Goal: Task Accomplishment & Management: Use online tool/utility

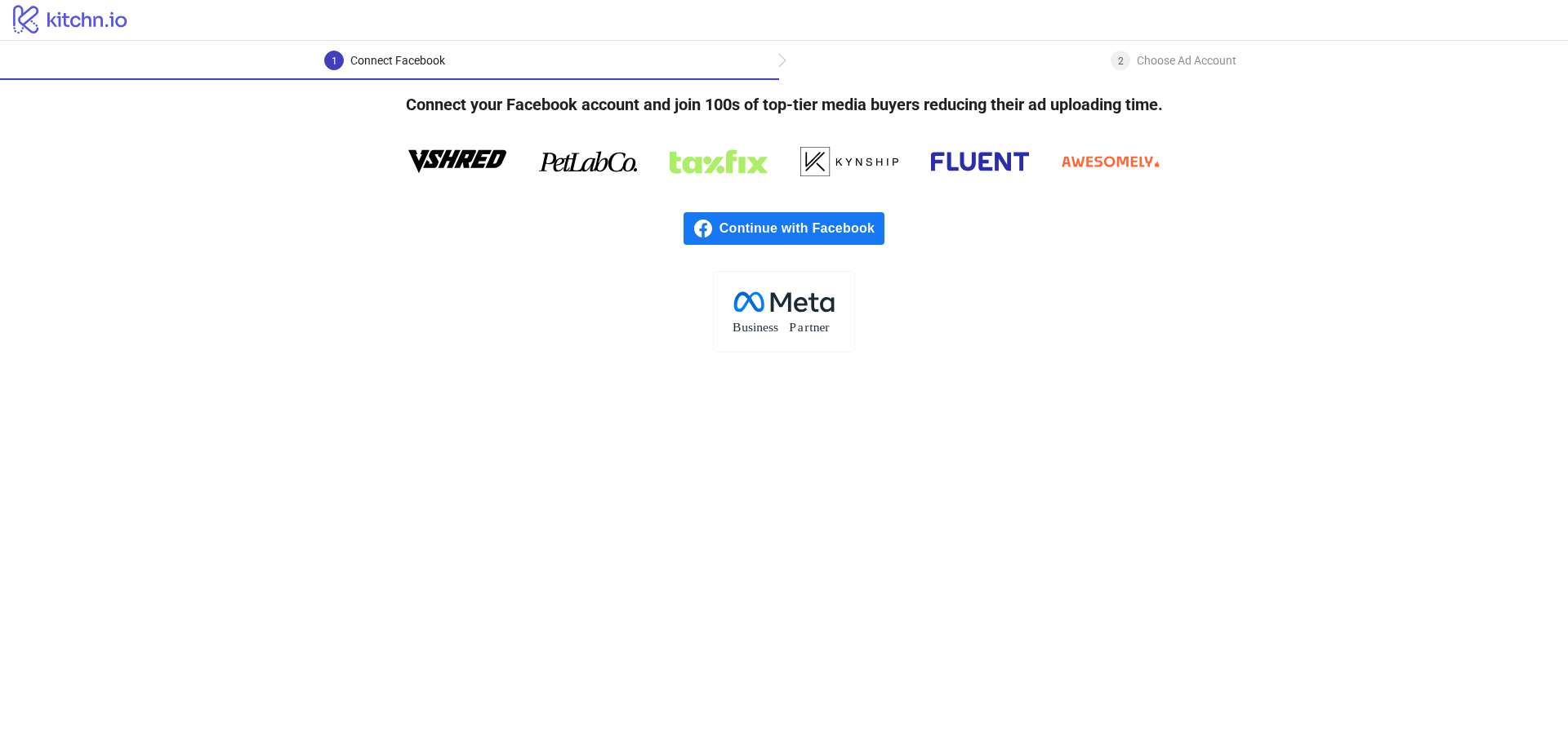
click at [830, 210] on div "Continue with Facebook" at bounding box center [784, 228] width 1568 height 85
click at [828, 224] on span "Continue with Facebook" at bounding box center [802, 228] width 165 height 33
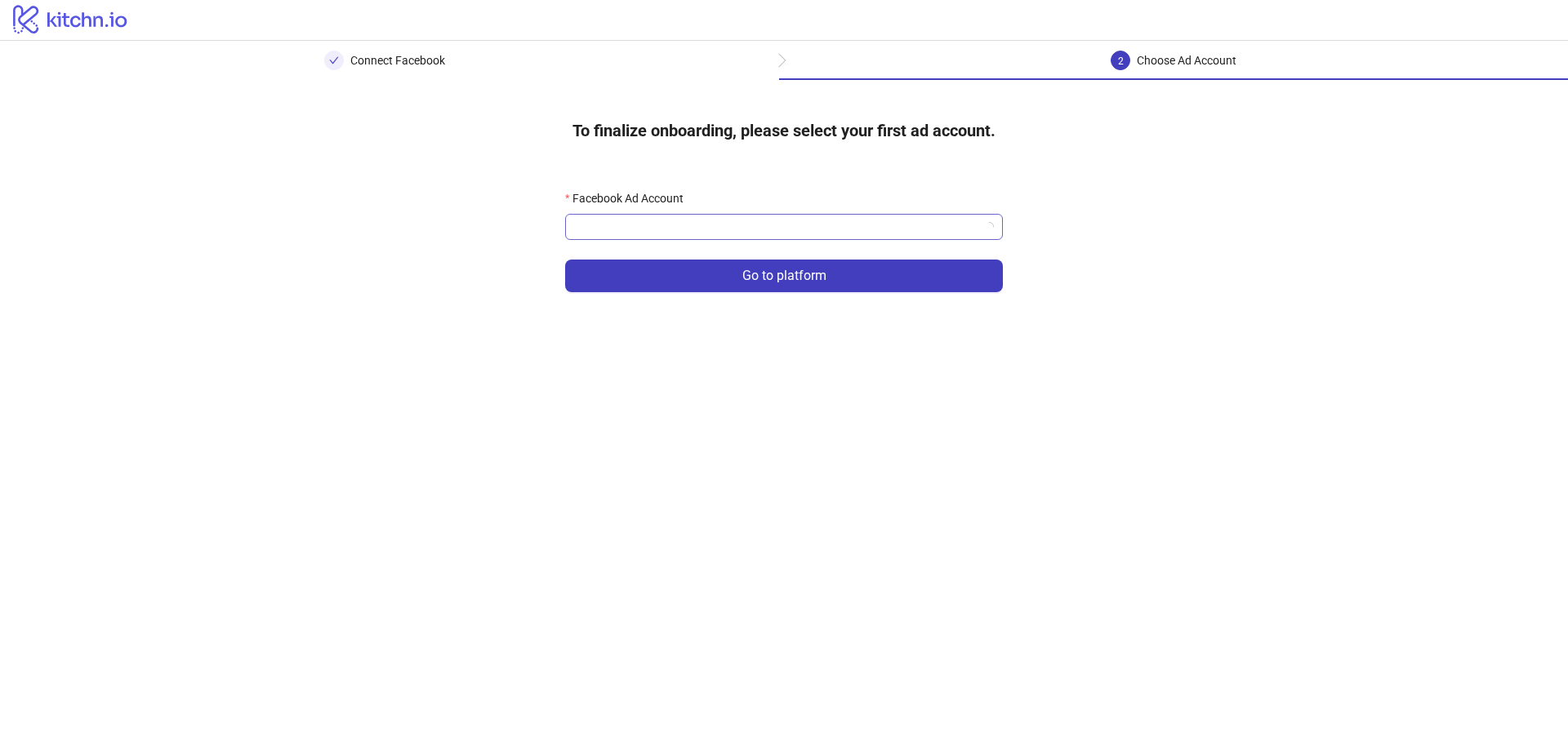
click at [951, 234] on input "Facebook Ad Account" at bounding box center [776, 227] width 403 height 24
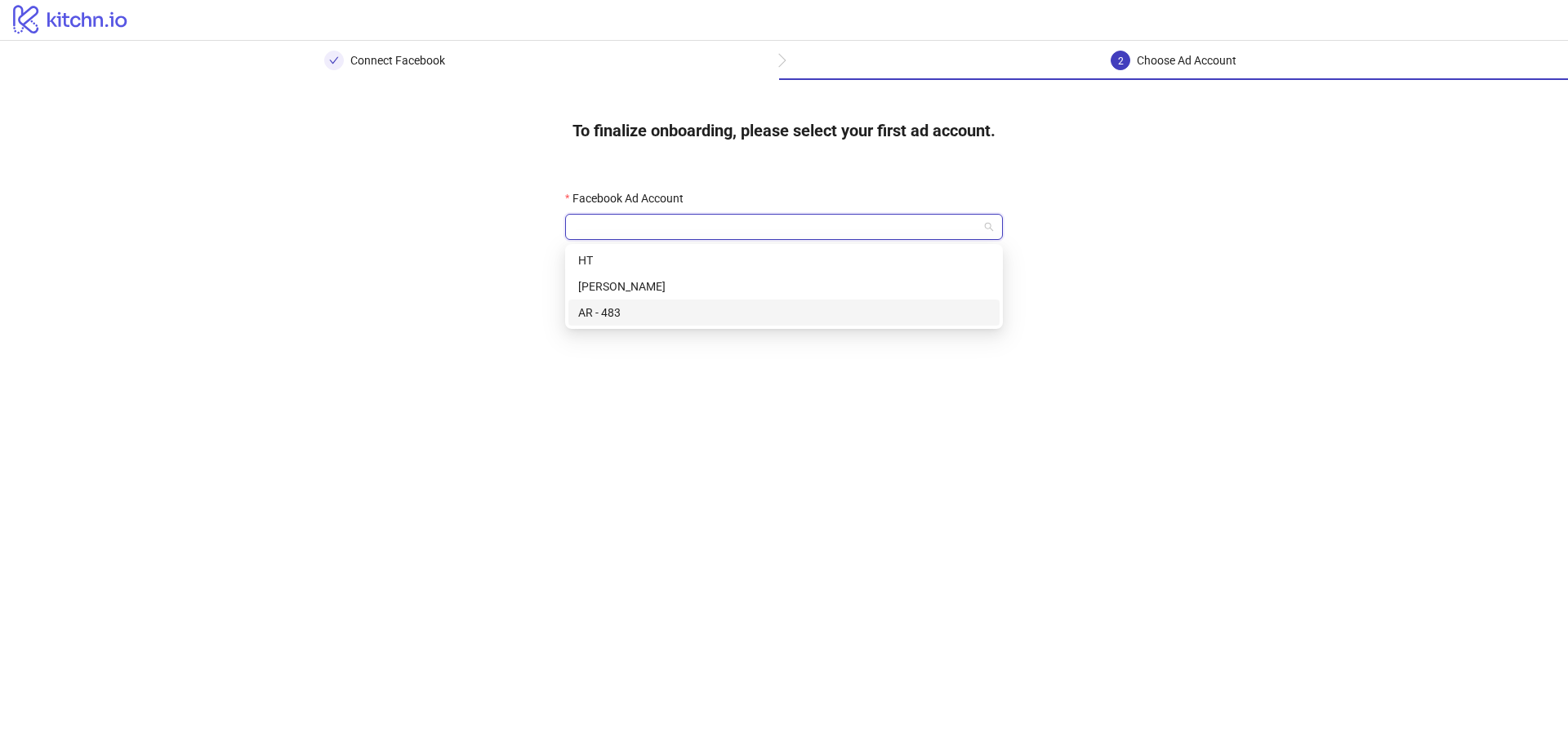
click at [941, 314] on div "AR - 483" at bounding box center [784, 312] width 412 height 18
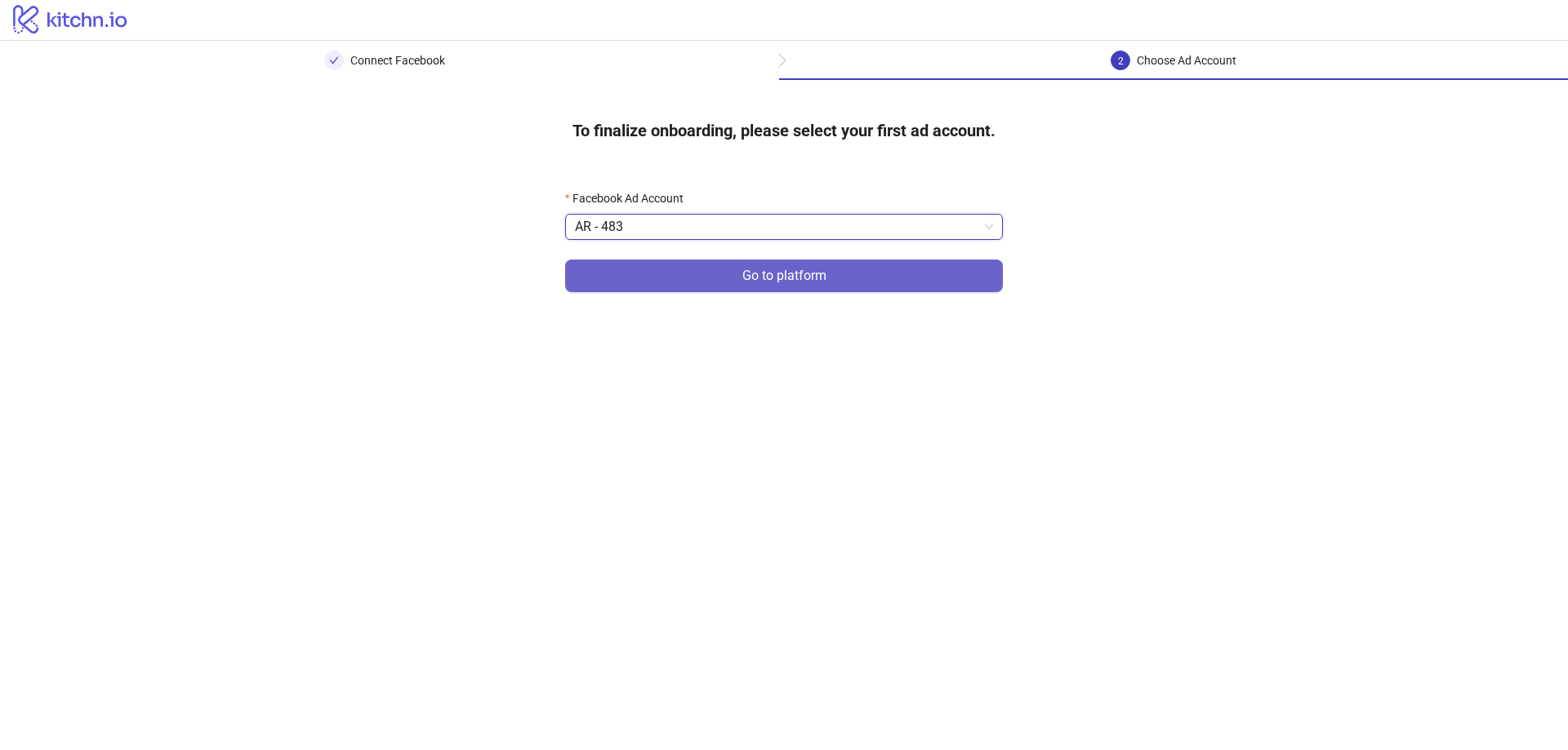
click at [755, 272] on span "Go to platform" at bounding box center [784, 276] width 84 height 15
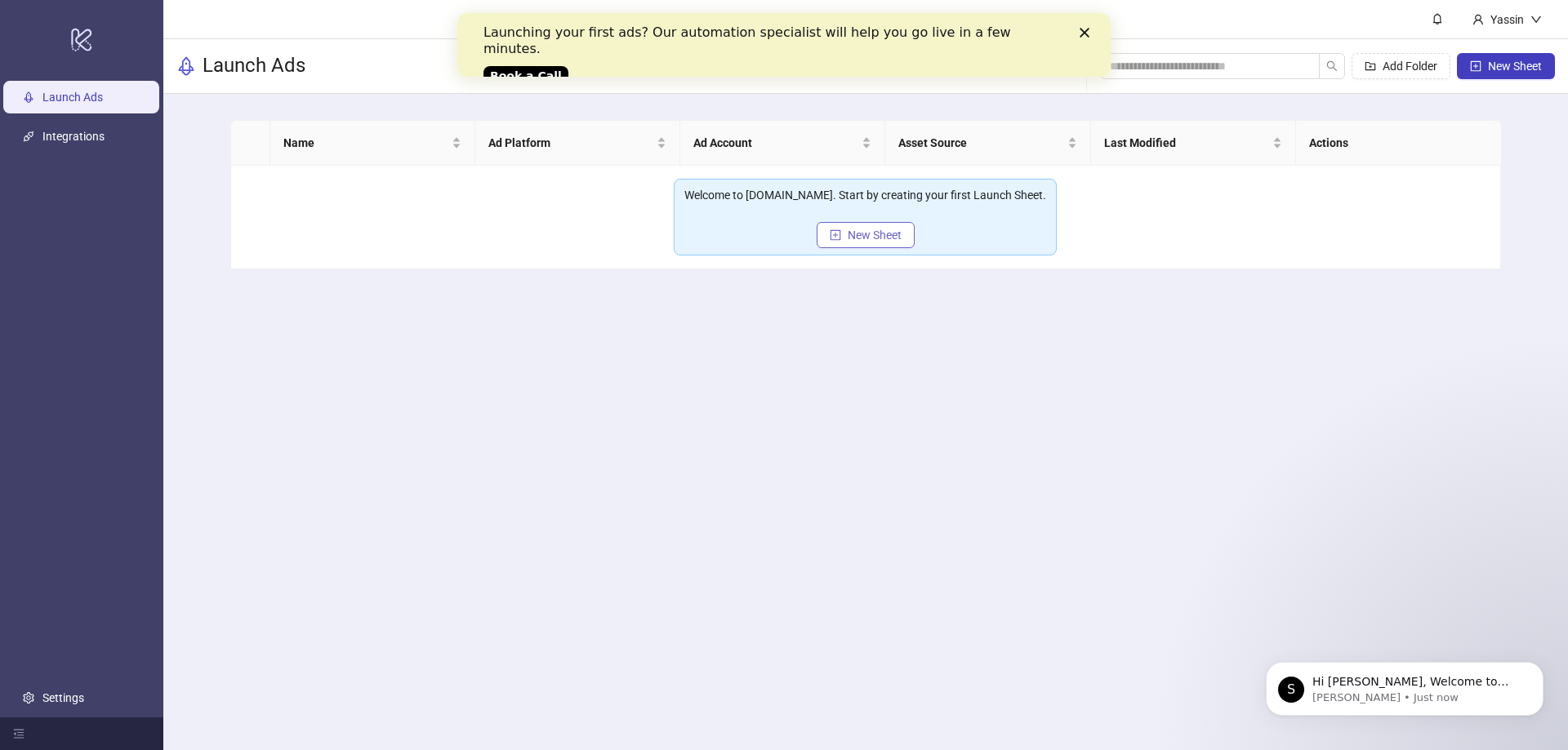
click at [876, 244] on button "New Sheet" at bounding box center [865, 235] width 98 height 26
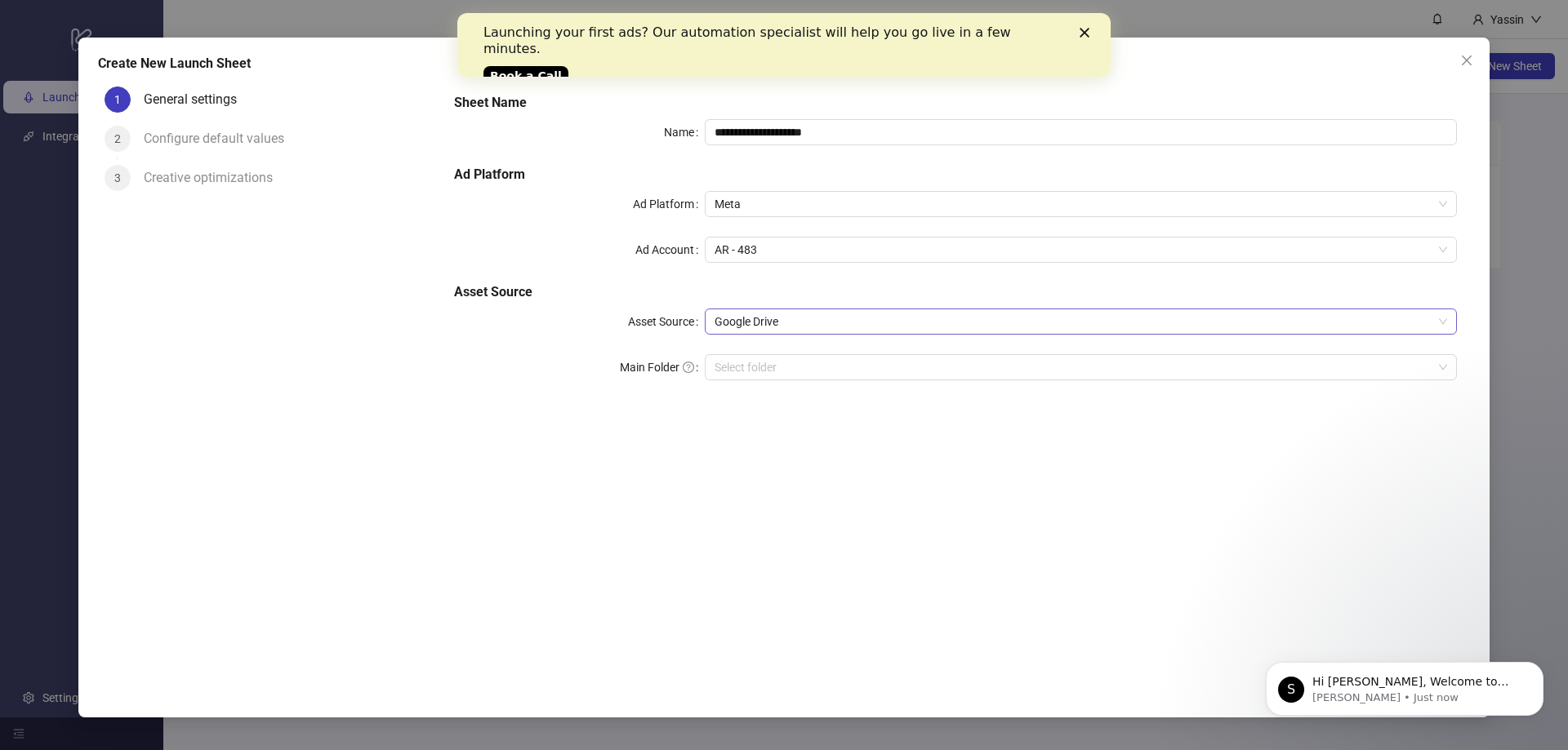
click at [785, 317] on span "Google Drive" at bounding box center [1081, 322] width 733 height 24
click at [665, 279] on div "**********" at bounding box center [955, 247] width 1016 height 320
click at [785, 363] on input "Main Folder" at bounding box center [1073, 368] width 718 height 24
click at [1082, 32] on icon "Close" at bounding box center [1084, 33] width 9 height 9
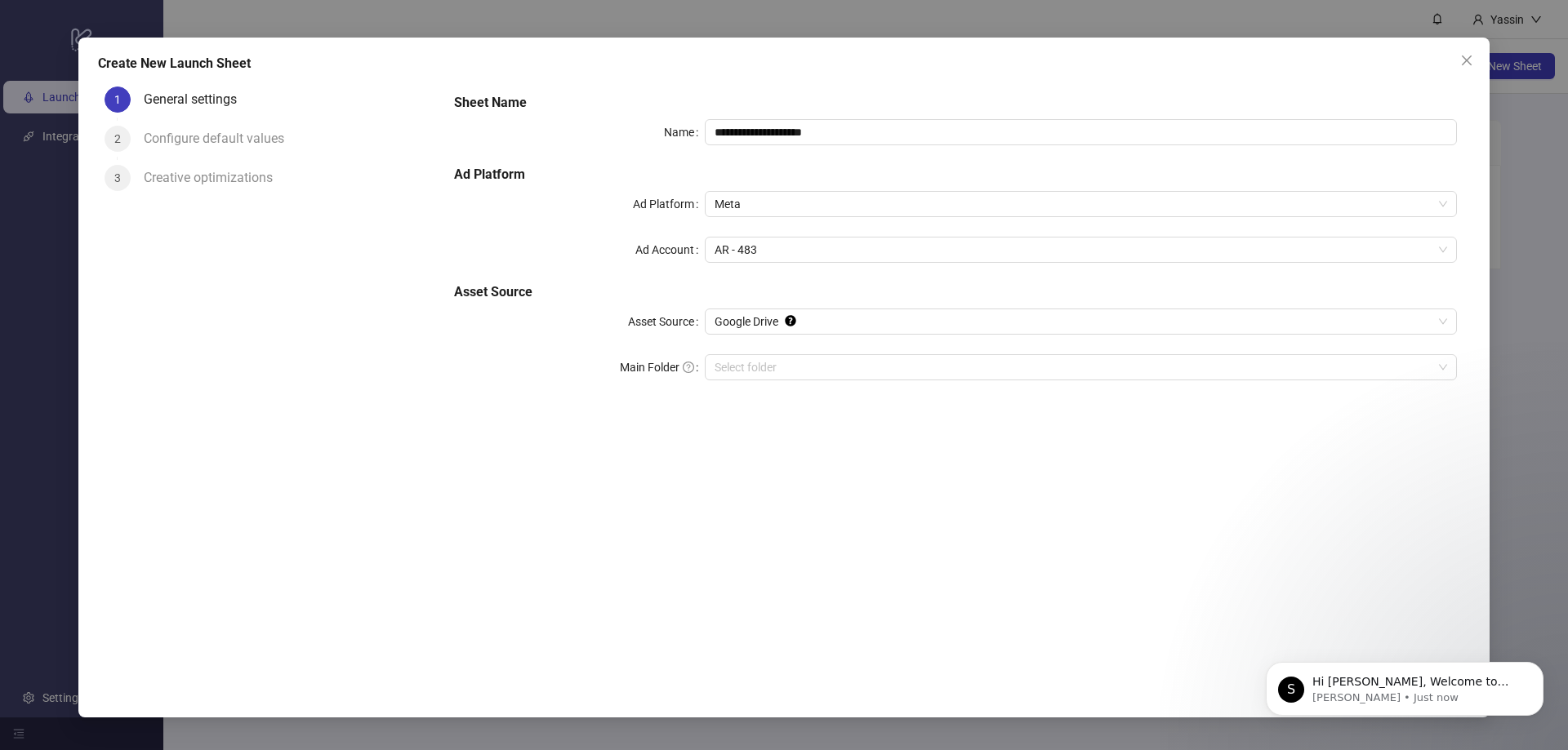
click at [1458, 59] on span "Close" at bounding box center [1467, 61] width 26 height 13
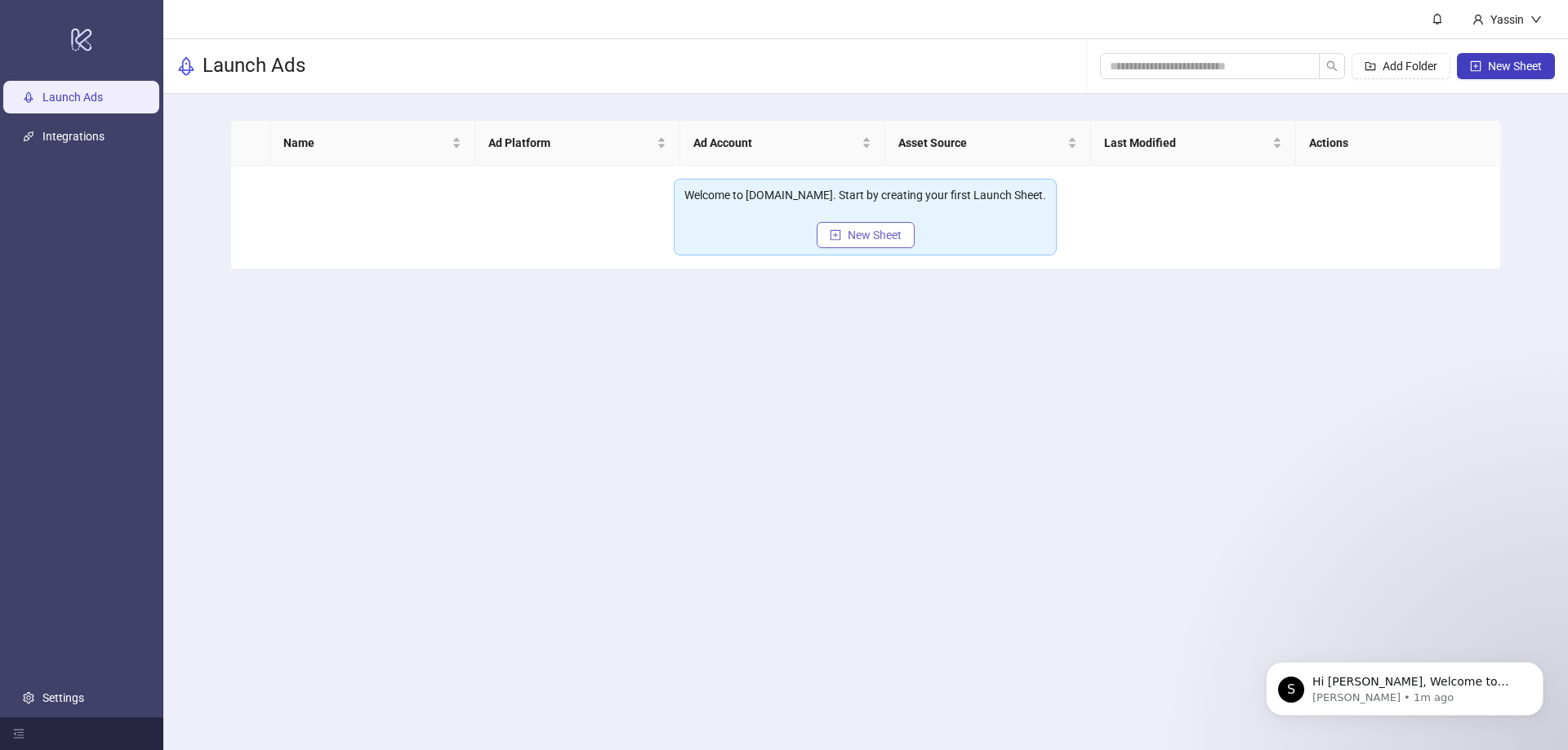
click at [890, 240] on span "New Sheet" at bounding box center [875, 235] width 54 height 13
type input "**********"
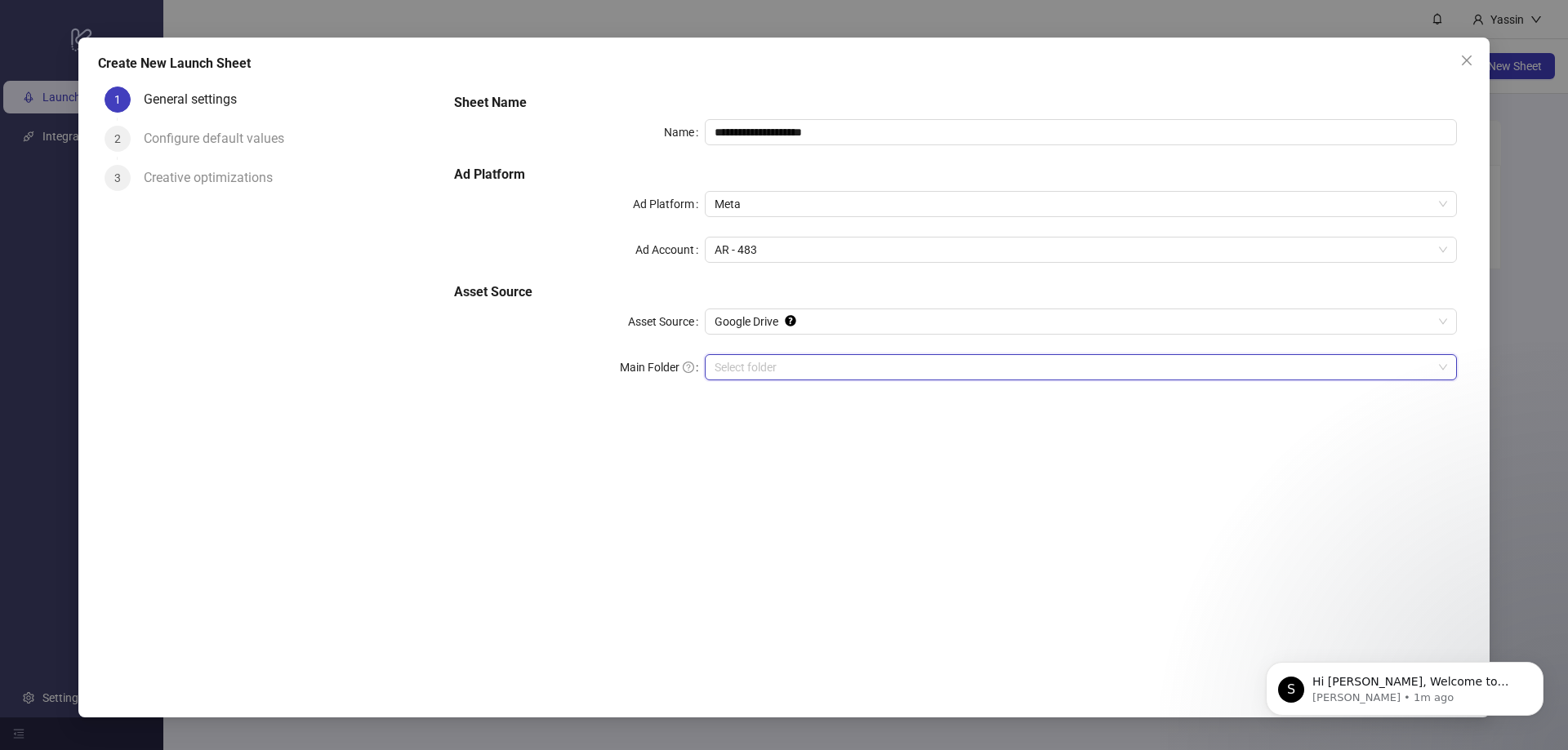
click at [809, 357] on input "Main Folder" at bounding box center [1073, 368] width 718 height 24
click at [969, 362] on input "Main Folder" at bounding box center [1073, 368] width 718 height 24
click at [1462, 59] on icon "close" at bounding box center [1467, 61] width 13 height 13
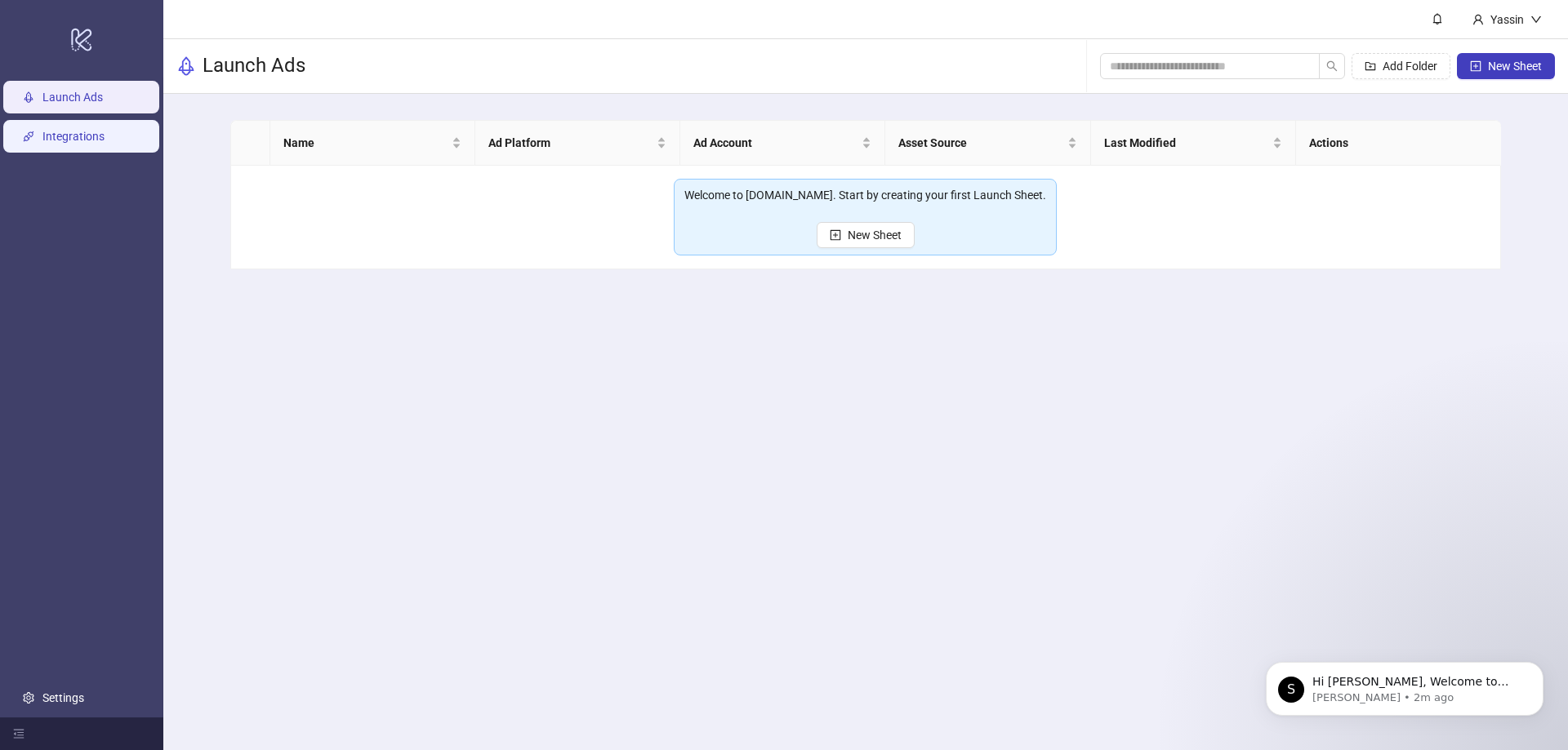
click at [55, 131] on link "Integrations" at bounding box center [73, 137] width 62 height 13
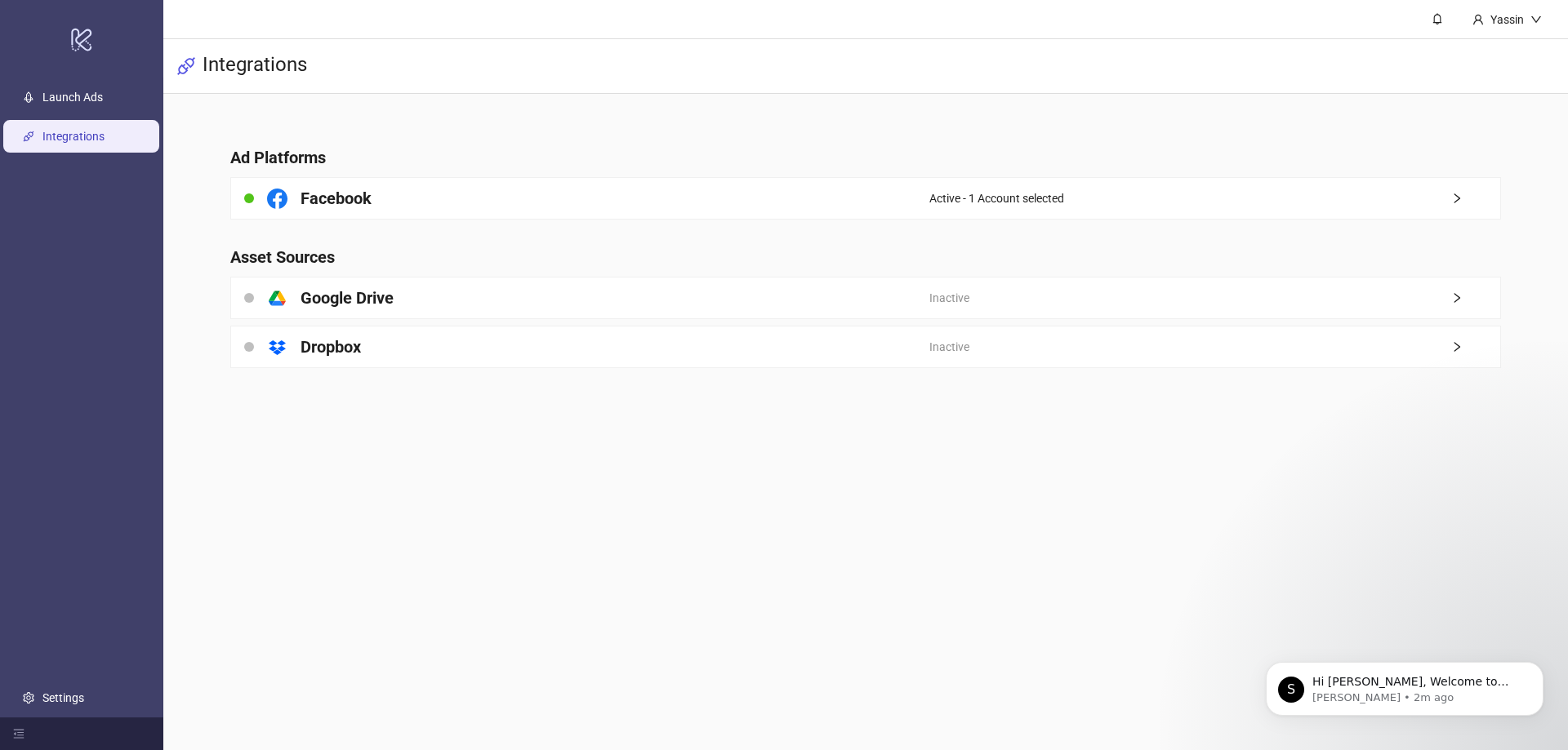
click at [543, 301] on div "platform/google_drive Google Drive" at bounding box center [580, 298] width 698 height 41
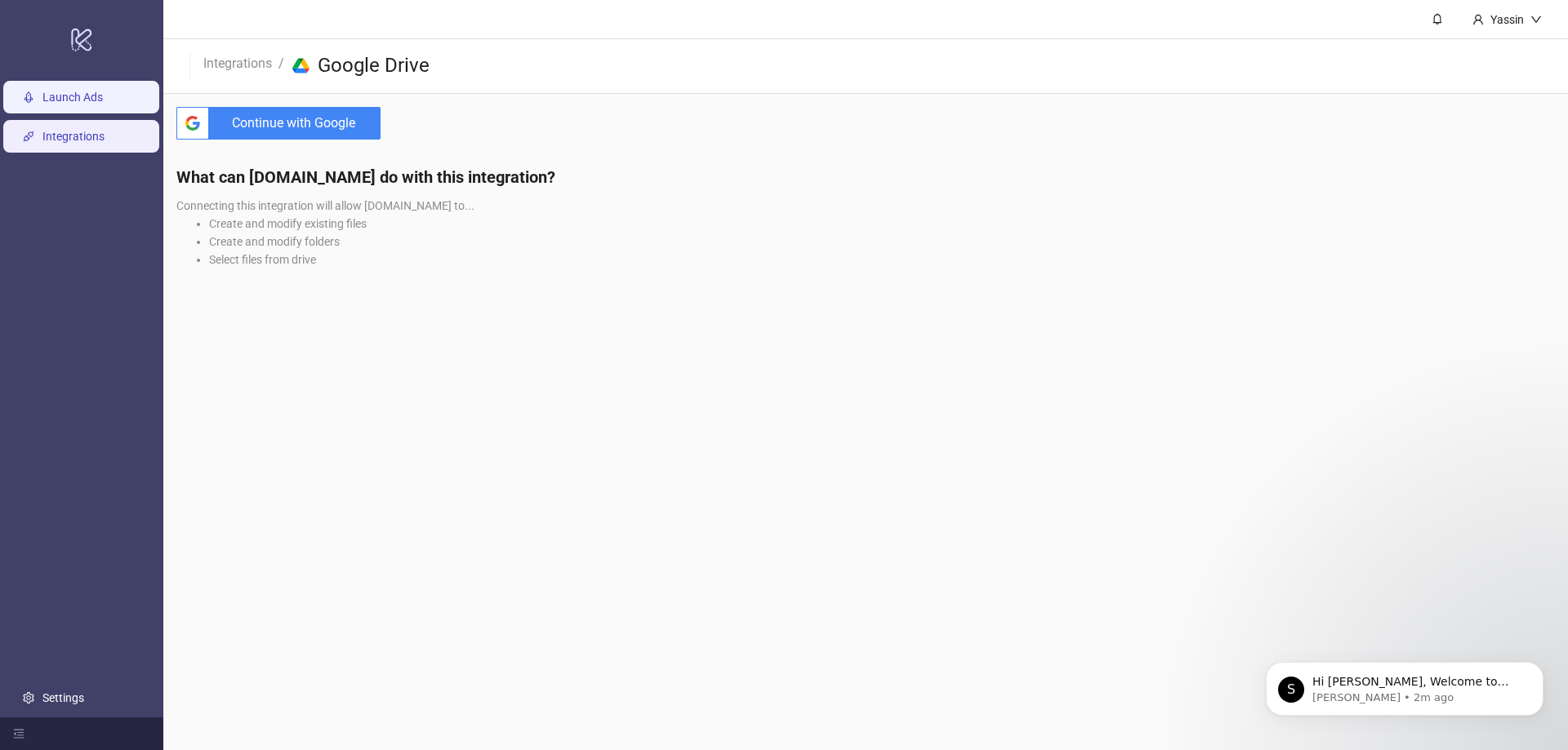
click at [73, 94] on link "Launch Ads" at bounding box center [72, 98] width 61 height 13
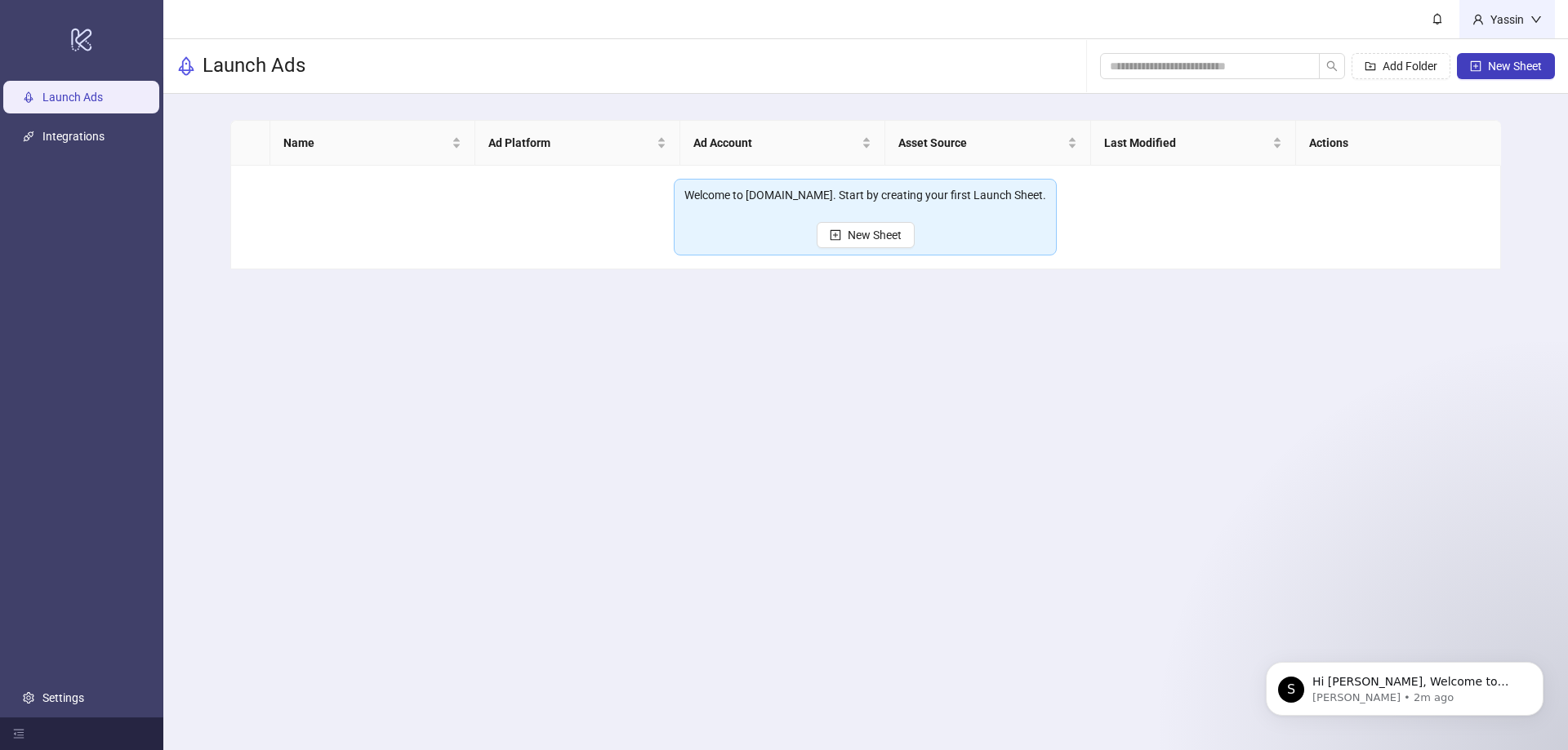
click at [1485, 21] on div "Yassin" at bounding box center [1507, 19] width 47 height 18
click at [1522, 57] on span "Logout" at bounding box center [1503, 57] width 79 height 18
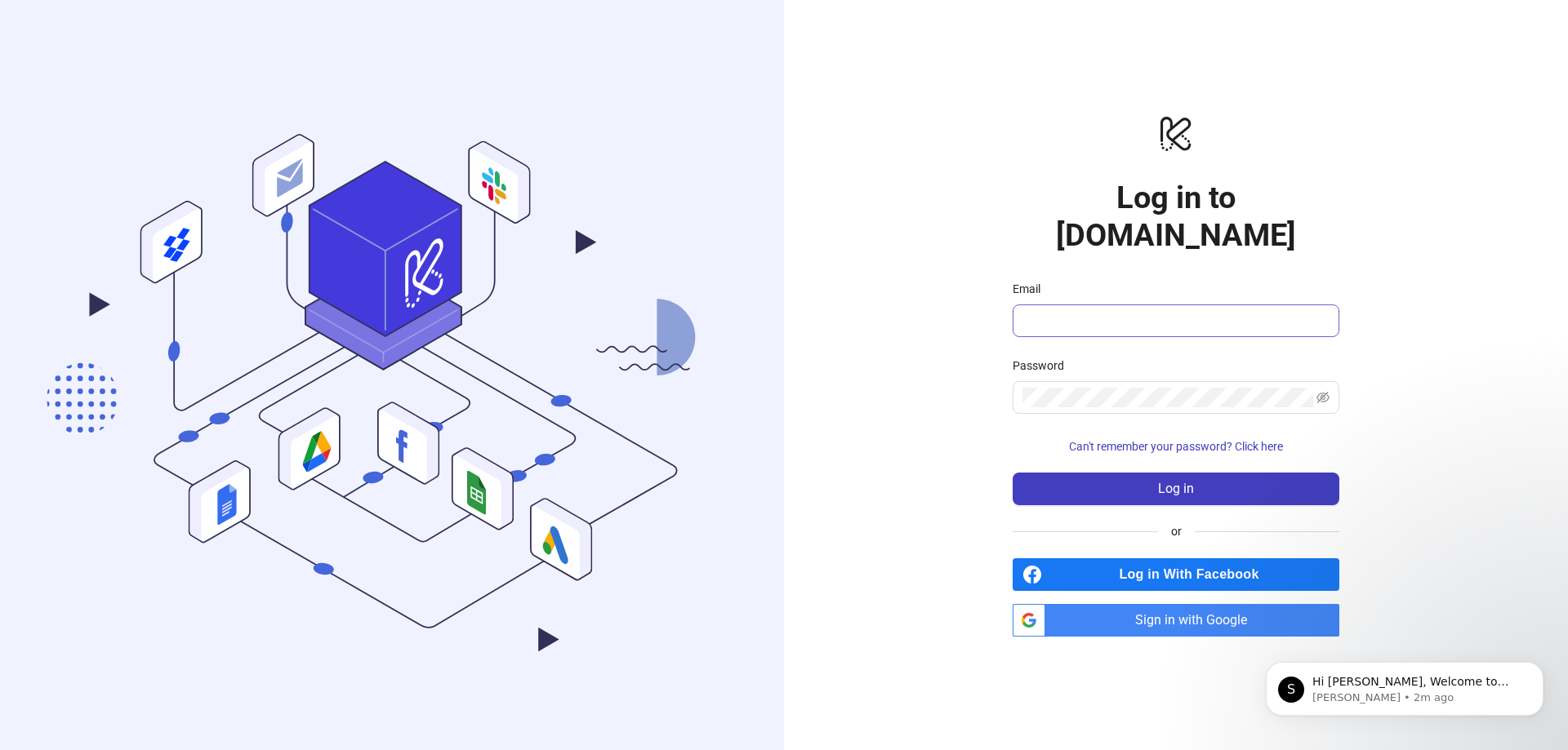
click at [1069, 312] on span at bounding box center [1175, 321] width 327 height 33
click at [1082, 311] on input "Email" at bounding box center [1174, 321] width 304 height 20
type input "**********"
click at [1145, 472] on button "Log in" at bounding box center [1175, 488] width 327 height 33
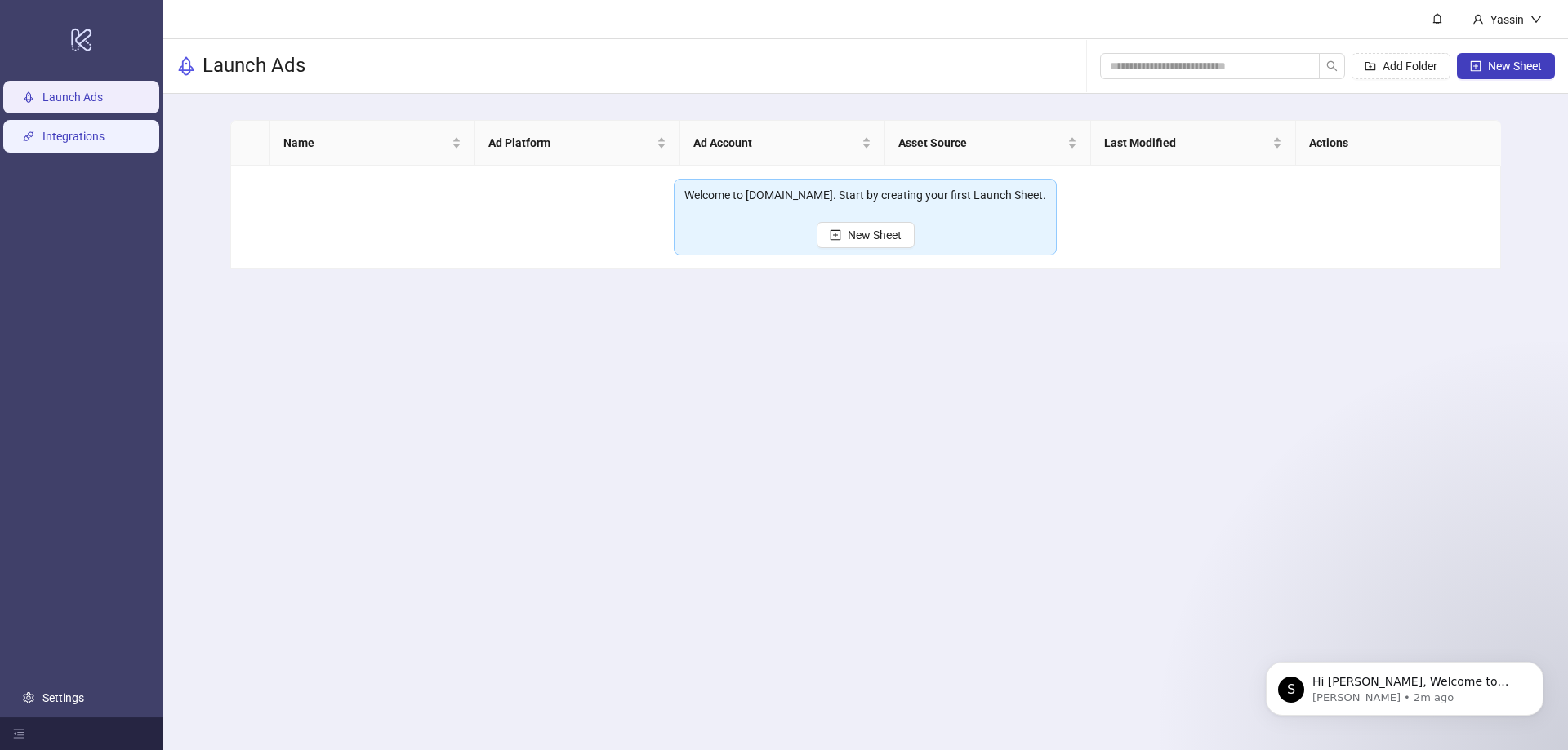
click at [105, 131] on link "Integrations" at bounding box center [73, 137] width 62 height 13
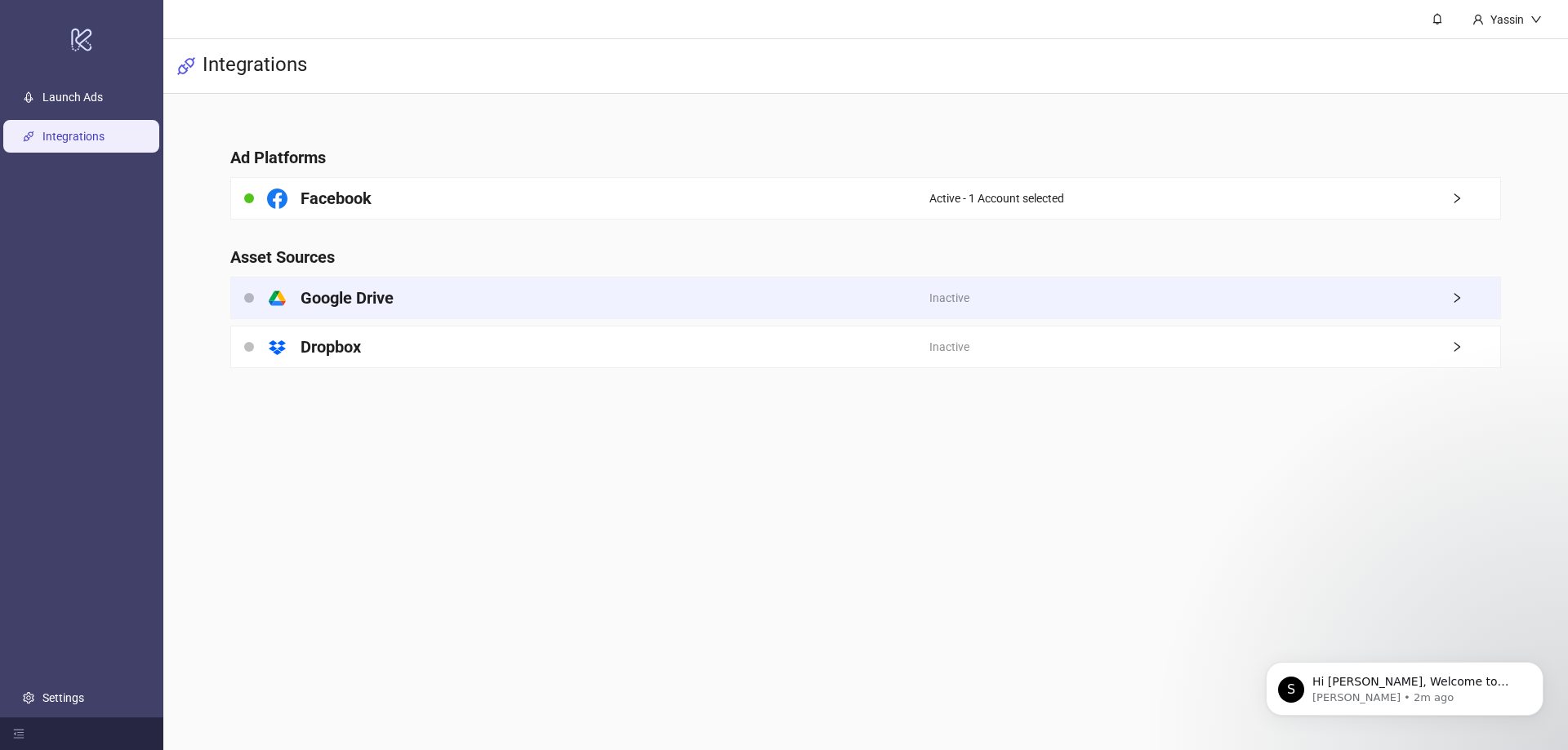
click at [943, 315] on div "Inactive" at bounding box center [1214, 298] width 571 height 41
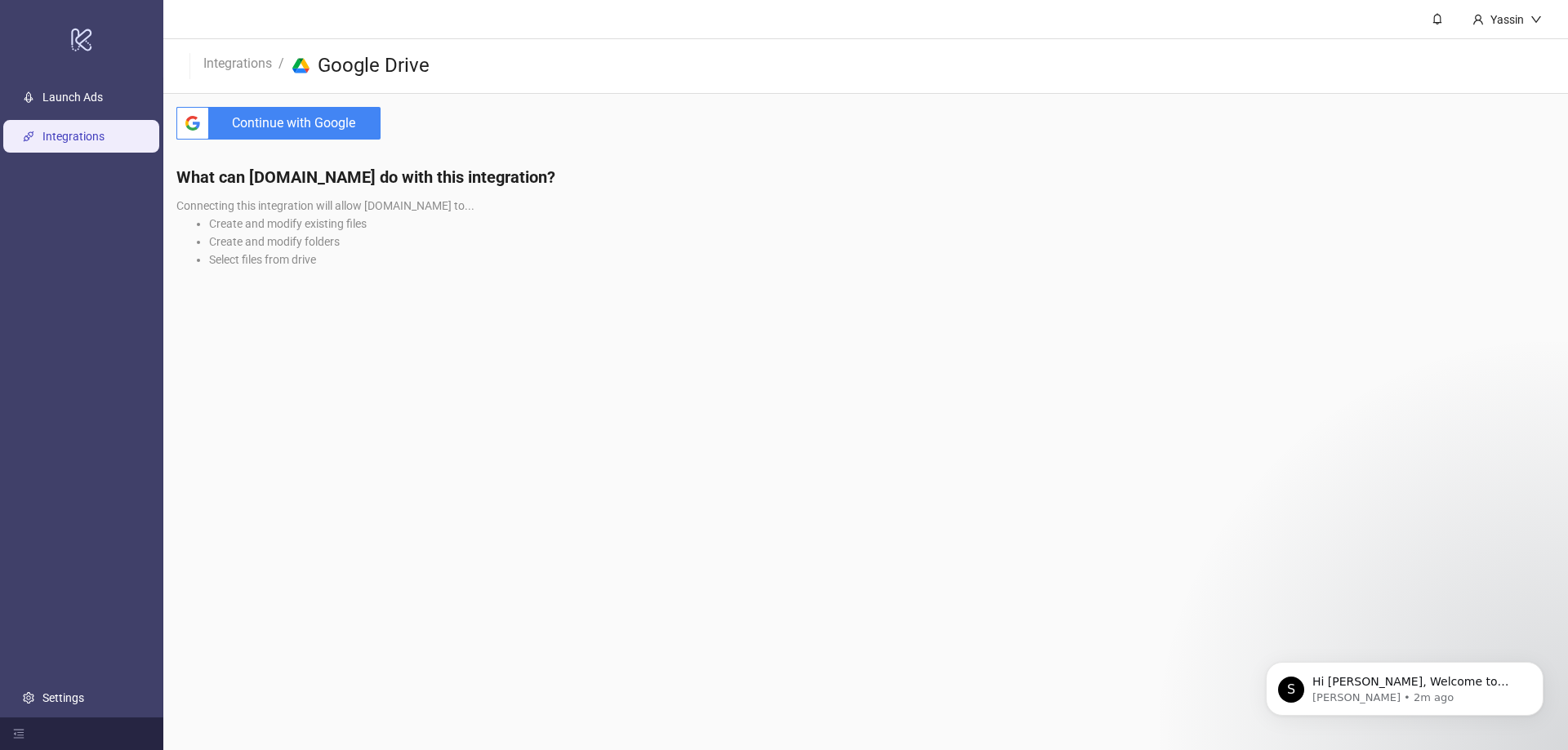
click at [270, 117] on span "Continue with Google" at bounding box center [298, 123] width 165 height 33
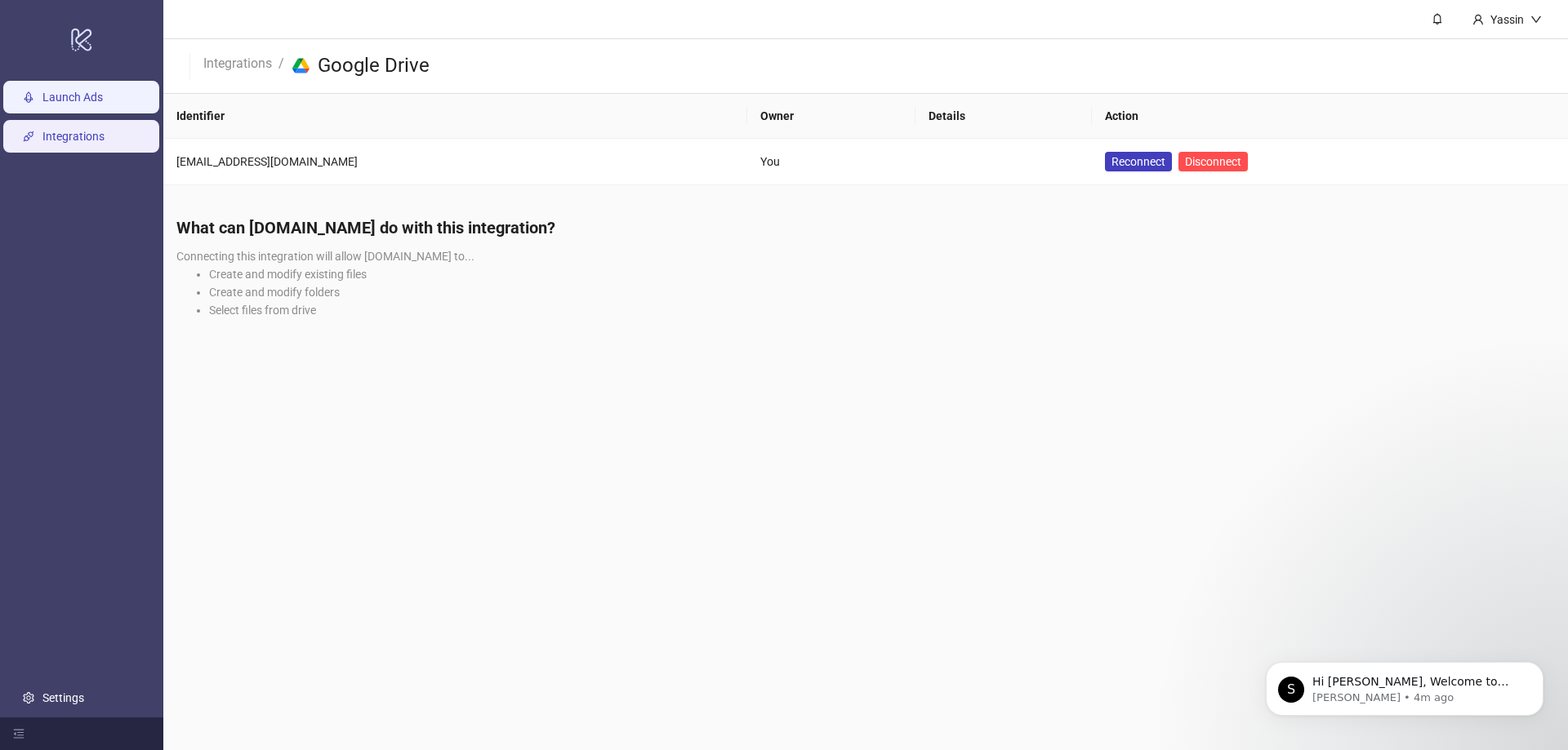
click at [83, 105] on link "Launch Ads" at bounding box center [72, 98] width 61 height 13
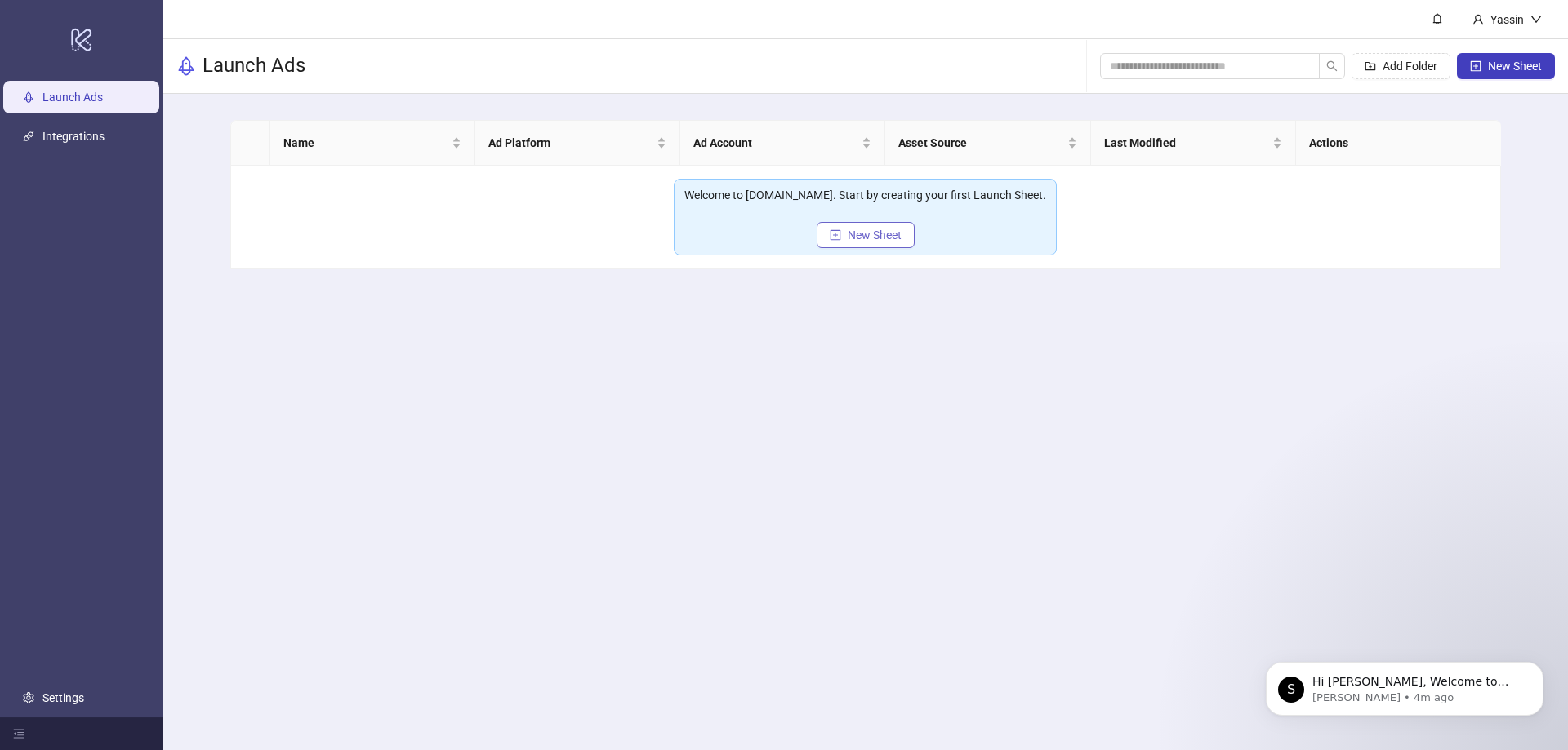
click at [832, 238] on icon "plus-square" at bounding box center [835, 234] width 10 height 10
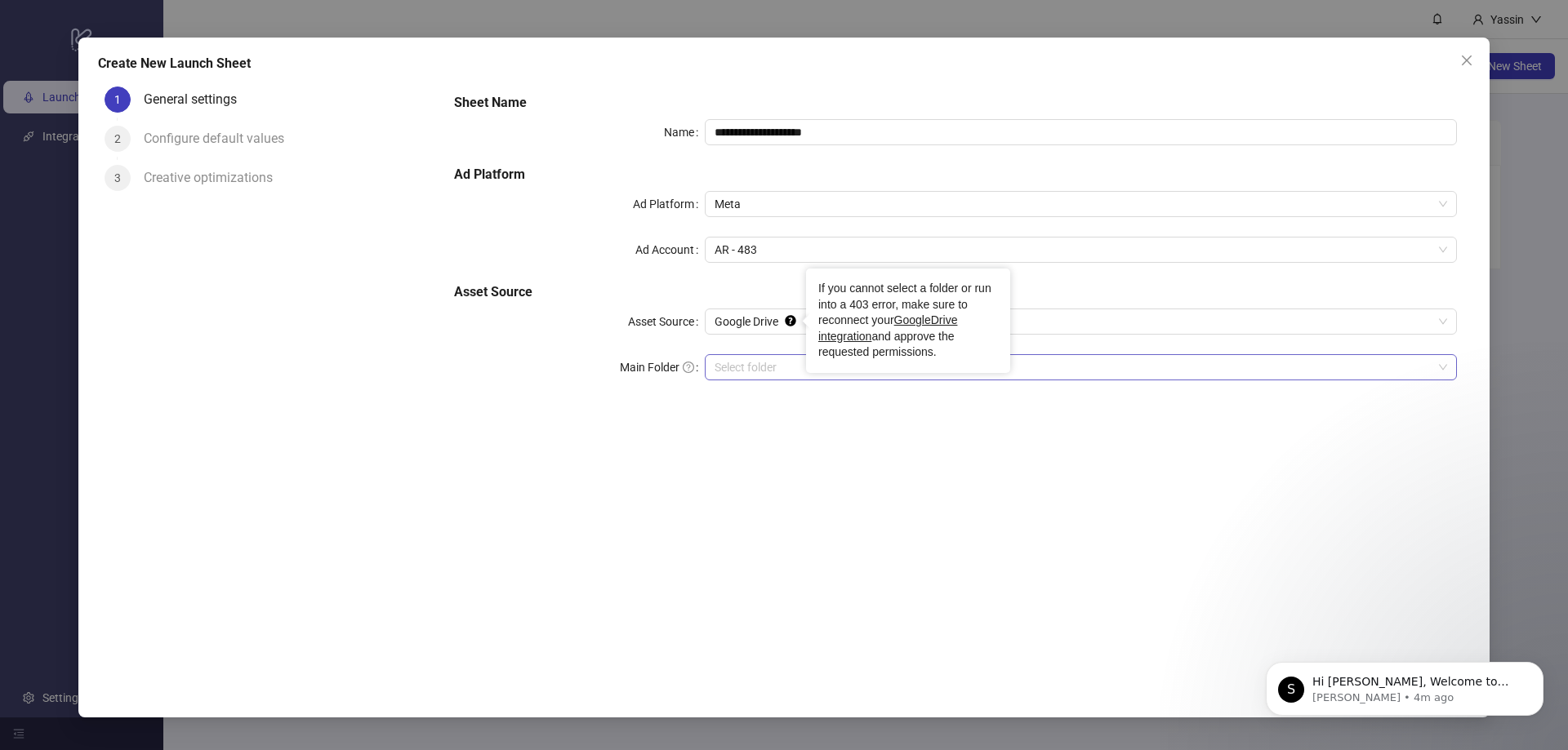
click at [762, 354] on div "Select folder" at bounding box center [1081, 368] width 752 height 26
click at [853, 363] on input "Main Folder" at bounding box center [1073, 368] width 718 height 24
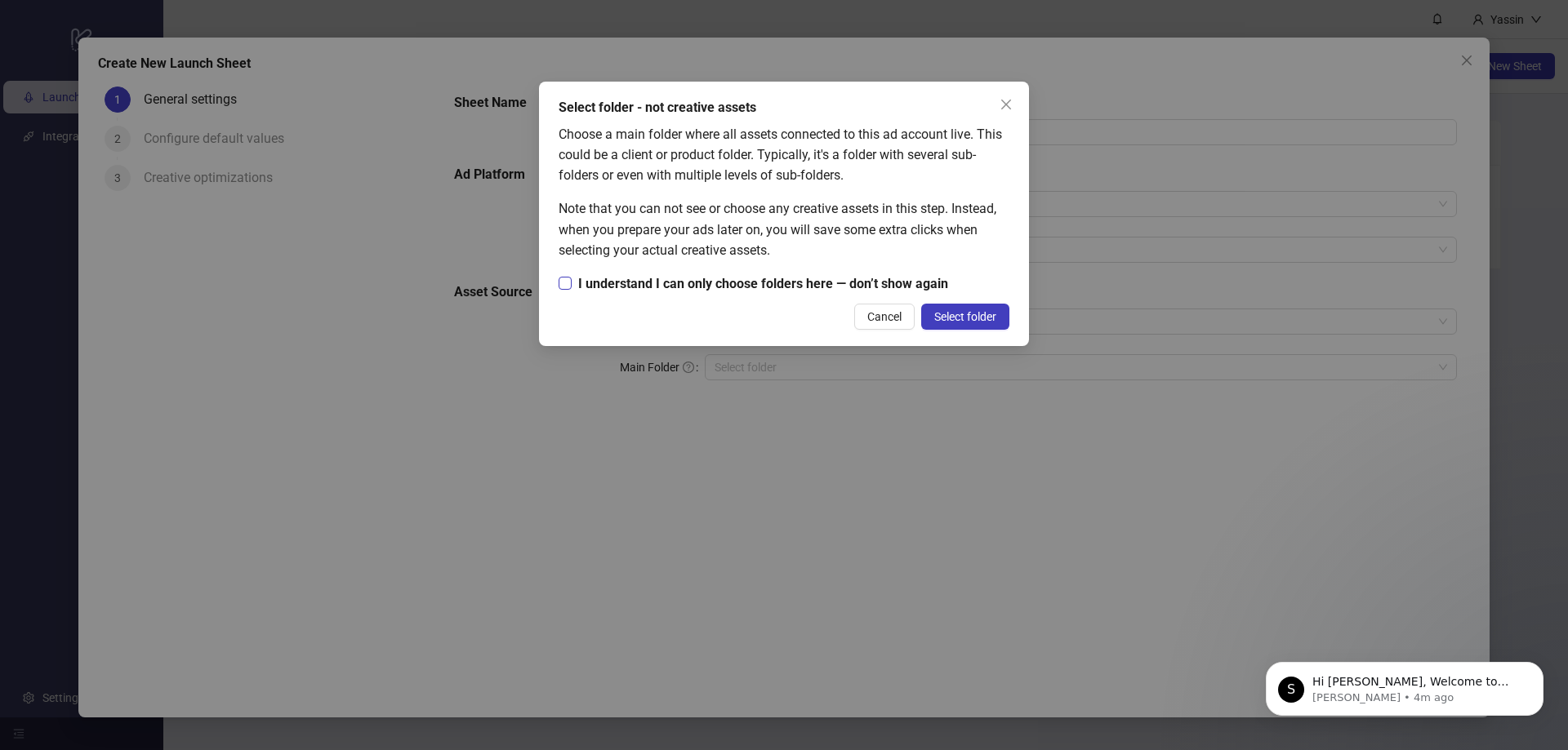
click at [812, 291] on span "I understand I can only choose folders here — don’t show again" at bounding box center [762, 283] width 383 height 21
click at [953, 311] on span "Select folder" at bounding box center [965, 317] width 62 height 13
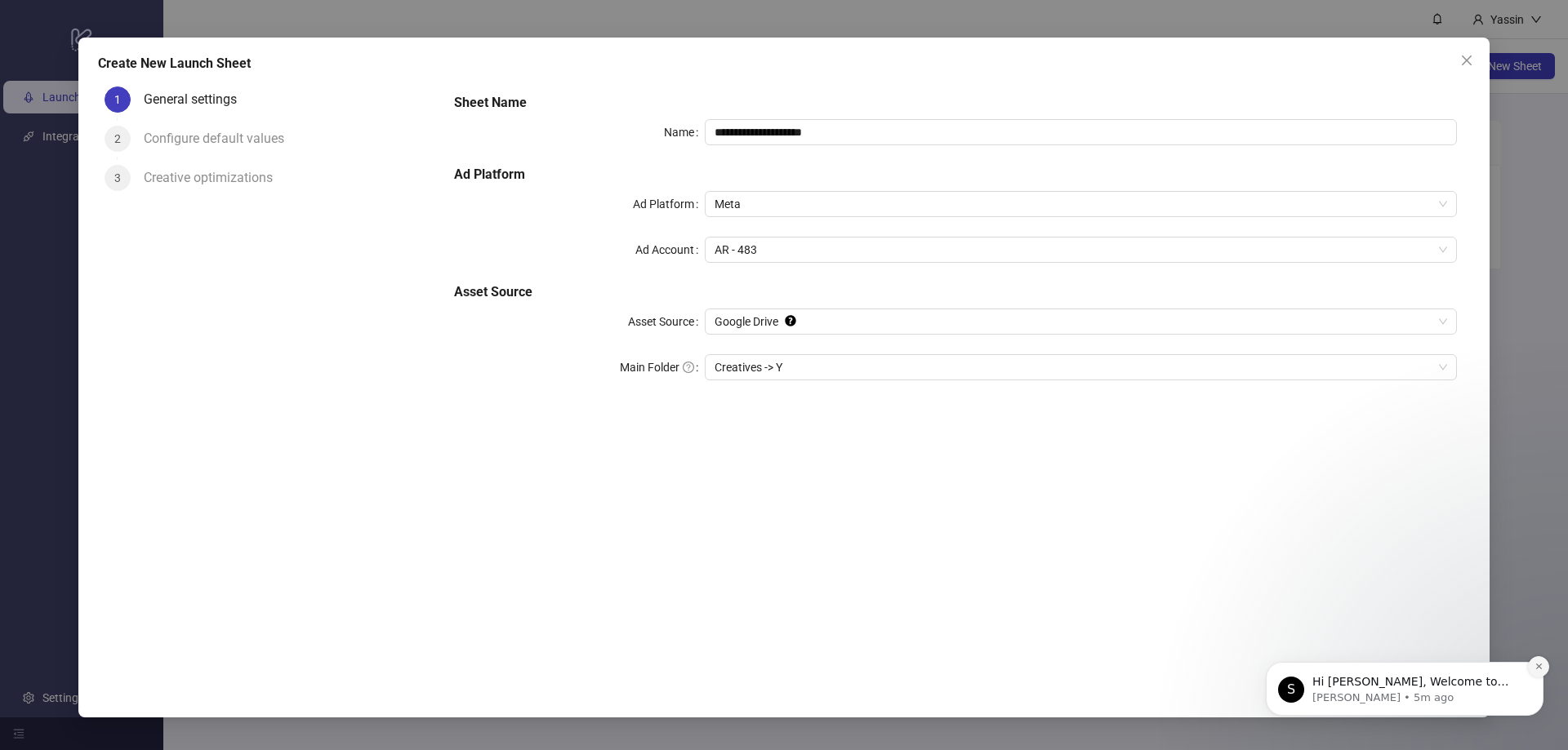
click at [1540, 668] on icon "Dismiss notification" at bounding box center [1539, 667] width 9 height 9
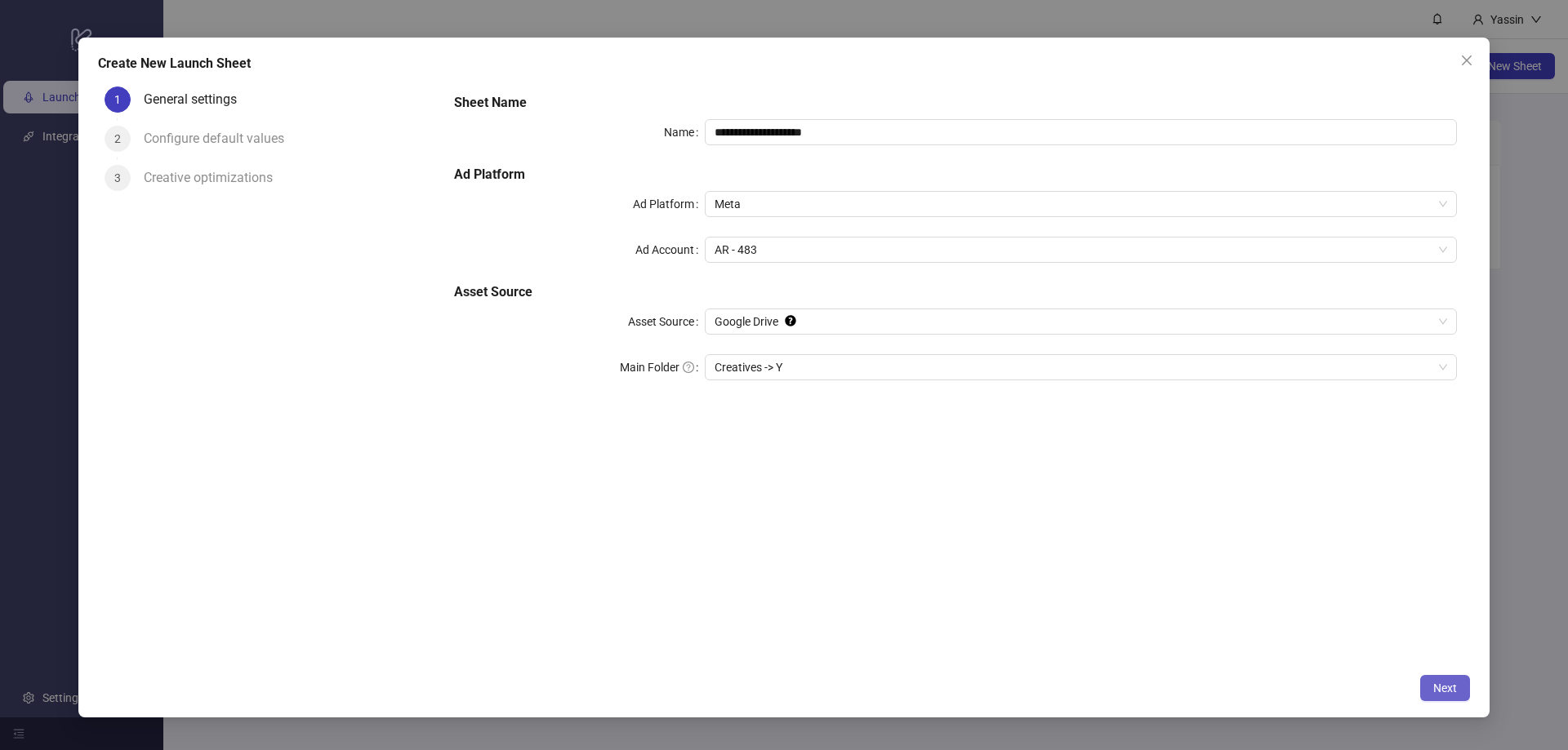
click at [1451, 689] on span "Next" at bounding box center [1445, 688] width 23 height 13
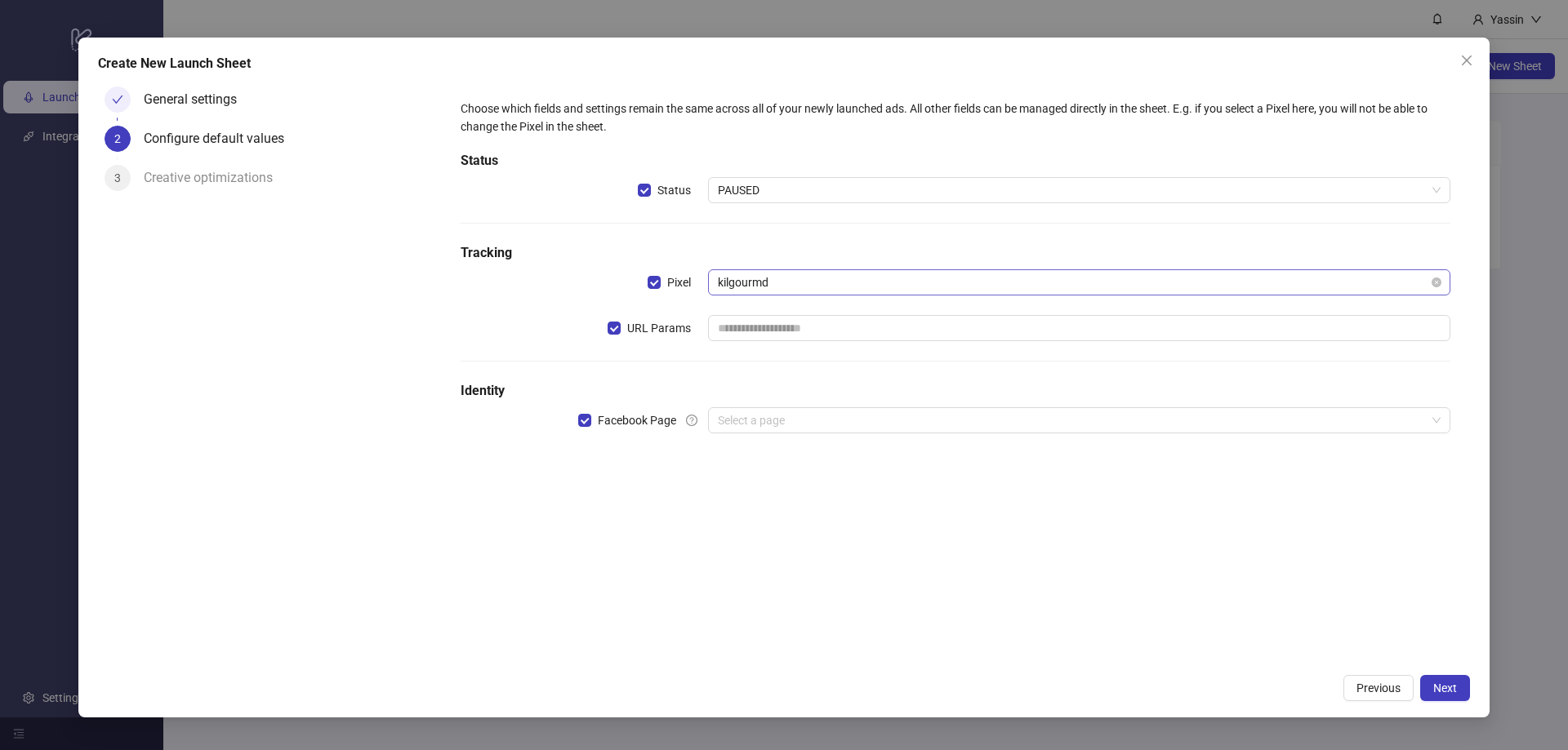
click at [806, 290] on span "kilgourmd" at bounding box center [1079, 282] width 722 height 24
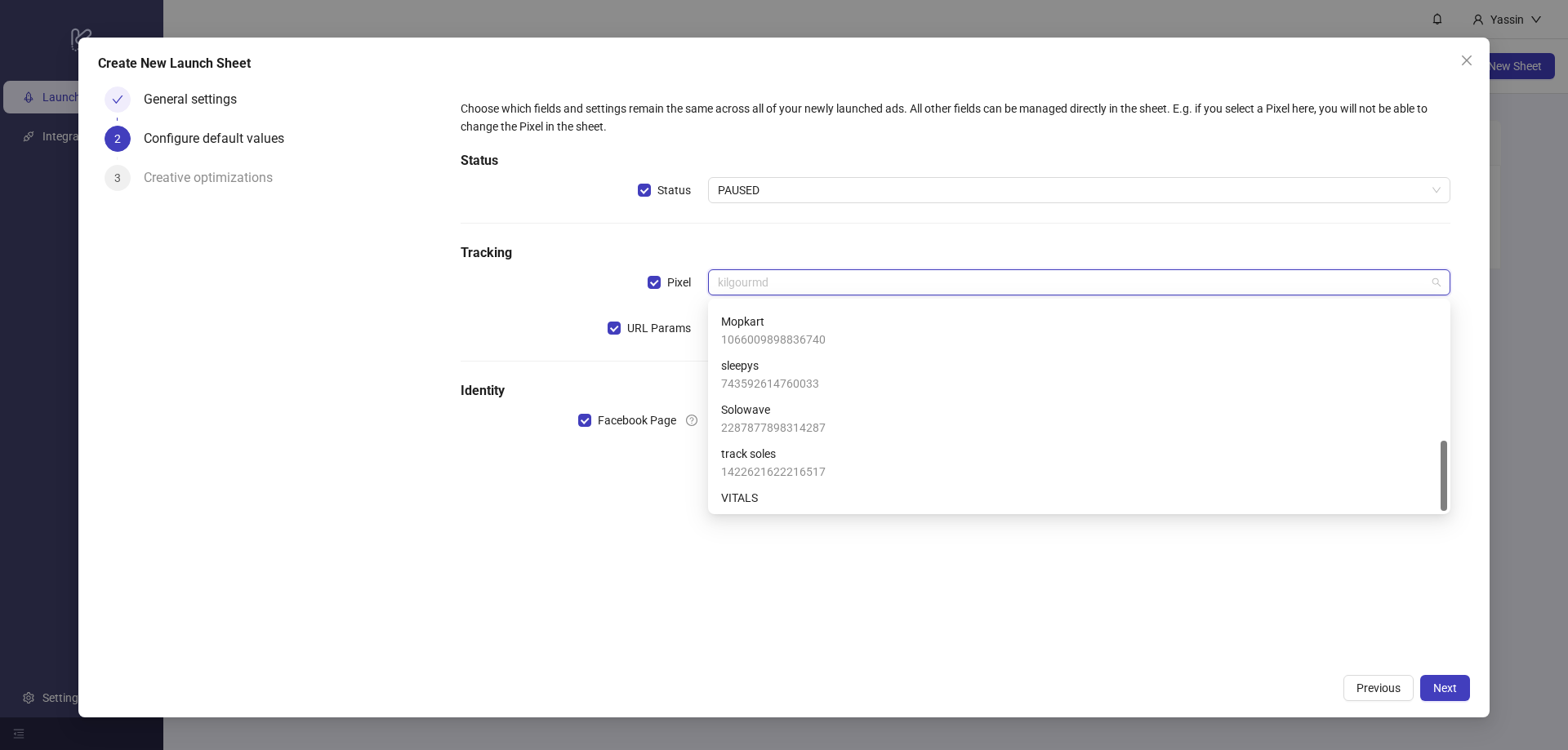
scroll to position [408, 0]
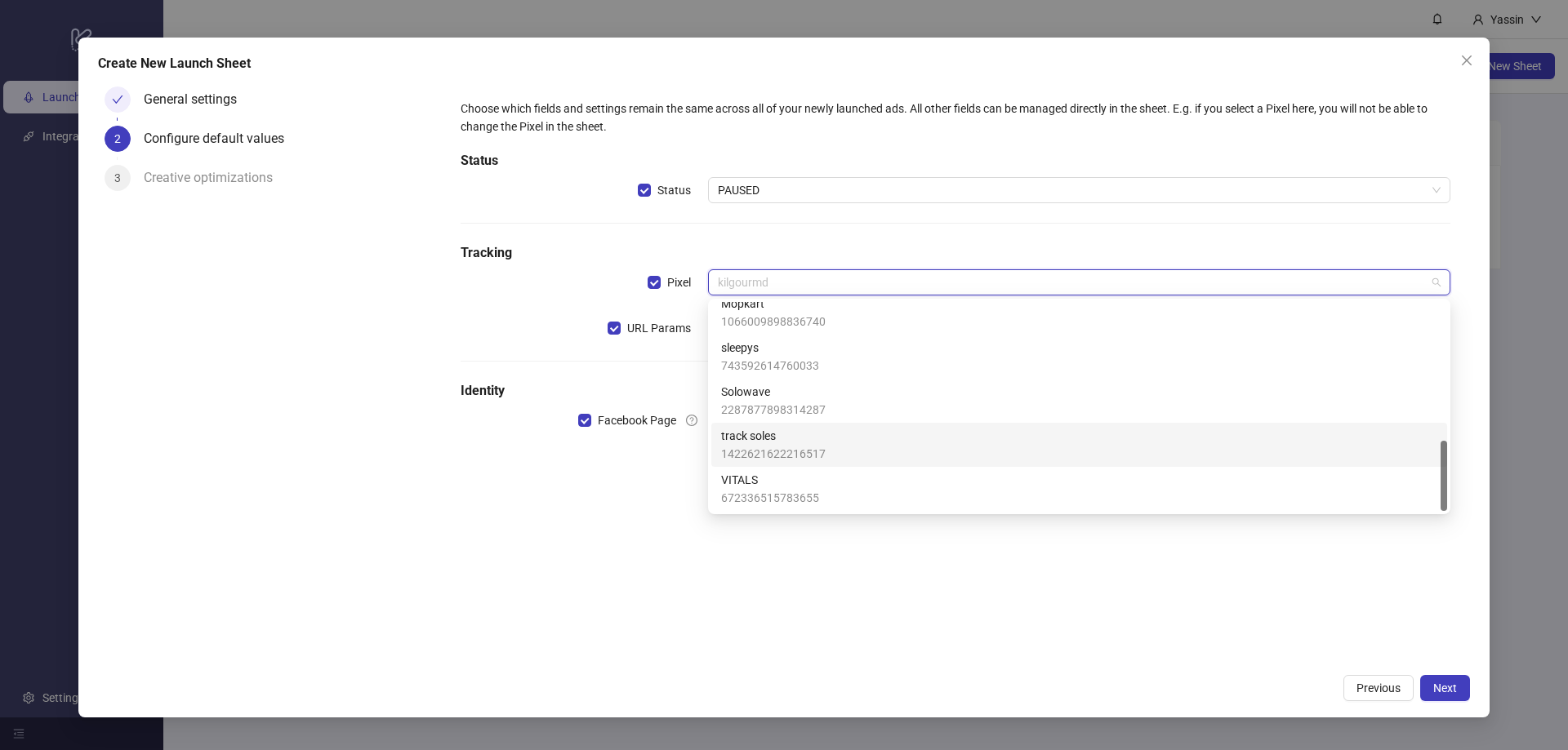
click at [853, 439] on div "track soles 1422621622216517" at bounding box center [1079, 445] width 716 height 36
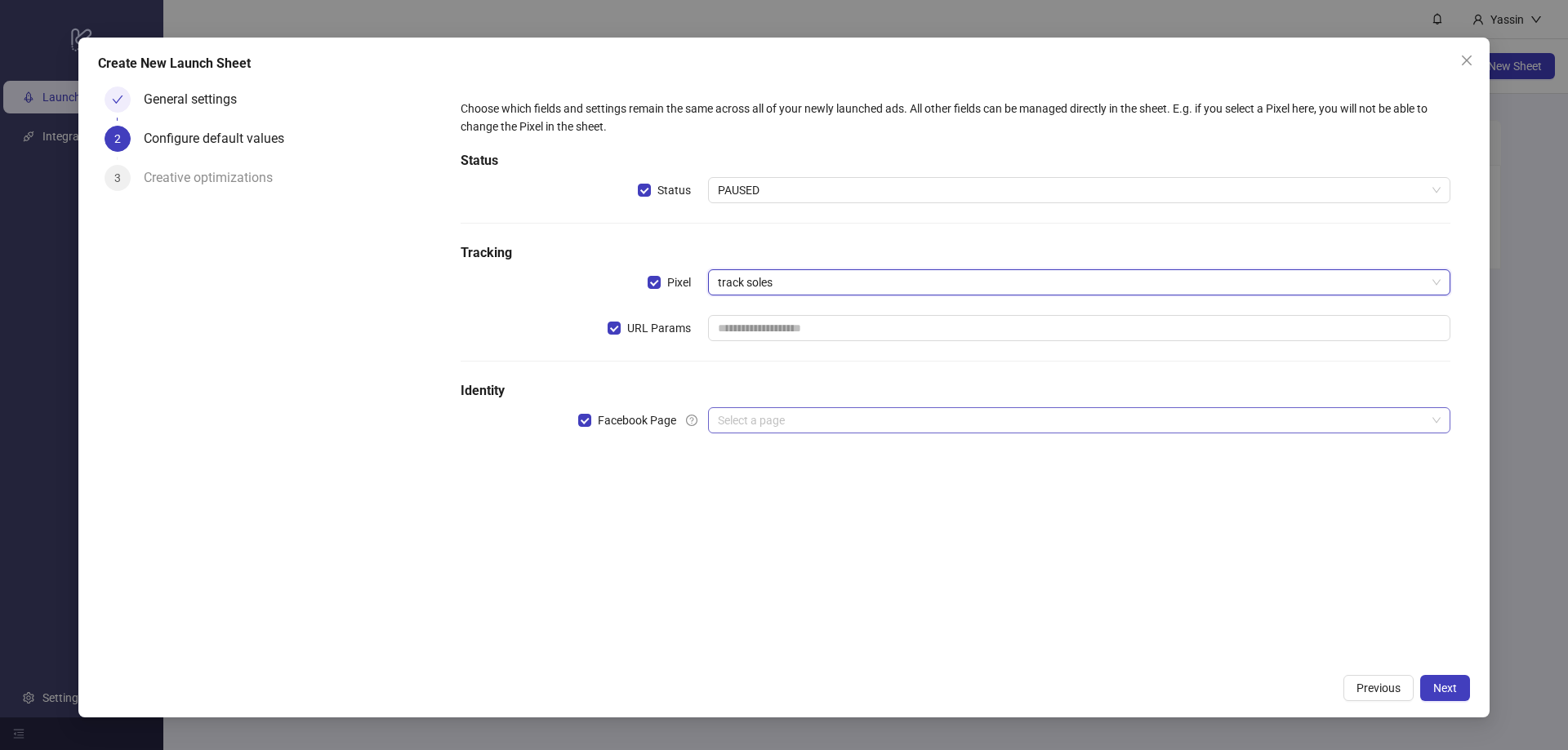
click at [793, 426] on input "search" at bounding box center [1071, 420] width 708 height 24
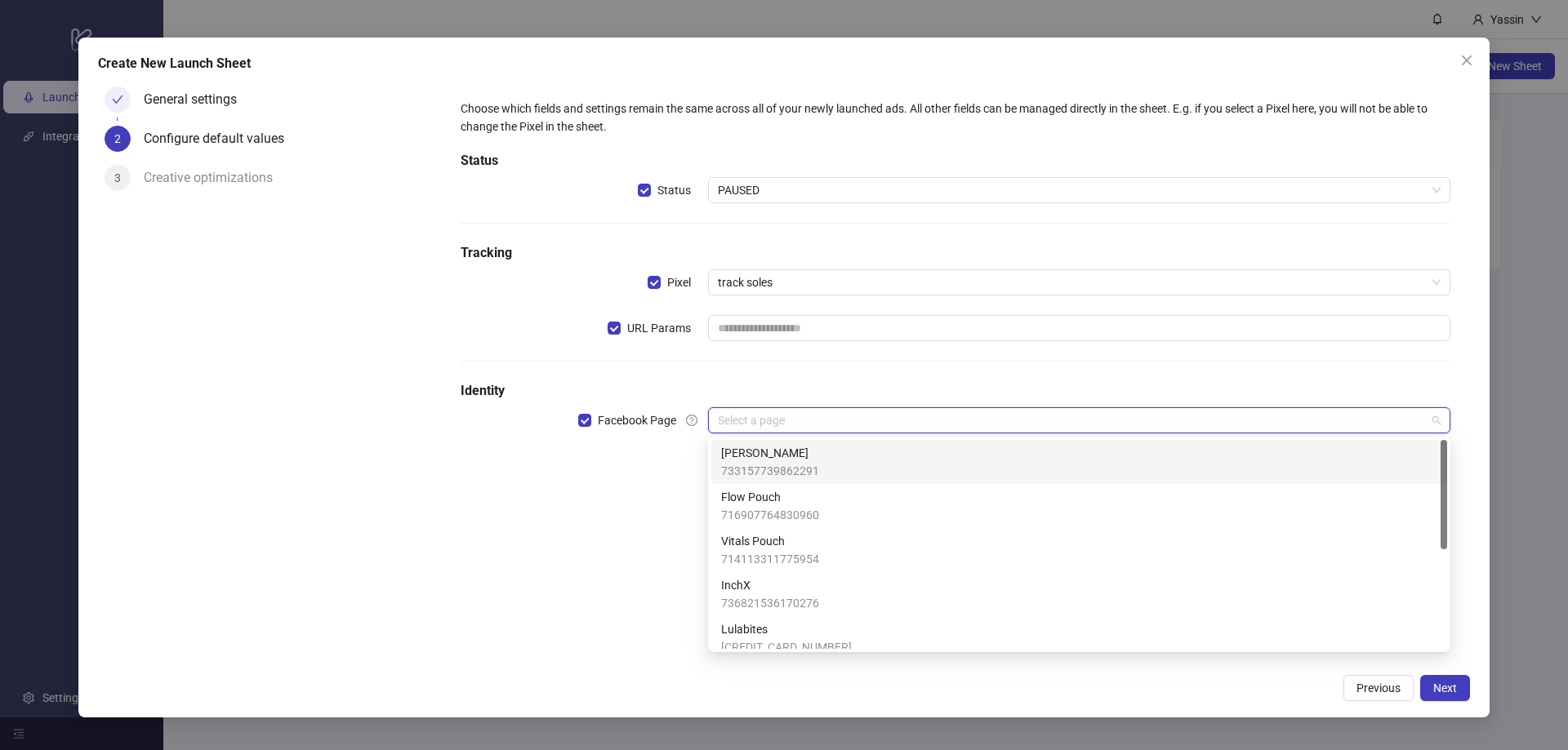
click at [869, 470] on div "[PERSON_NAME] 733157739862291" at bounding box center [1079, 462] width 716 height 36
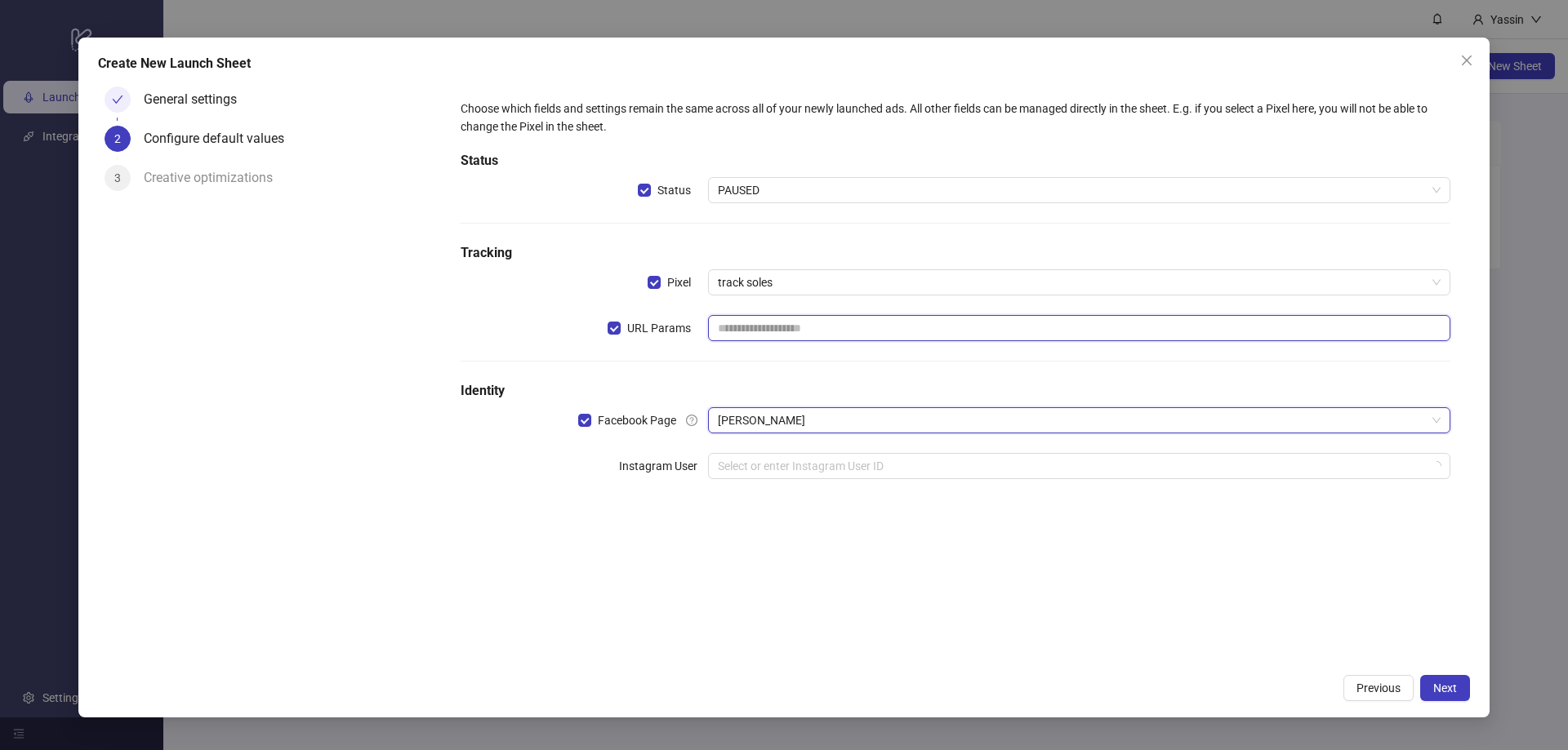
click at [762, 330] on input "text" at bounding box center [1079, 328] width 742 height 26
click at [758, 362] on div at bounding box center [955, 361] width 990 height 1
click at [776, 193] on span "PAUSED" at bounding box center [1079, 190] width 722 height 24
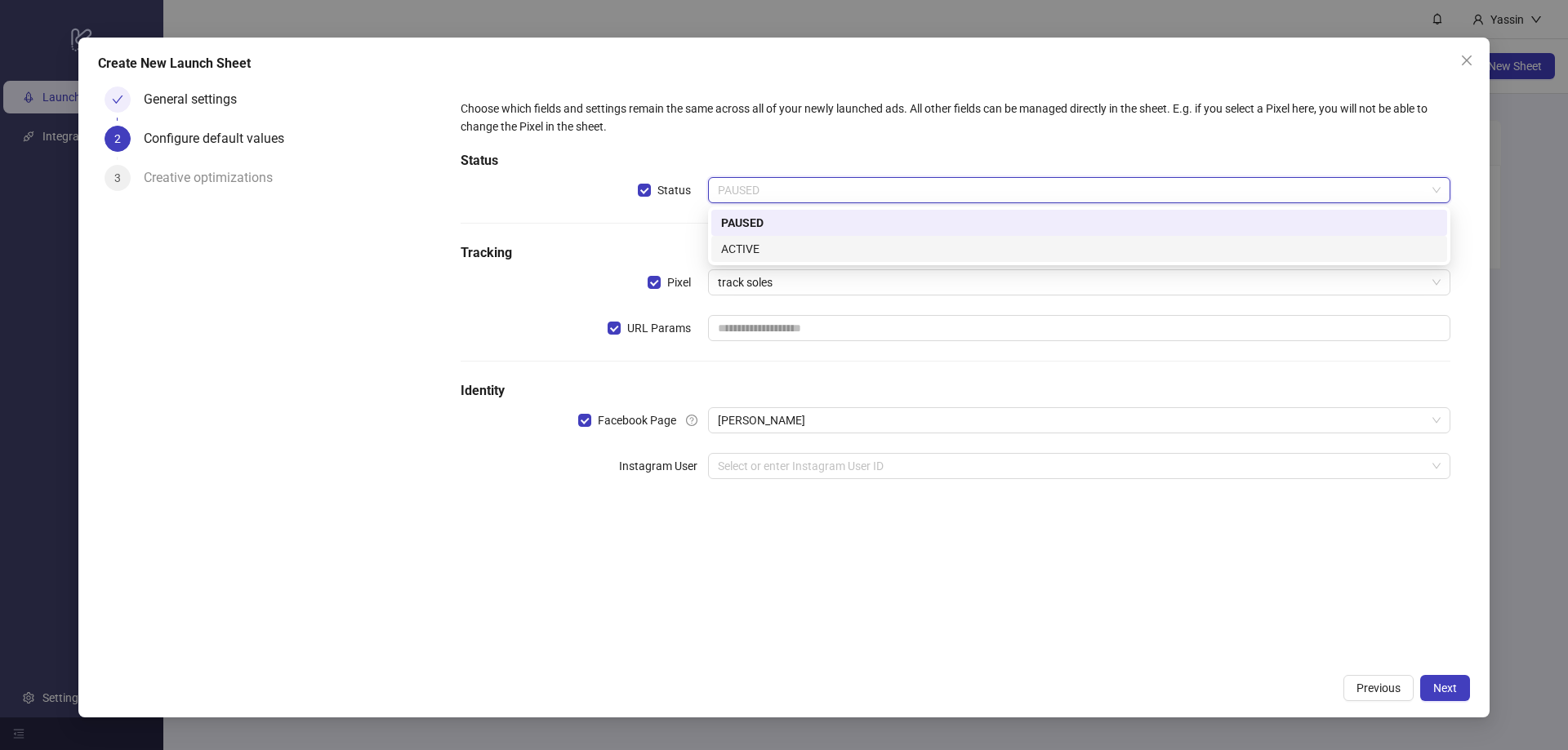
click at [769, 247] on div "ACTIVE" at bounding box center [1079, 249] width 716 height 18
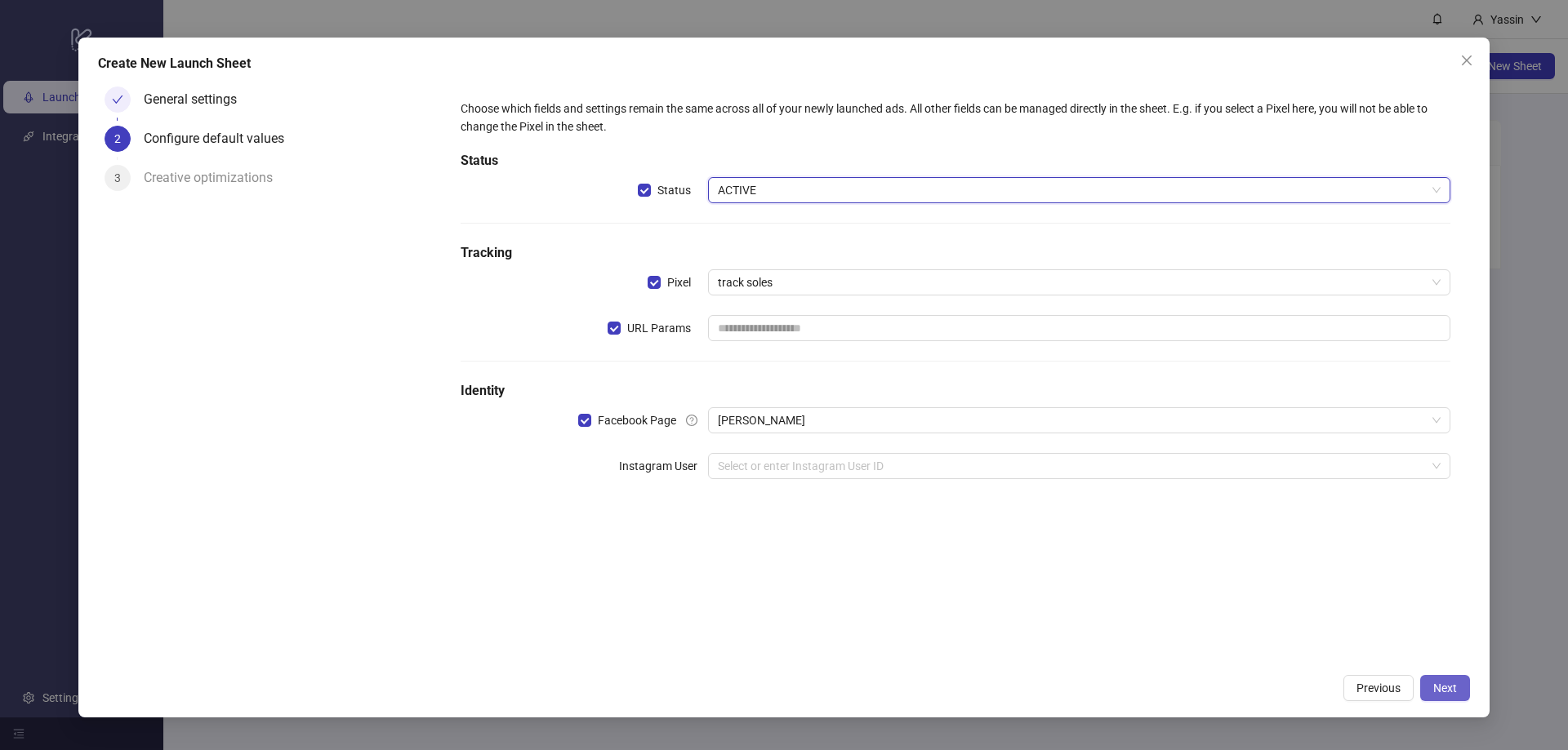
click at [1433, 690] on span "Next" at bounding box center [1445, 688] width 23 height 13
click at [846, 464] on input "search" at bounding box center [1071, 466] width 708 height 24
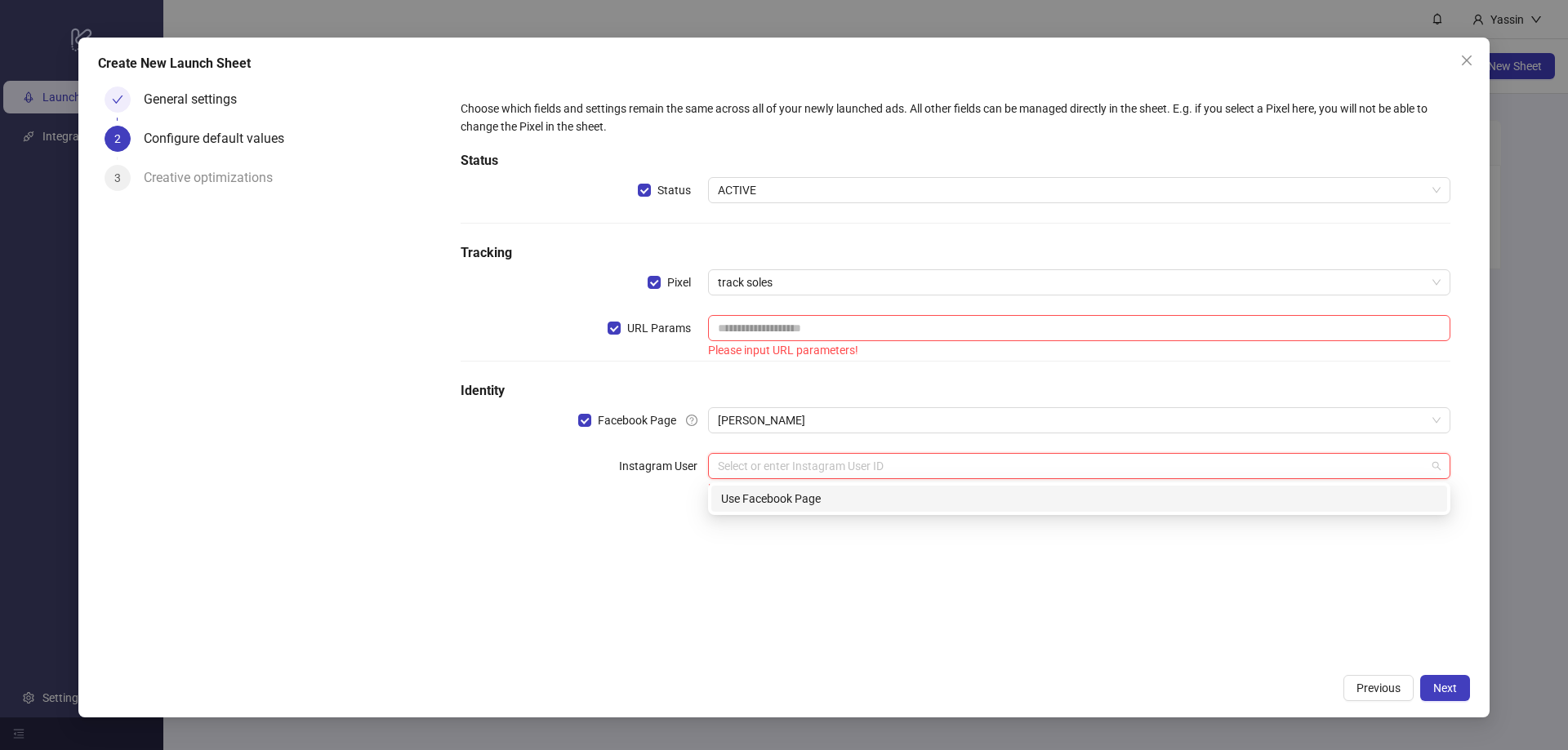
click at [839, 492] on div "Use Facebook Page" at bounding box center [1079, 498] width 716 height 18
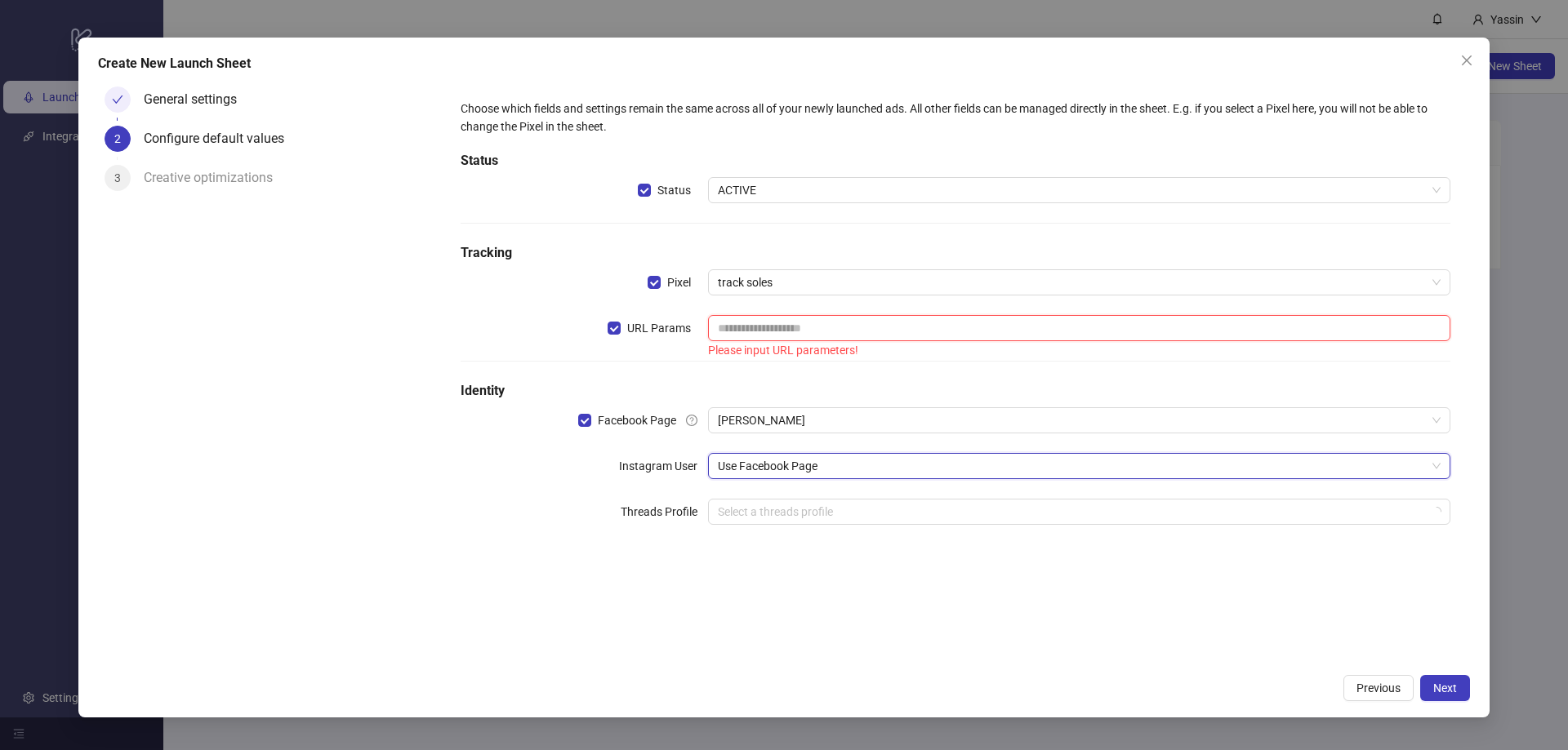
click at [762, 324] on input "text" at bounding box center [1079, 328] width 742 height 26
click at [800, 350] on div "Please input URL parameters!" at bounding box center [1079, 350] width 742 height 18
click at [844, 375] on div "Choose which fields and settings remain the same across all of your newly launc…" at bounding box center [955, 323] width 1003 height 458
click at [961, 517] on input "search" at bounding box center [1071, 512] width 708 height 24
click at [1038, 661] on div "Choose which fields and settings remain the same across all of your newly launc…" at bounding box center [955, 373] width 1029 height 585
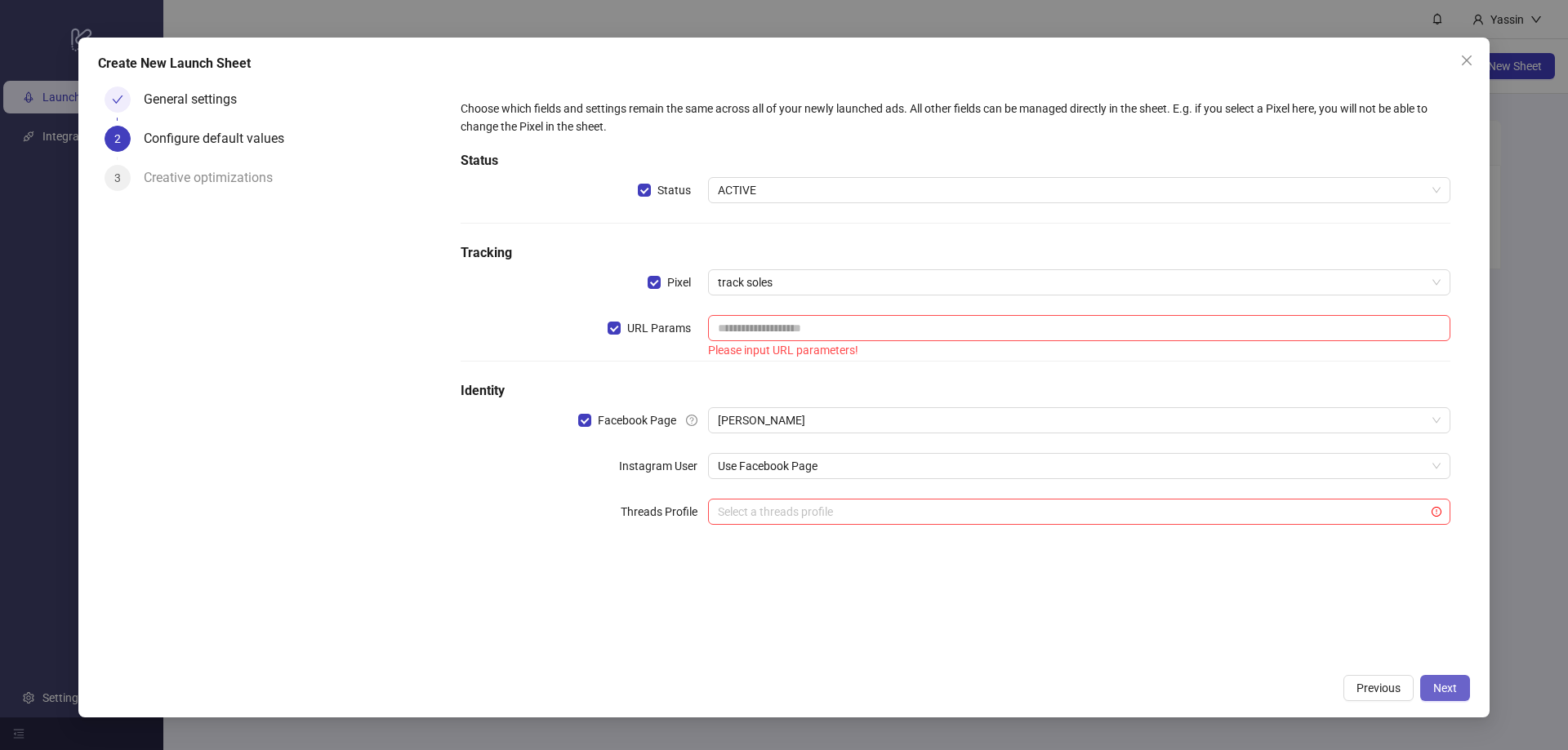
click at [1449, 691] on span "Next" at bounding box center [1445, 688] width 23 height 13
click at [795, 325] on input "text" at bounding box center [1079, 328] width 742 height 26
click at [1430, 689] on button "Next" at bounding box center [1445, 688] width 50 height 26
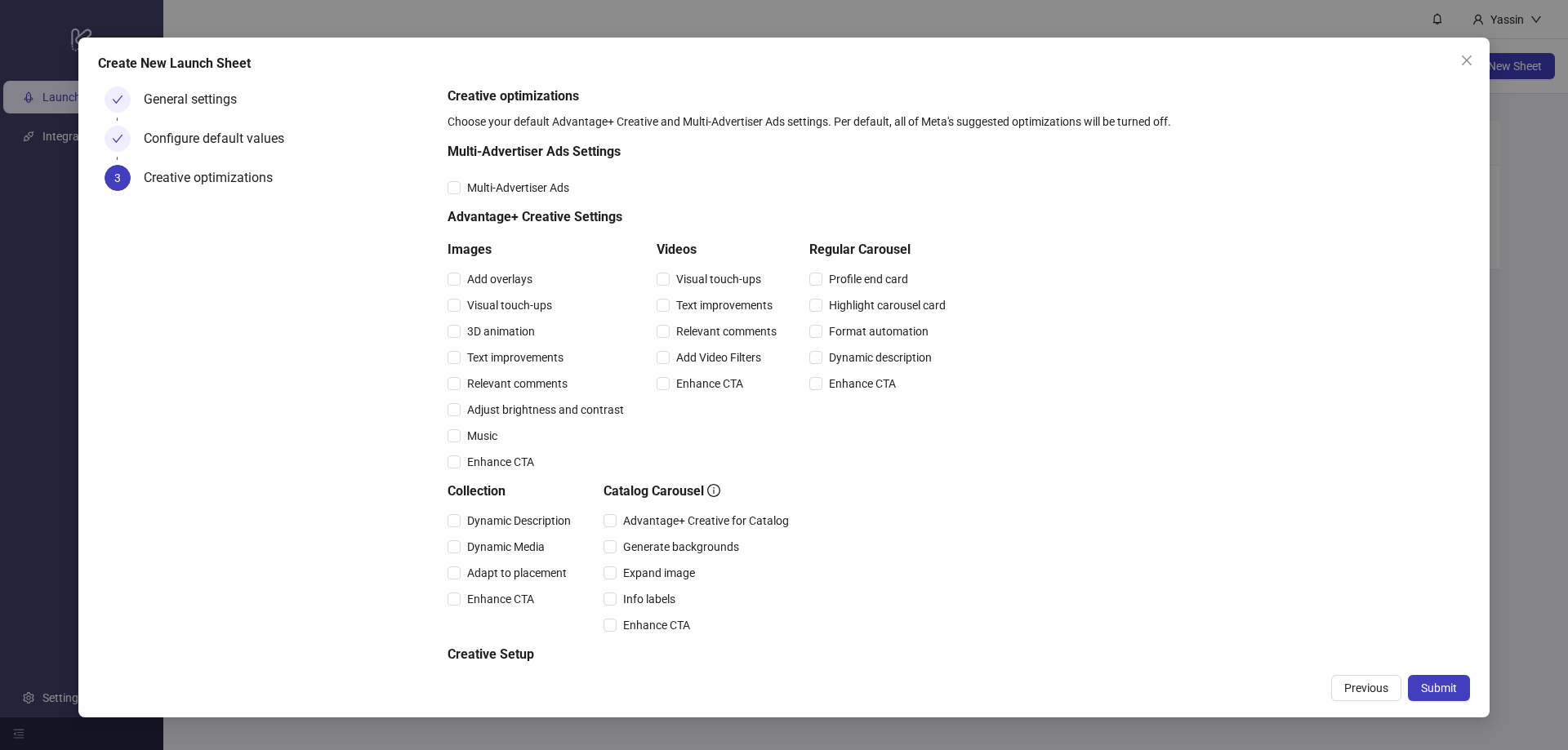
scroll to position [91, 0]
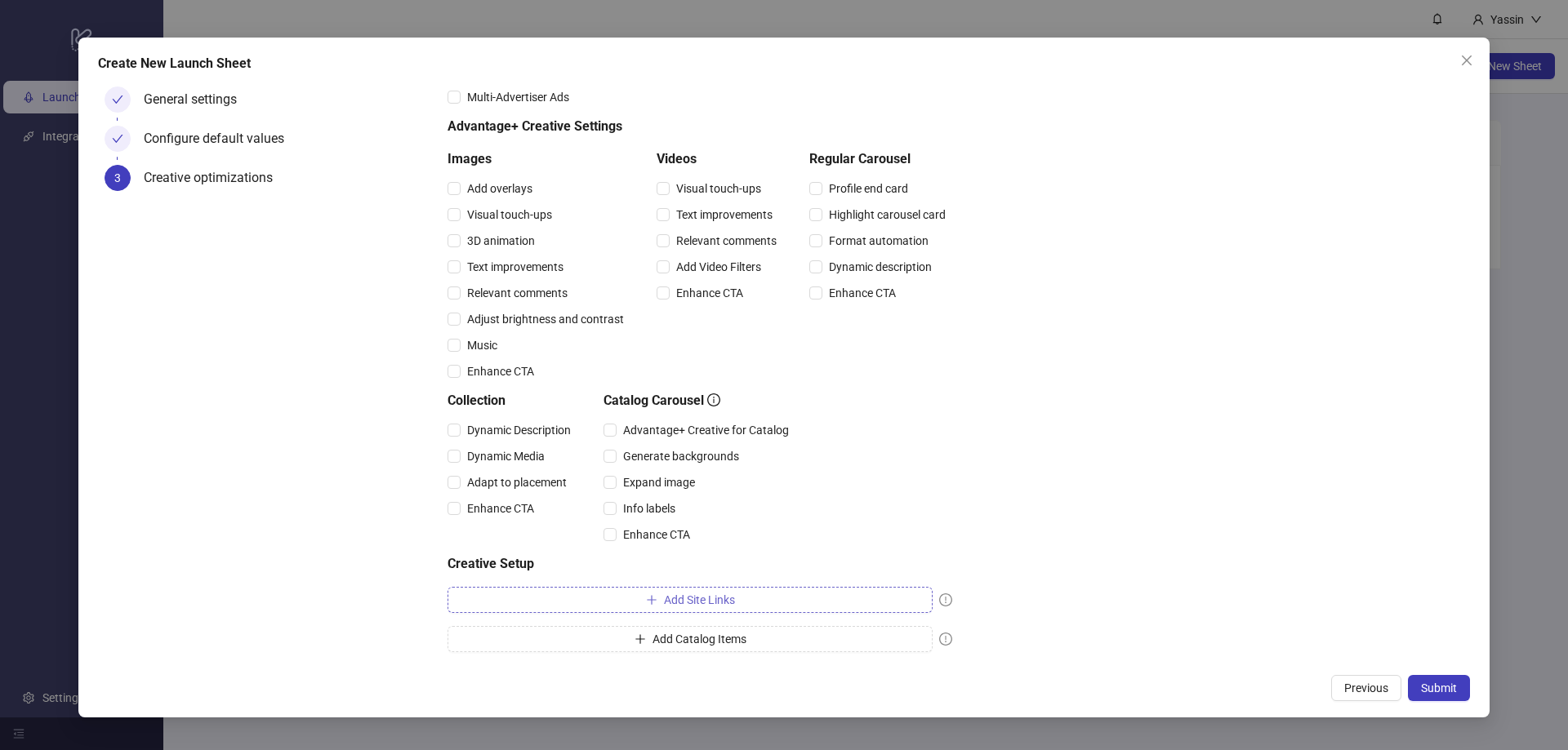
click at [753, 599] on button "Add Site Links" at bounding box center [690, 600] width 485 height 26
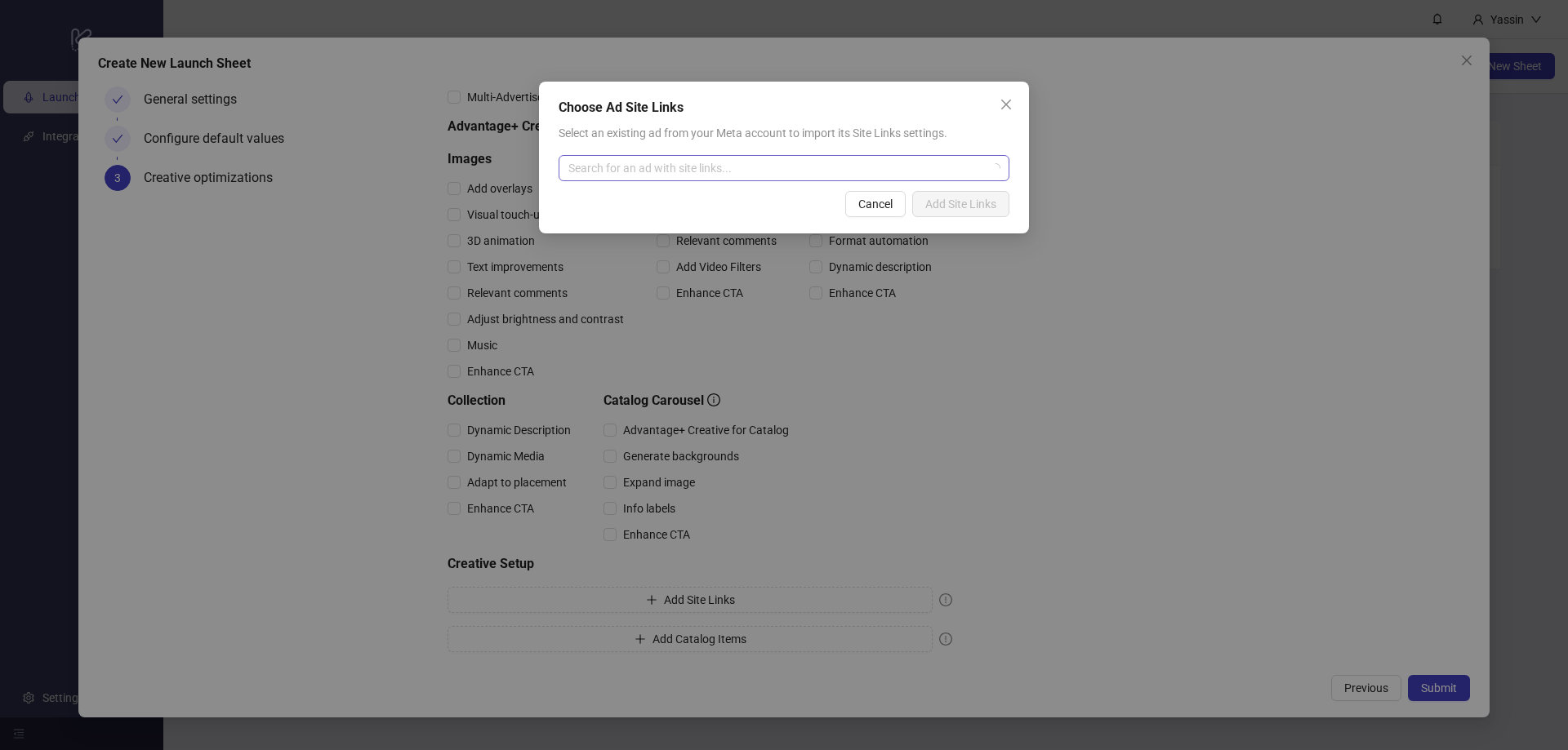
click at [742, 172] on input "search" at bounding box center [777, 168] width 416 height 24
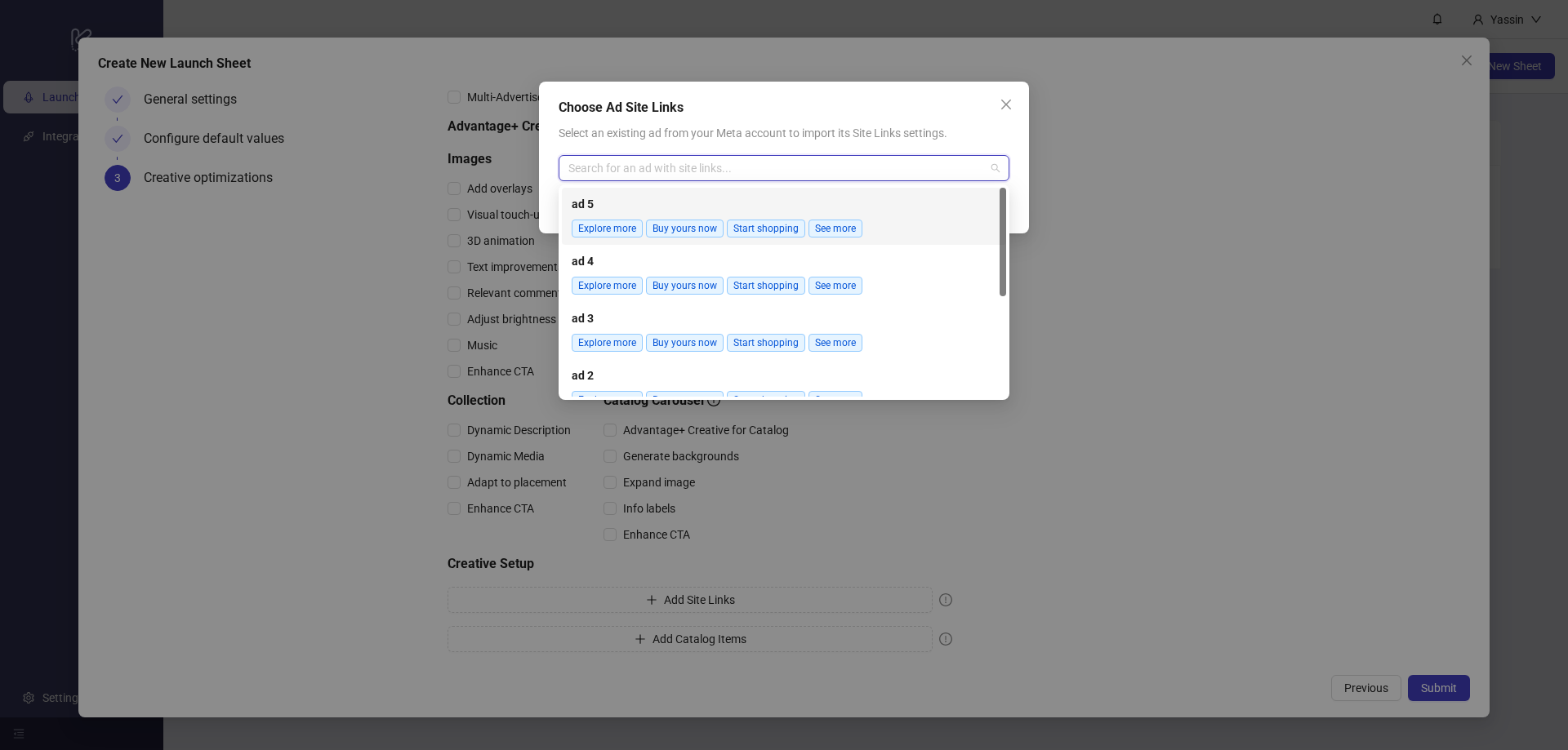
click at [1303, 440] on div "Choose Ad Site Links Select an existing ad from your Meta account to import its…" at bounding box center [784, 375] width 1568 height 750
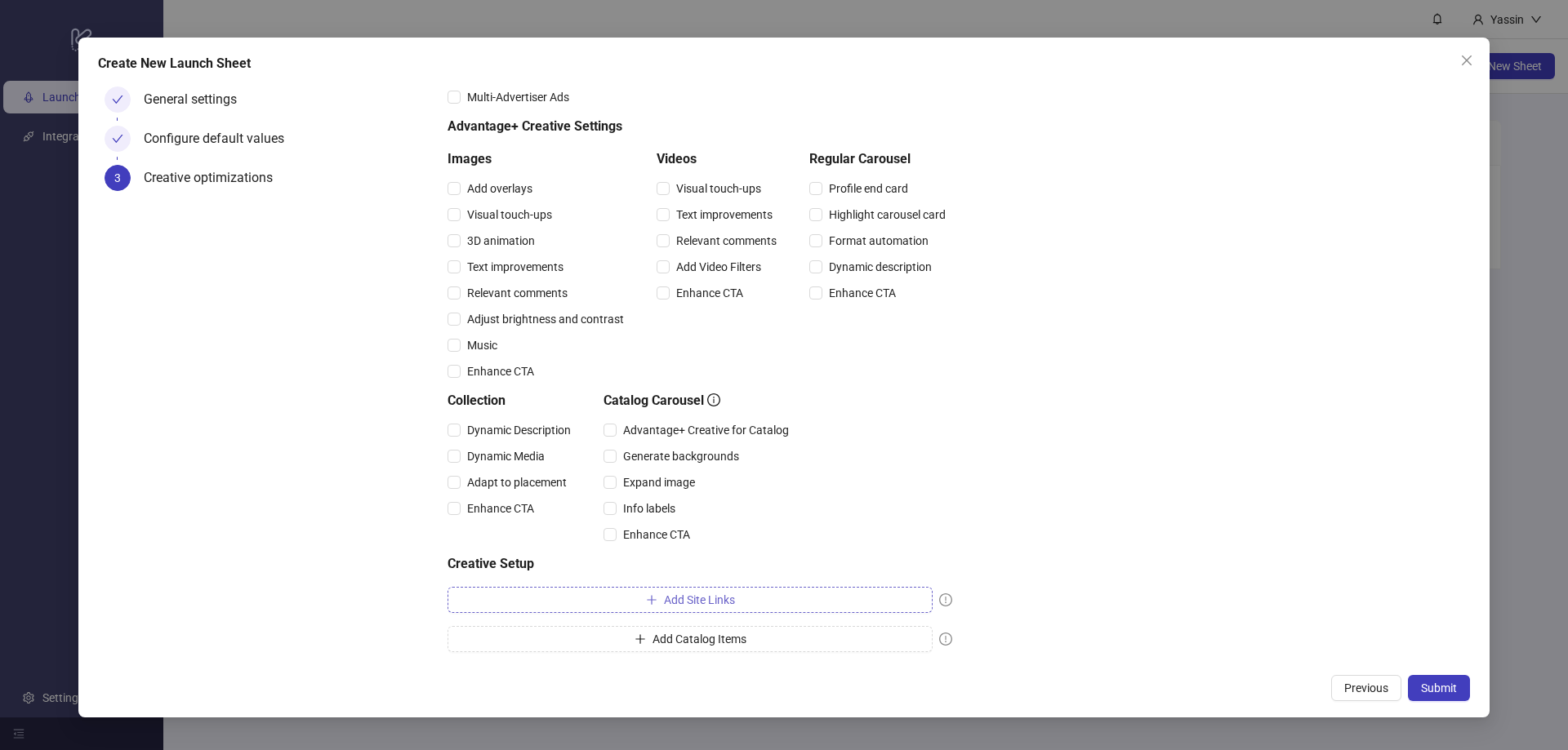
click at [751, 604] on button "Add Site Links" at bounding box center [690, 600] width 485 height 26
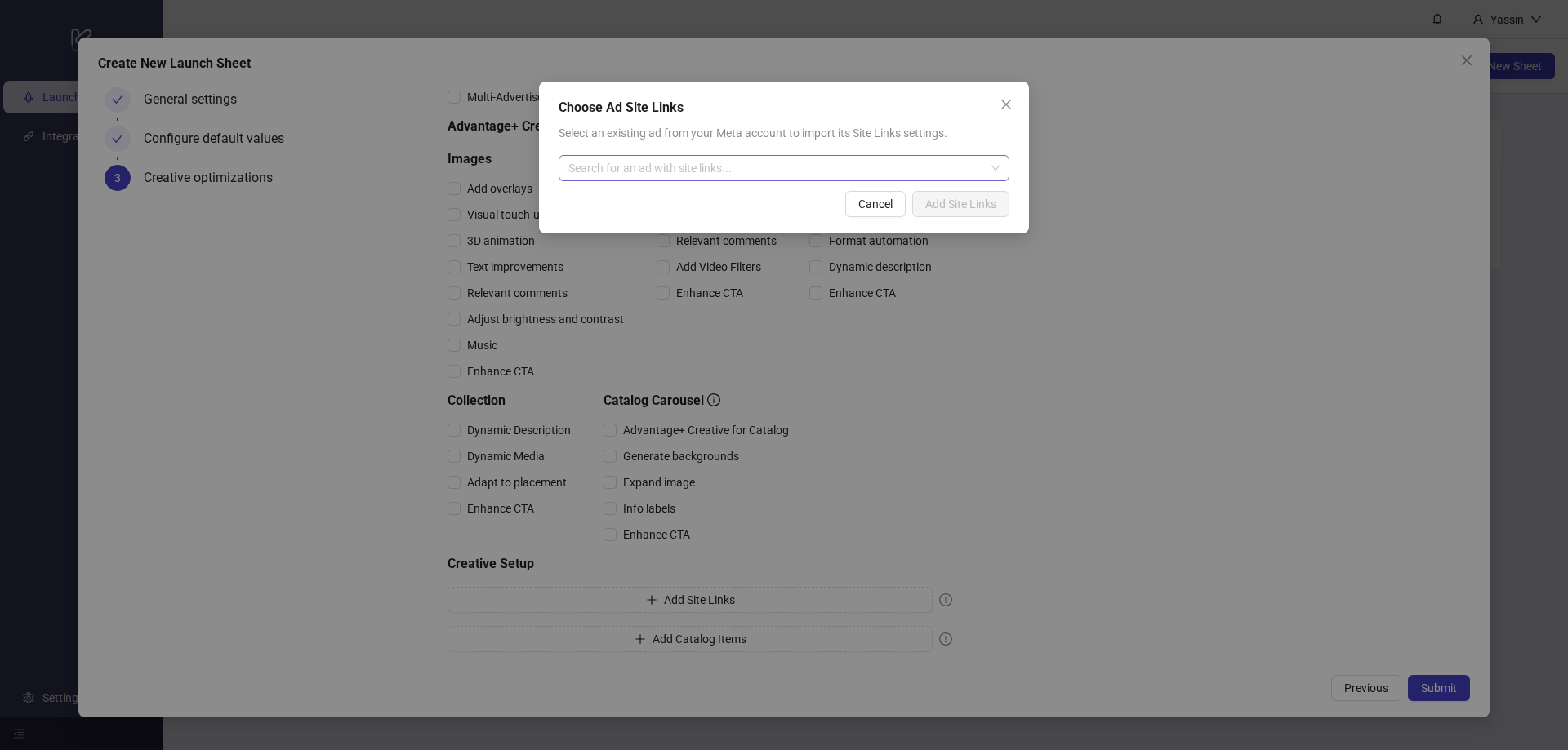
click at [747, 172] on input "search" at bounding box center [777, 168] width 416 height 24
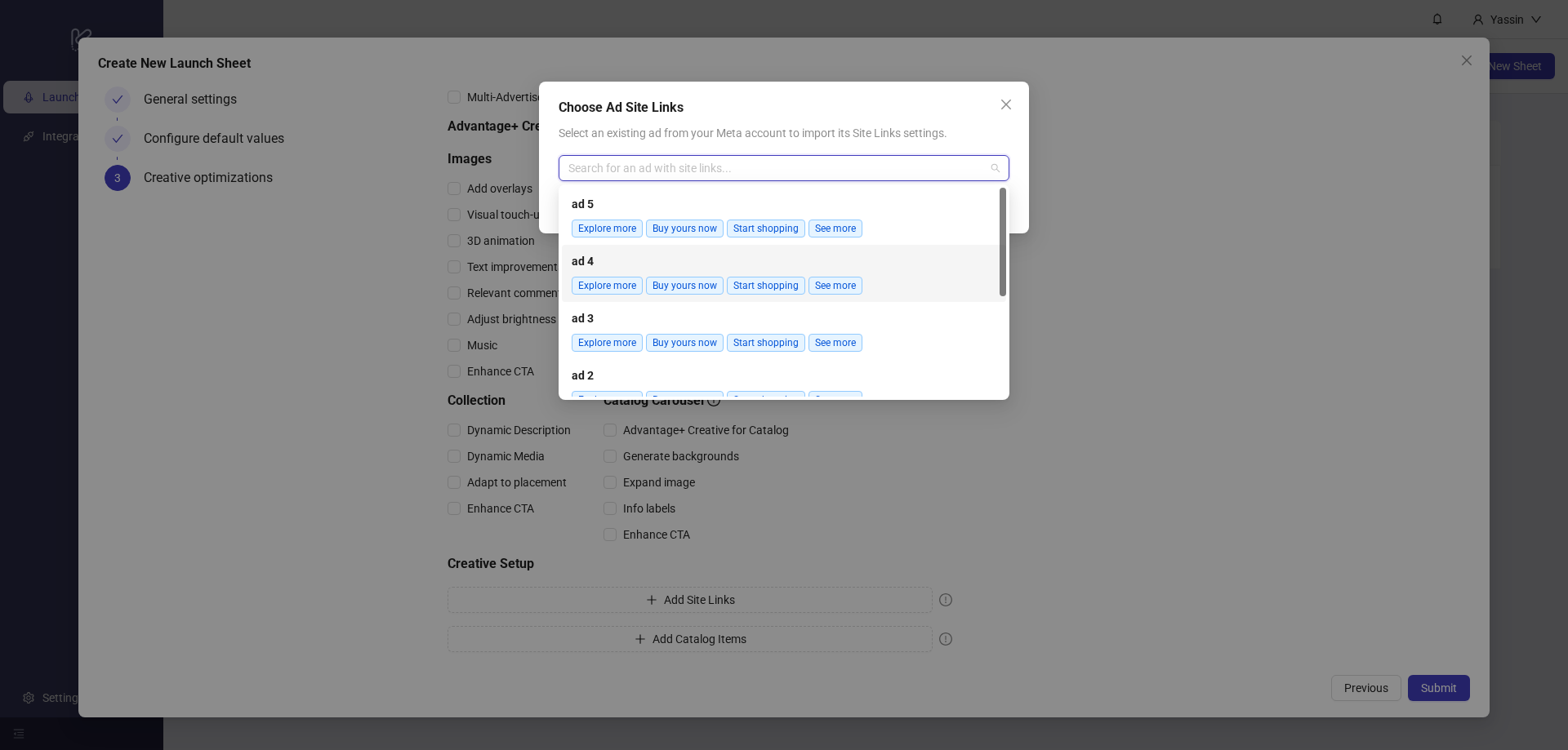
scroll to position [191, 0]
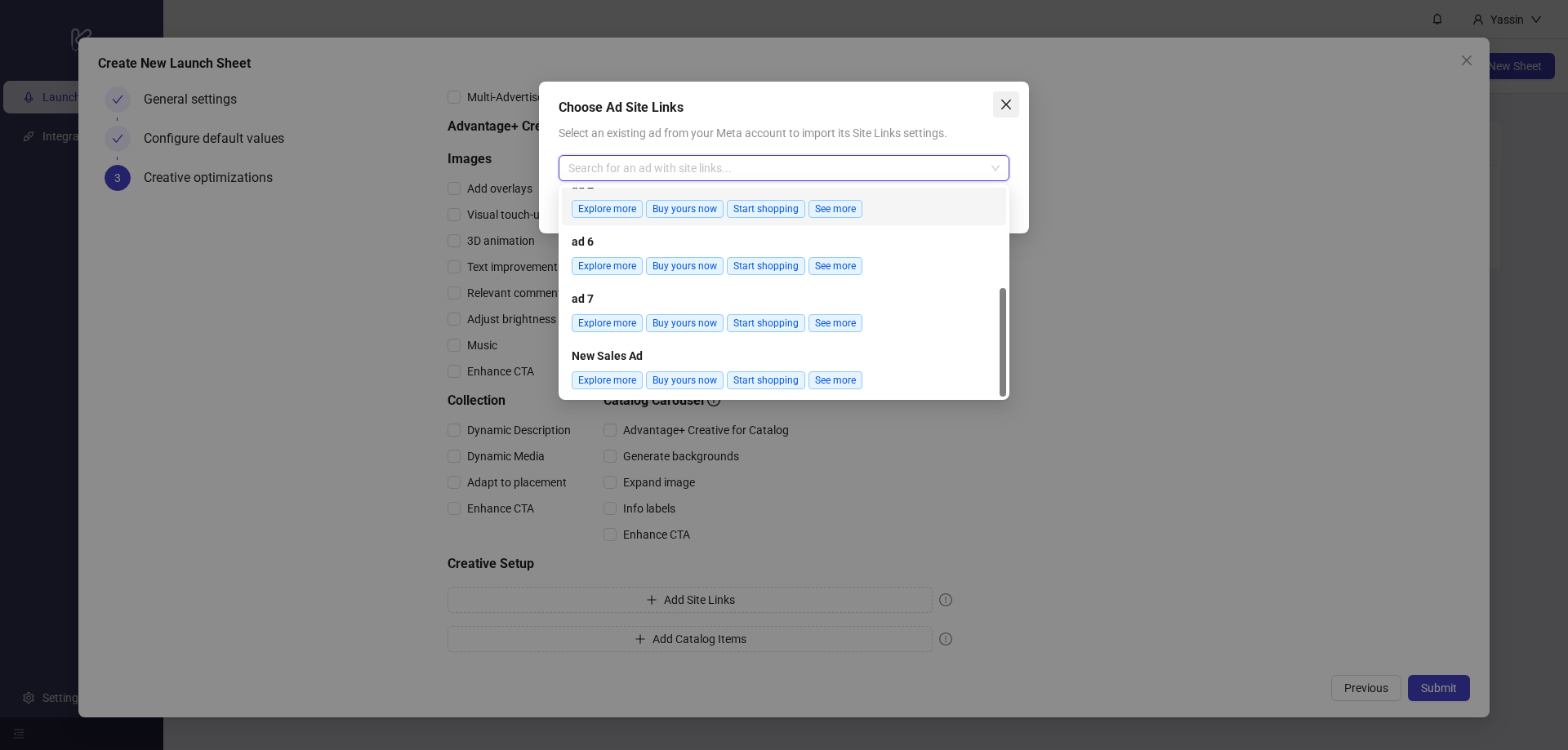
click at [1002, 109] on icon "close" at bounding box center [1006, 104] width 9 height 9
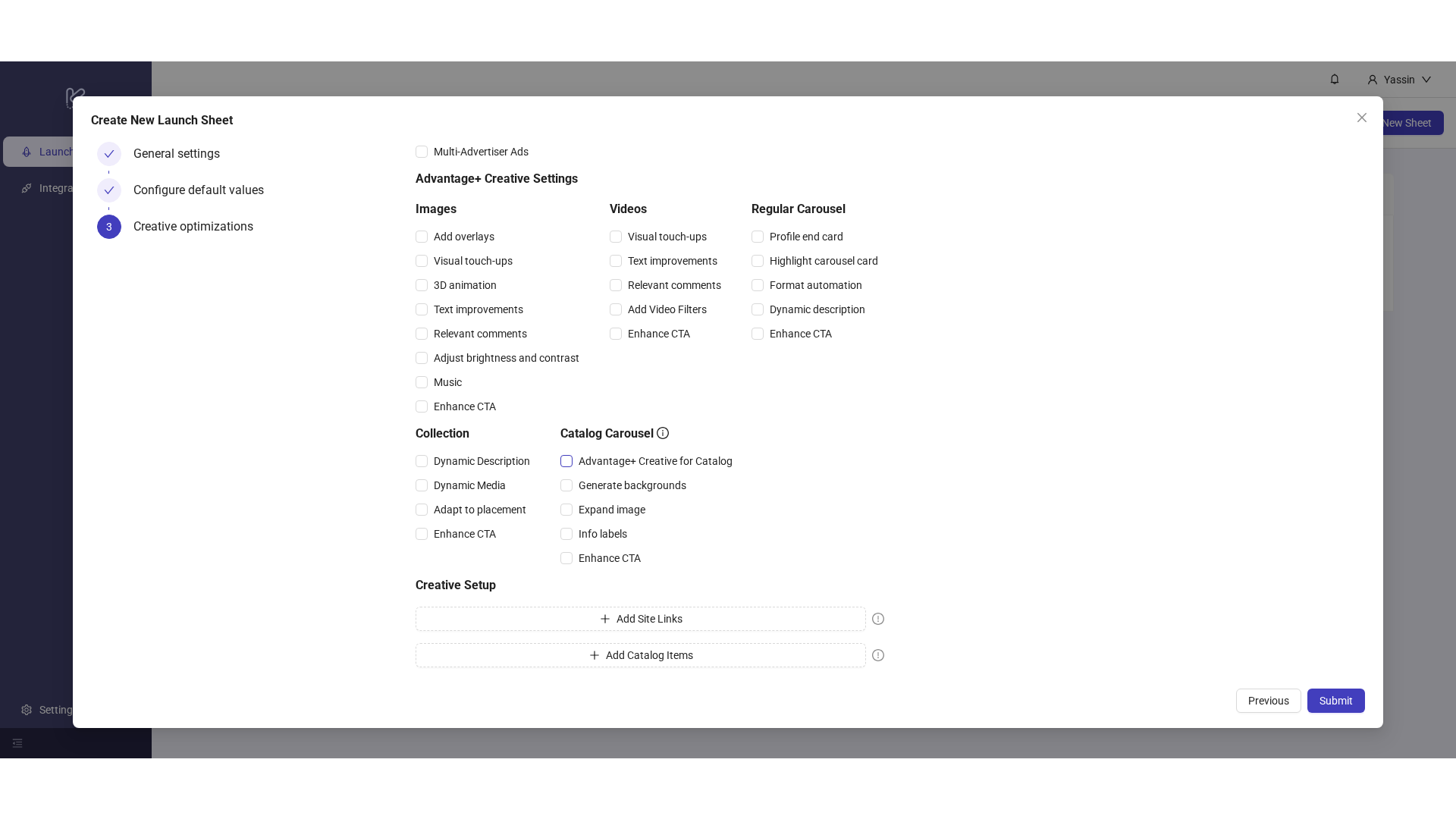
scroll to position [0, 0]
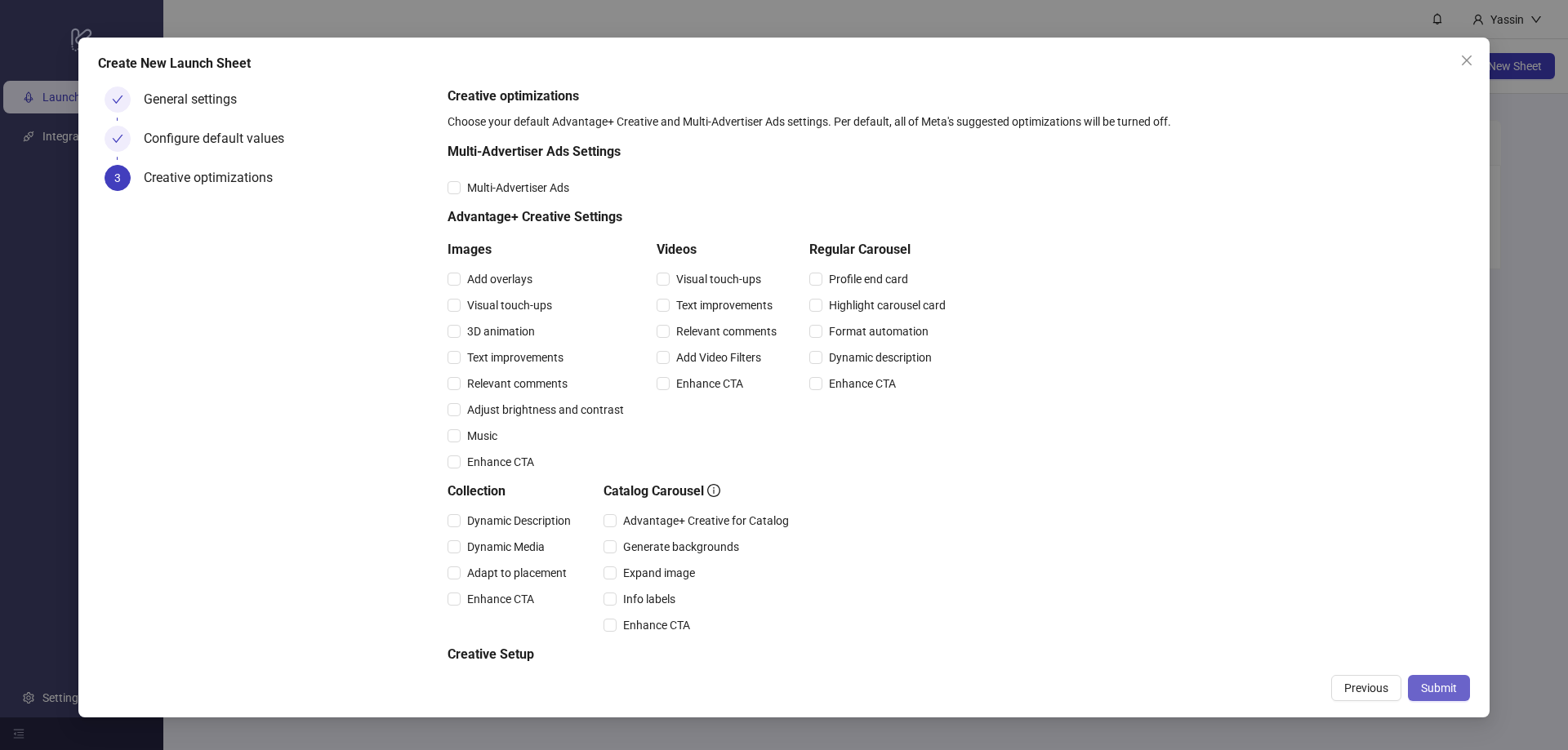
click at [1441, 682] on span "Submit" at bounding box center [1439, 688] width 36 height 13
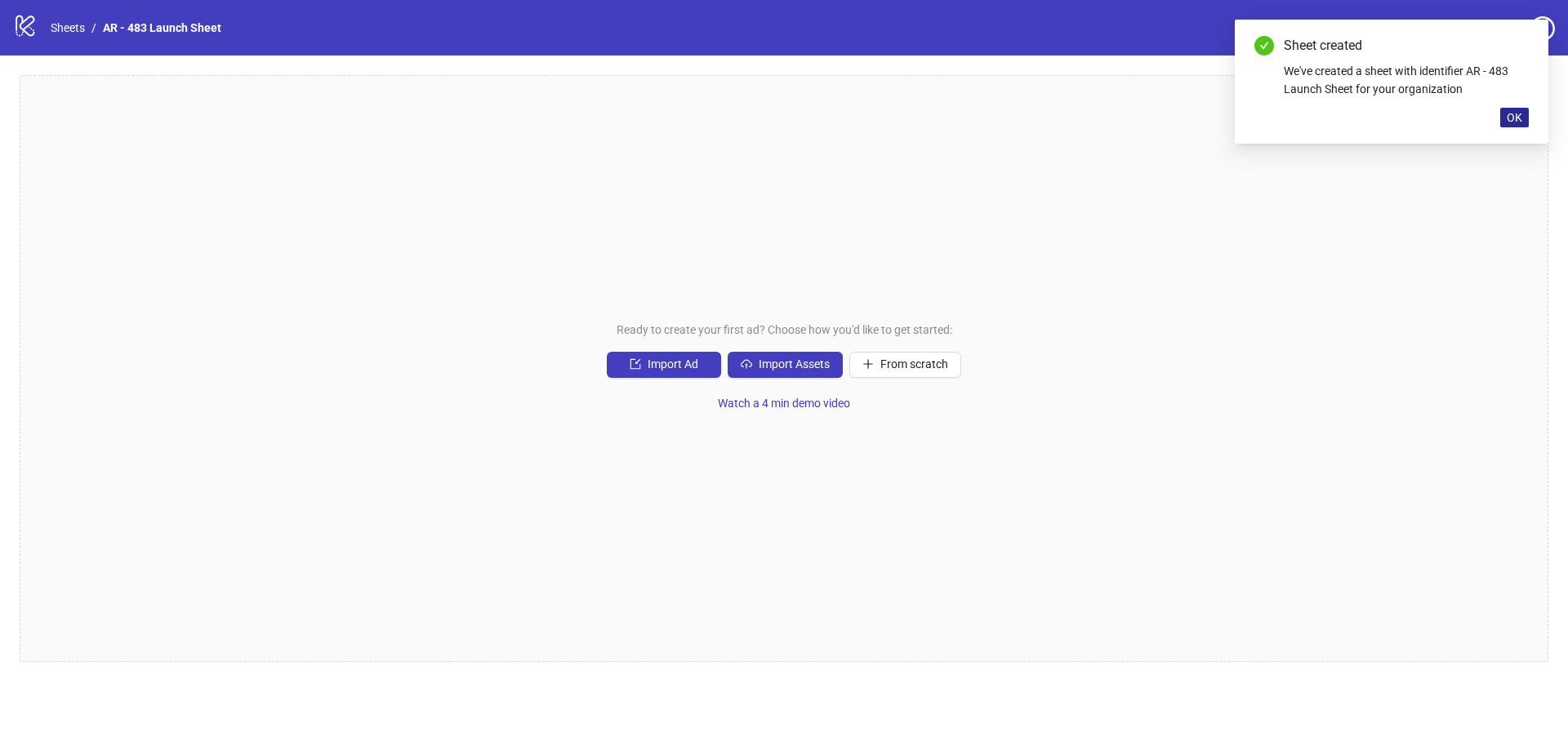
click at [1519, 121] on span "OK" at bounding box center [1514, 118] width 16 height 13
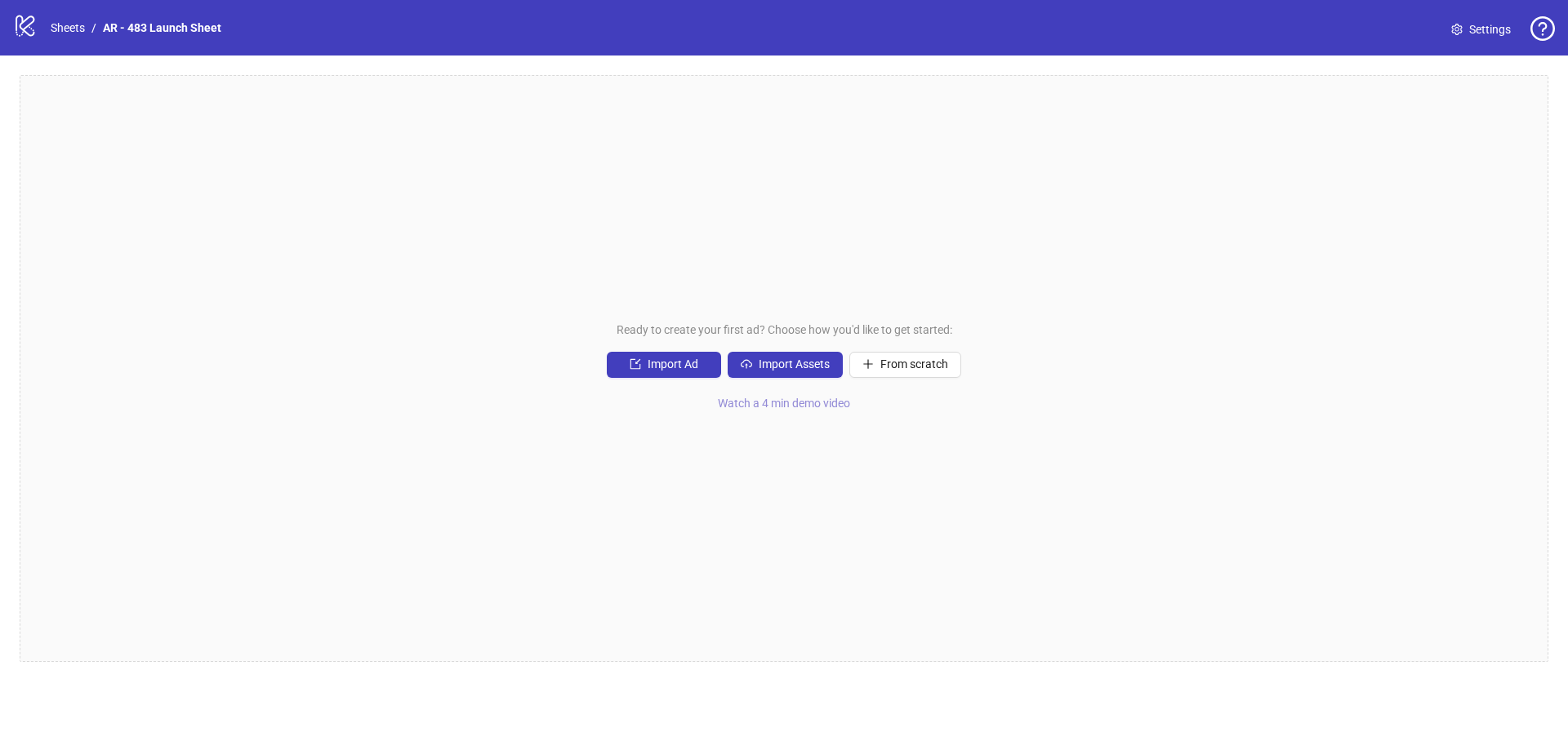
click at [819, 412] on button "Watch a 4 min demo video" at bounding box center [783, 404] width 158 height 26
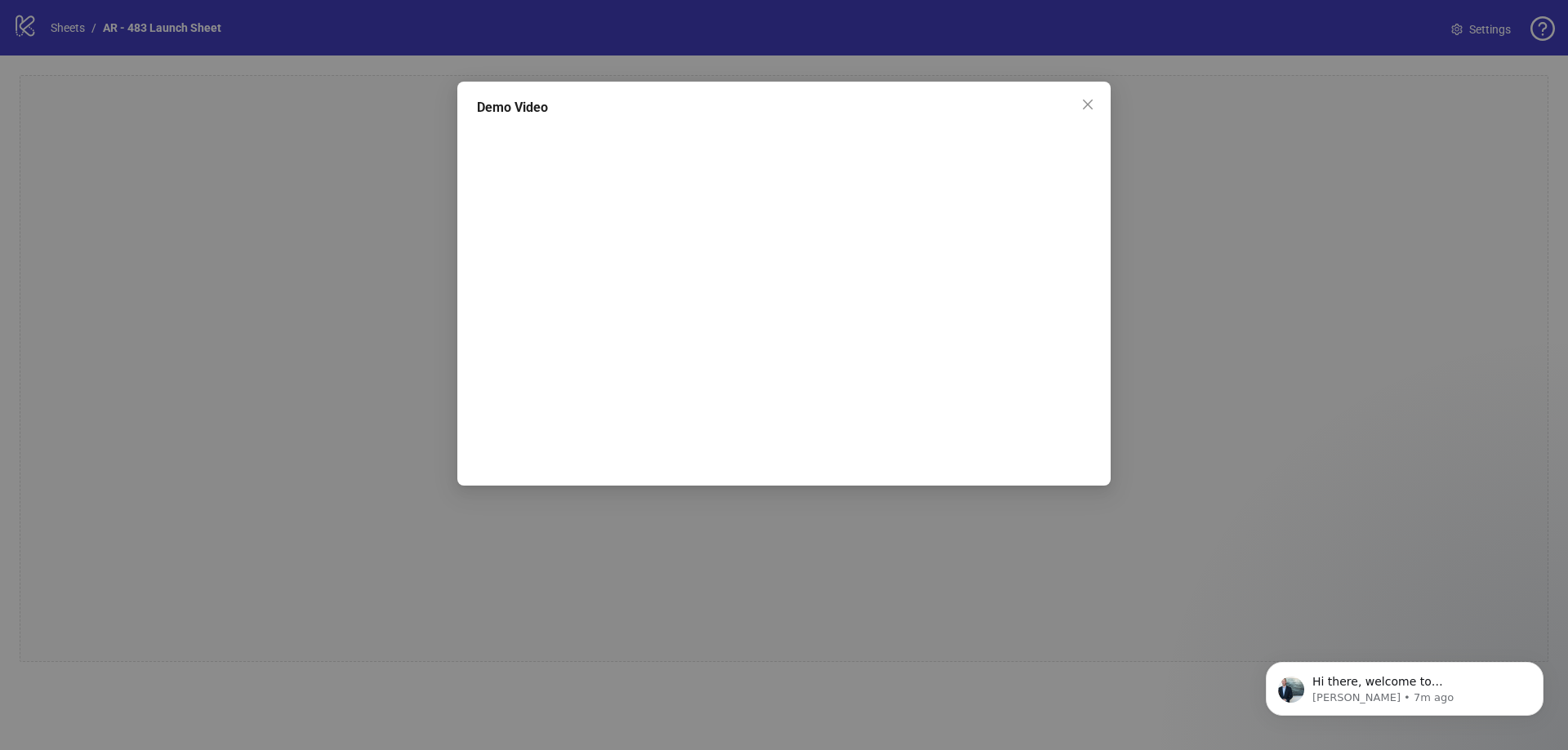
click at [1226, 383] on div "Demo Video" at bounding box center [784, 375] width 1568 height 750
click at [1092, 103] on icon "close" at bounding box center [1088, 105] width 13 height 13
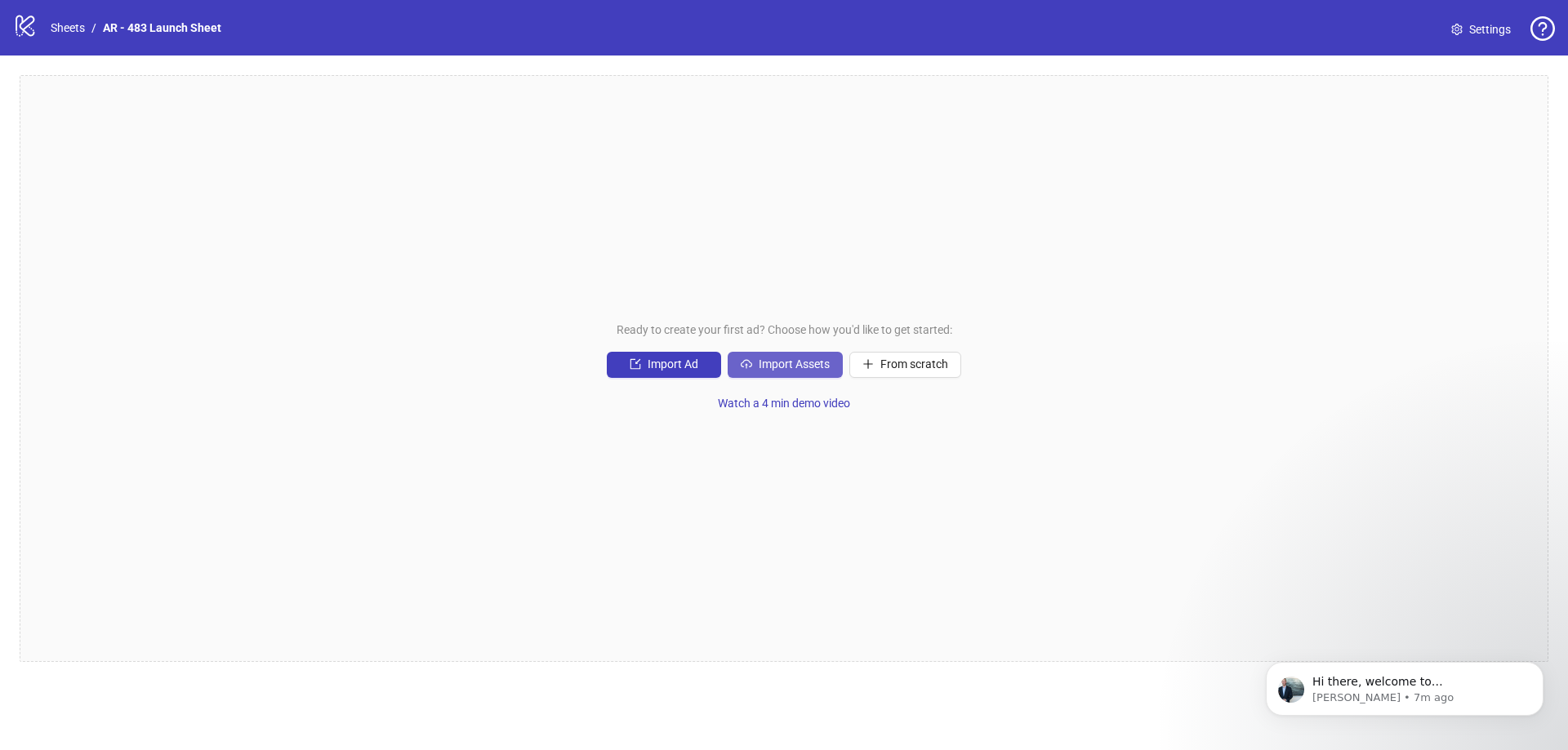
click at [751, 365] on icon "cloud-upload" at bounding box center [747, 364] width 11 height 11
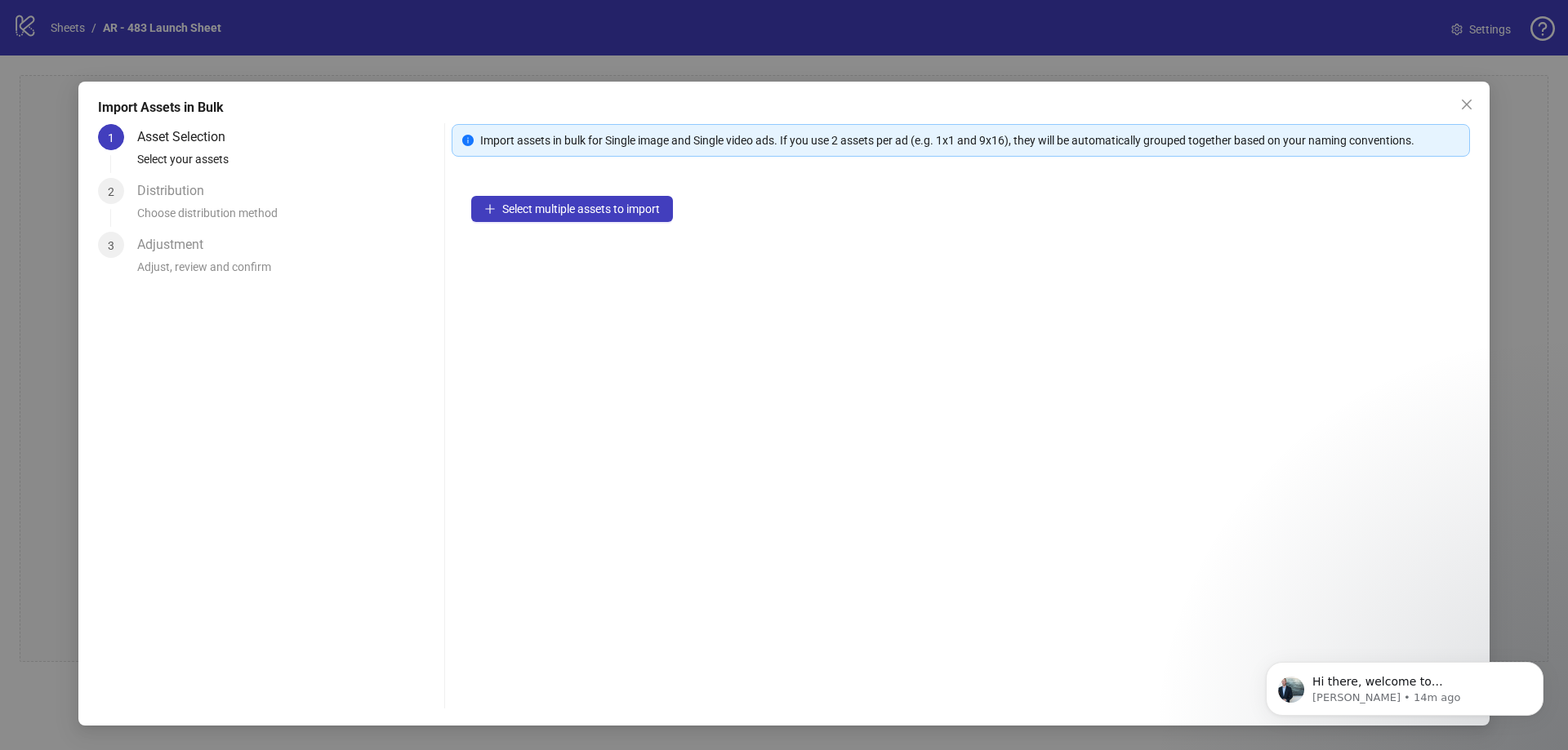
click at [1155, 147] on div "Import assets in bulk for Single image and Single video ads. If you use 2 asset…" at bounding box center [969, 140] width 980 height 18
click at [469, 144] on icon "info-circle" at bounding box center [468, 140] width 11 height 11
click at [655, 195] on div "Select multiple assets to import" at bounding box center [961, 420] width 1018 height 487
click at [641, 203] on span "Select multiple assets to import" at bounding box center [581, 209] width 157 height 13
click at [1001, 232] on div "26 assets selected" at bounding box center [961, 215] width 978 height 37
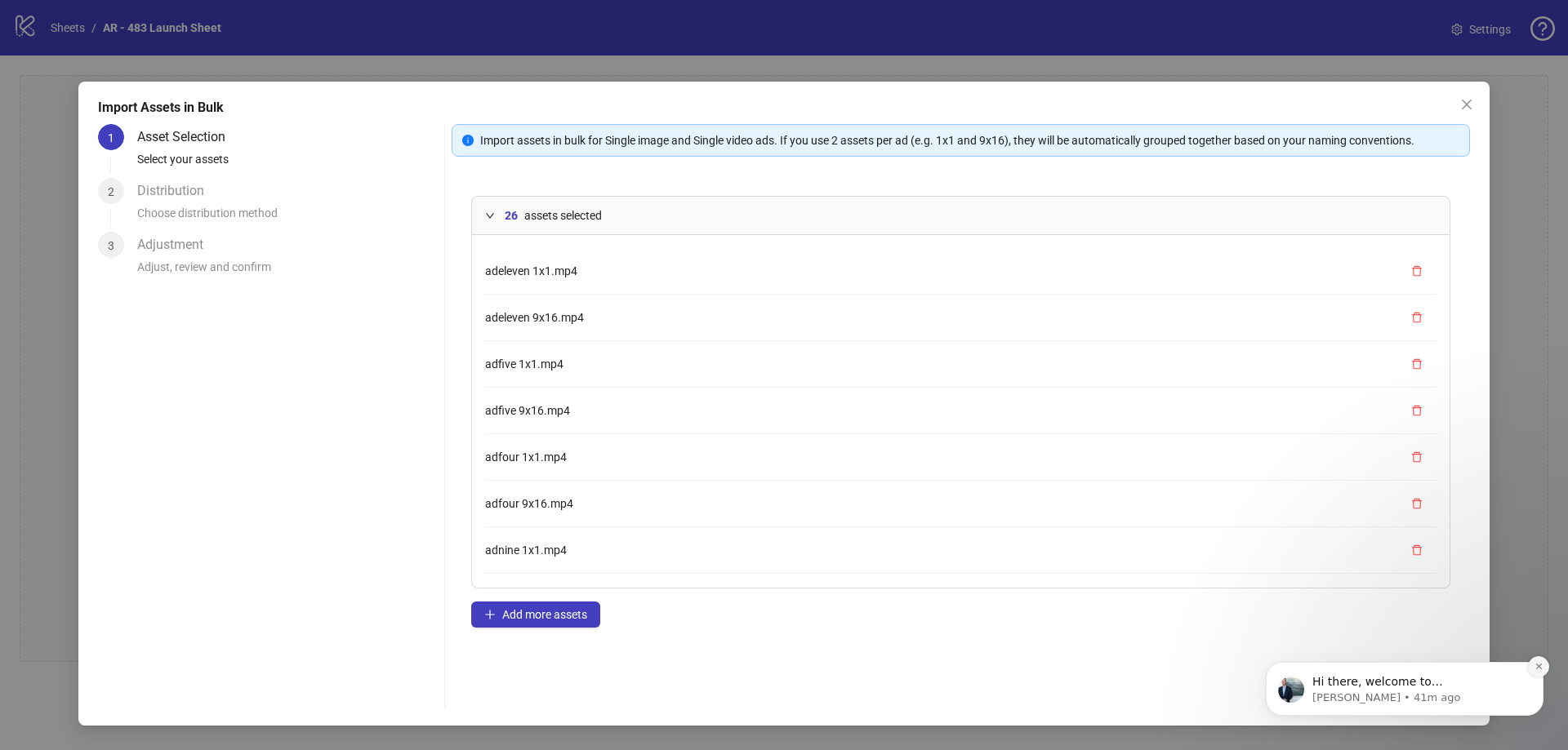
click at [1532, 667] on button "Dismiss notification" at bounding box center [1538, 667] width 22 height 22
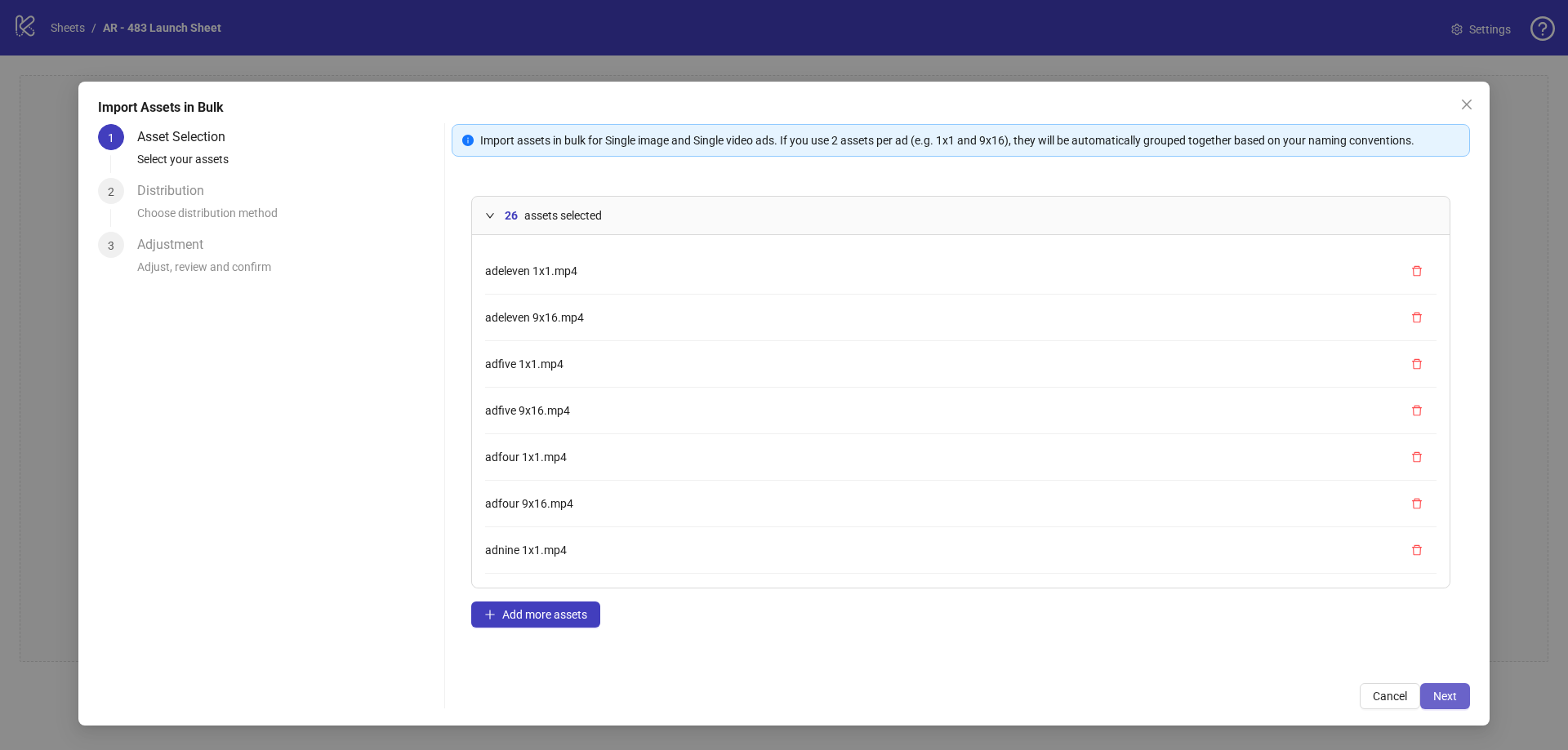
click at [1425, 694] on button "Next" at bounding box center [1445, 697] width 50 height 26
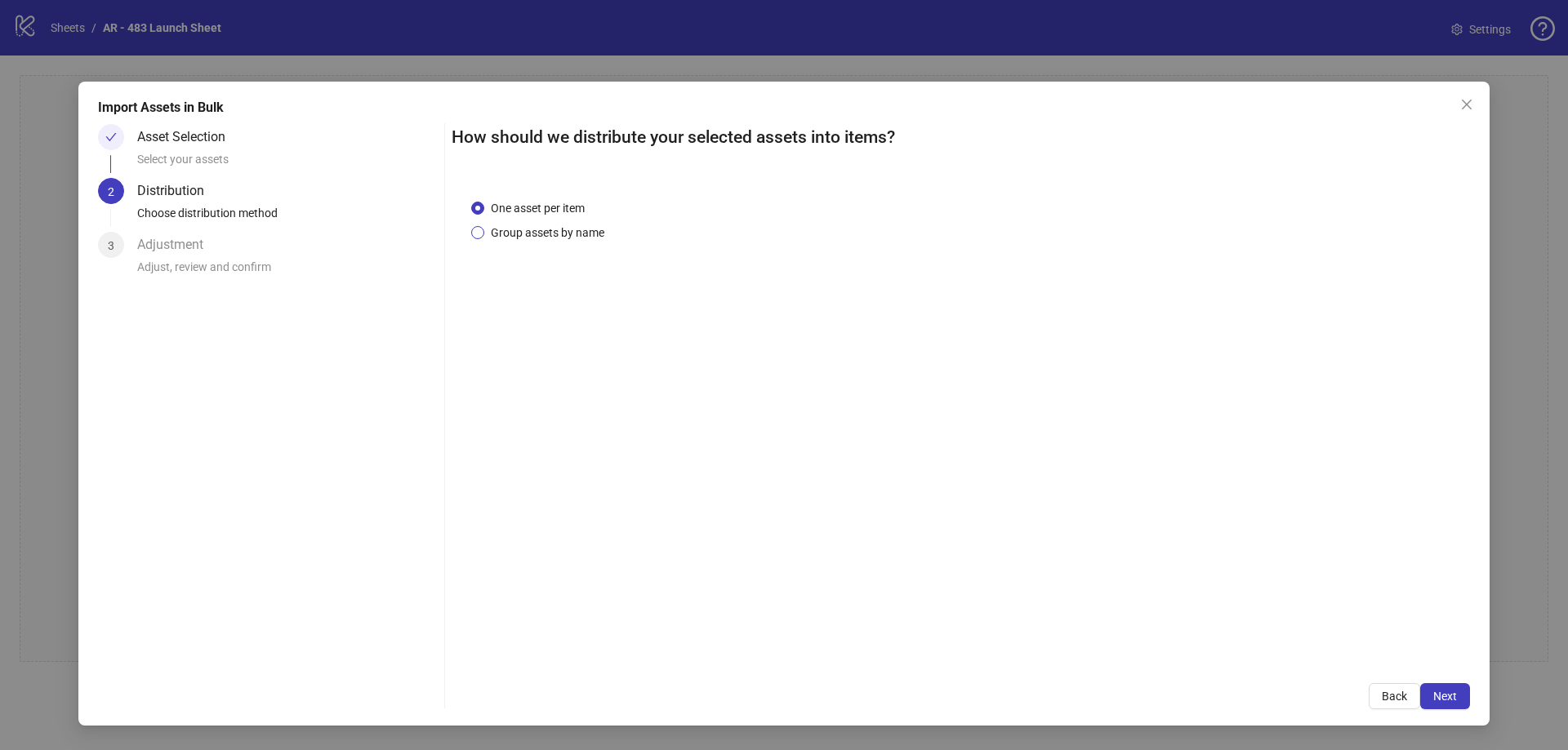
click at [521, 236] on span "Group assets by name" at bounding box center [547, 232] width 126 height 18
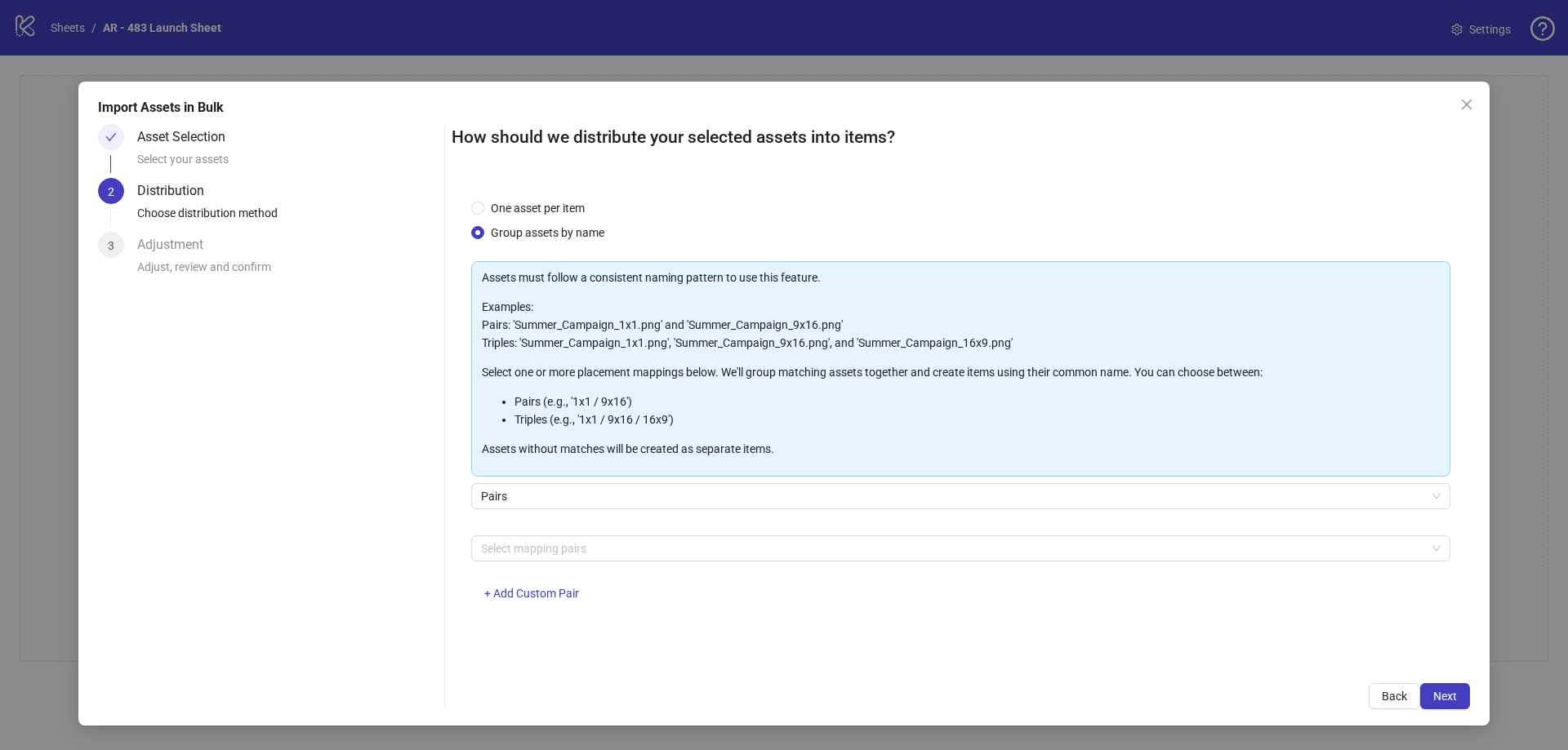
click at [240, 151] on div "Select your assets" at bounding box center [287, 165] width 300 height 28
drag, startPoint x: 181, startPoint y: 139, endPoint x: 169, endPoint y: 141, distance: 12.2
click at [181, 139] on div "Asset Selection" at bounding box center [188, 137] width 101 height 26
click at [108, 137] on icon "check" at bounding box center [110, 137] width 10 height 8
click at [1373, 698] on button "Back" at bounding box center [1394, 697] width 51 height 26
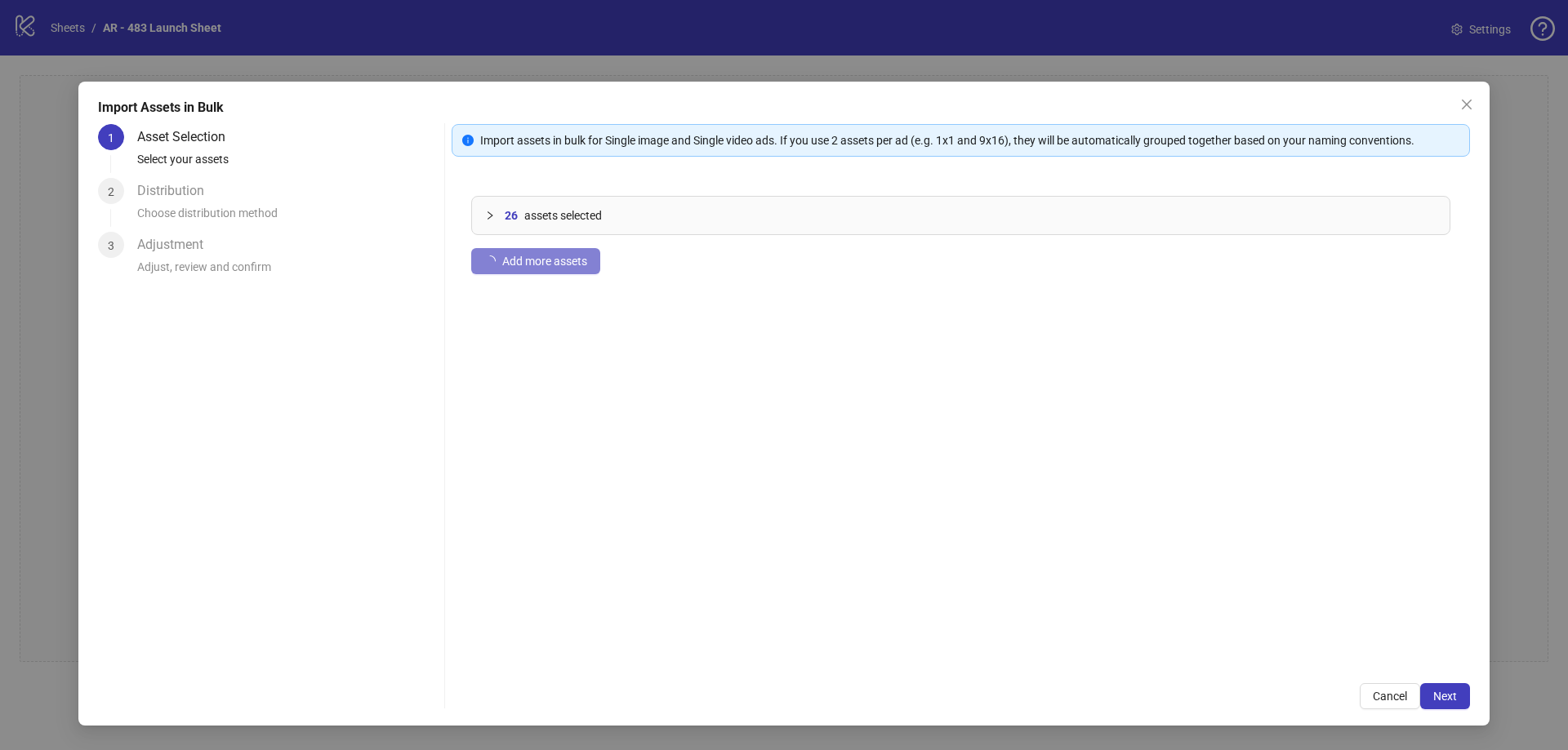
click at [531, 217] on span "assets selected" at bounding box center [562, 215] width 78 height 18
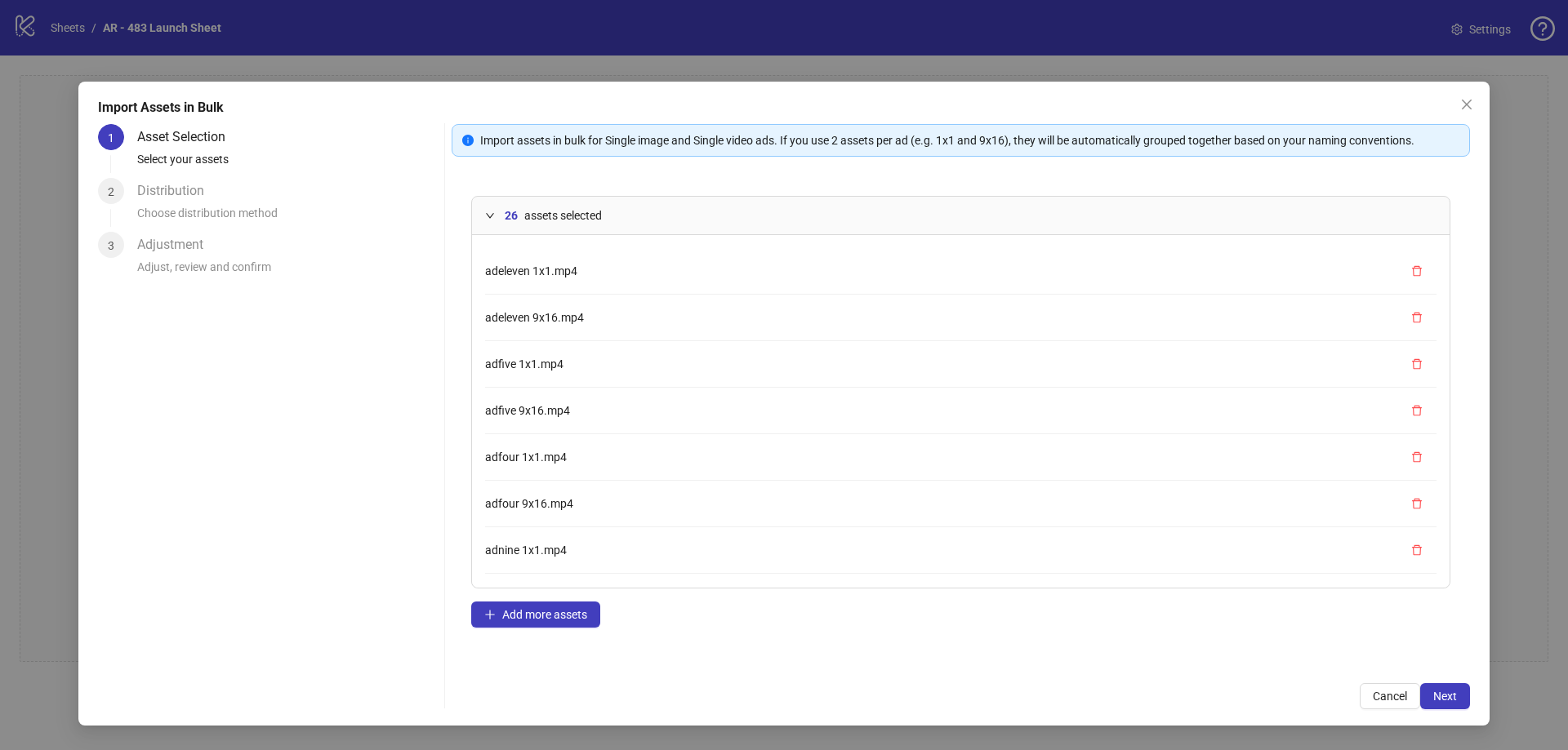
click at [735, 146] on div "Import assets in bulk for Single image and Single video ads. If you use 2 asset…" at bounding box center [969, 140] width 980 height 18
click at [1209, 170] on div "Import assets in bulk for Single image and Single video ads. If you use 2 asset…" at bounding box center [961, 417] width 1018 height 585
click at [570, 274] on span "adeleven 1x1.mp4" at bounding box center [530, 271] width 93 height 13
click at [1411, 270] on icon "delete" at bounding box center [1416, 271] width 11 height 11
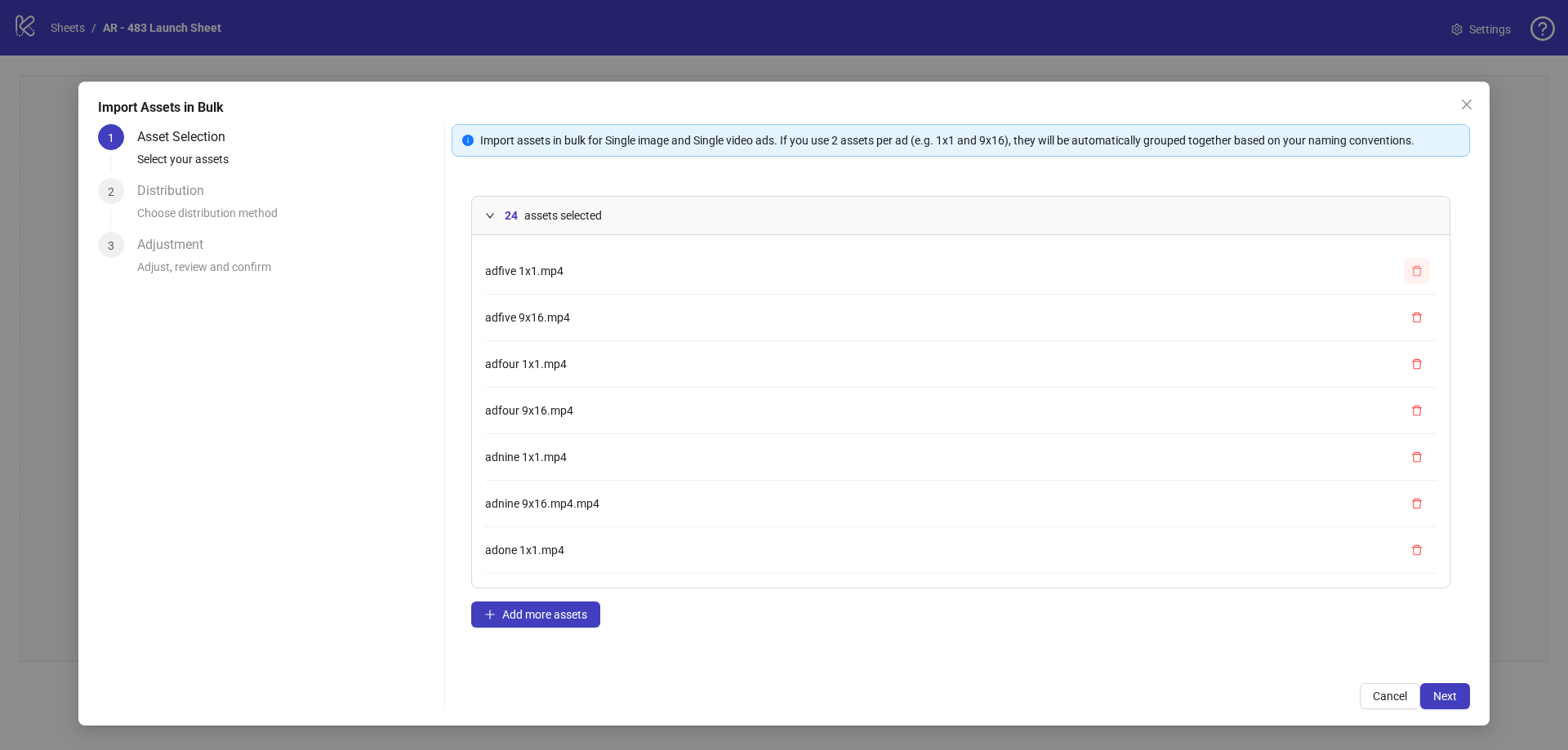
click at [1411, 270] on icon "delete" at bounding box center [1416, 271] width 11 height 11
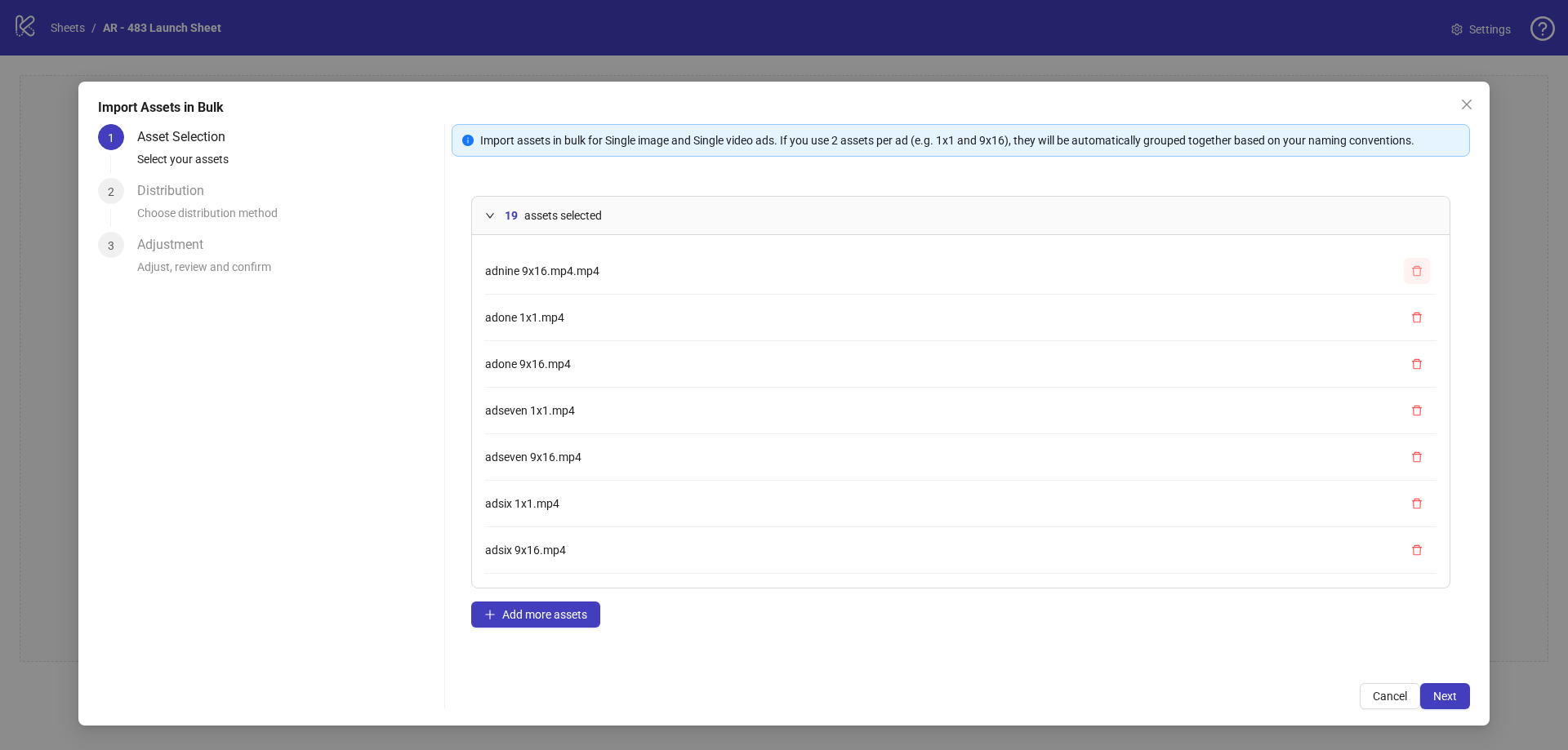
click at [1411, 270] on icon "delete" at bounding box center [1416, 271] width 11 height 11
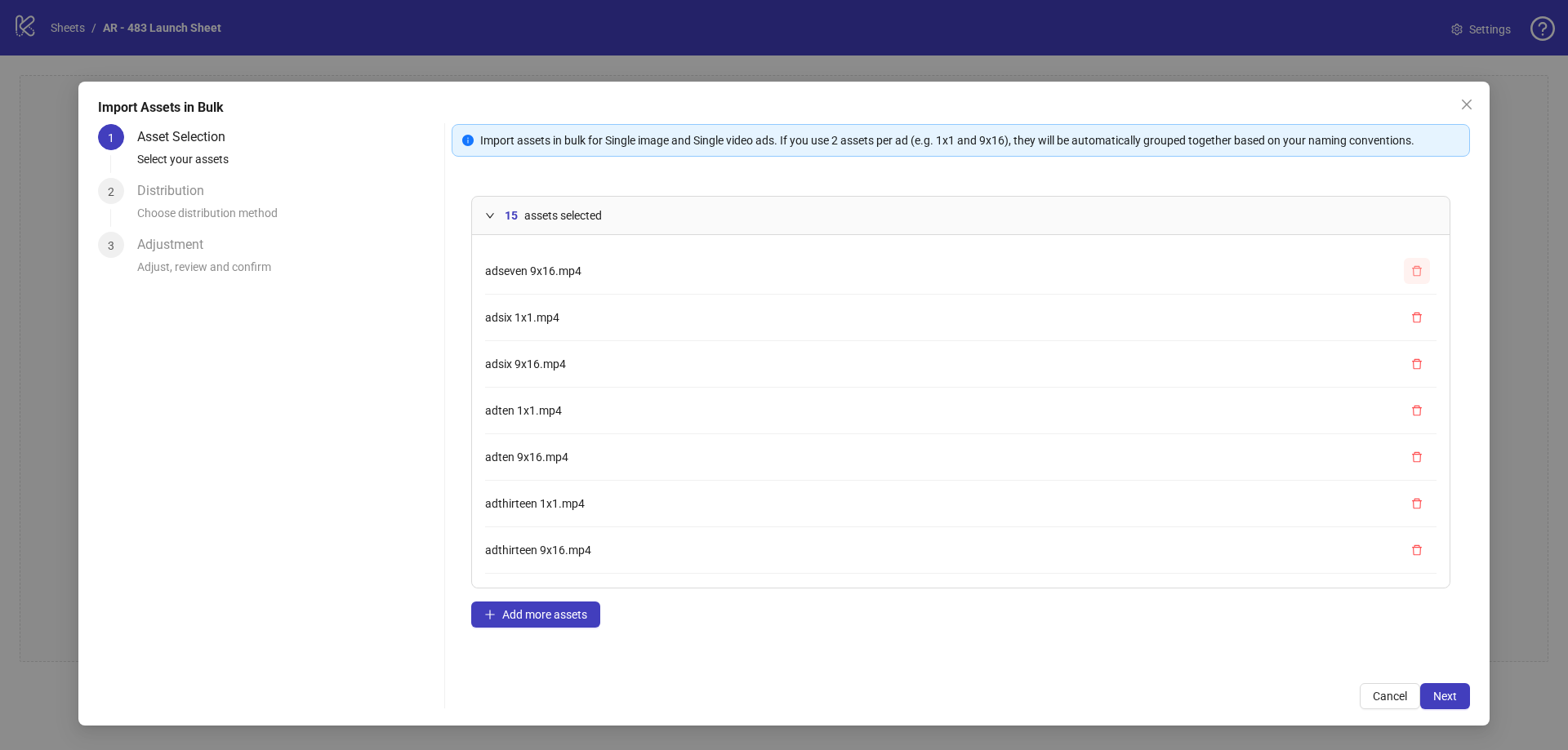
click at [1411, 270] on icon "delete" at bounding box center [1416, 271] width 11 height 11
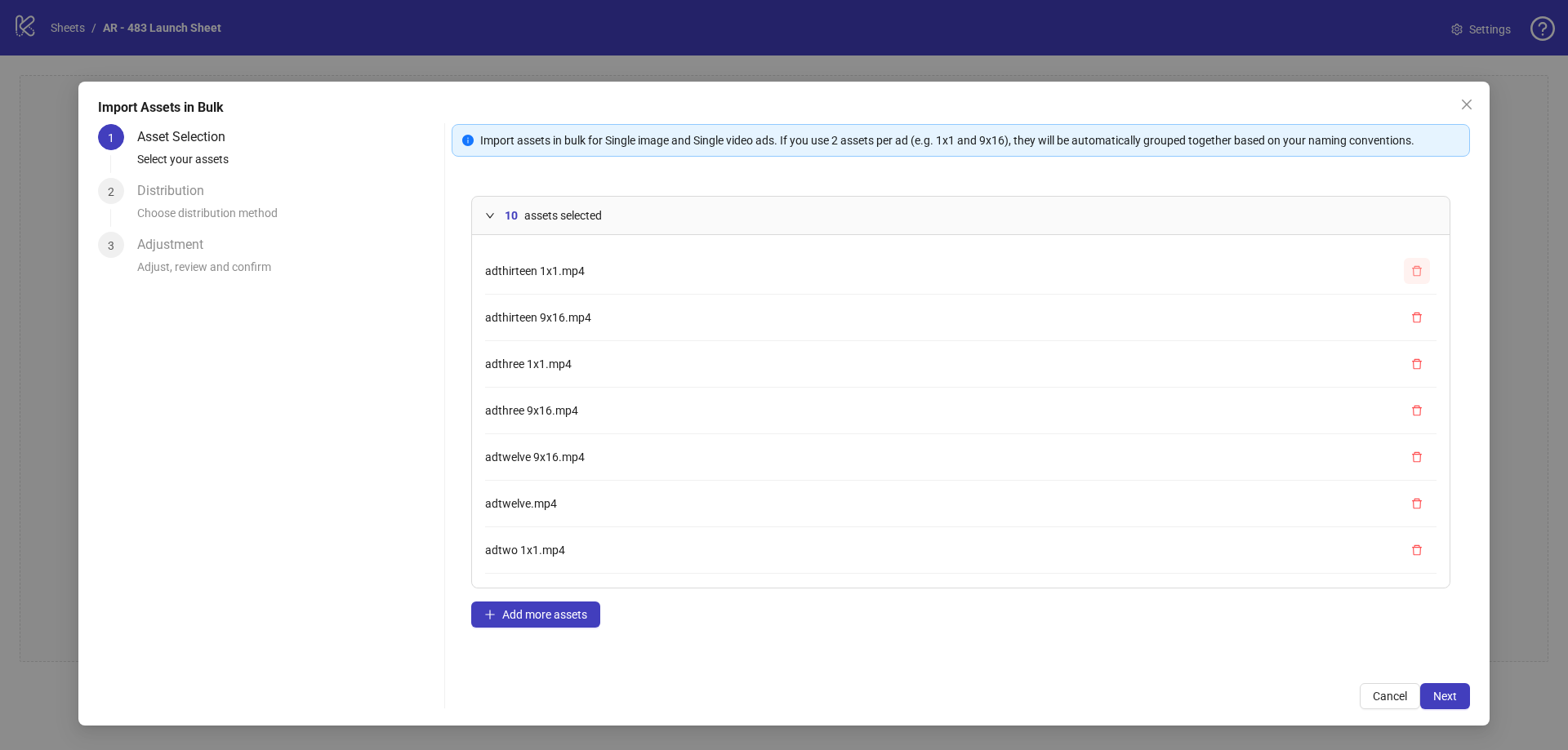
click at [1411, 270] on icon "delete" at bounding box center [1416, 271] width 11 height 11
click at [1401, 270] on li "adthree 9x16.mp4" at bounding box center [960, 271] width 951 height 47
click at [1416, 269] on icon "delete" at bounding box center [1416, 271] width 11 height 11
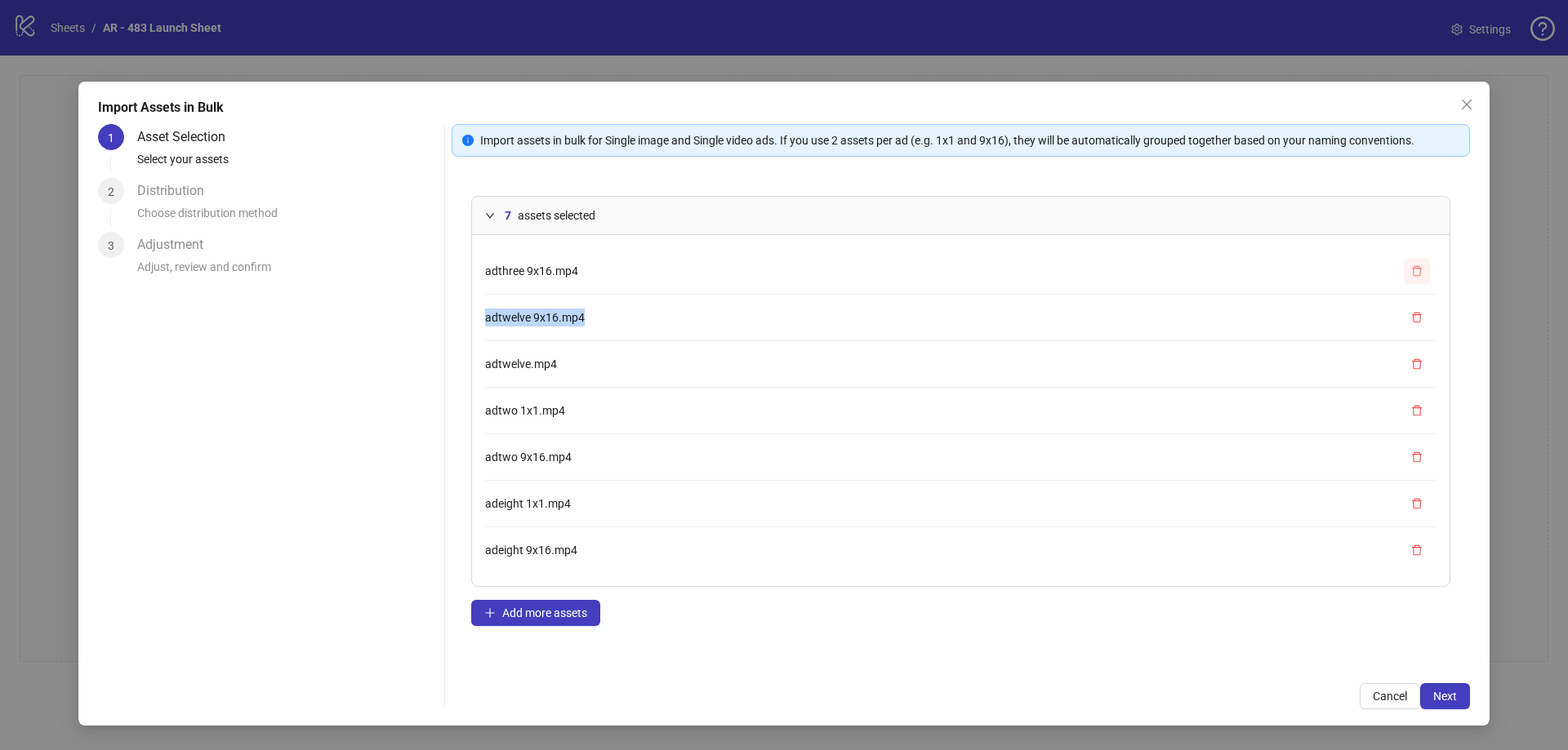
click at [1416, 269] on icon "delete" at bounding box center [1416, 271] width 11 height 11
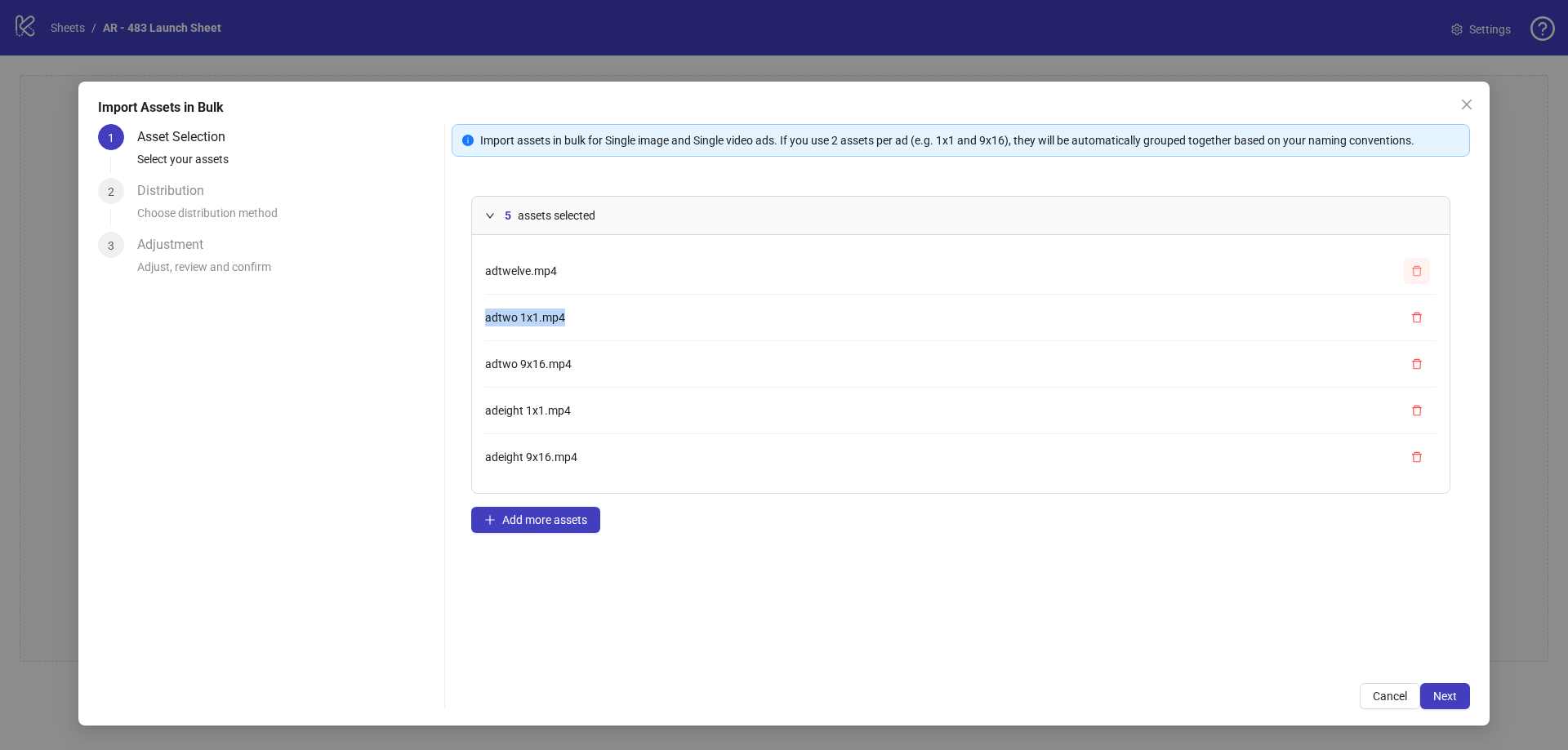
click at [1415, 269] on icon "delete" at bounding box center [1416, 271] width 11 height 11
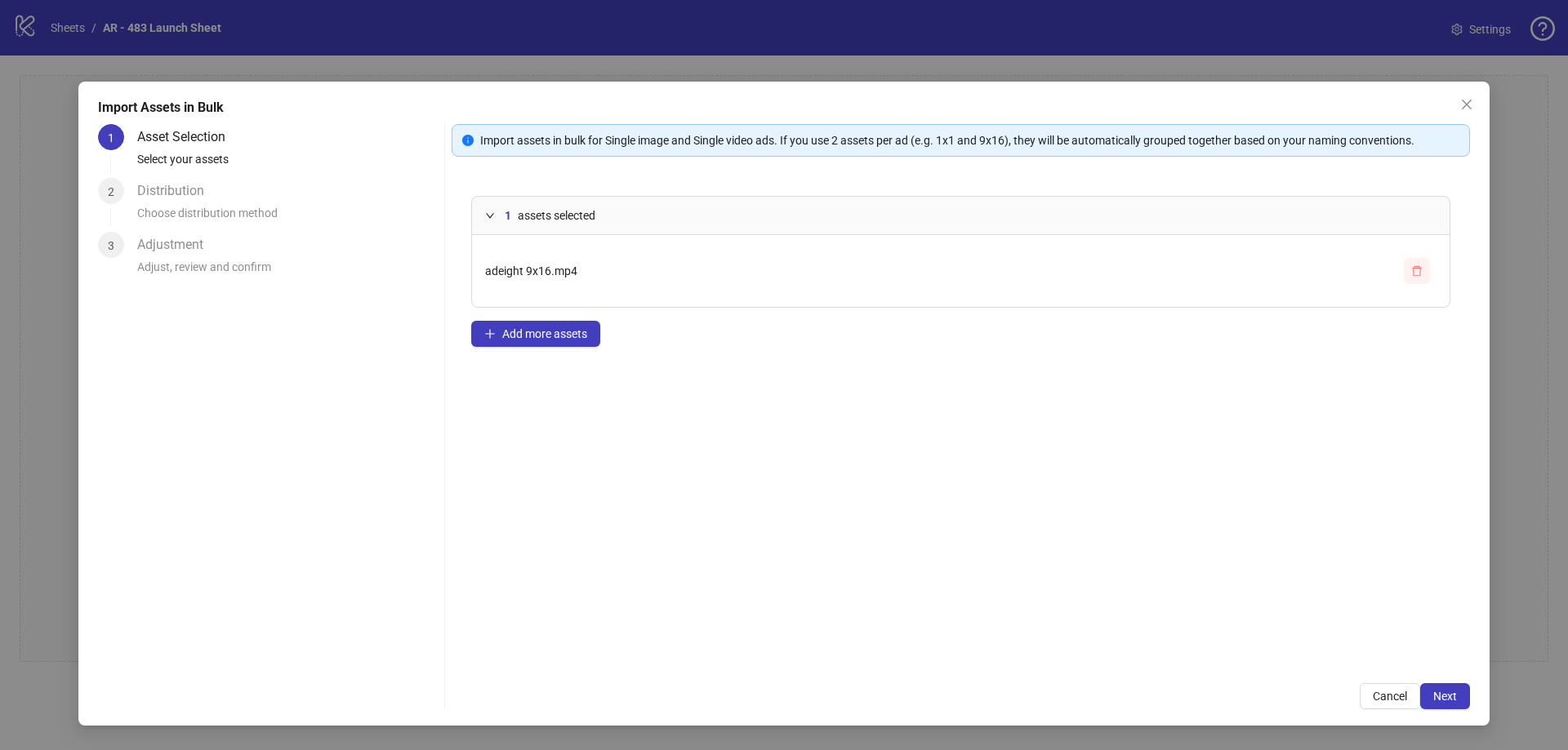
click at [1415, 269] on icon "delete" at bounding box center [1416, 271] width 11 height 11
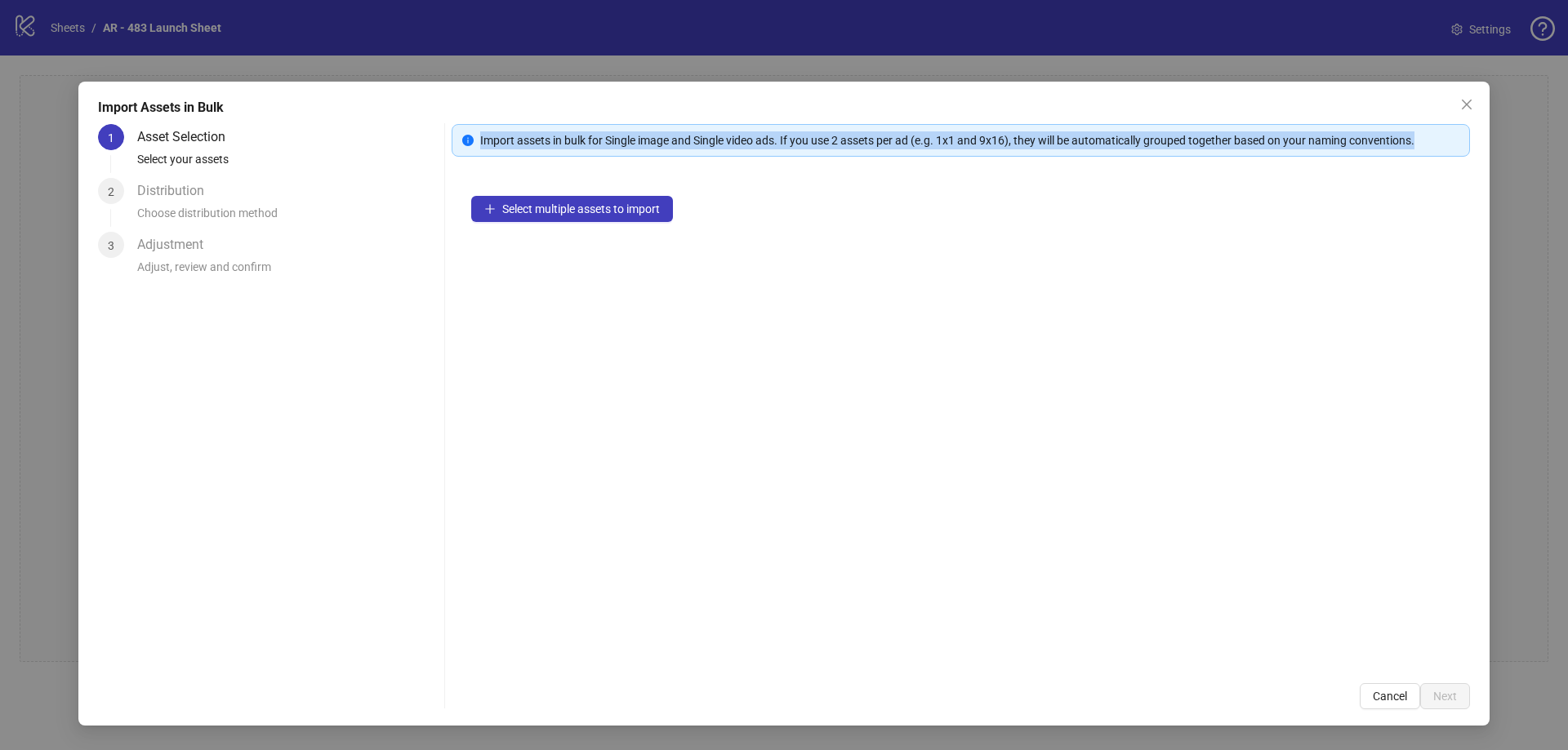
click at [1415, 269] on div "Select multiple assets to import" at bounding box center [961, 420] width 1018 height 487
click at [1554, 397] on div "Import Assets in Bulk 1 Asset Selection Select your assets 2 Distribution Choos…" at bounding box center [784, 375] width 1568 height 750
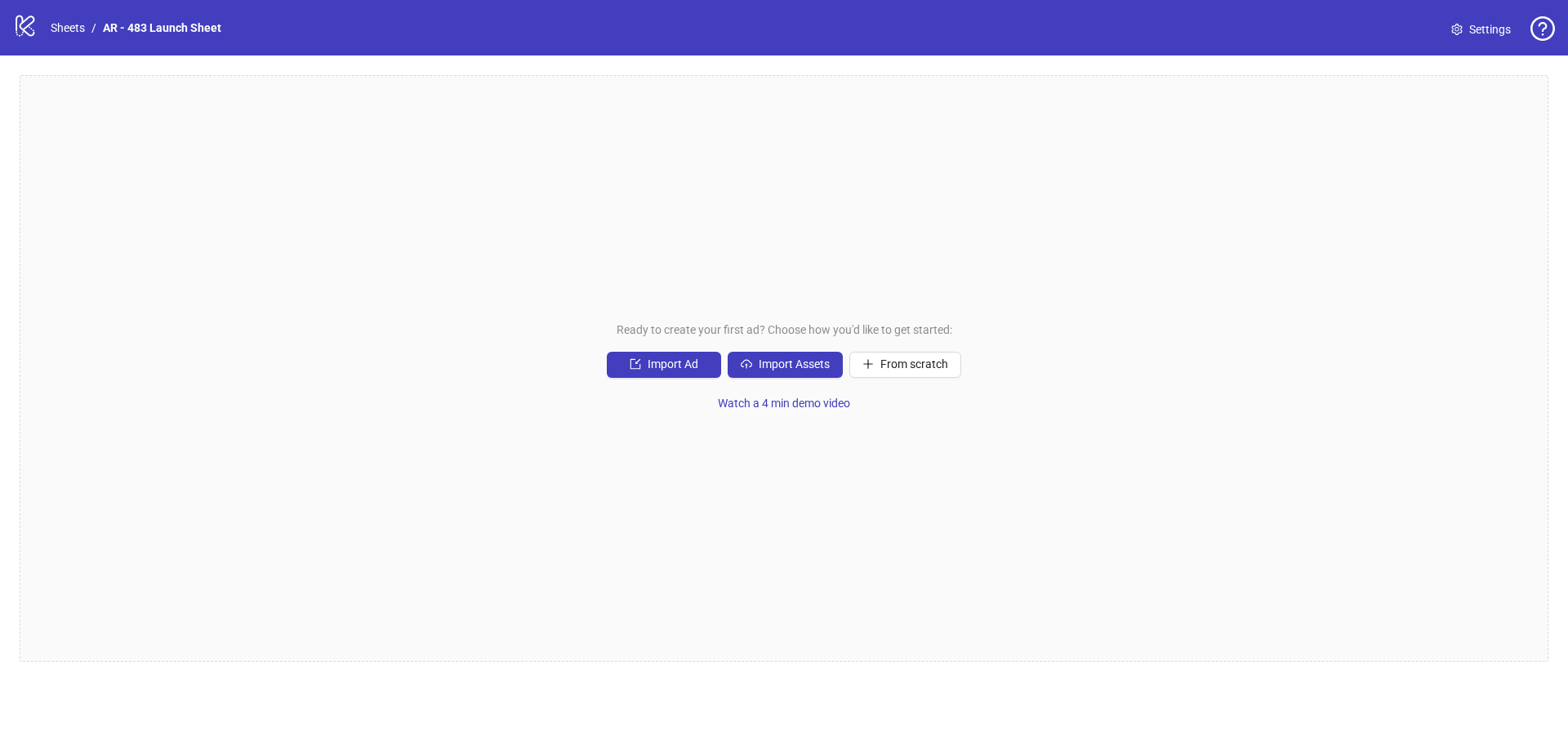
click at [1285, 252] on div "Ready to create your first ad? Choose how you'd like to get started: Import Ad …" at bounding box center [784, 368] width 1529 height 587
click at [812, 368] on span "Import Assets" at bounding box center [794, 364] width 71 height 13
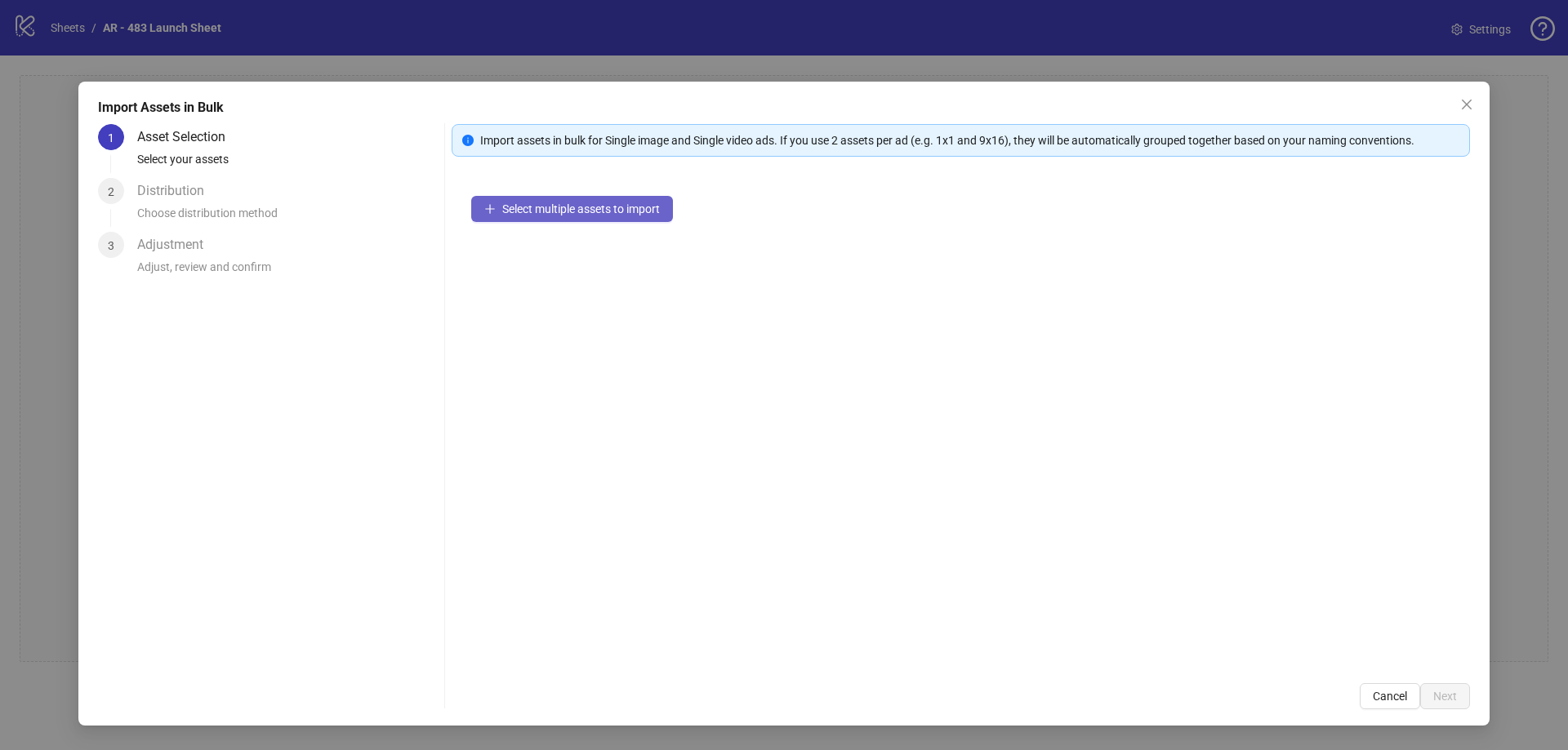
click at [540, 213] on span "Select multiple assets to import" at bounding box center [581, 209] width 157 height 13
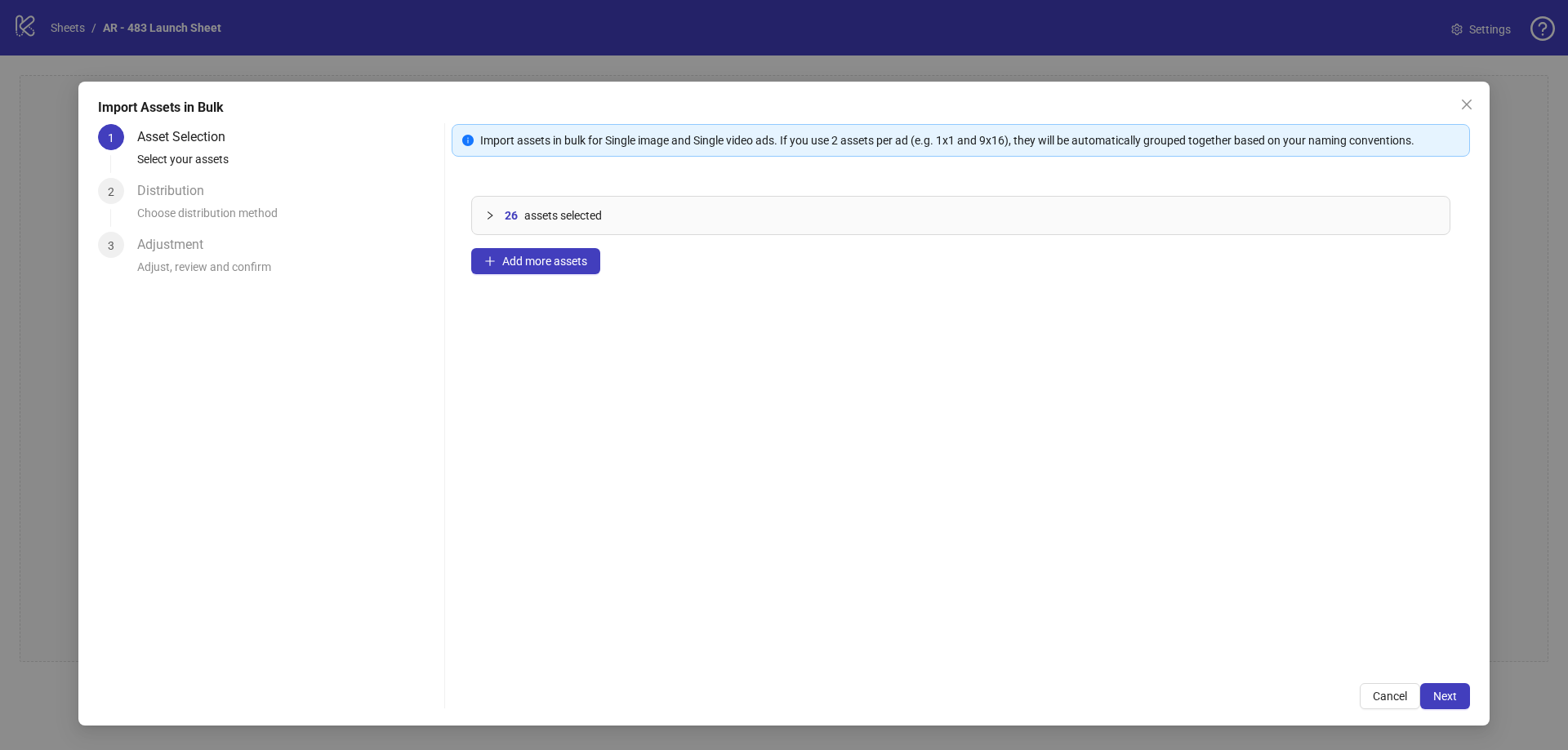
click at [877, 236] on div "26 assets selected Add more assets" at bounding box center [961, 420] width 1018 height 487
click at [882, 226] on div "26 assets selected" at bounding box center [961, 215] width 978 height 37
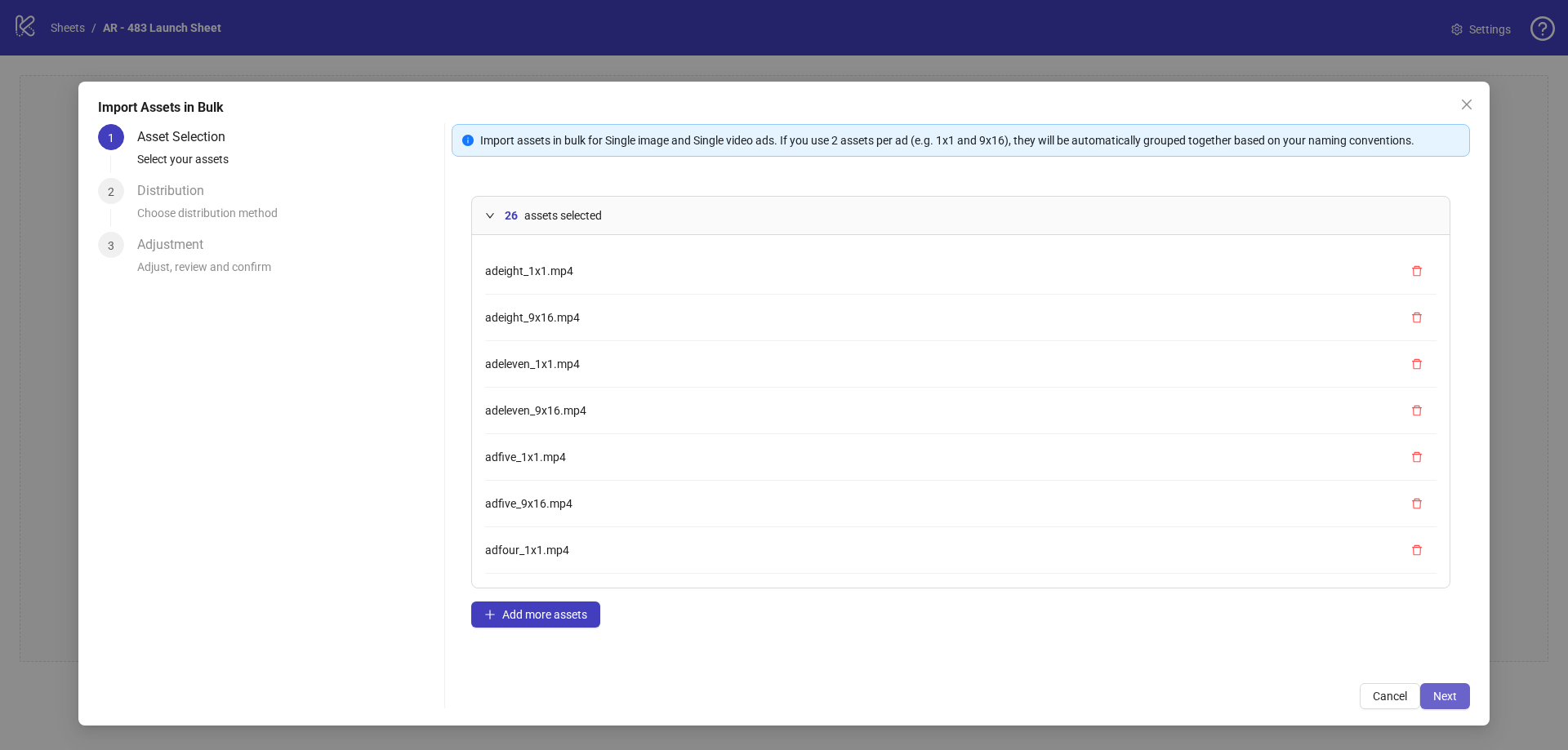
click at [1457, 702] on button "Next" at bounding box center [1445, 697] width 50 height 26
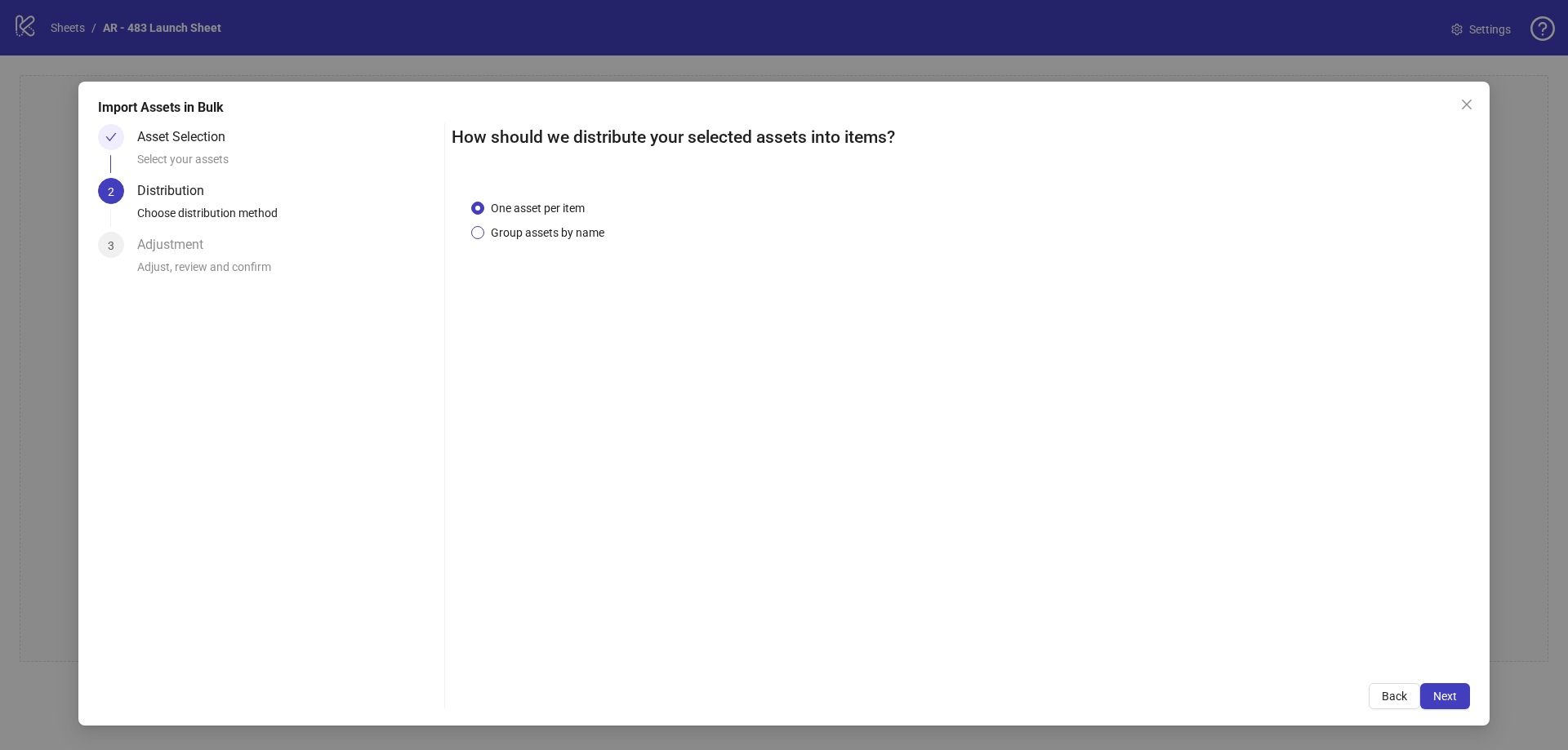
click at [510, 235] on span "Group assets by name" at bounding box center [547, 232] width 126 height 18
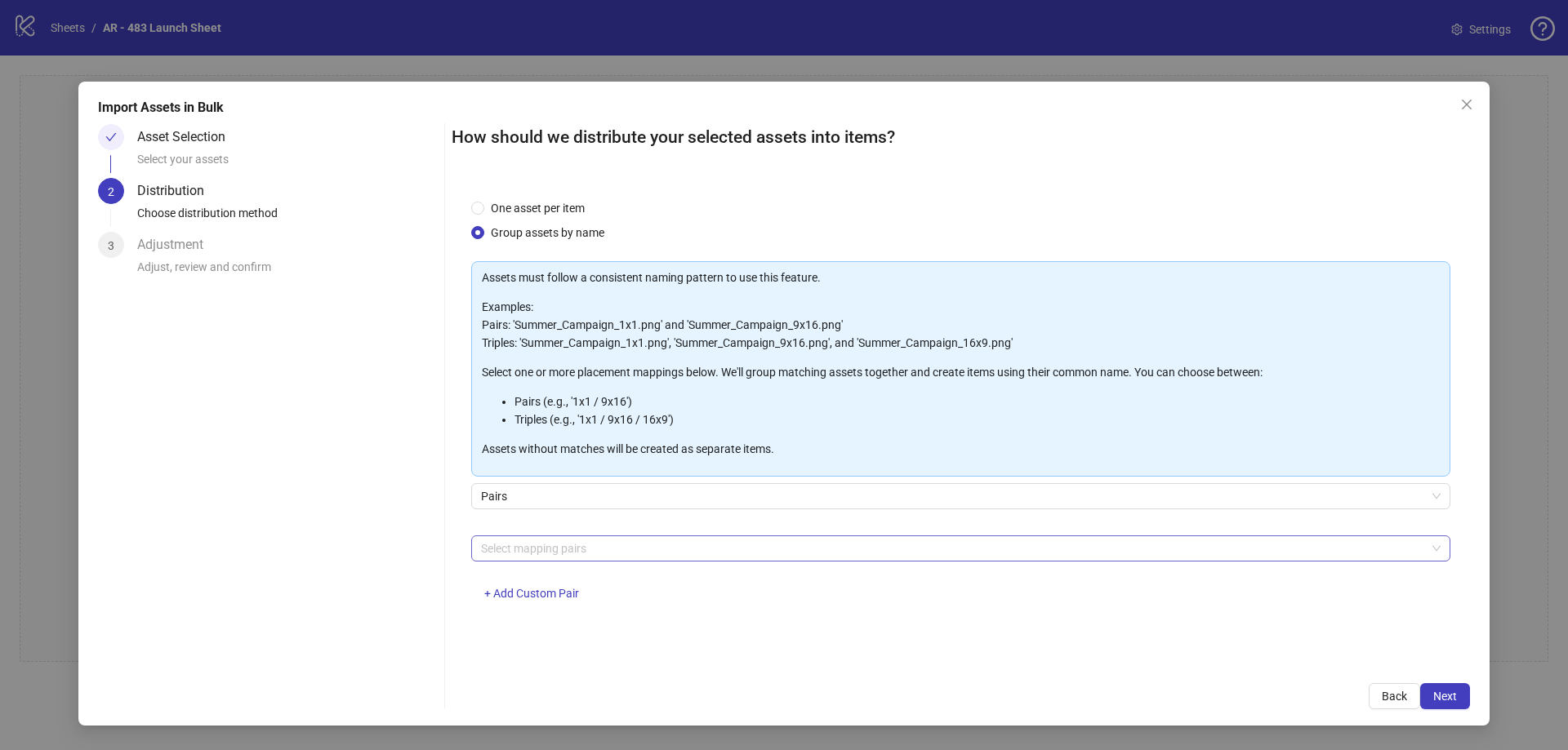
click at [812, 560] on div "Select mapping pairs" at bounding box center [961, 549] width 980 height 26
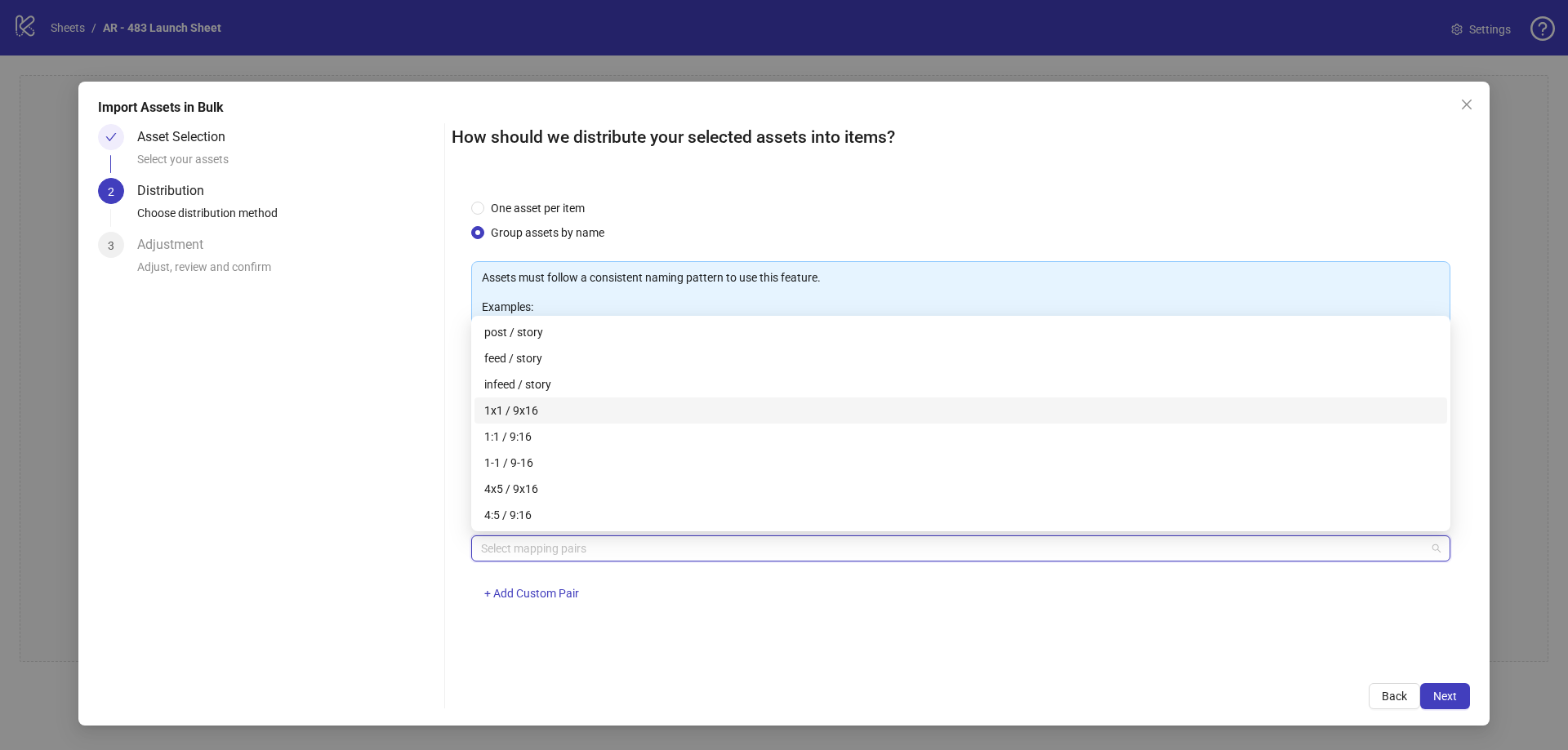
click at [622, 408] on div "1x1 / 9x16" at bounding box center [961, 410] width 953 height 18
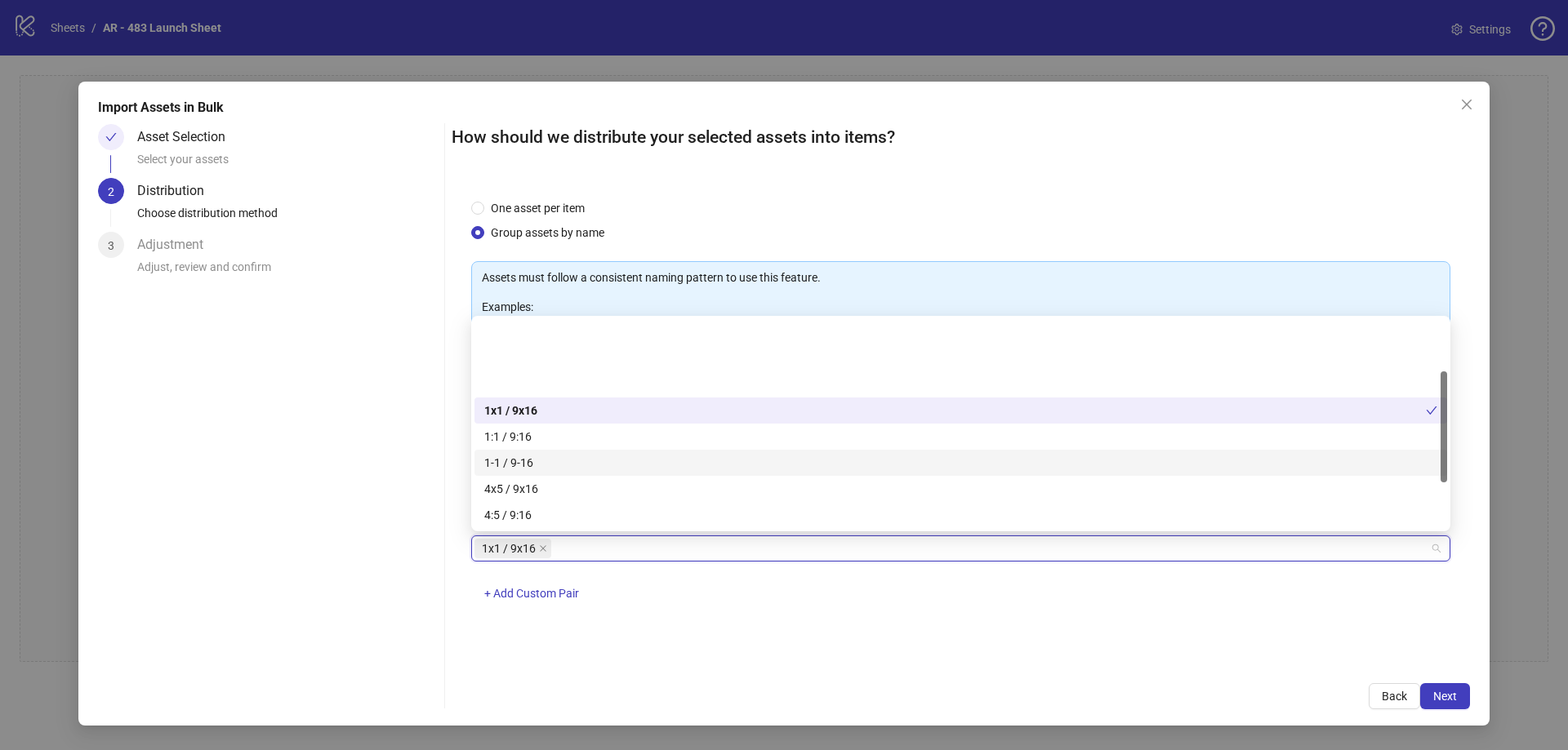
scroll to position [98, 0]
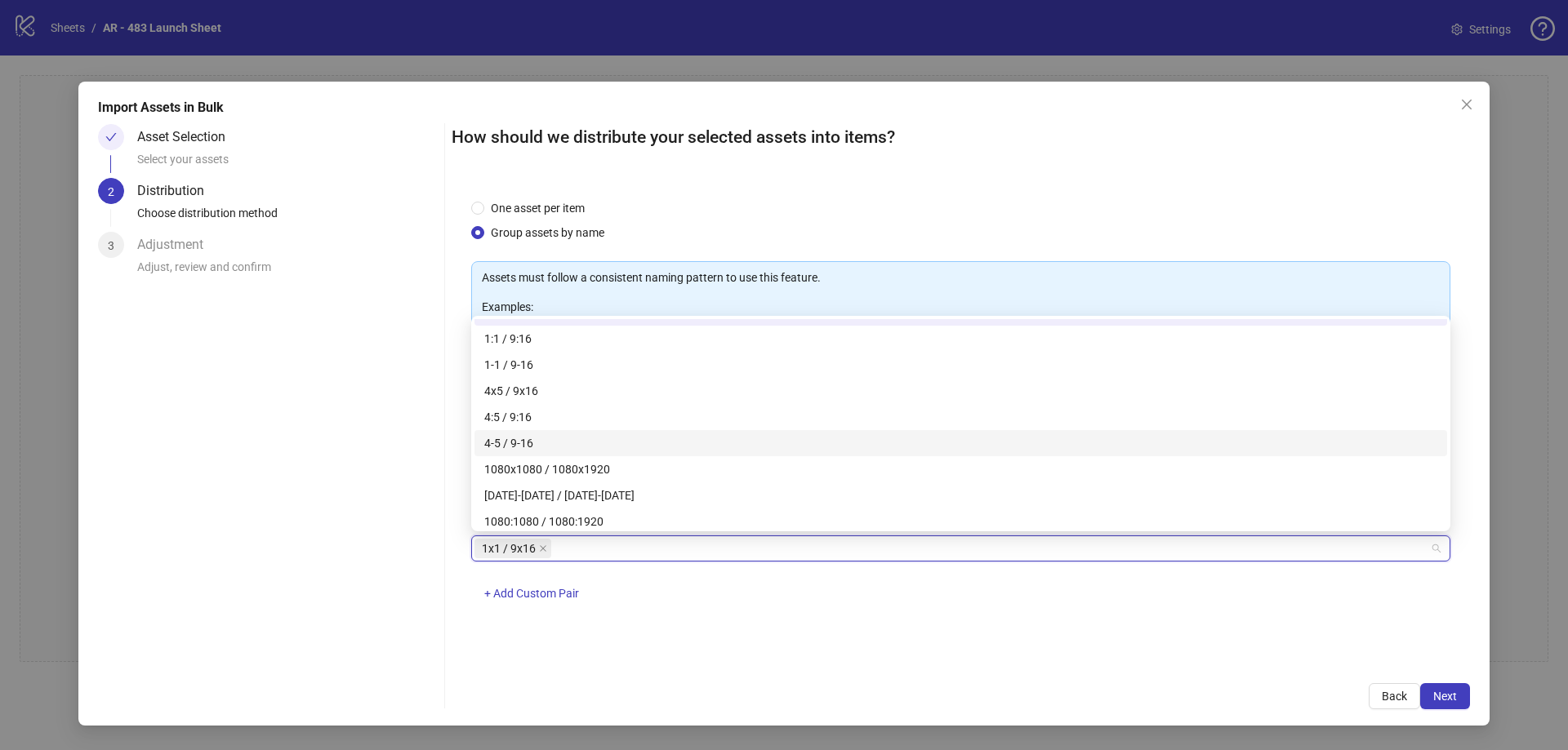
click at [538, 340] on div "1:1 / 9:16" at bounding box center [961, 339] width 953 height 18
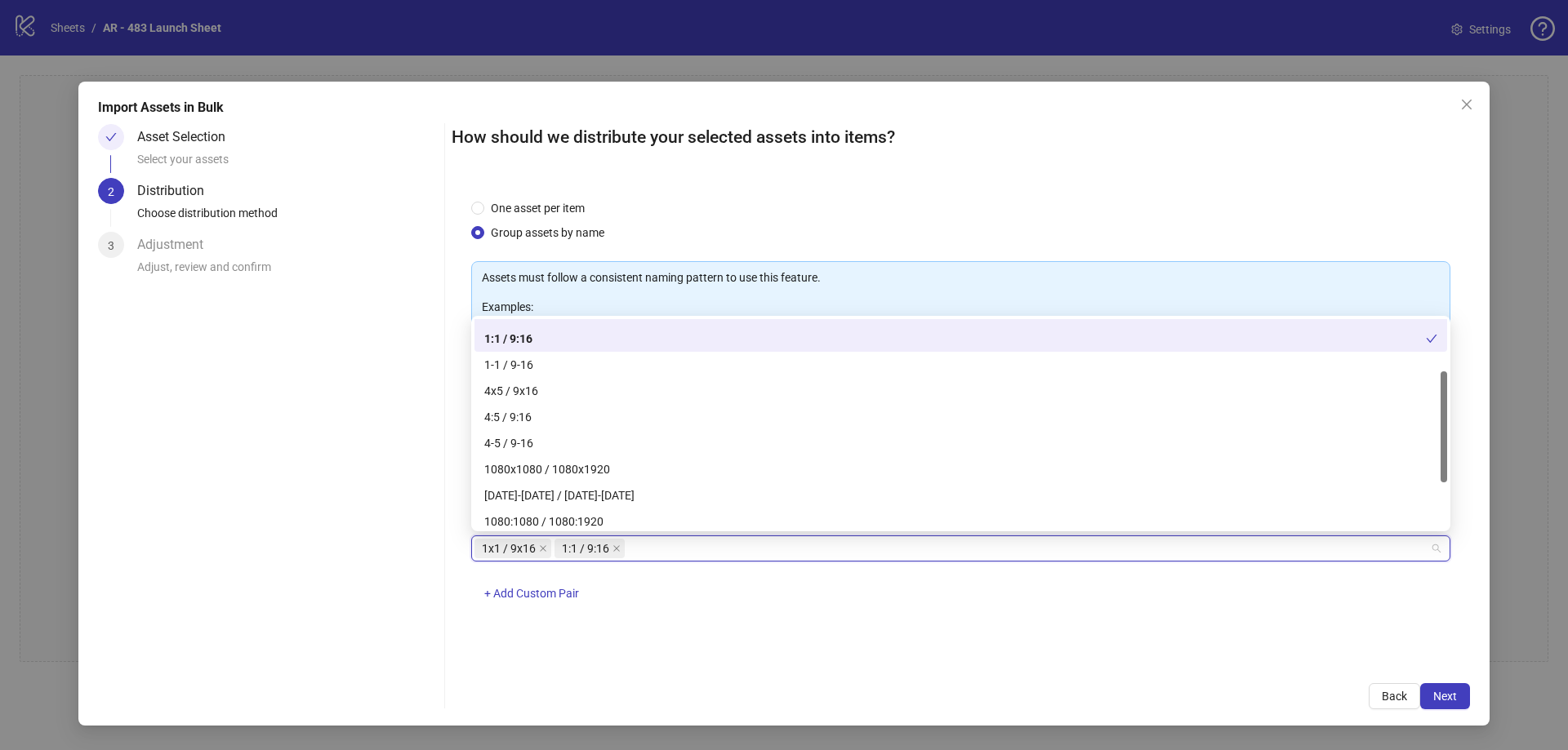
scroll to position [0, 0]
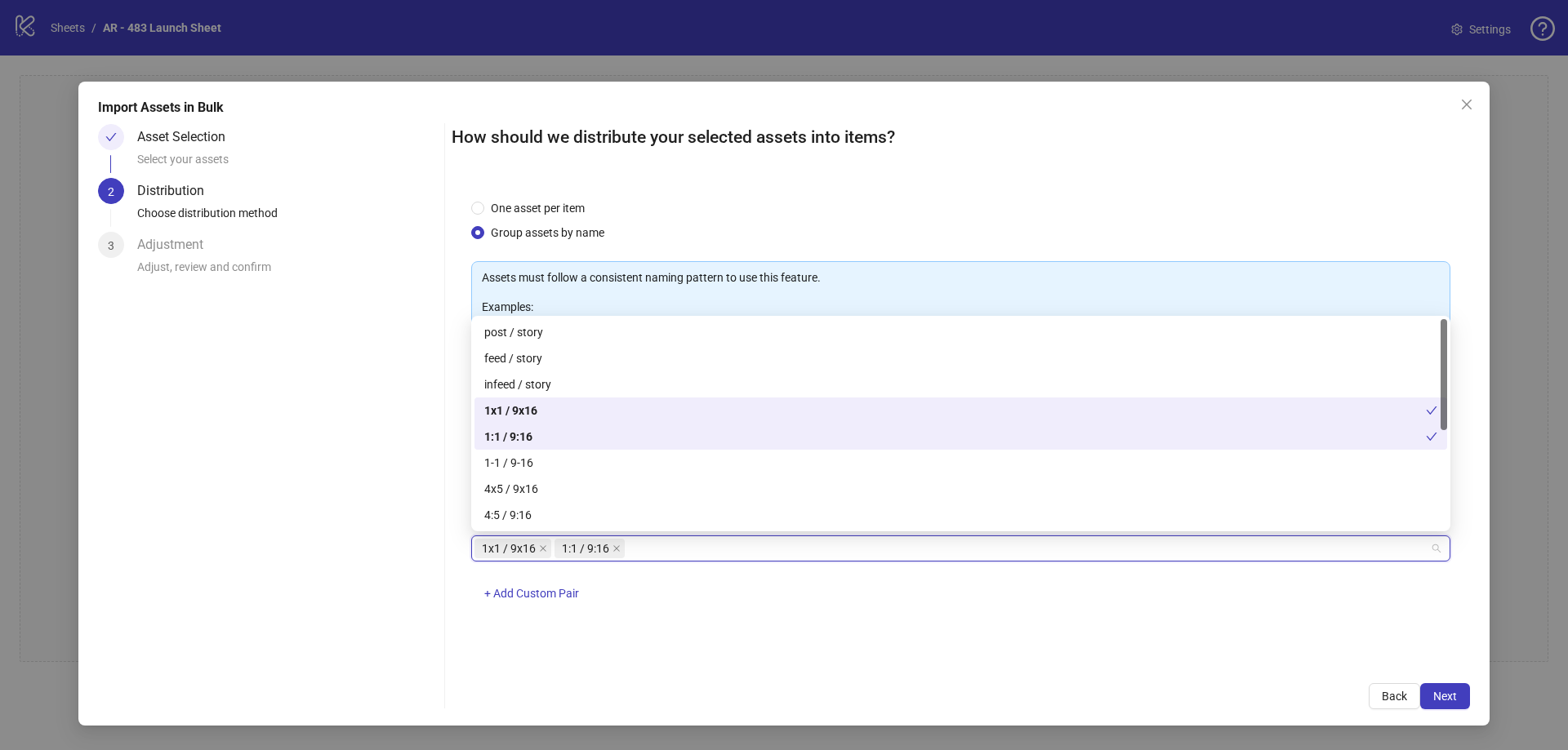
click at [556, 414] on div "1x1 / 9x16" at bounding box center [955, 410] width 941 height 18
click at [553, 409] on div "1x1 / 9x16" at bounding box center [961, 410] width 953 height 18
click at [559, 426] on div "1:1 / 9:16" at bounding box center [961, 437] width 973 height 26
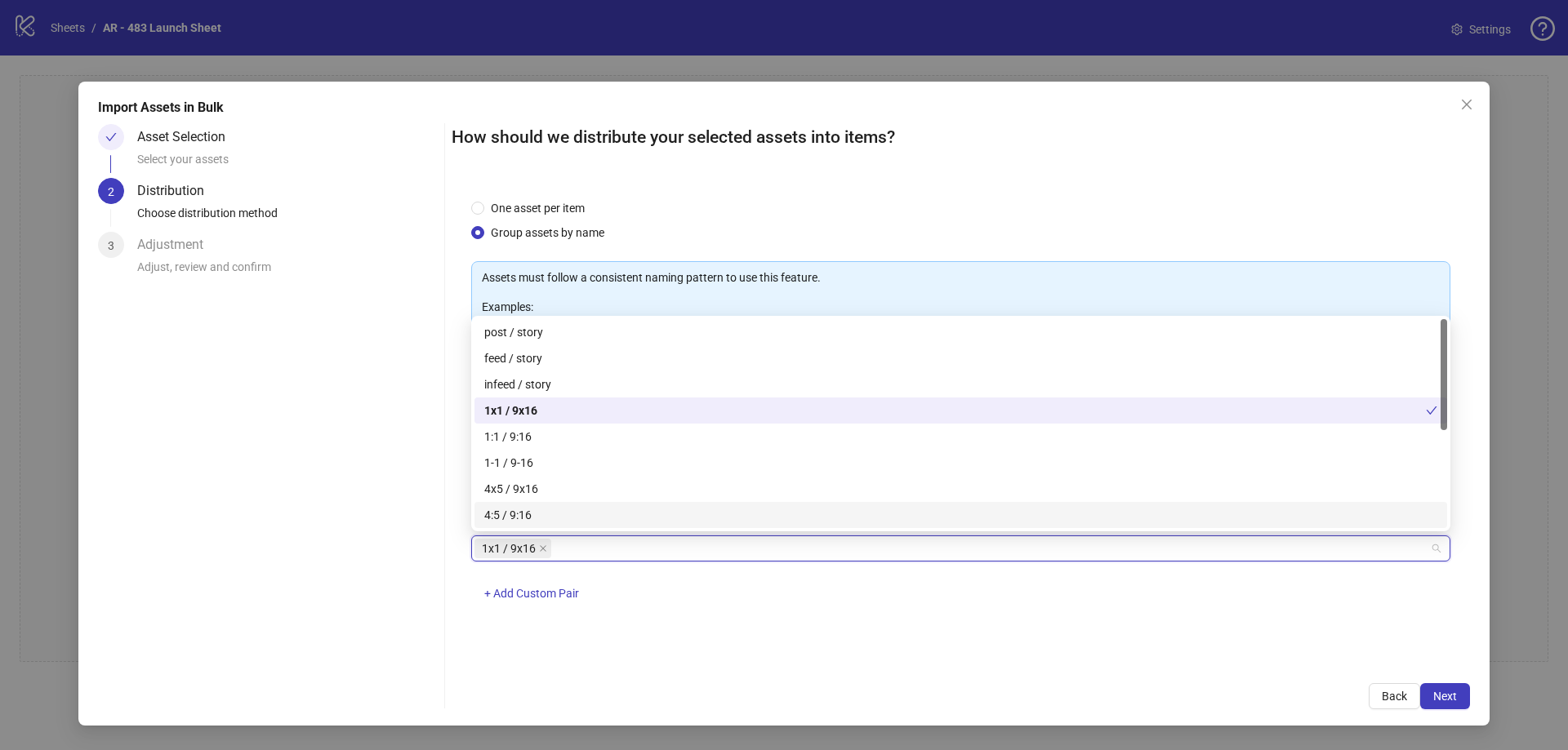
click at [950, 646] on div "One asset per item Group assets by name Assets must follow a consistent naming …" at bounding box center [961, 422] width 1018 height 484
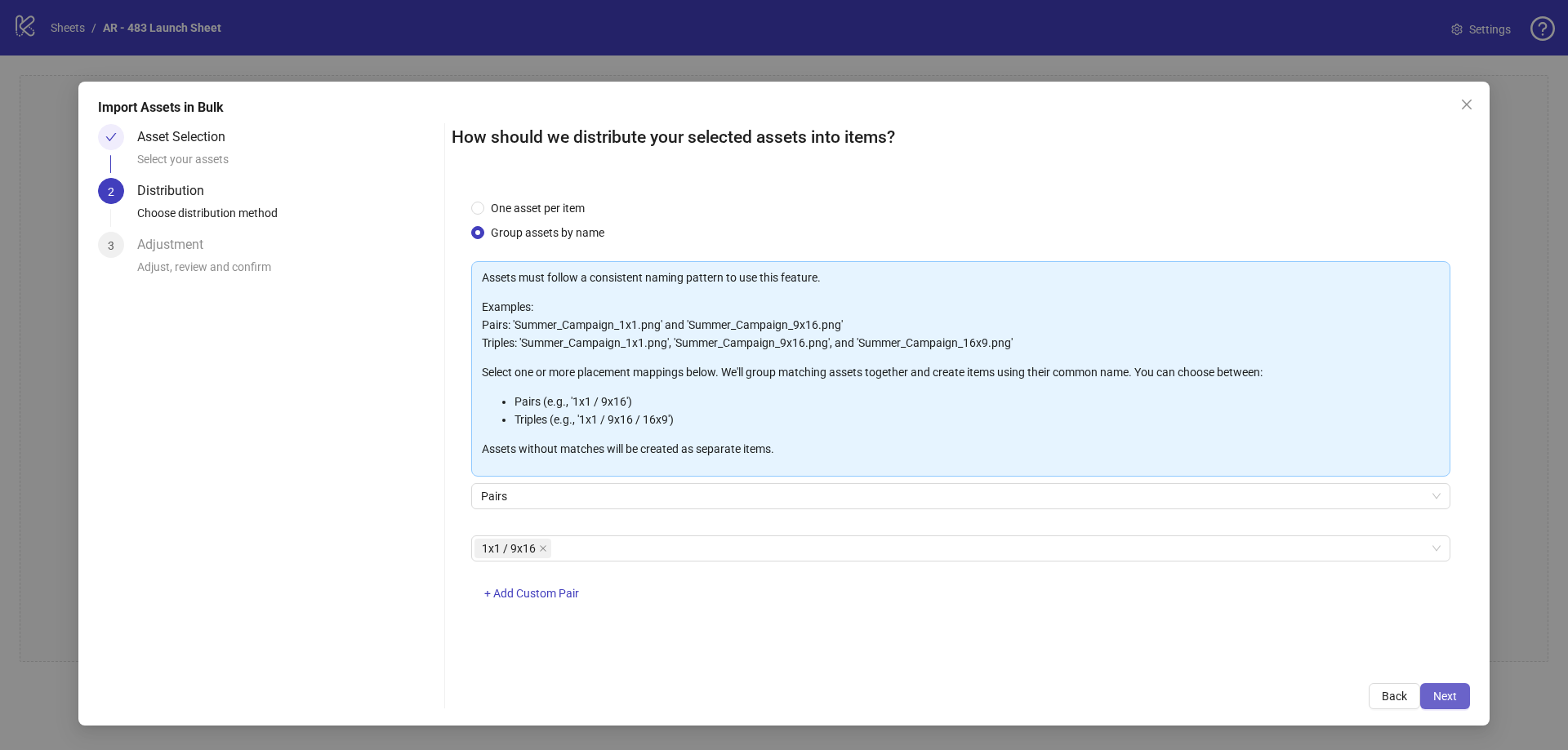
click at [1450, 697] on span "Next" at bounding box center [1445, 697] width 23 height 13
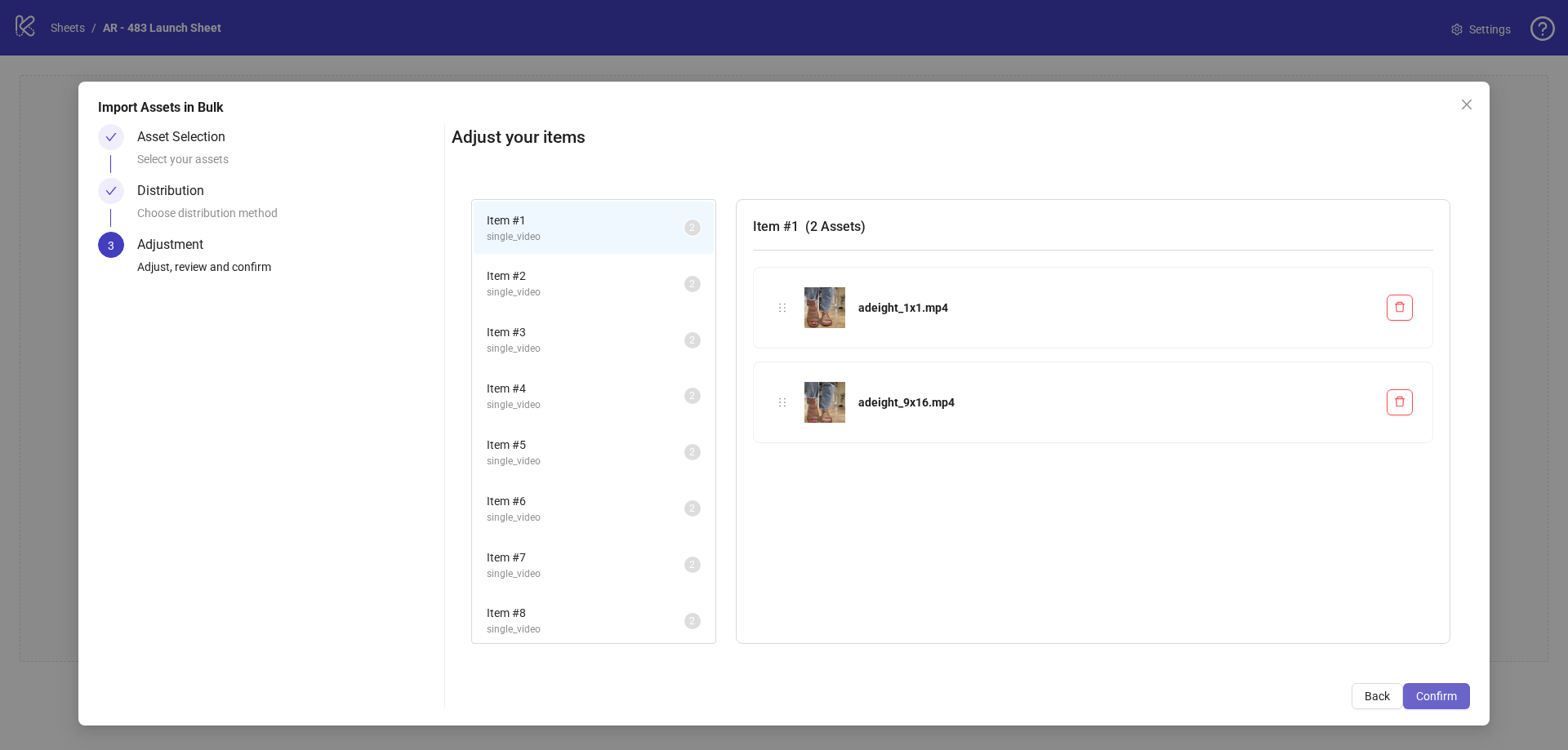
click at [1423, 690] on span "Confirm" at bounding box center [1437, 697] width 41 height 13
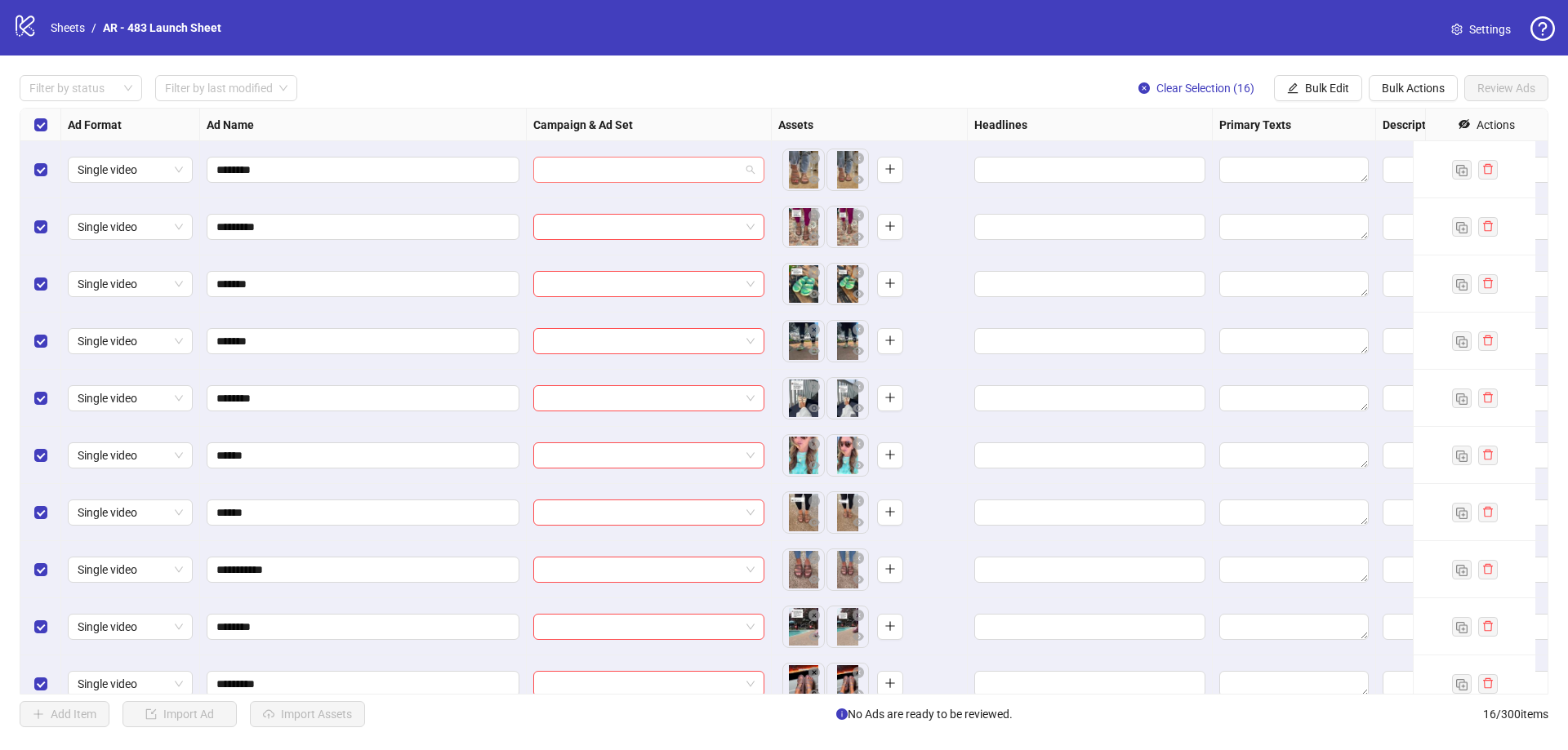
click at [600, 166] on input "search" at bounding box center [641, 169] width 196 height 24
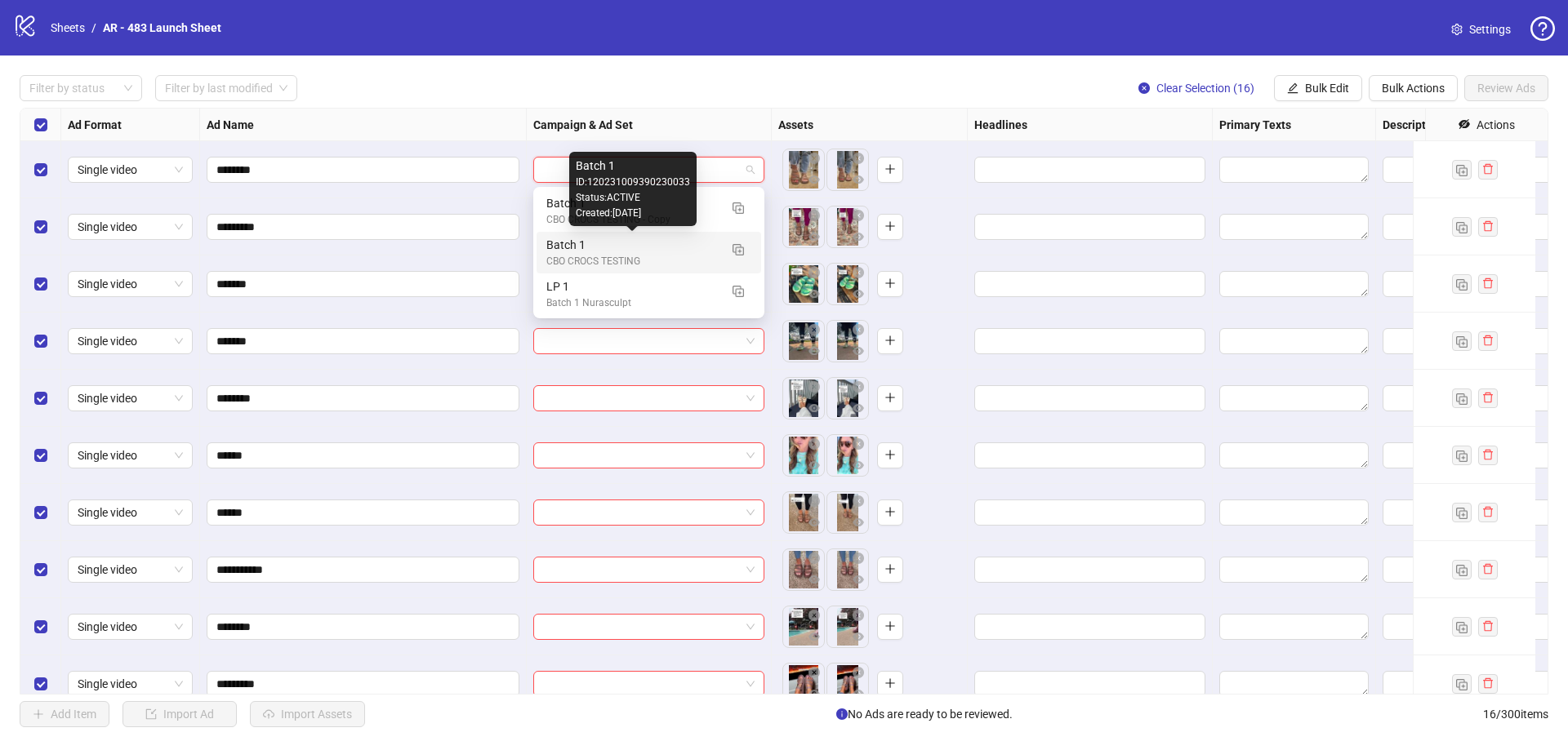
click at [640, 247] on div "Batch 1" at bounding box center [632, 244] width 172 height 18
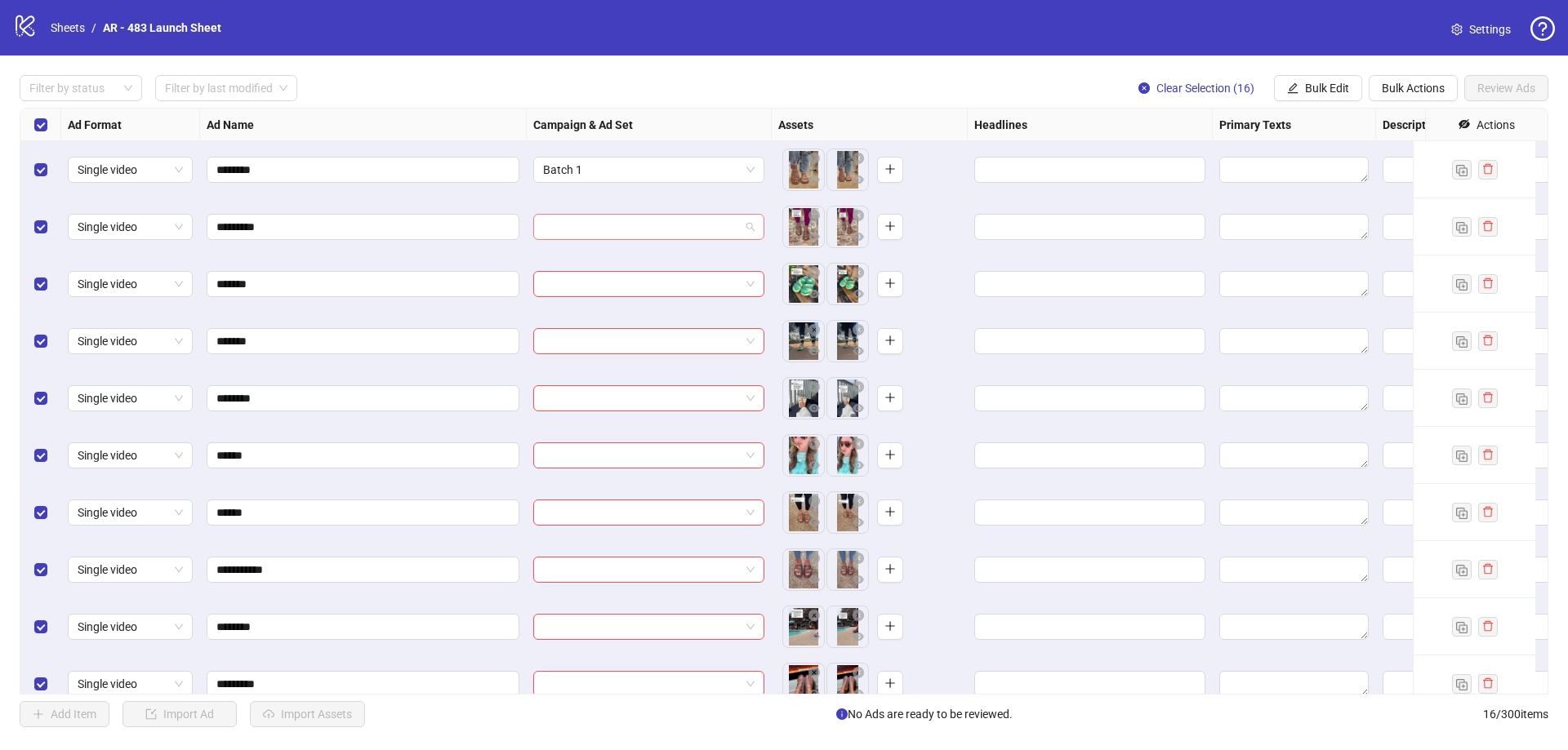
click at [642, 229] on input "search" at bounding box center [641, 227] width 196 height 24
click at [1340, 94] on span "Bulk Edit" at bounding box center [1327, 88] width 44 height 13
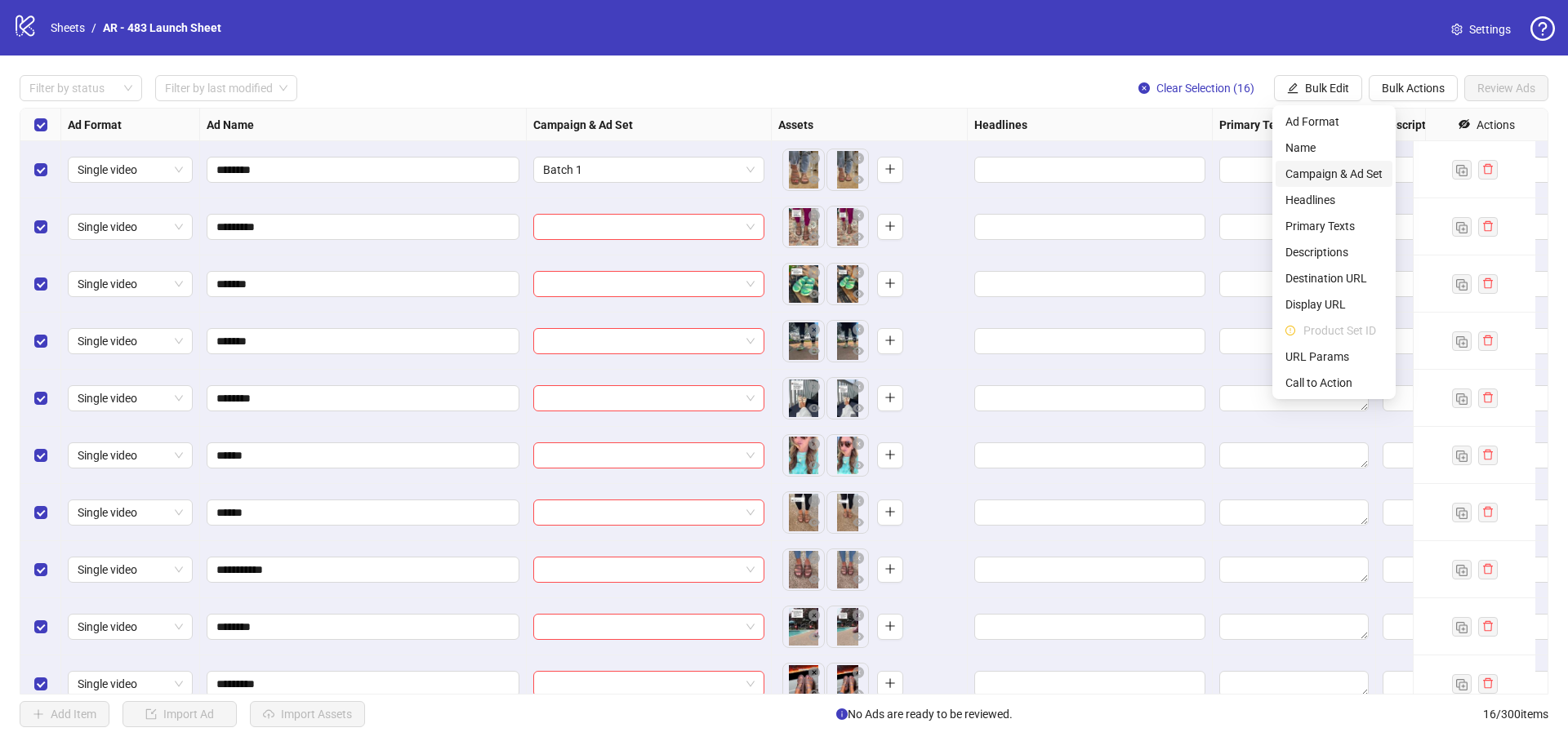
click at [1354, 182] on span "Campaign & Ad Set" at bounding box center [1334, 173] width 97 height 18
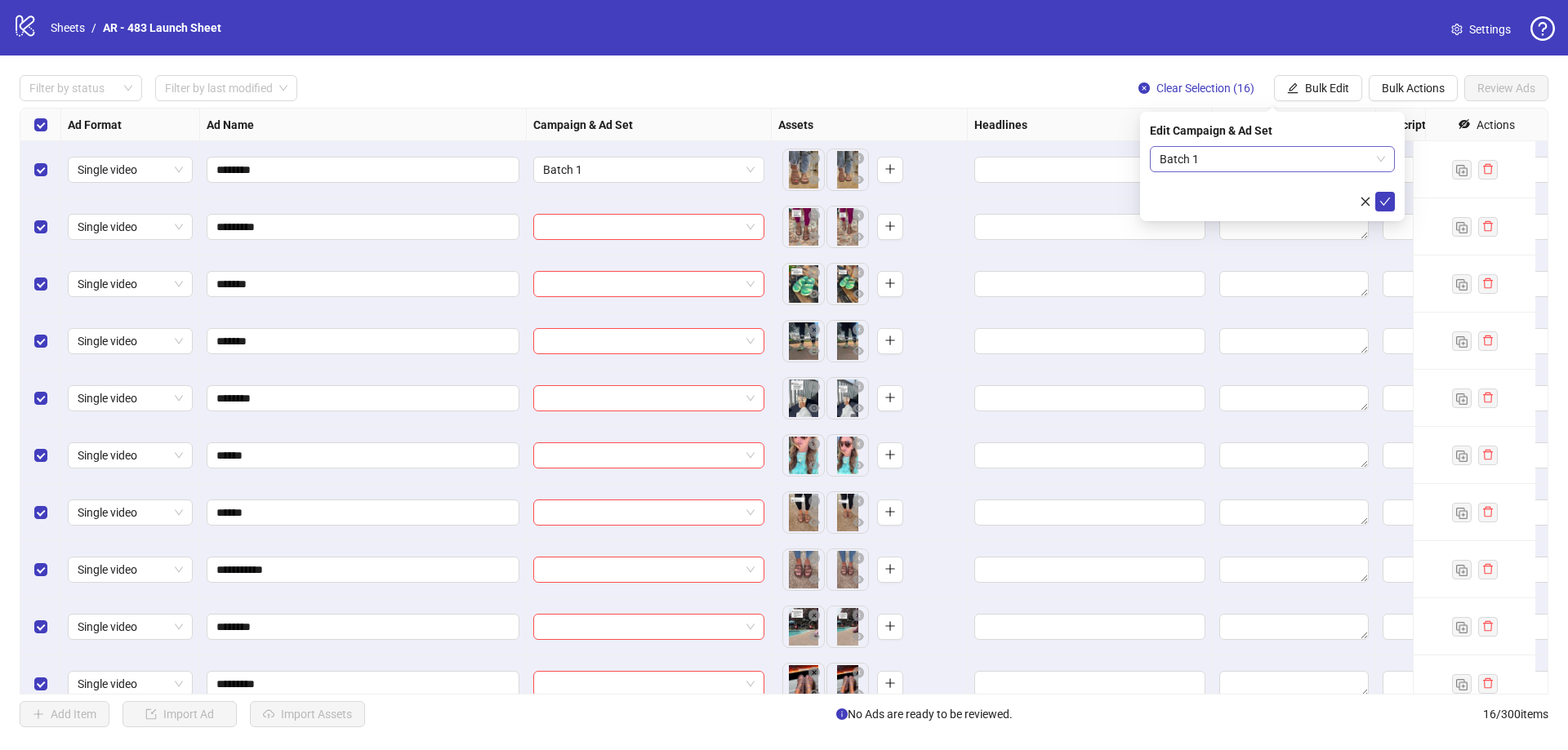
click at [1240, 164] on span "Batch 1" at bounding box center [1271, 159] width 225 height 24
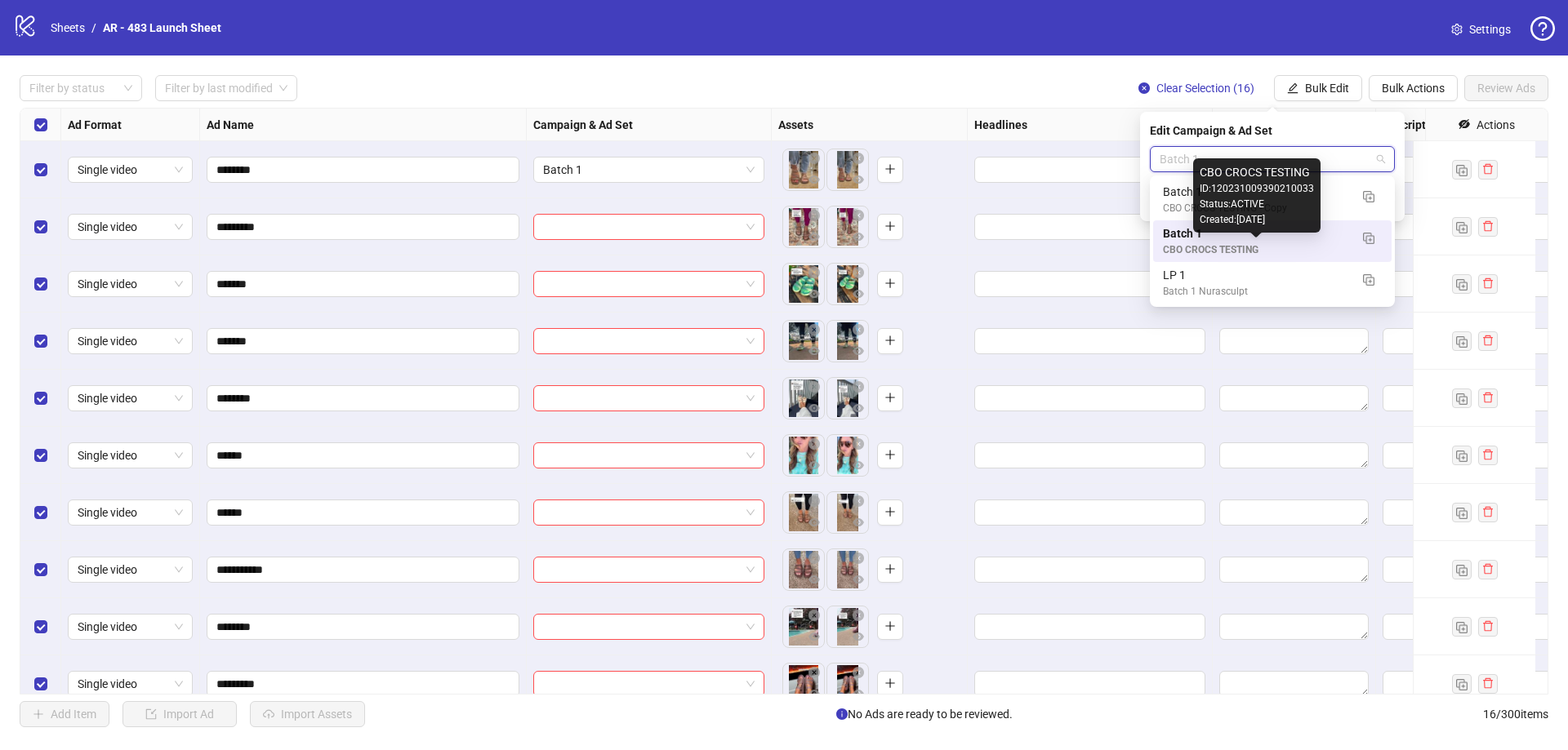
click at [1249, 247] on div "CBO CROCS TESTING" at bounding box center [1256, 250] width 186 height 16
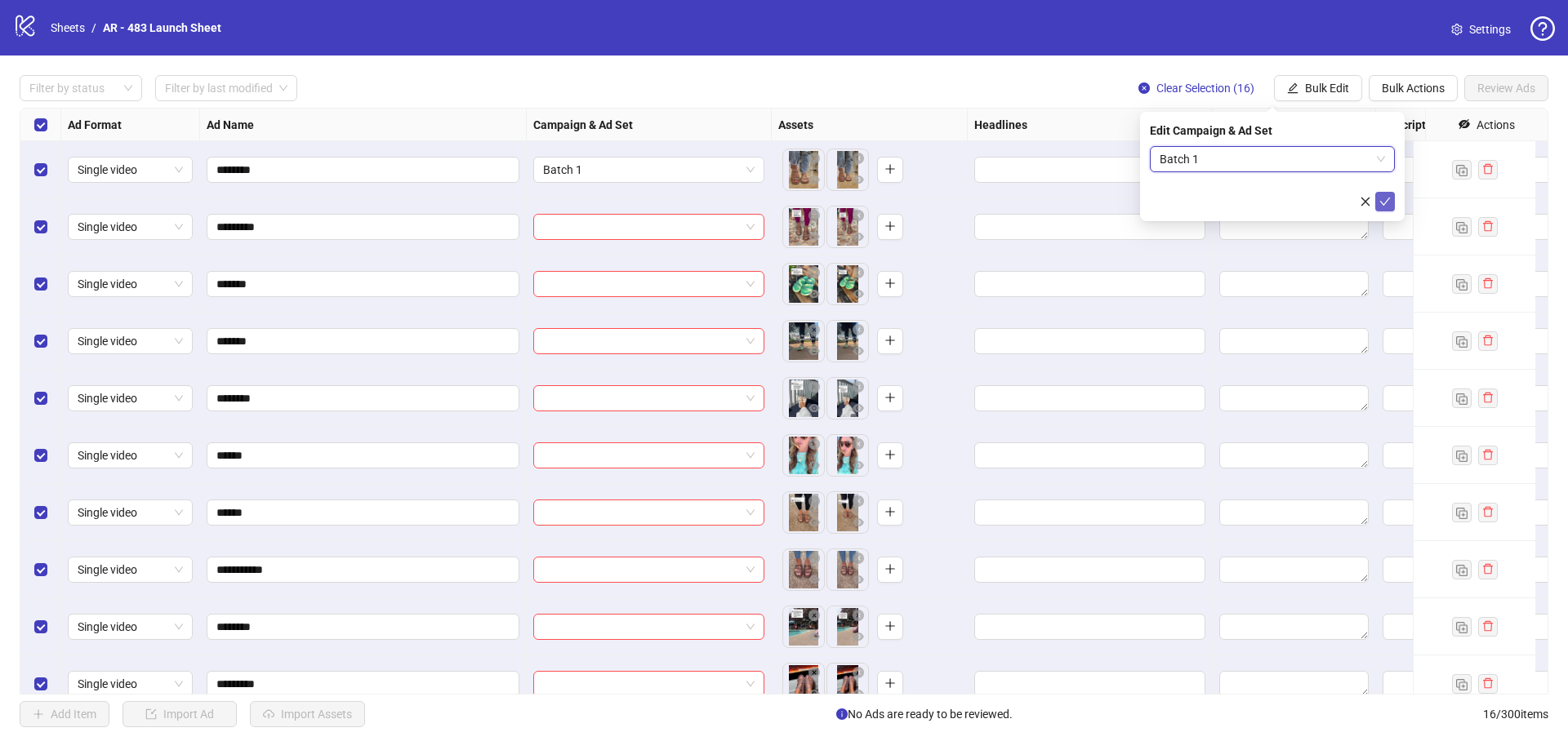
click at [1387, 202] on icon "check" at bounding box center [1385, 201] width 11 height 11
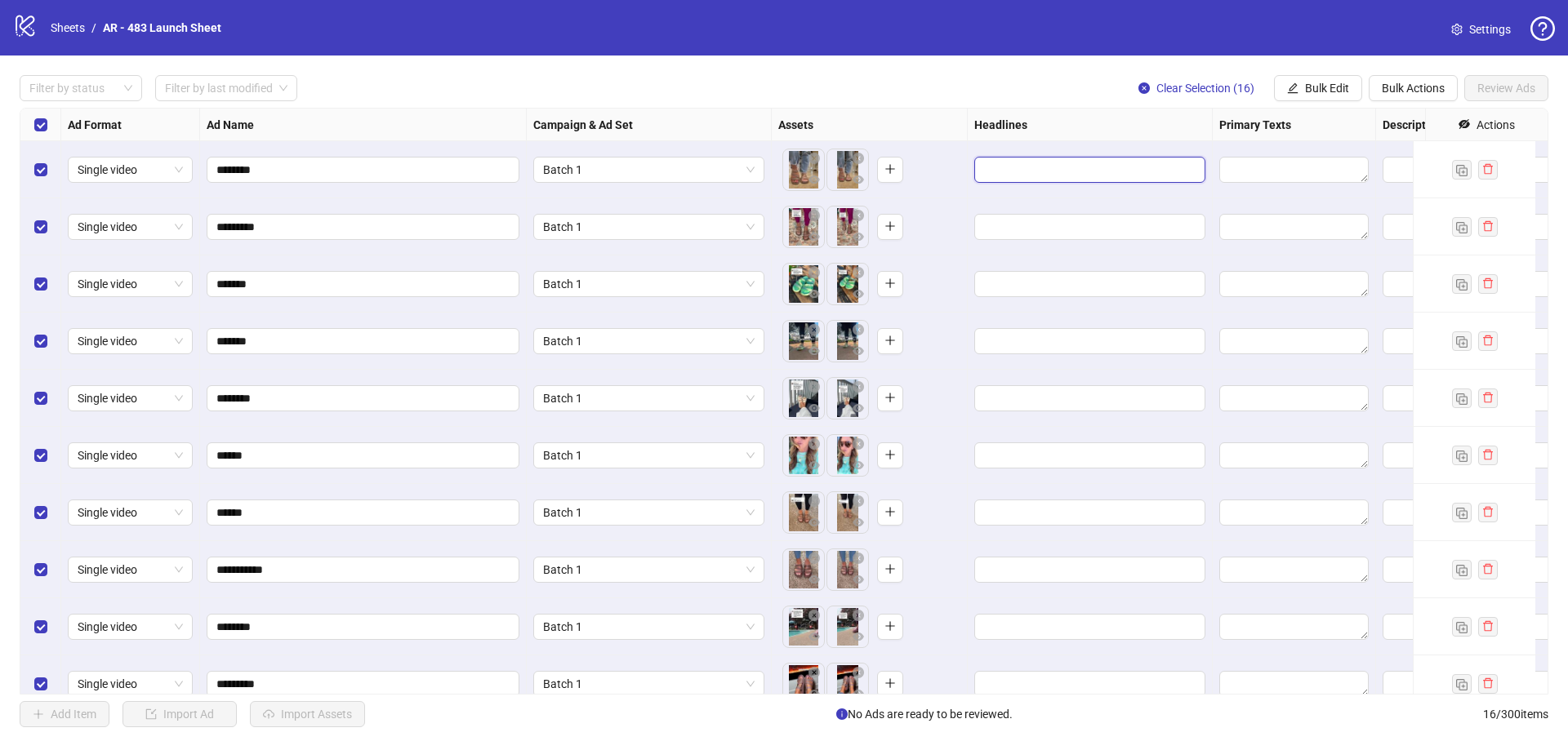
click at [1046, 164] on input "Edit values" at bounding box center [1088, 169] width 209 height 18
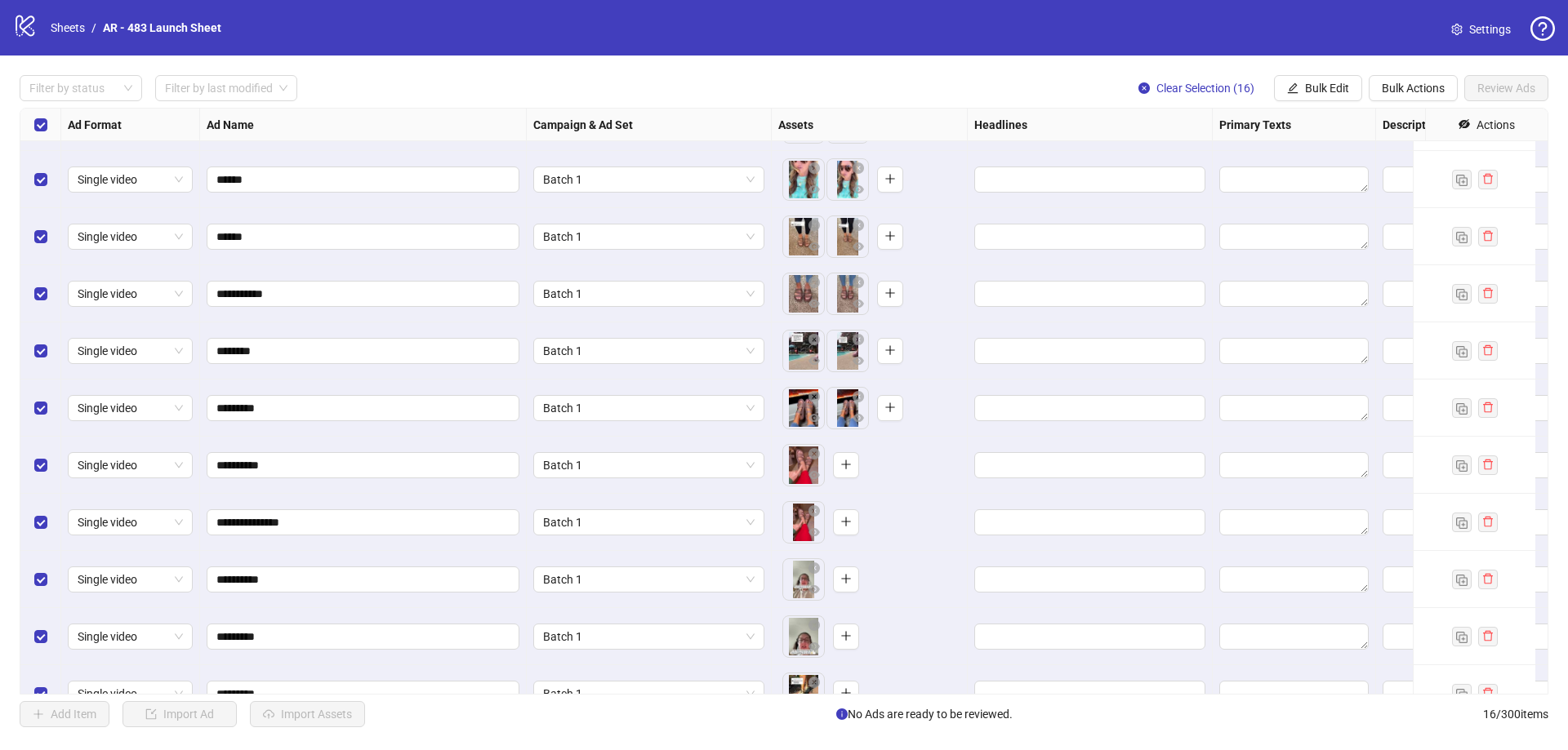
scroll to position [374, 0]
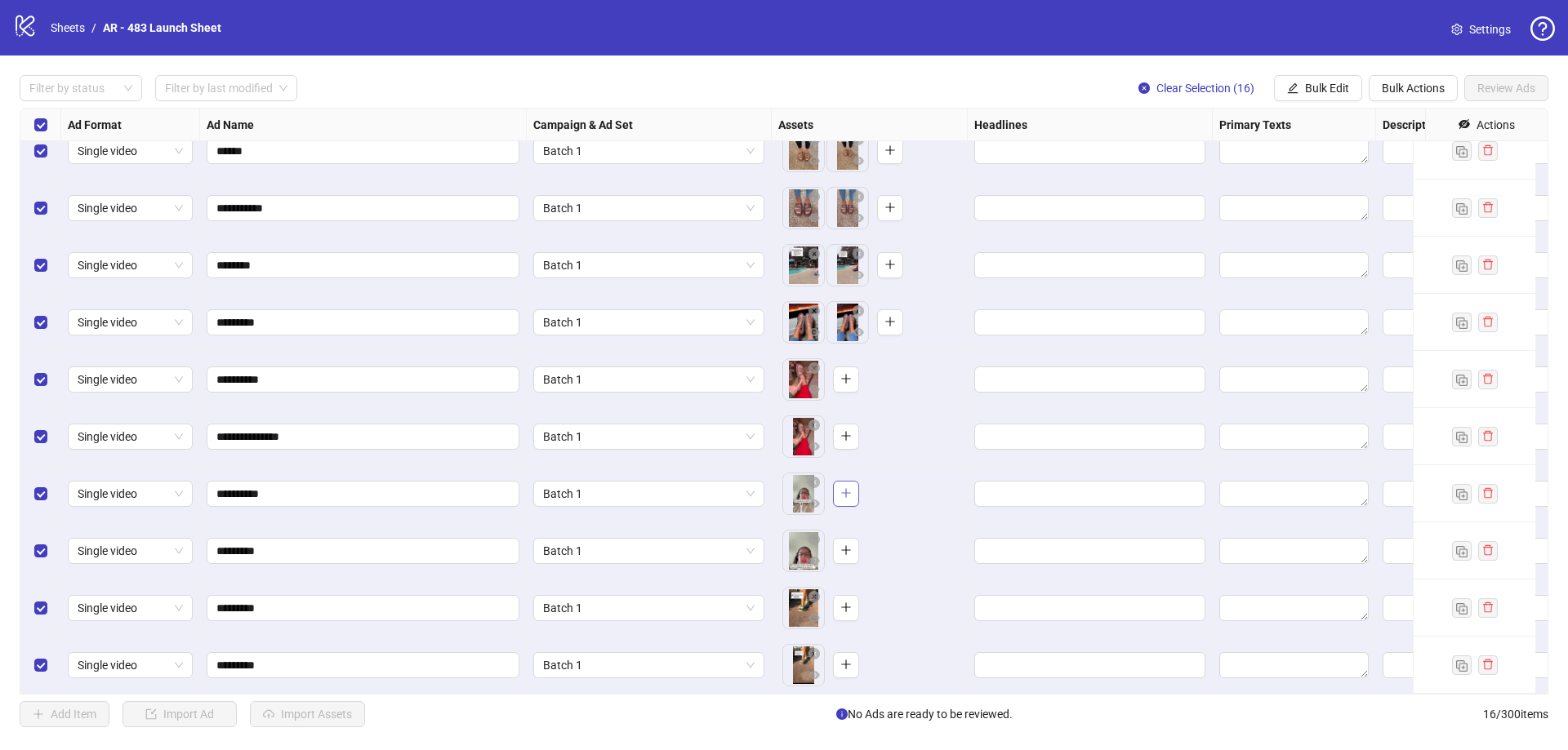
click at [849, 488] on span "button" at bounding box center [846, 493] width 11 height 13
click at [359, 446] on div "**********" at bounding box center [363, 436] width 327 height 57
click at [359, 427] on input "**********" at bounding box center [361, 436] width 290 height 18
drag, startPoint x: 356, startPoint y: 427, endPoint x: 281, endPoint y: 433, distance: 75.2
click at [281, 433] on input "**********" at bounding box center [361, 436] width 290 height 18
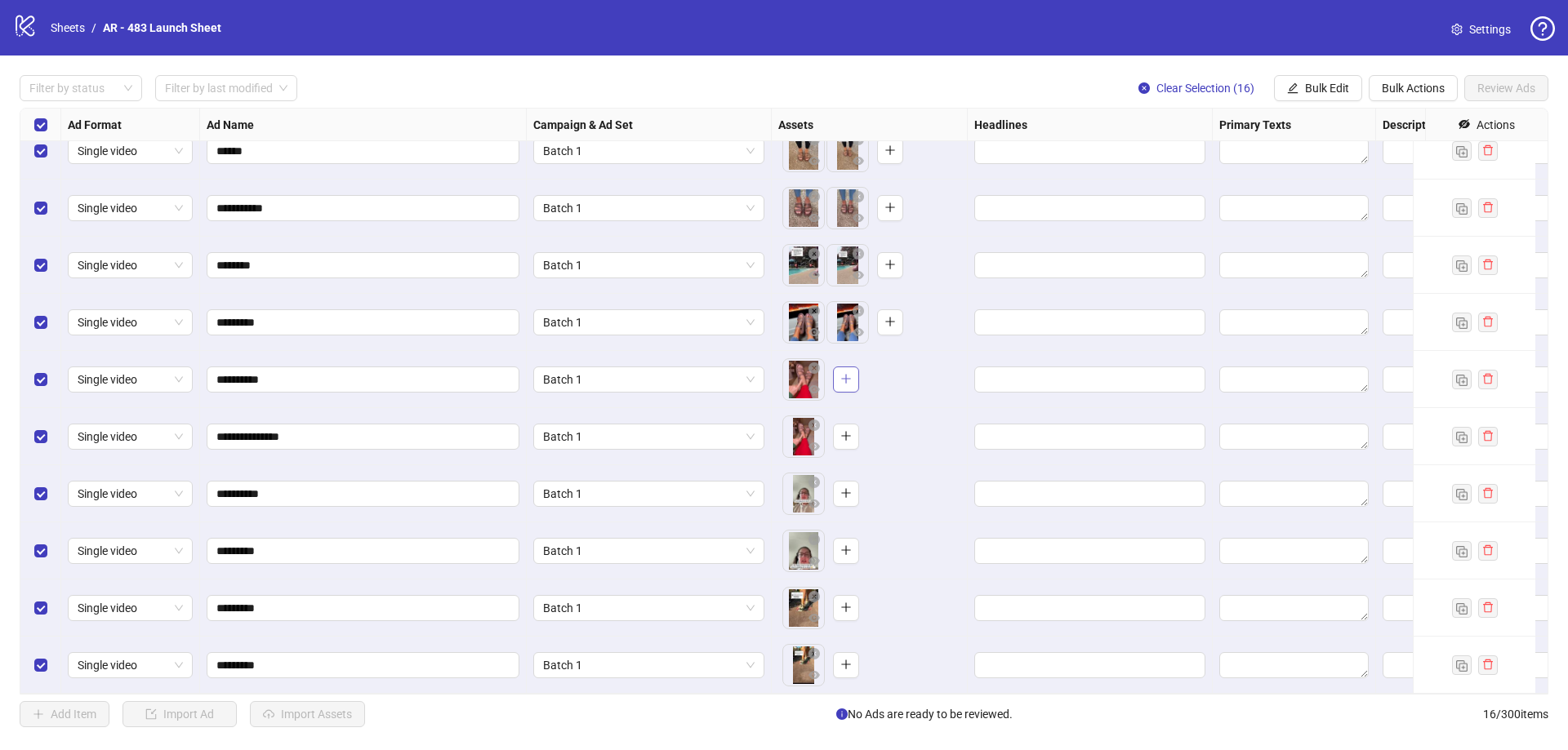
click at [840, 375] on button "button" at bounding box center [846, 380] width 26 height 26
drag, startPoint x: 286, startPoint y: 363, endPoint x: 259, endPoint y: 374, distance: 29.2
click at [259, 374] on input "**********" at bounding box center [361, 379] width 290 height 18
type input "*******"
click at [48, 425] on div "Select row 12" at bounding box center [41, 436] width 41 height 57
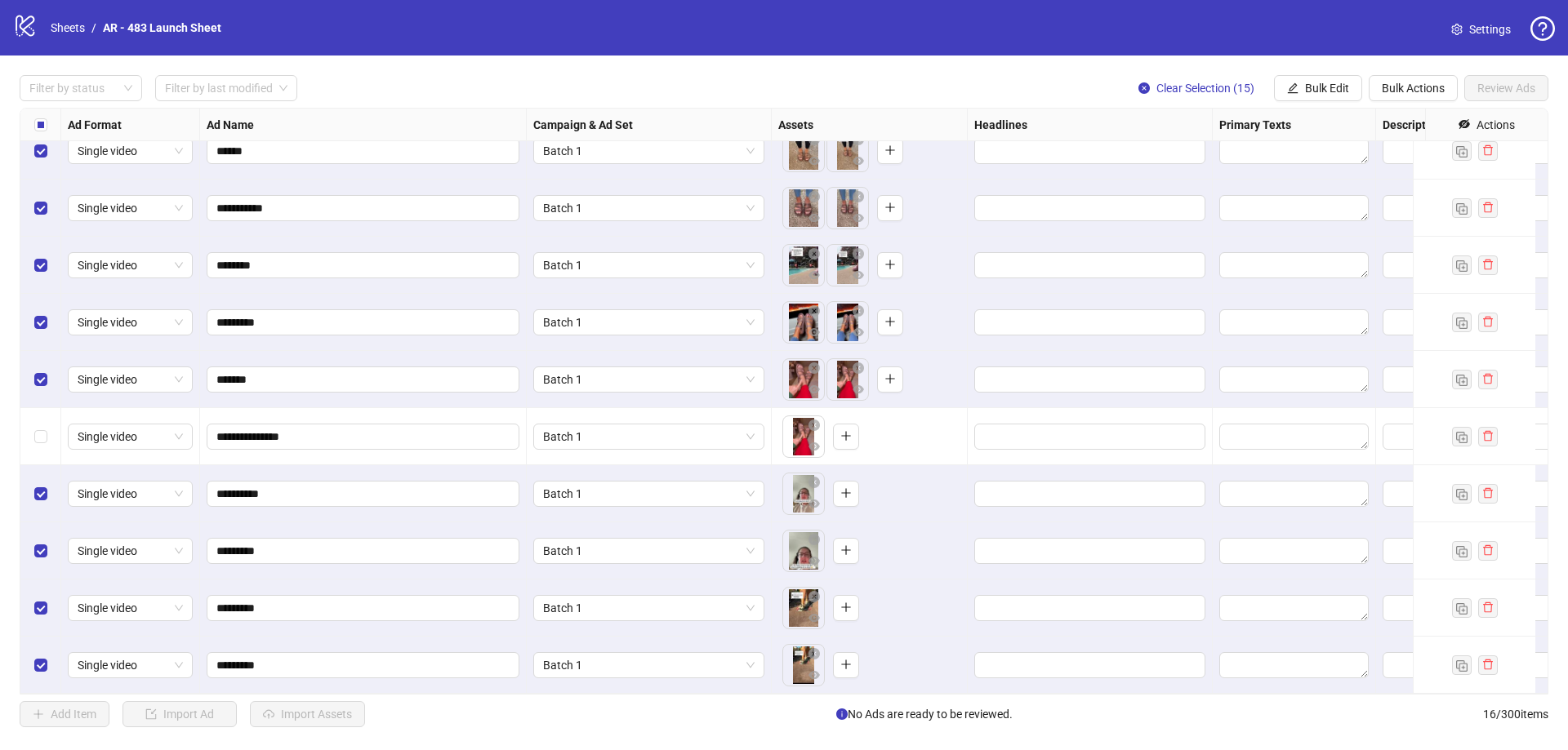
drag, startPoint x: 681, startPoint y: 410, endPoint x: 446, endPoint y: 453, distance: 238.9
click at [446, 453] on div "**********" at bounding box center [363, 436] width 327 height 57
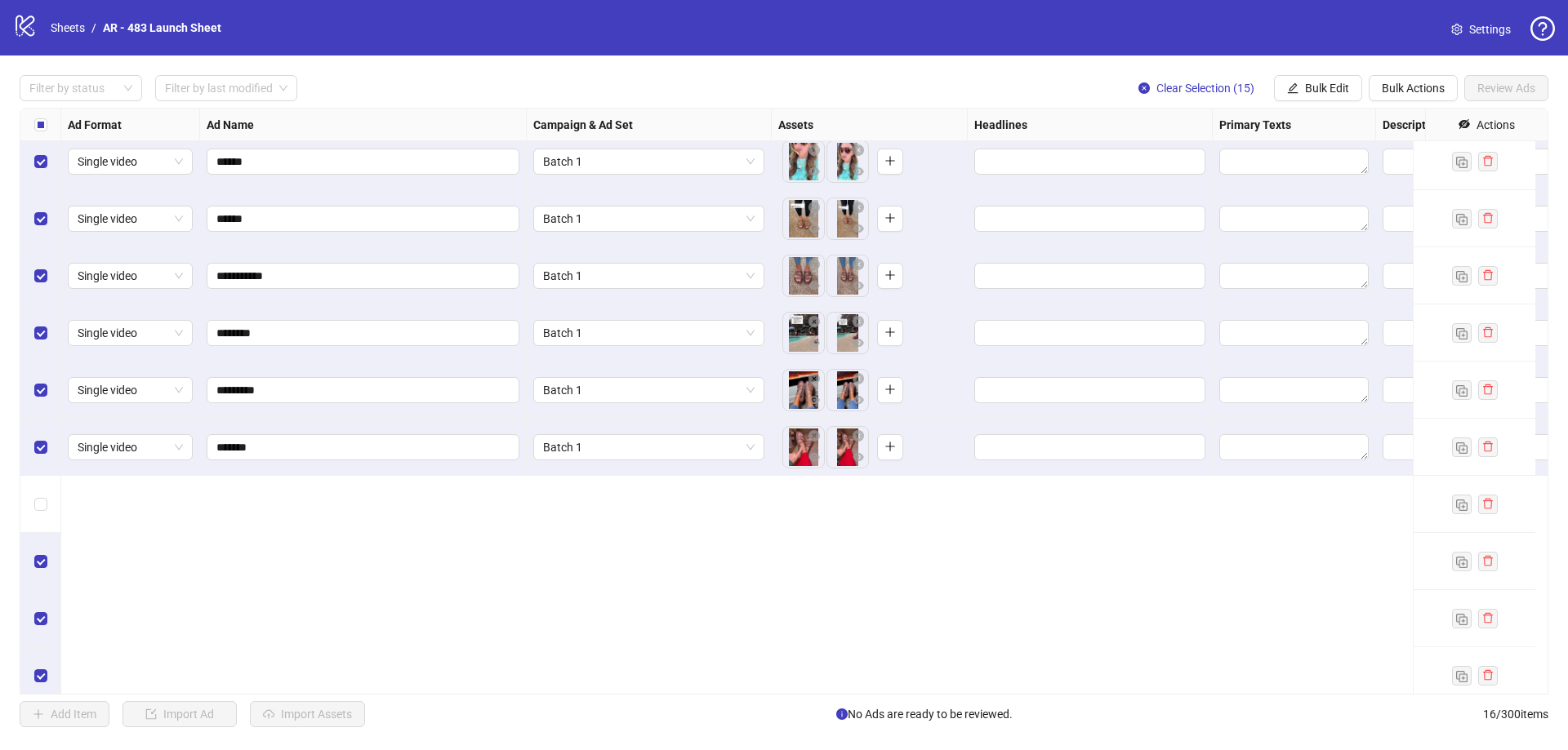
scroll to position [0, 0]
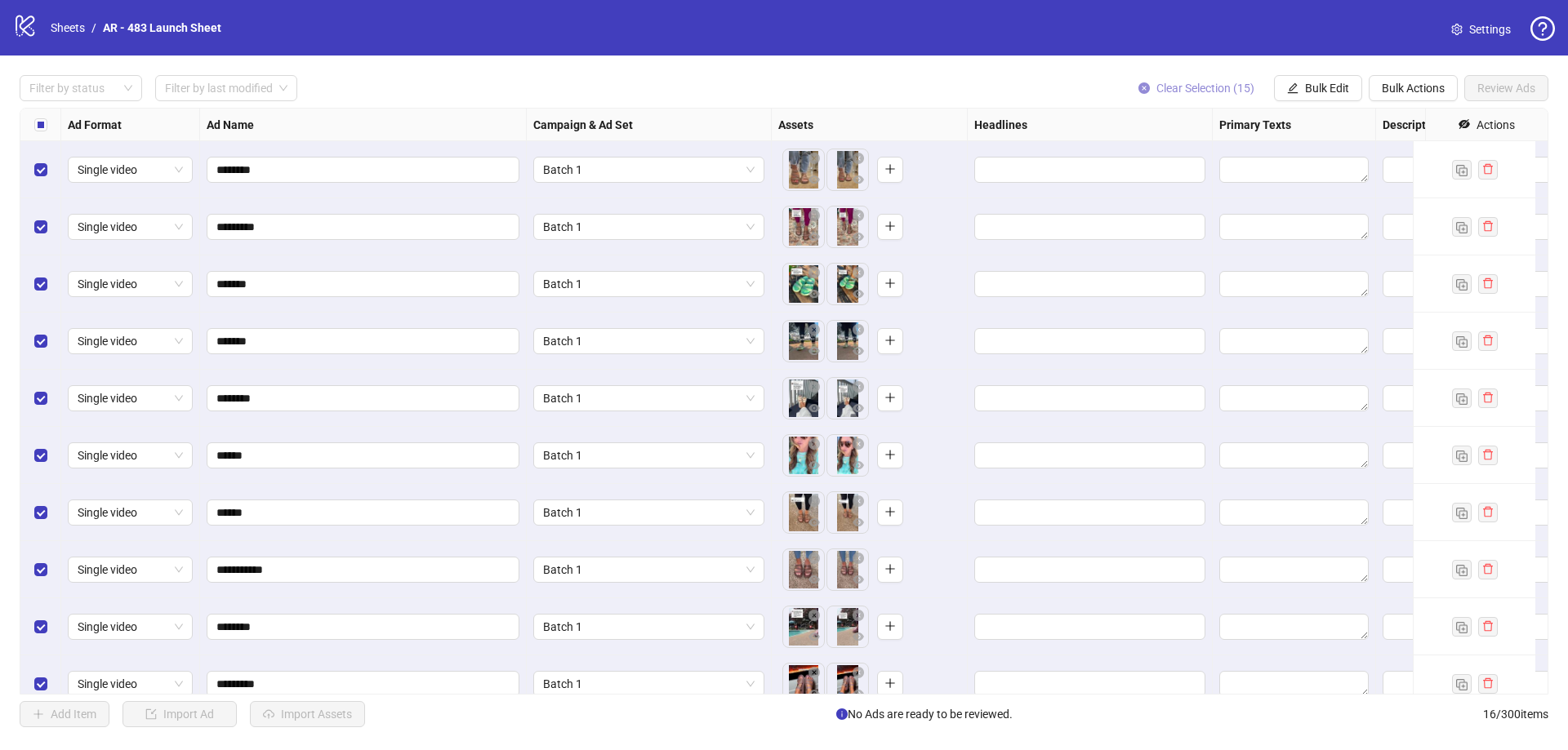
click at [1208, 91] on span "Clear Selection (15)" at bounding box center [1205, 88] width 98 height 13
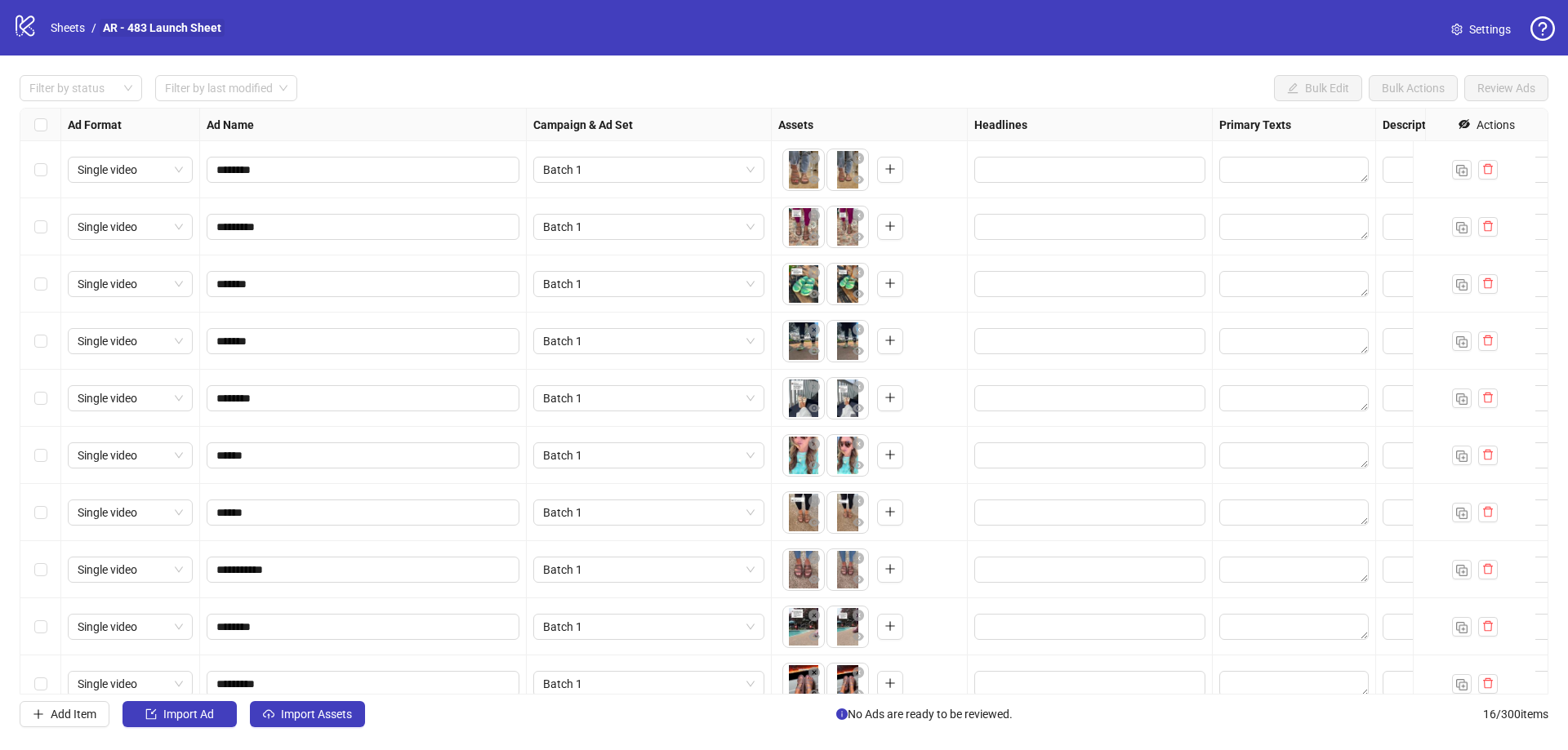
click at [173, 25] on link "AR - 483 Launch Sheet" at bounding box center [162, 27] width 125 height 18
click at [30, 119] on div "Select all rows" at bounding box center [41, 124] width 41 height 33
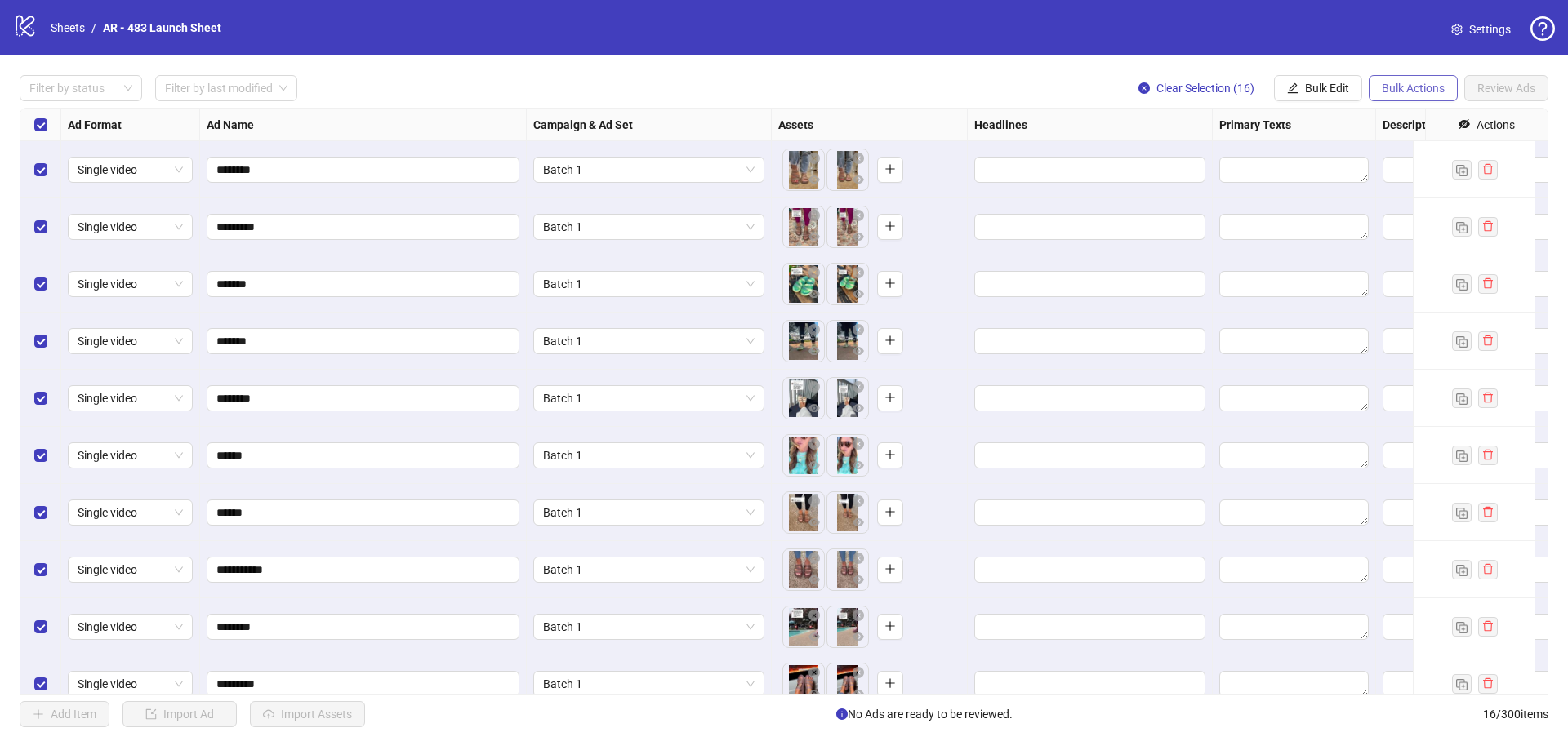
click at [1413, 89] on span "Bulk Actions" at bounding box center [1413, 88] width 63 height 13
click at [1382, 117] on span "Delete" at bounding box center [1436, 121] width 112 height 18
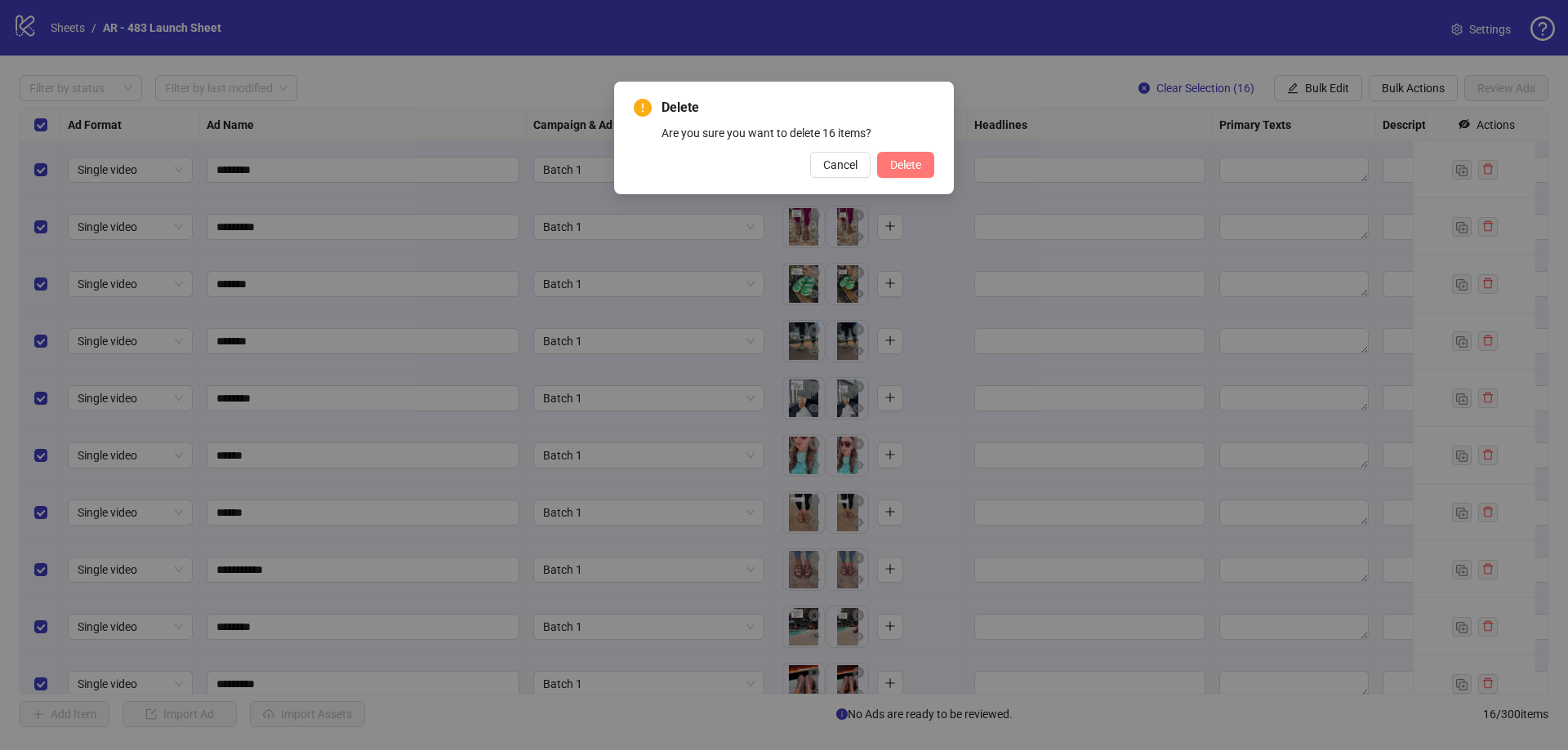
click at [922, 166] on button "Delete" at bounding box center [905, 165] width 57 height 26
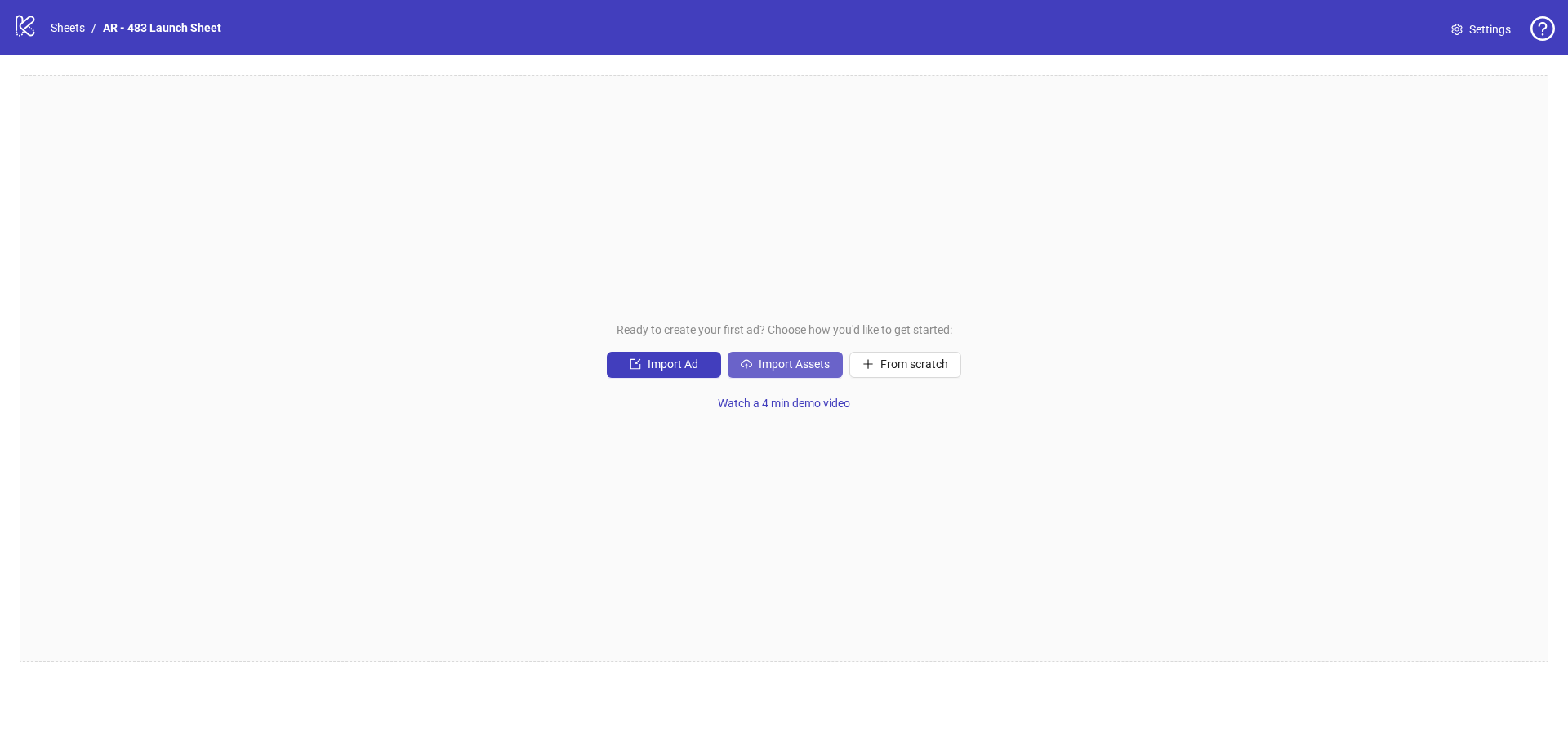
click at [788, 362] on span "Import Assets" at bounding box center [794, 364] width 71 height 13
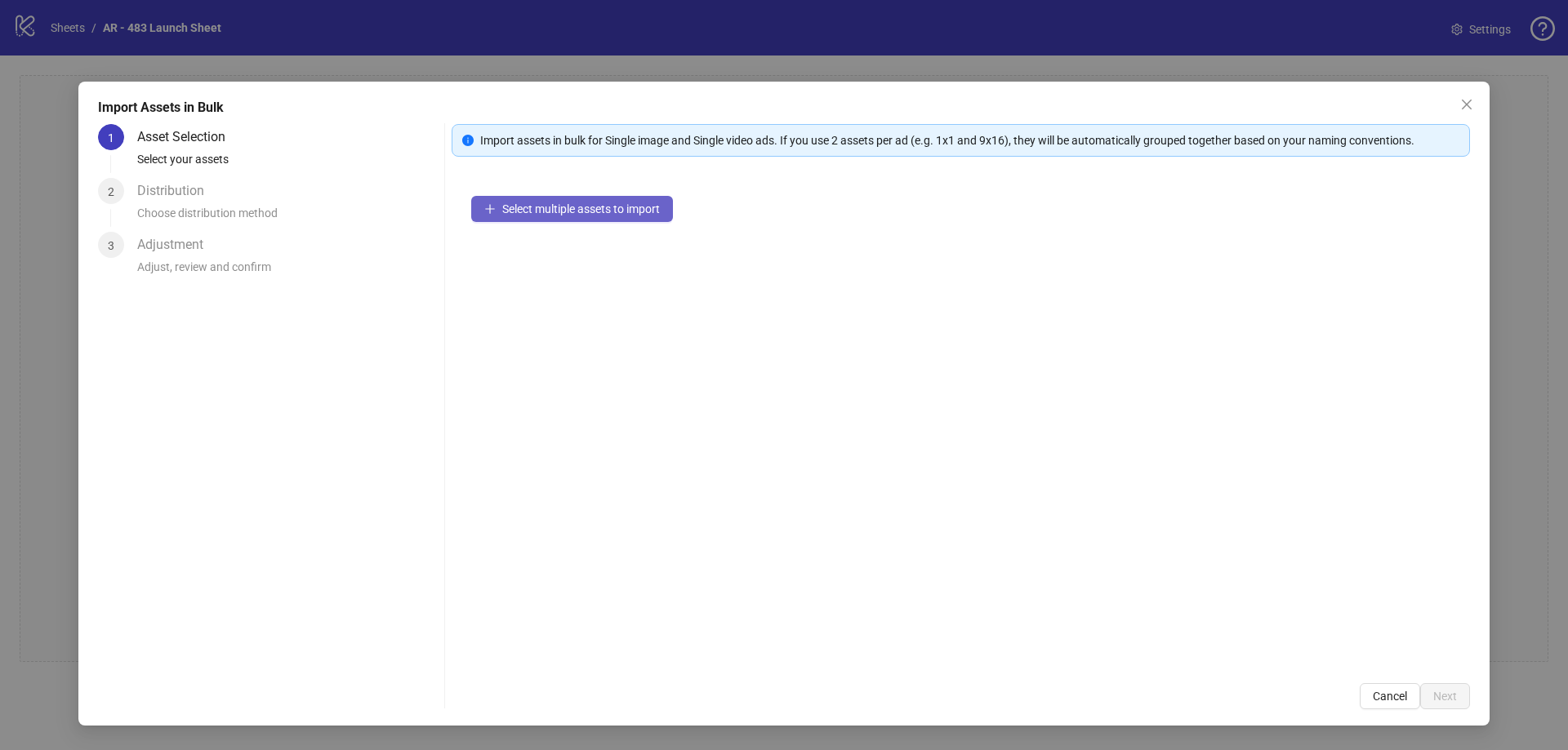
click at [592, 209] on span "Select multiple assets to import" at bounding box center [581, 209] width 157 height 13
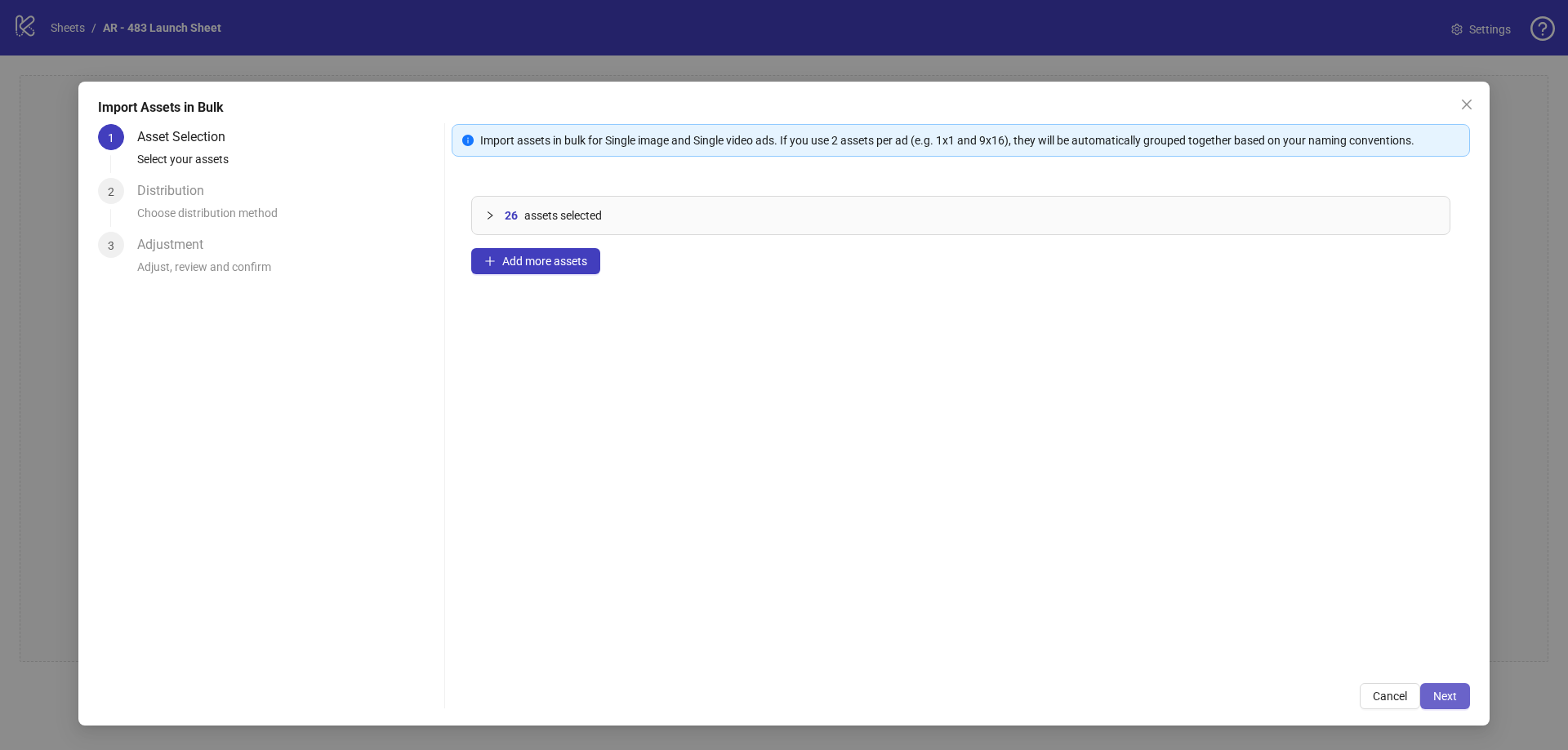
click at [1439, 690] on span "Next" at bounding box center [1445, 697] width 23 height 13
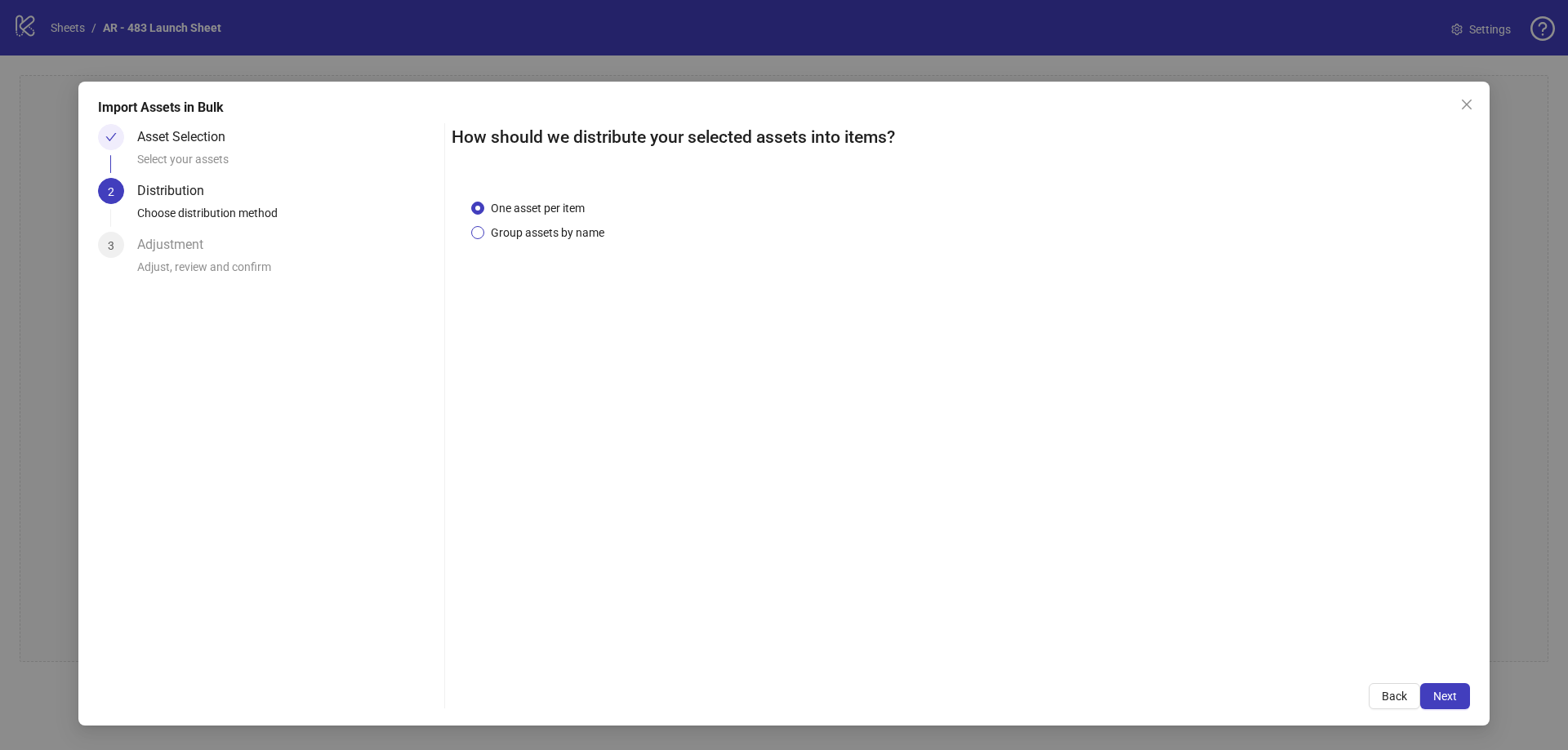
click at [527, 229] on span "Group assets by name" at bounding box center [547, 232] width 126 height 18
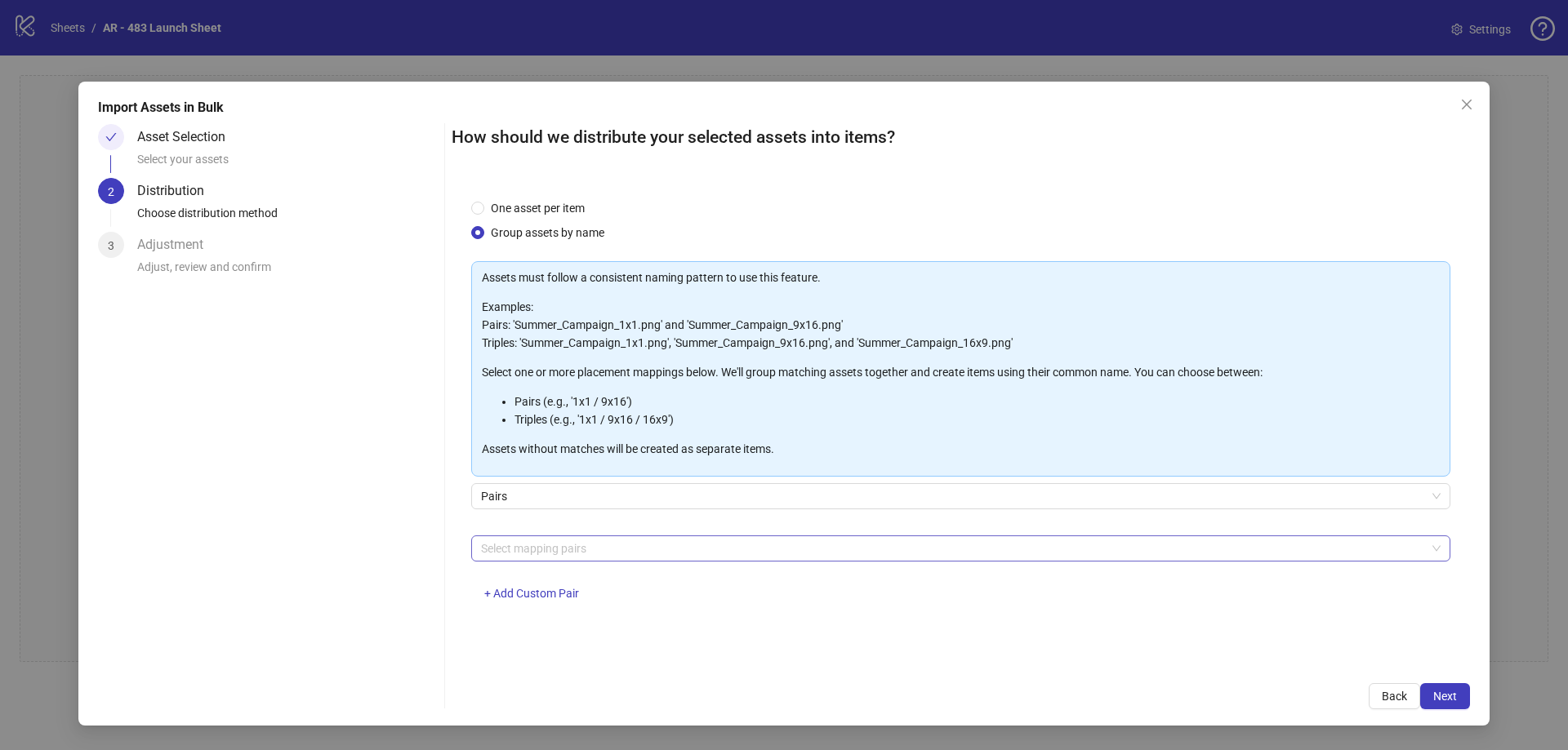
click at [594, 549] on div at bounding box center [951, 548] width 955 height 22
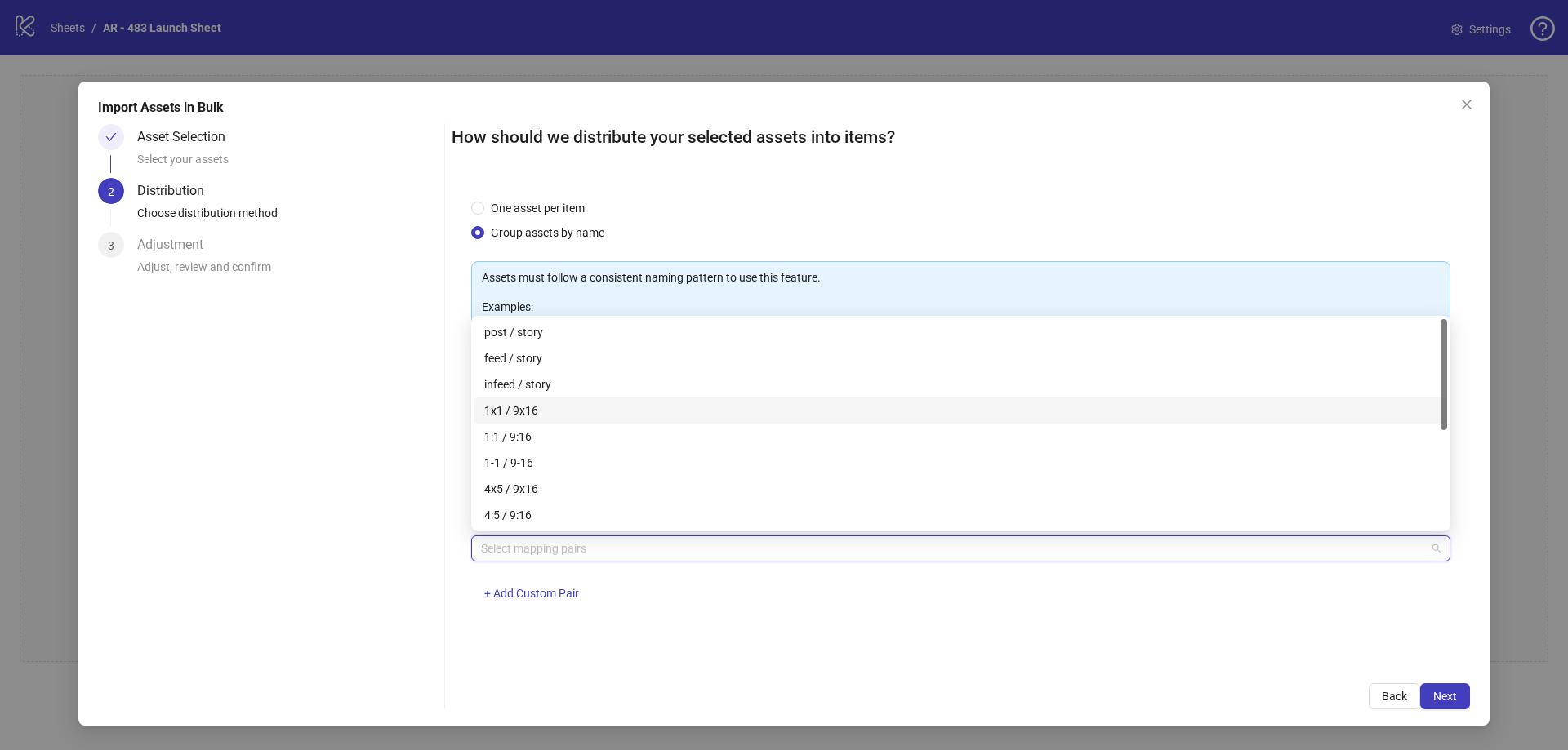
click at [511, 408] on div "1x1 / 9x16" at bounding box center [961, 410] width 953 height 18
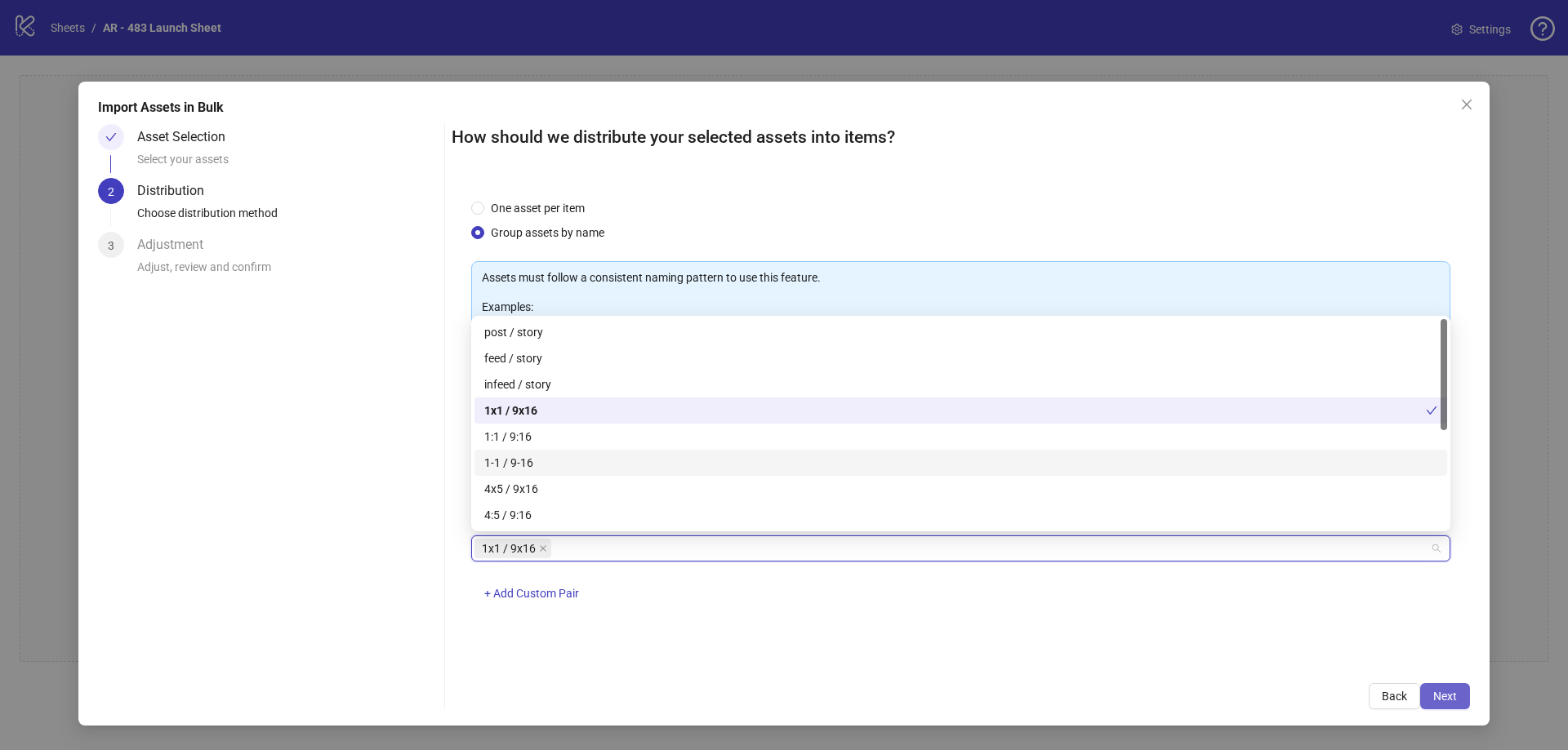
click at [1442, 697] on span "Next" at bounding box center [1445, 697] width 23 height 13
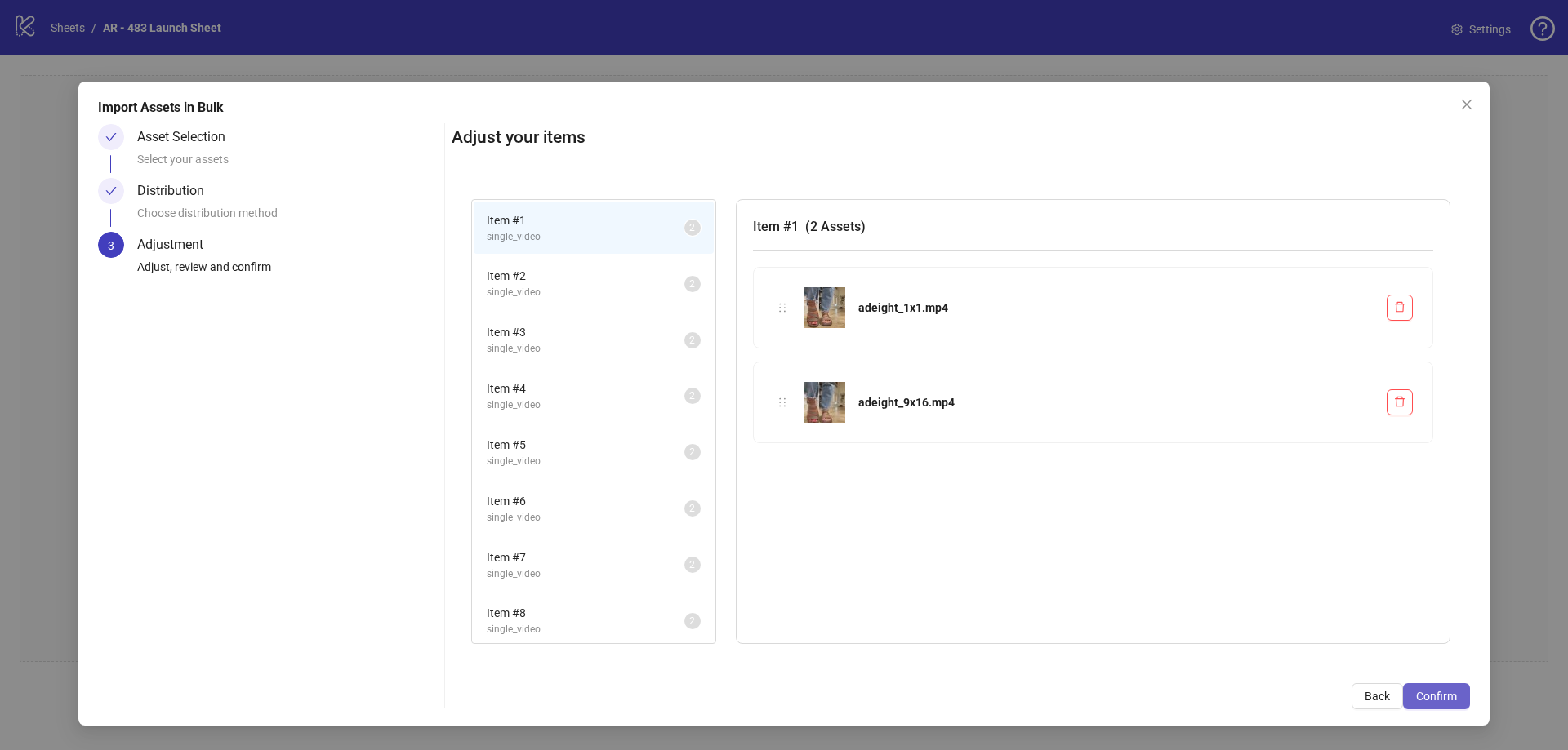
click at [1430, 692] on span "Confirm" at bounding box center [1437, 697] width 41 height 13
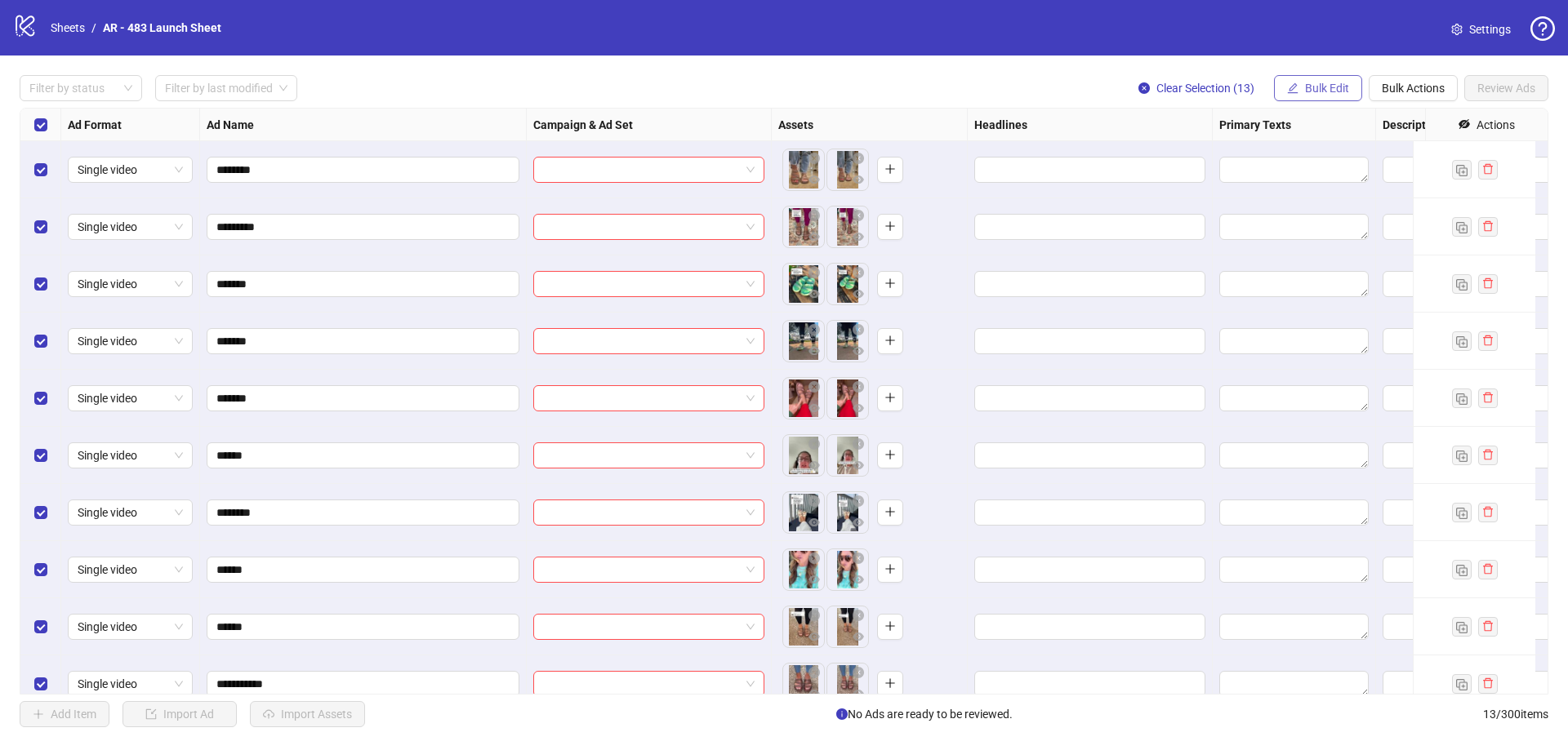
click at [1311, 90] on span "Bulk Edit" at bounding box center [1327, 88] width 44 height 13
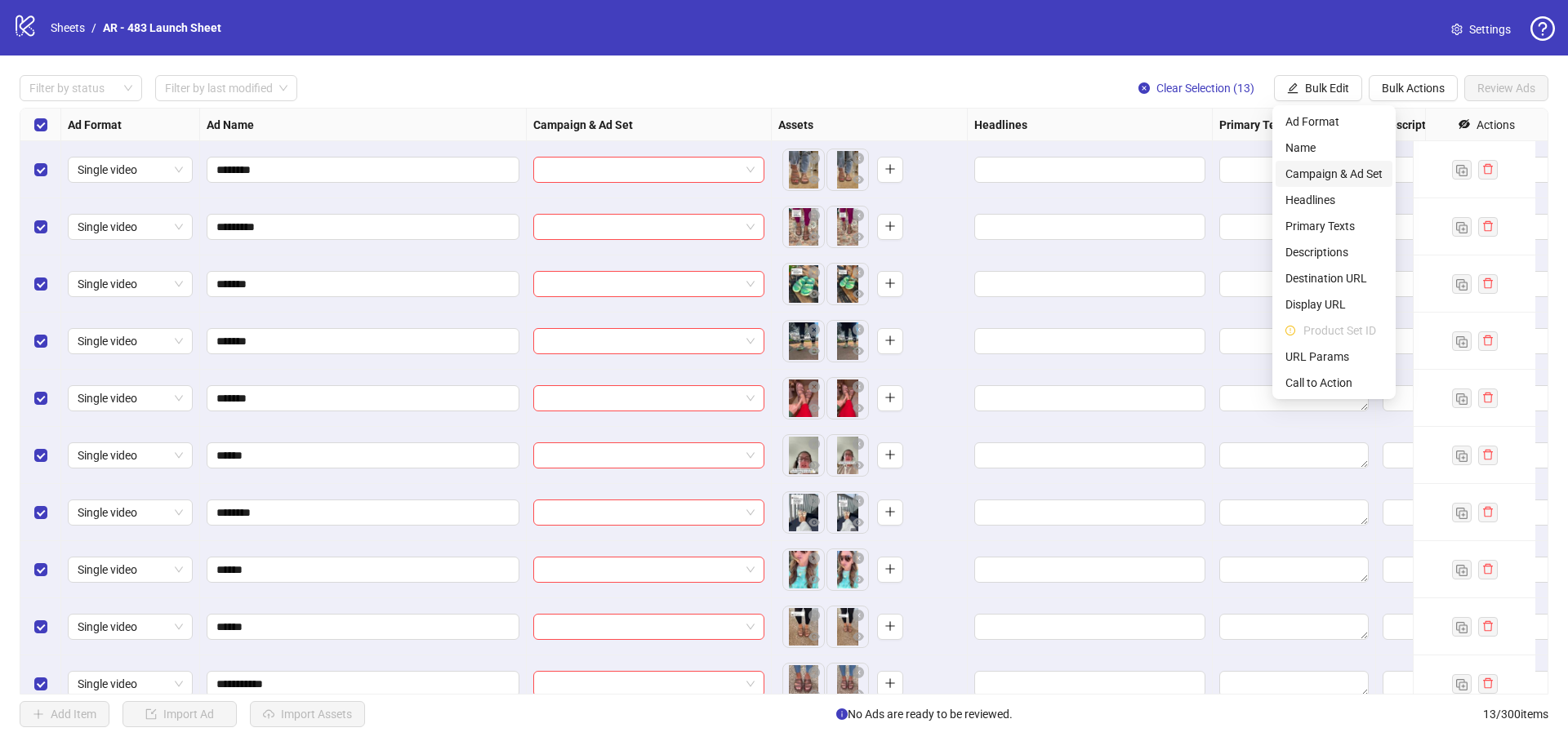
click at [1339, 168] on span "Campaign & Ad Set" at bounding box center [1334, 173] width 97 height 18
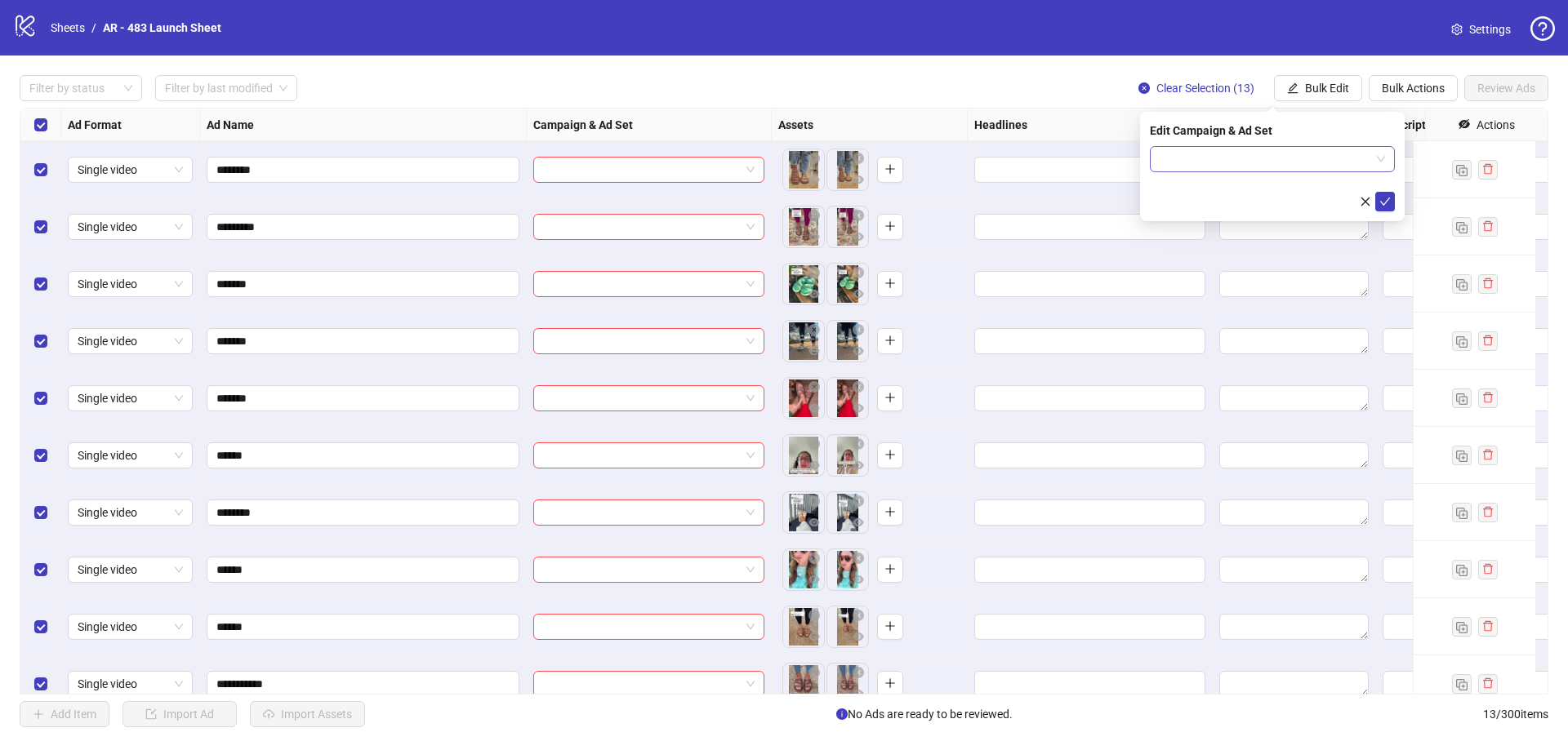
click at [1266, 170] on input "search" at bounding box center [1264, 159] width 211 height 24
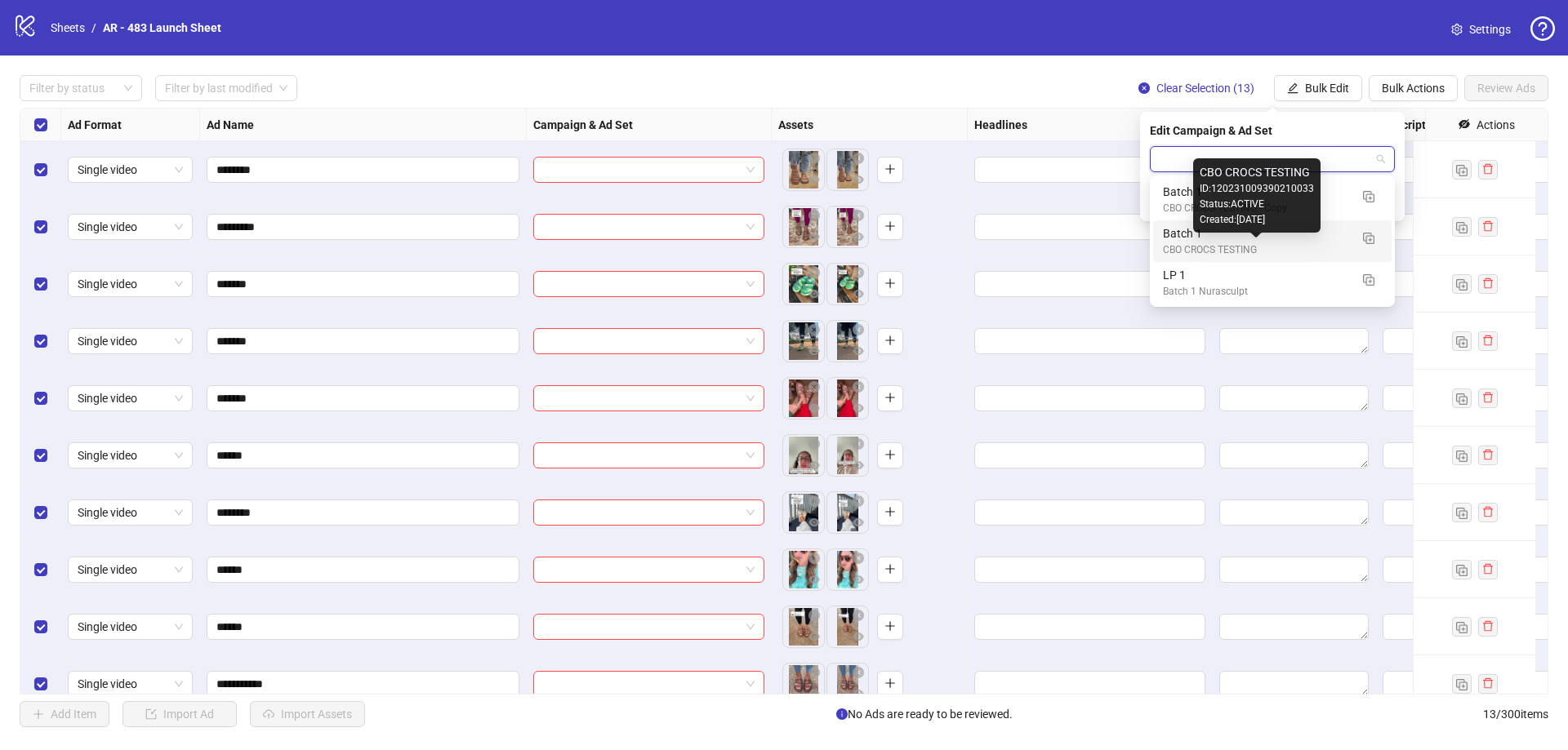
click at [1249, 246] on div "CBO CROCS TESTING" at bounding box center [1256, 250] width 186 height 16
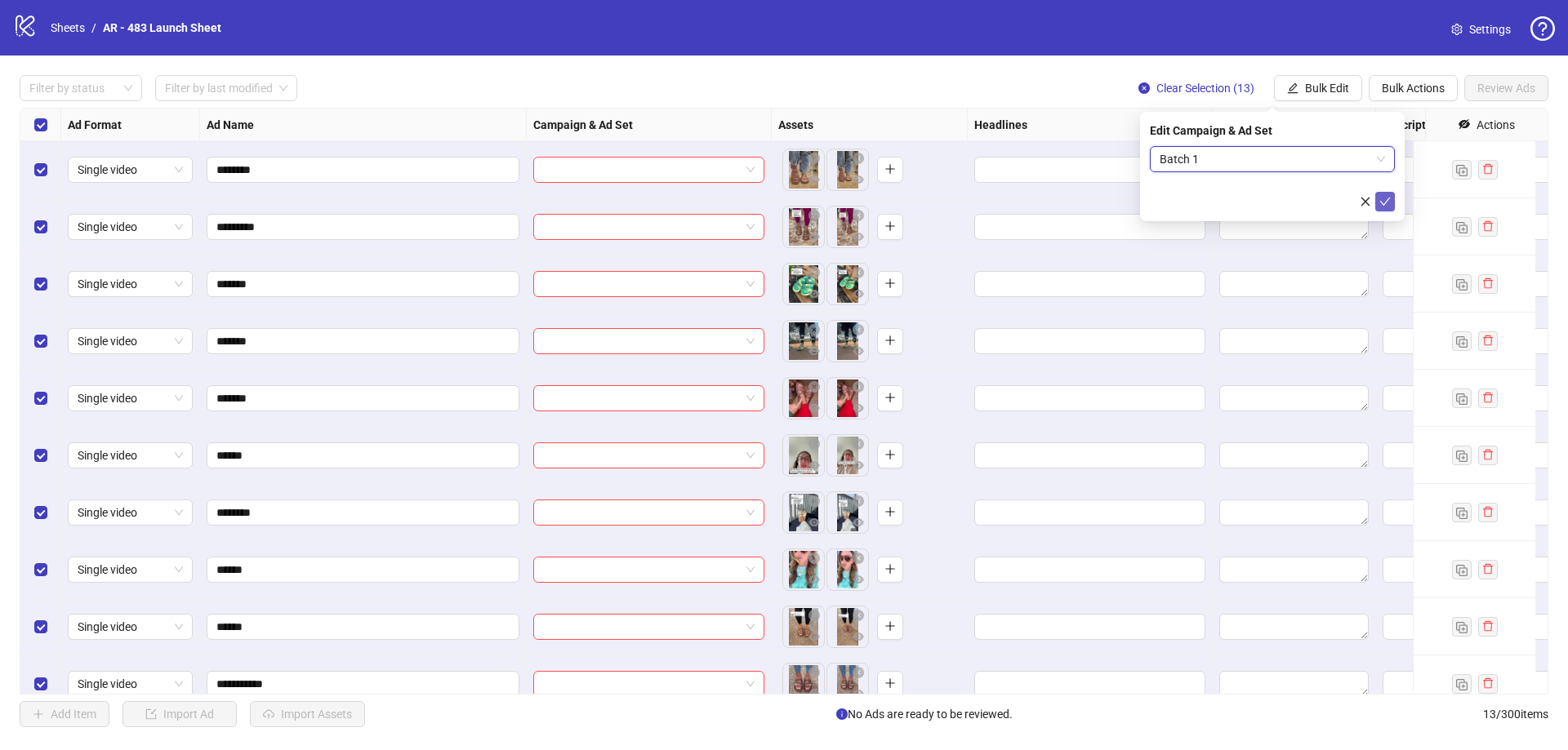
click at [1377, 202] on button "submit" at bounding box center [1385, 201] width 20 height 20
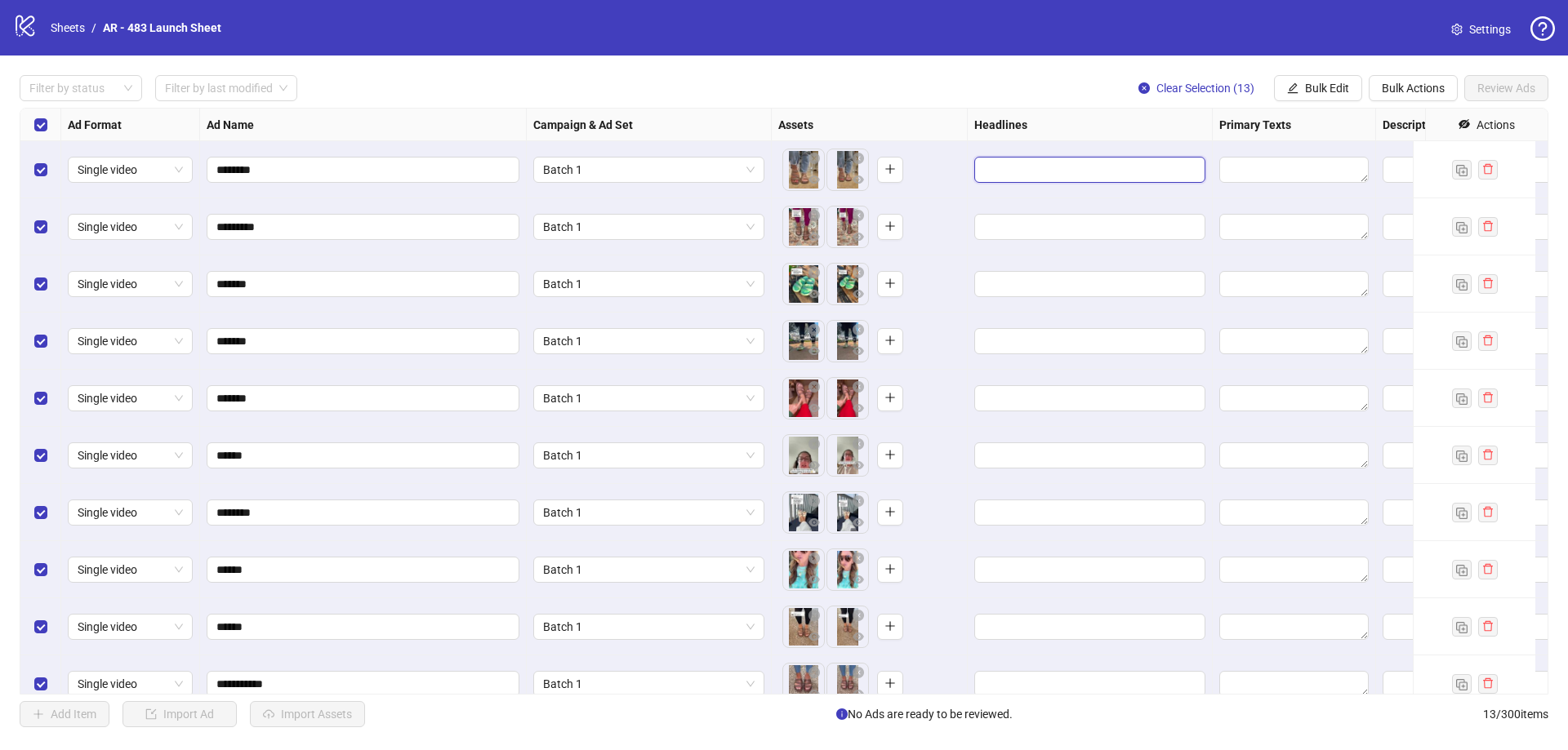
click at [1077, 170] on input "Edit values" at bounding box center [1088, 169] width 209 height 18
click at [1050, 79] on div "Filter by status Filter by last modified Clear Selection (13) Bulk Edit Bulk Ac…" at bounding box center [784, 88] width 1529 height 26
click at [1038, 168] on input "Edit values" at bounding box center [1088, 169] width 209 height 18
click at [1035, 172] on input "Edit values" at bounding box center [1088, 169] width 209 height 18
click at [1316, 91] on span "Bulk Edit" at bounding box center [1327, 88] width 44 height 13
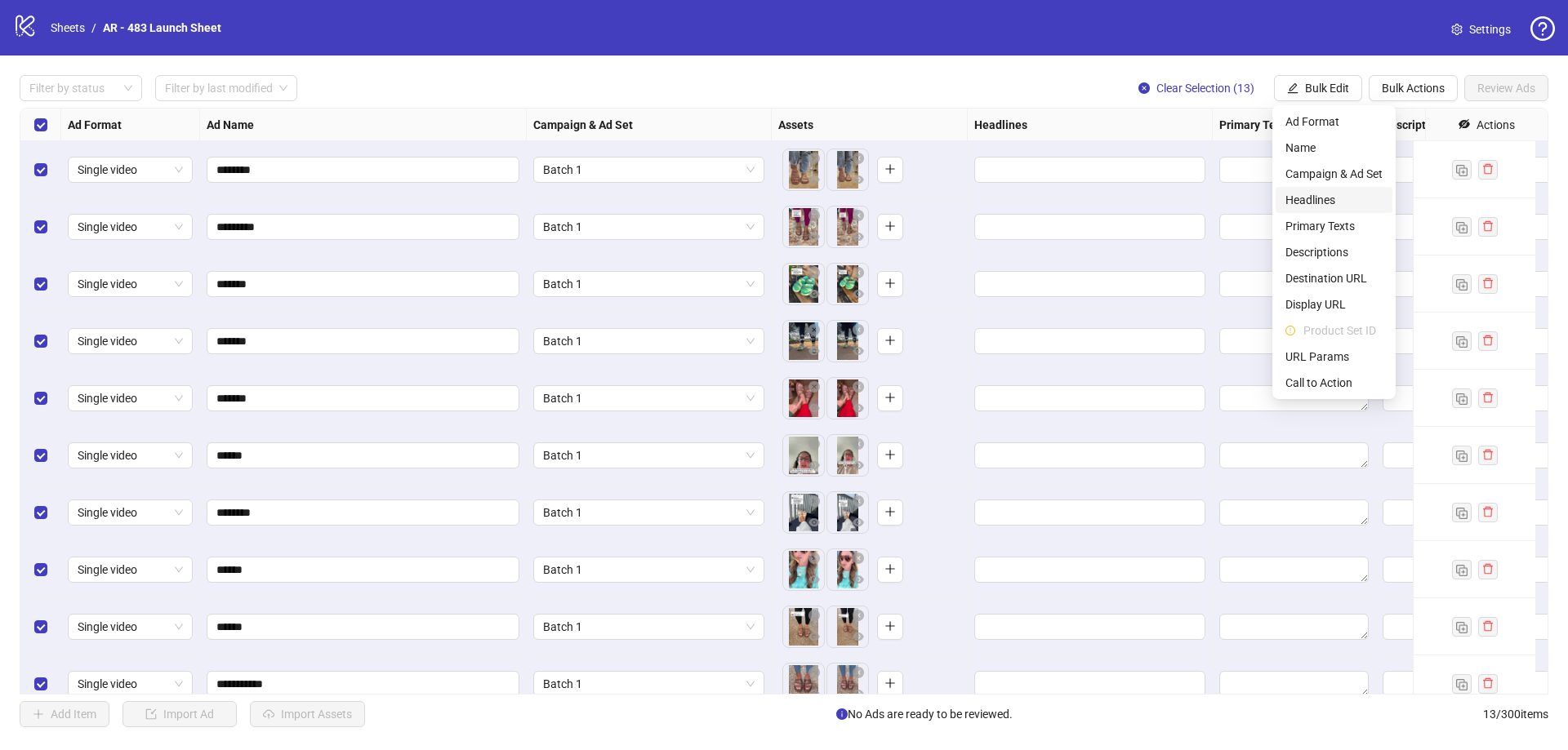
click at [1324, 195] on span "Headlines" at bounding box center [1334, 199] width 97 height 18
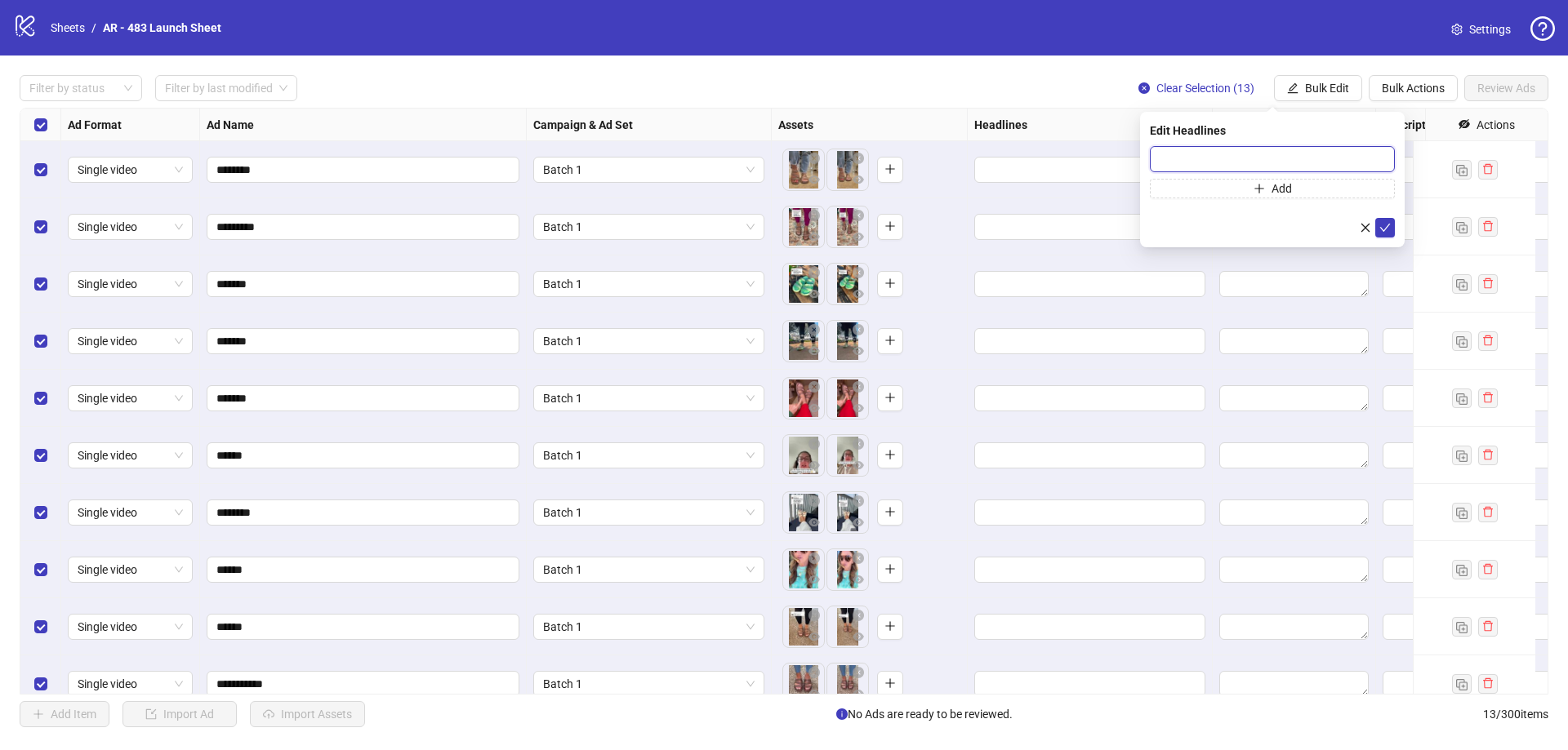
click at [1320, 158] on input "text" at bounding box center [1272, 159] width 245 height 26
paste input "**********"
type input "**********"
click at [1296, 183] on button "Add" at bounding box center [1272, 188] width 245 height 20
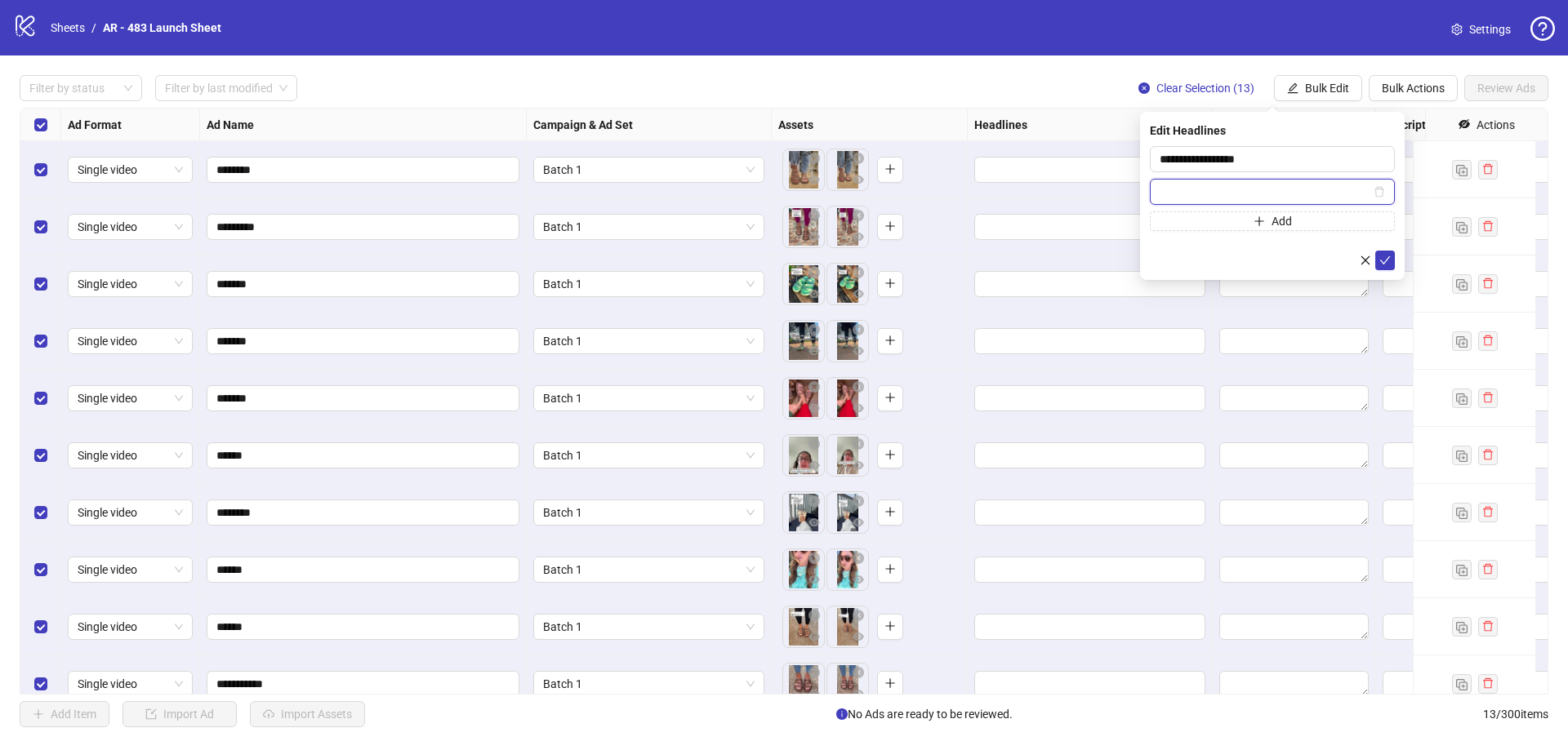
click at [1247, 183] on input "text" at bounding box center [1264, 192] width 211 height 18
paste input "**********"
type input "**********"
click at [1255, 225] on icon "plus" at bounding box center [1259, 221] width 11 height 11
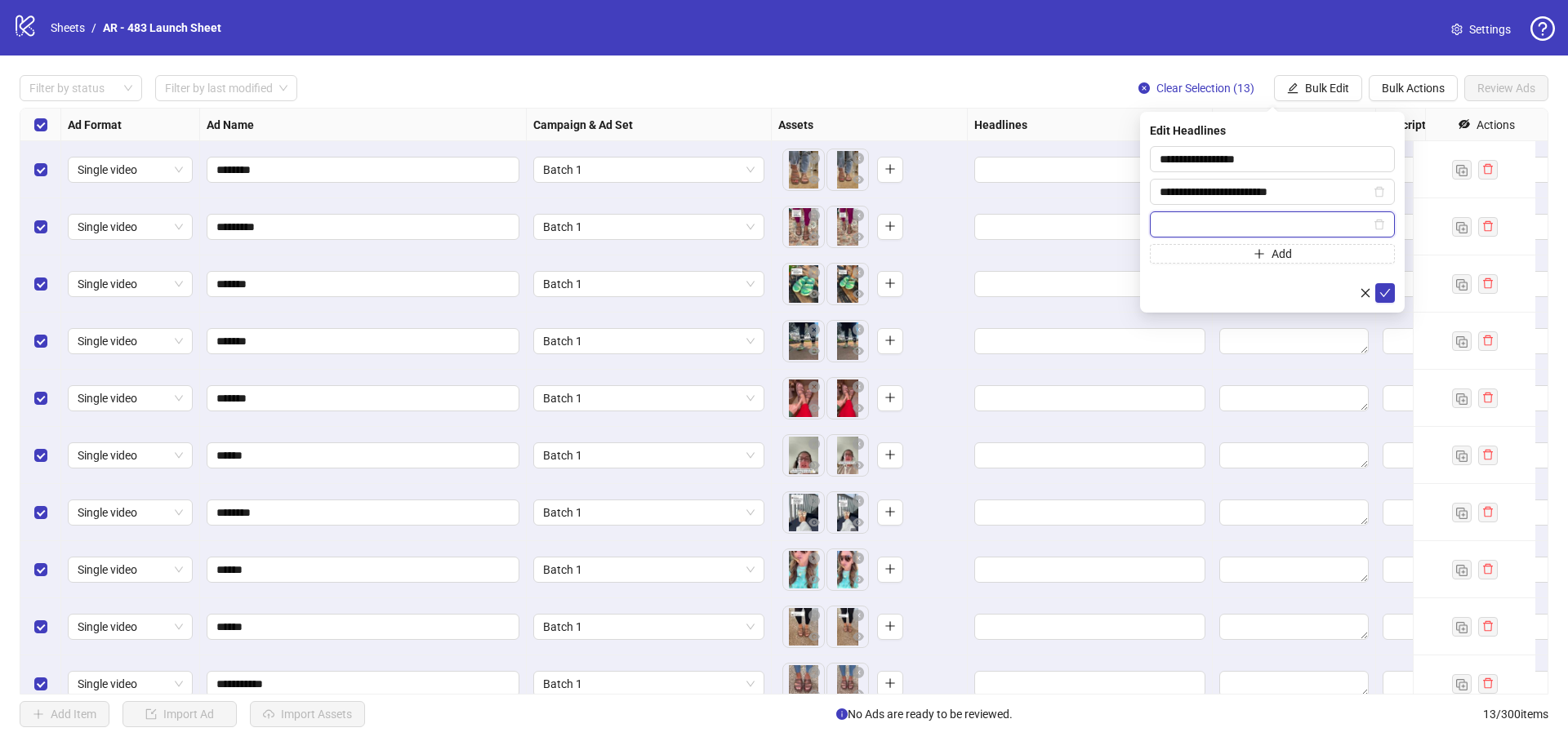
click at [1227, 232] on input "text" at bounding box center [1264, 224] width 211 height 18
paste input "**********"
type input "**********"
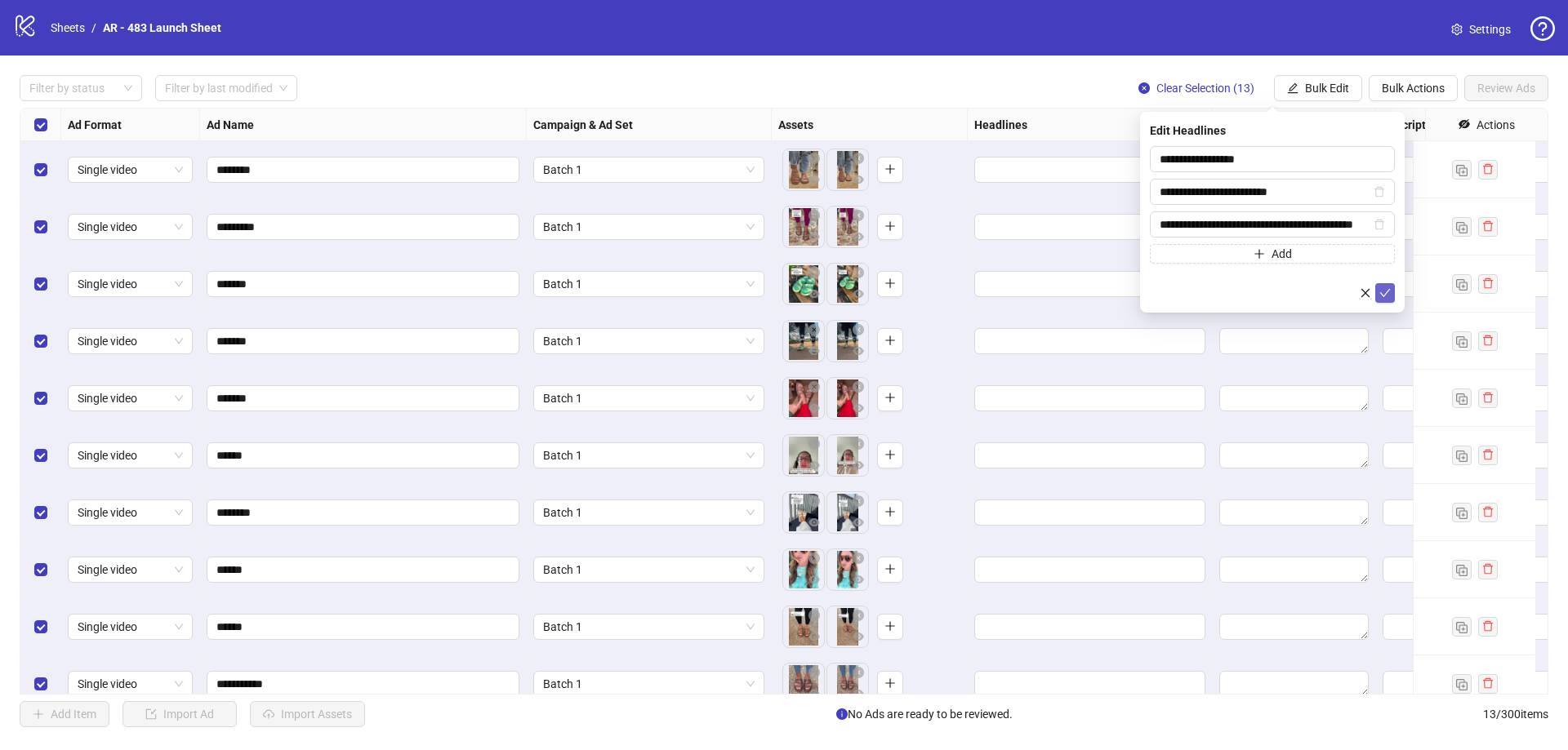
click at [1388, 292] on icon "check" at bounding box center [1385, 293] width 11 height 11
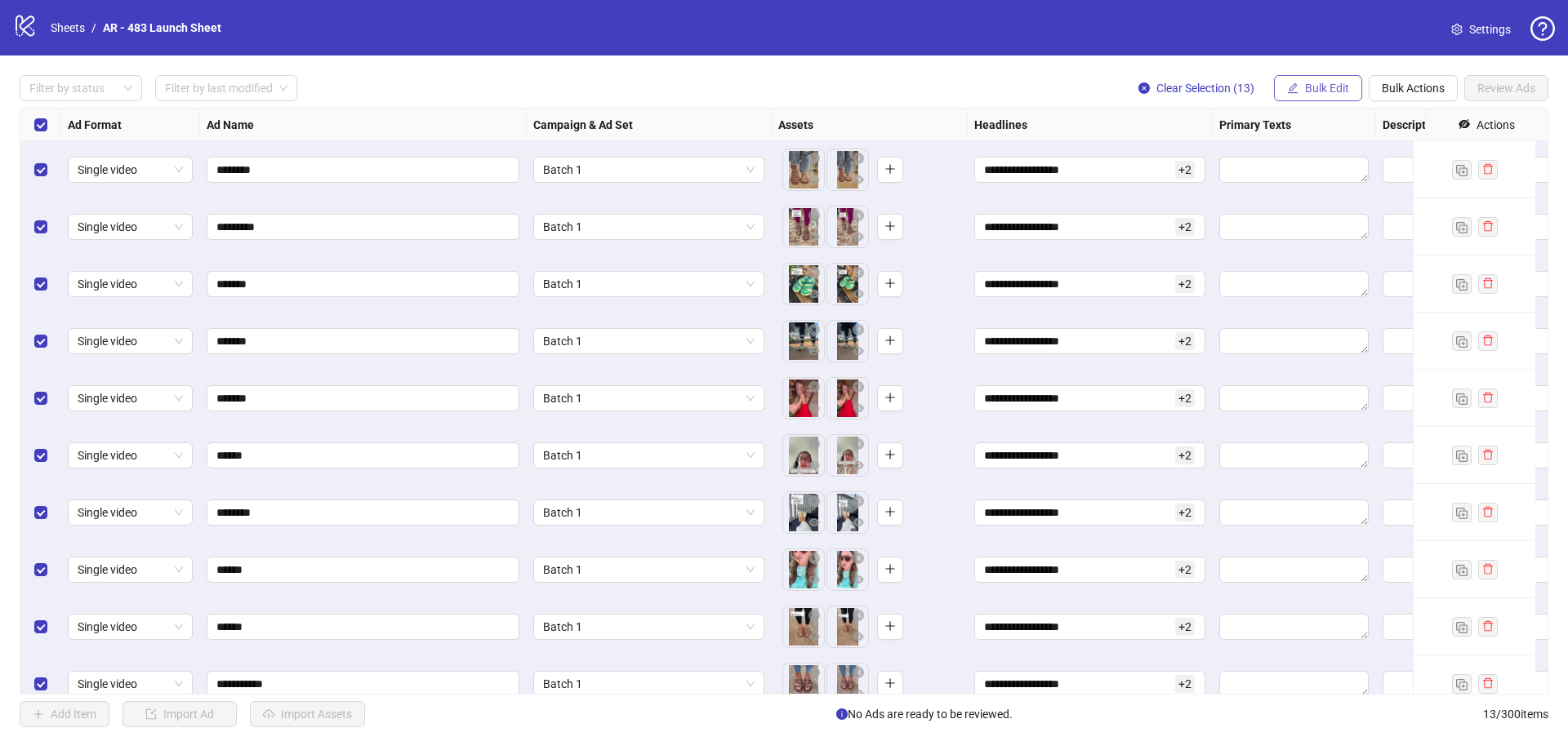
click at [1318, 90] on span "Bulk Edit" at bounding box center [1327, 88] width 44 height 13
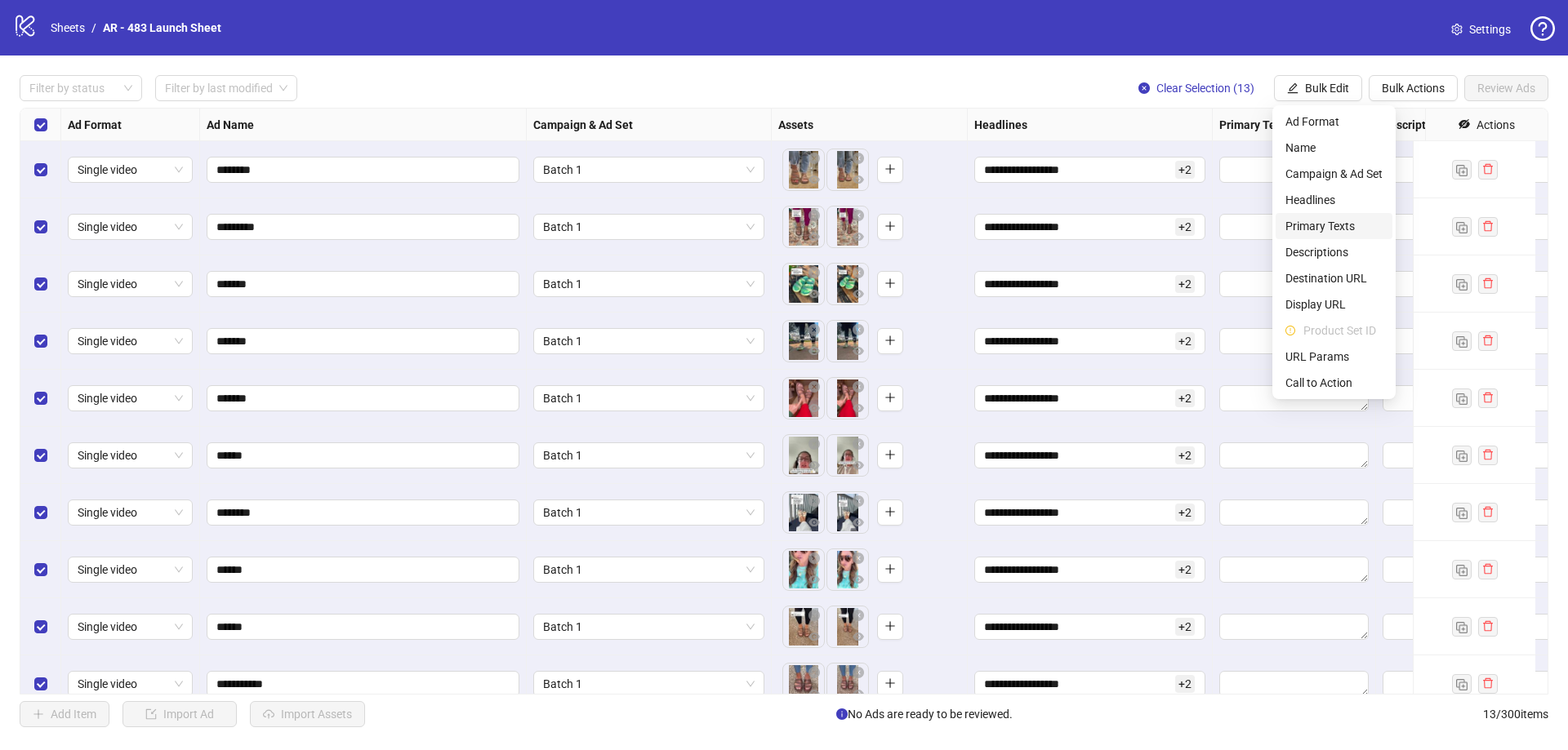
click at [1325, 223] on span "Primary Texts" at bounding box center [1334, 225] width 97 height 18
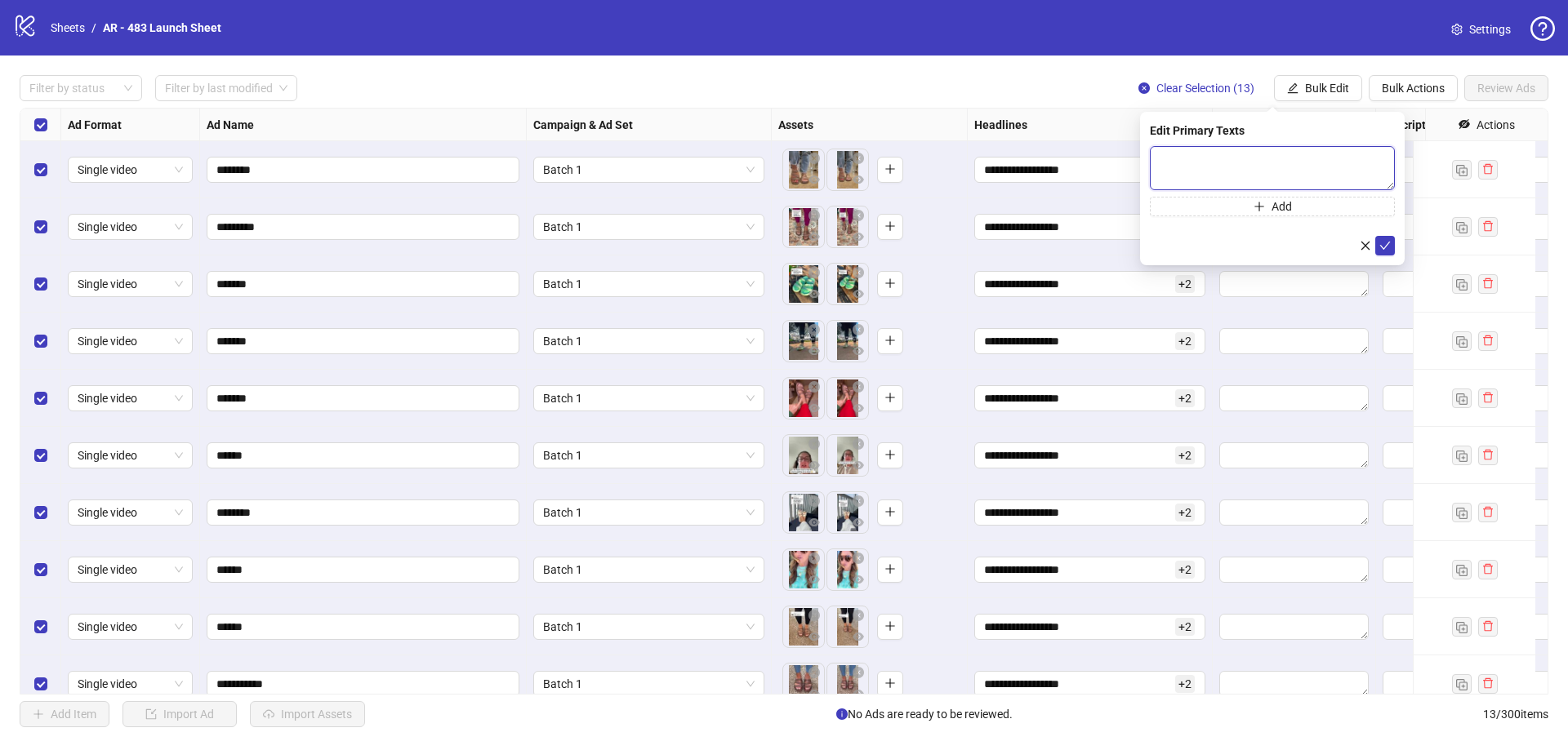
click at [1252, 165] on textarea at bounding box center [1272, 167] width 245 height 44
paste textarea "**********"
type textarea "**********"
click at [1270, 209] on button "Add" at bounding box center [1272, 206] width 245 height 20
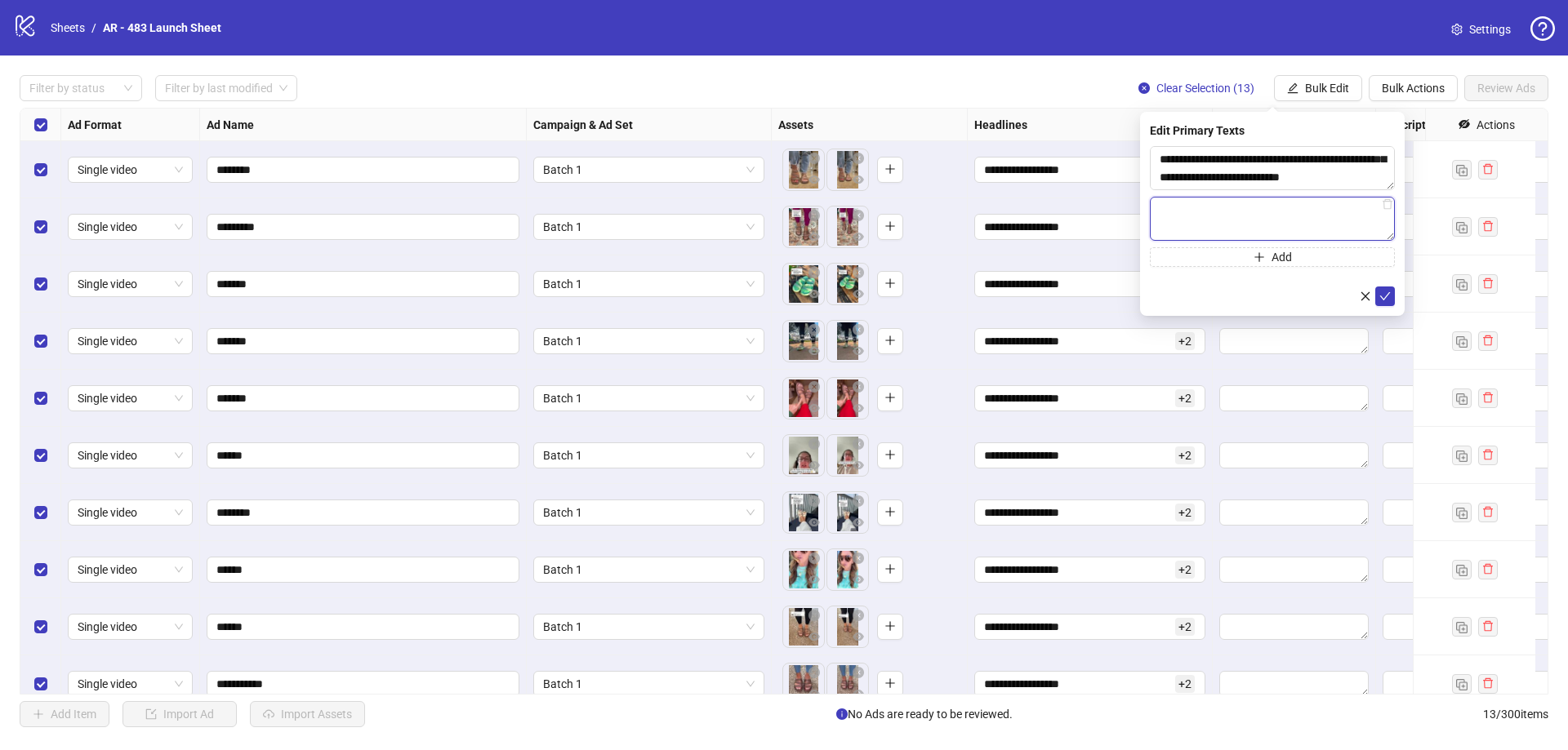
click at [1256, 222] on textarea at bounding box center [1272, 218] width 245 height 44
paste textarea "**********"
type textarea "**********"
click at [1242, 256] on button "Add" at bounding box center [1272, 256] width 245 height 20
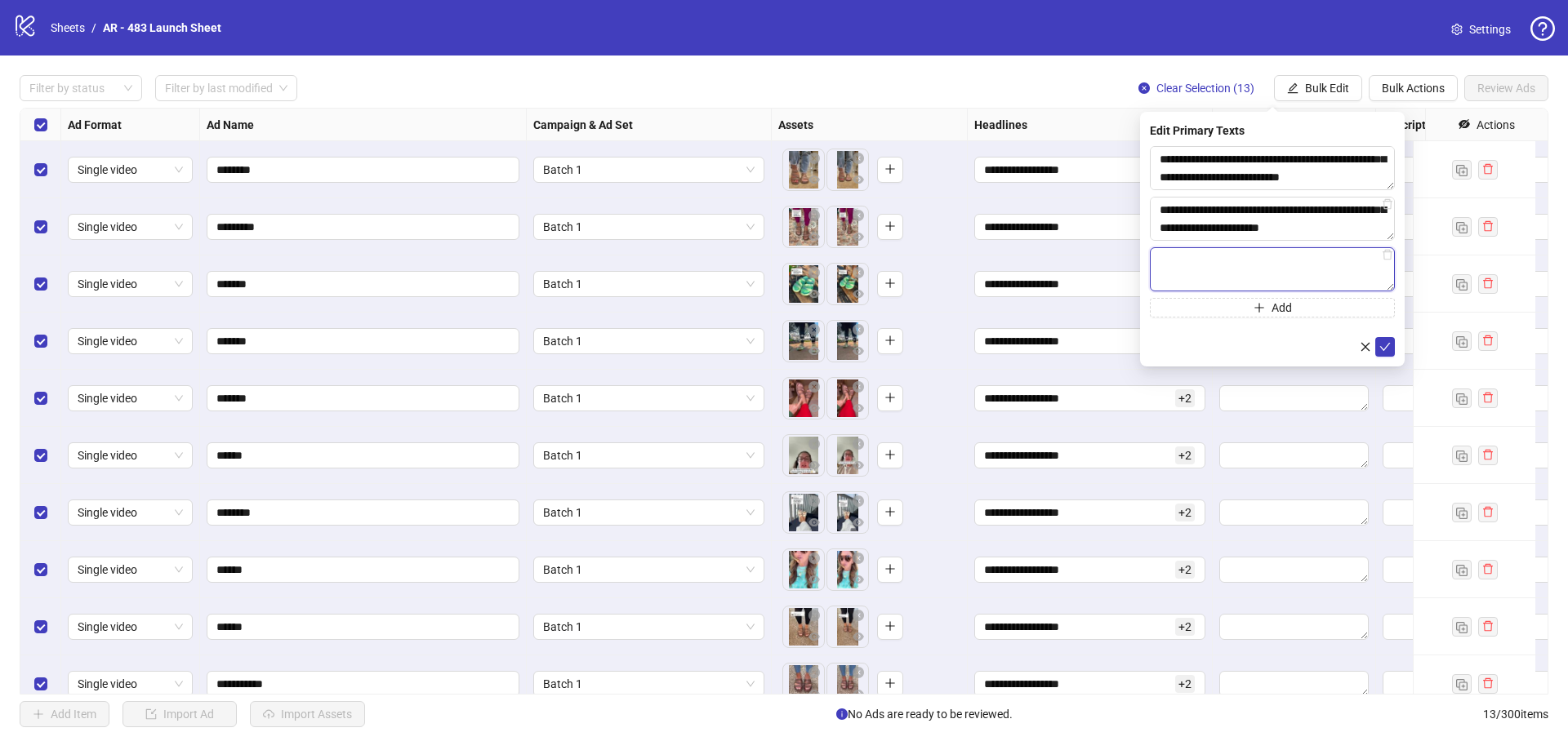
click at [1182, 271] on textarea at bounding box center [1272, 268] width 245 height 44
paste textarea "**********"
type textarea "**********"
click at [1379, 350] on icon "check" at bounding box center [1385, 347] width 11 height 11
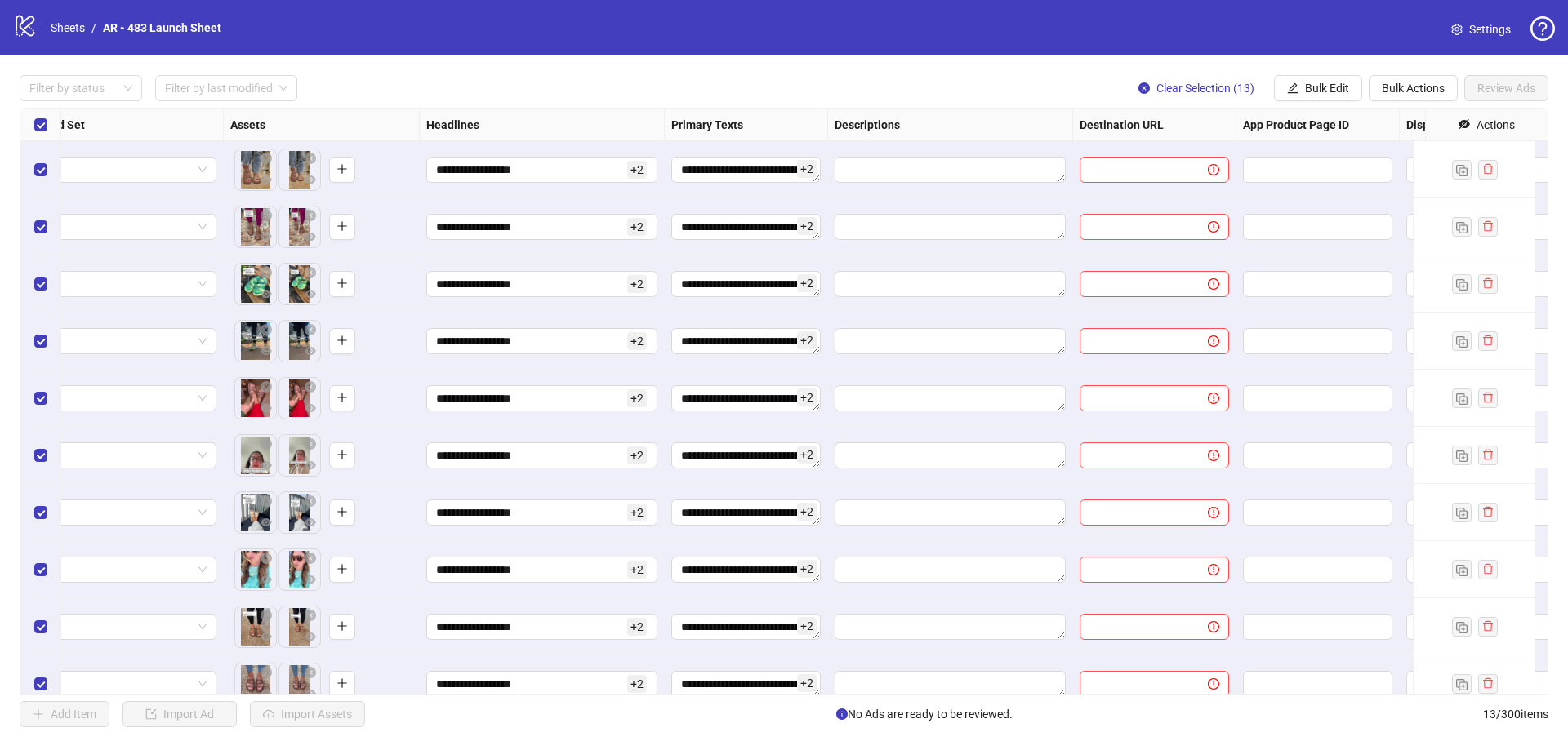
scroll to position [0, 749]
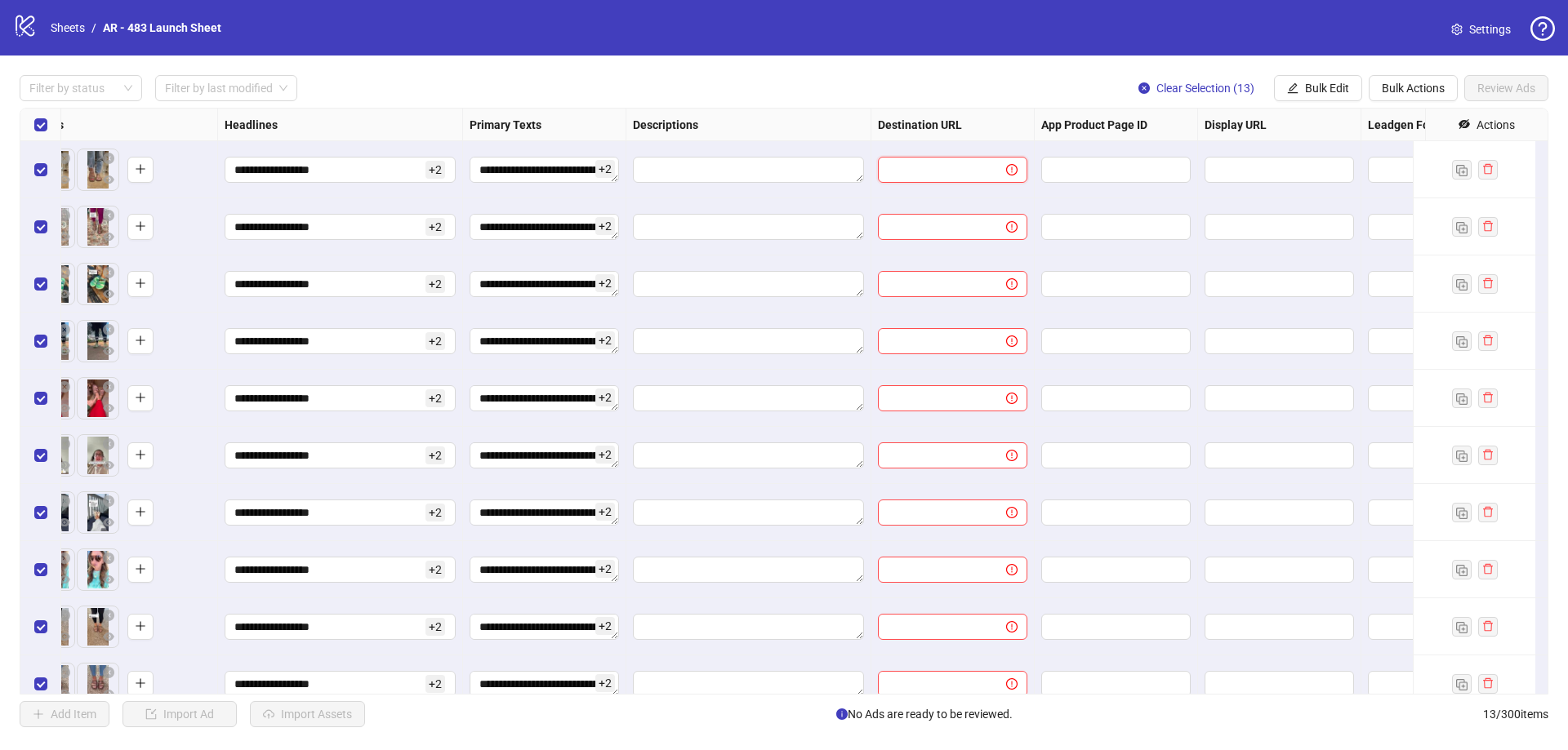
click at [943, 166] on input "text" at bounding box center [936, 169] width 95 height 18
click at [1315, 91] on span "Bulk Edit" at bounding box center [1327, 88] width 44 height 13
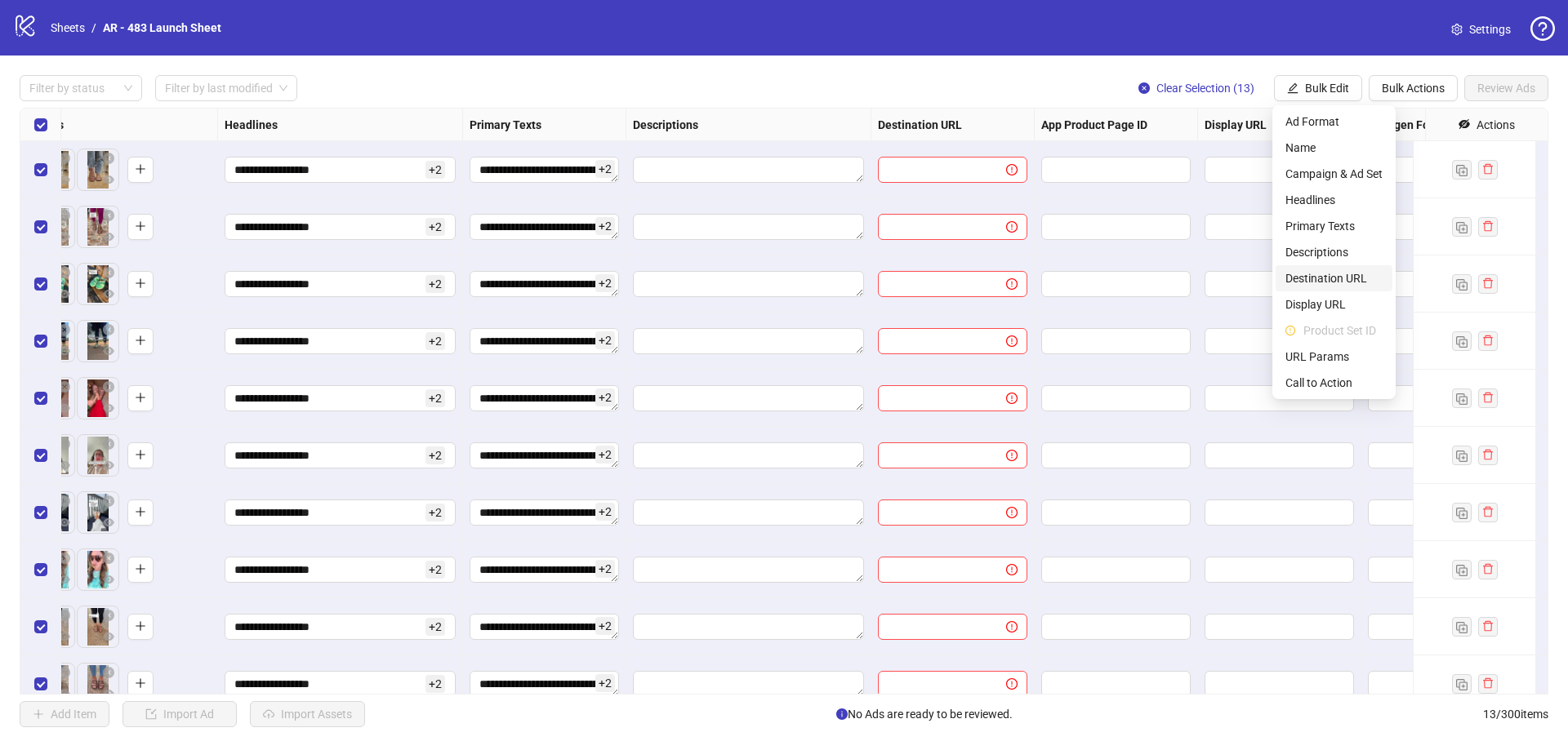
click at [1334, 280] on span "Destination URL" at bounding box center [1334, 278] width 97 height 18
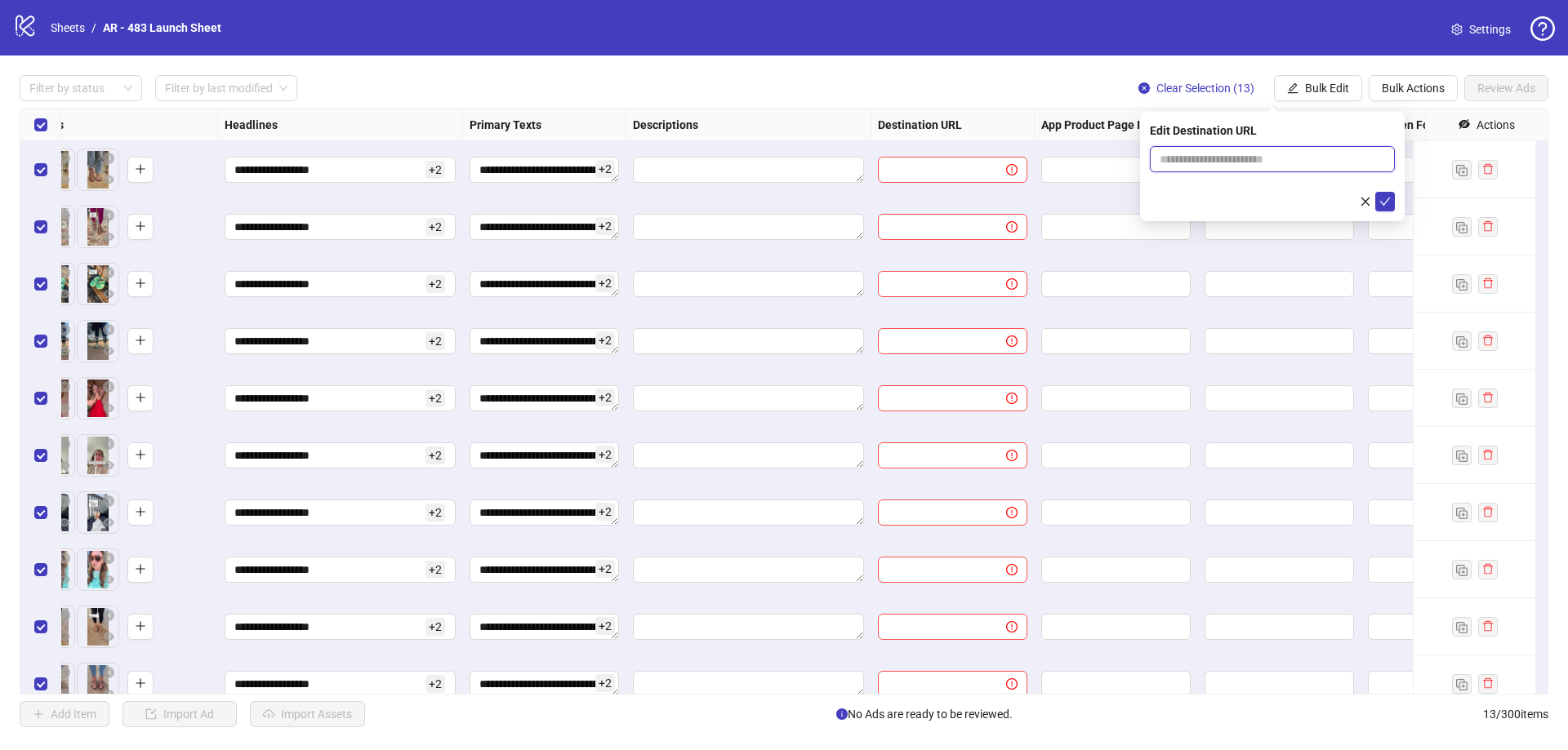
click at [1222, 155] on input "text" at bounding box center [1265, 159] width 212 height 18
paste input "**********"
type input "**********"
click at [1384, 195] on icon "check" at bounding box center [1385, 201] width 11 height 11
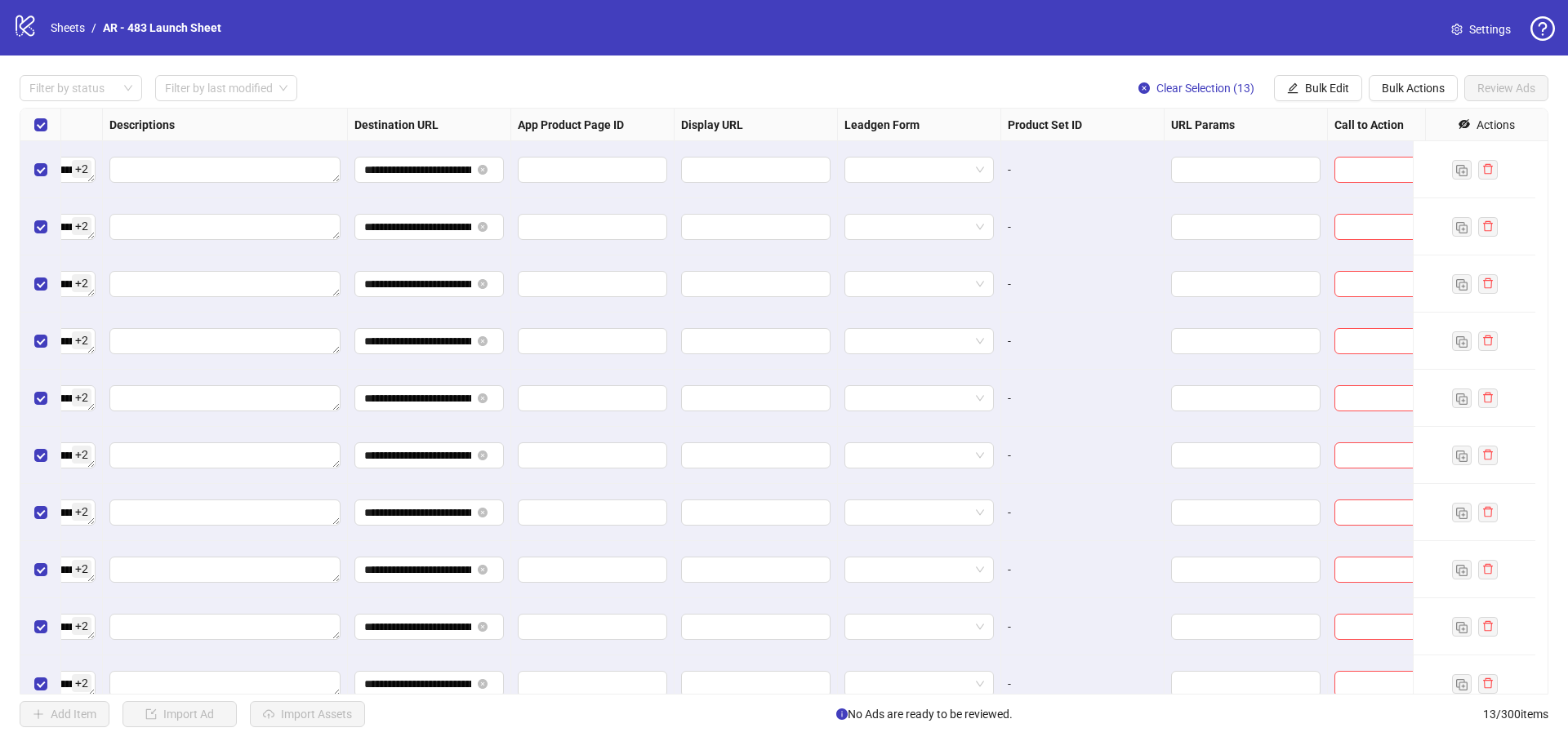
scroll to position [0, 1319]
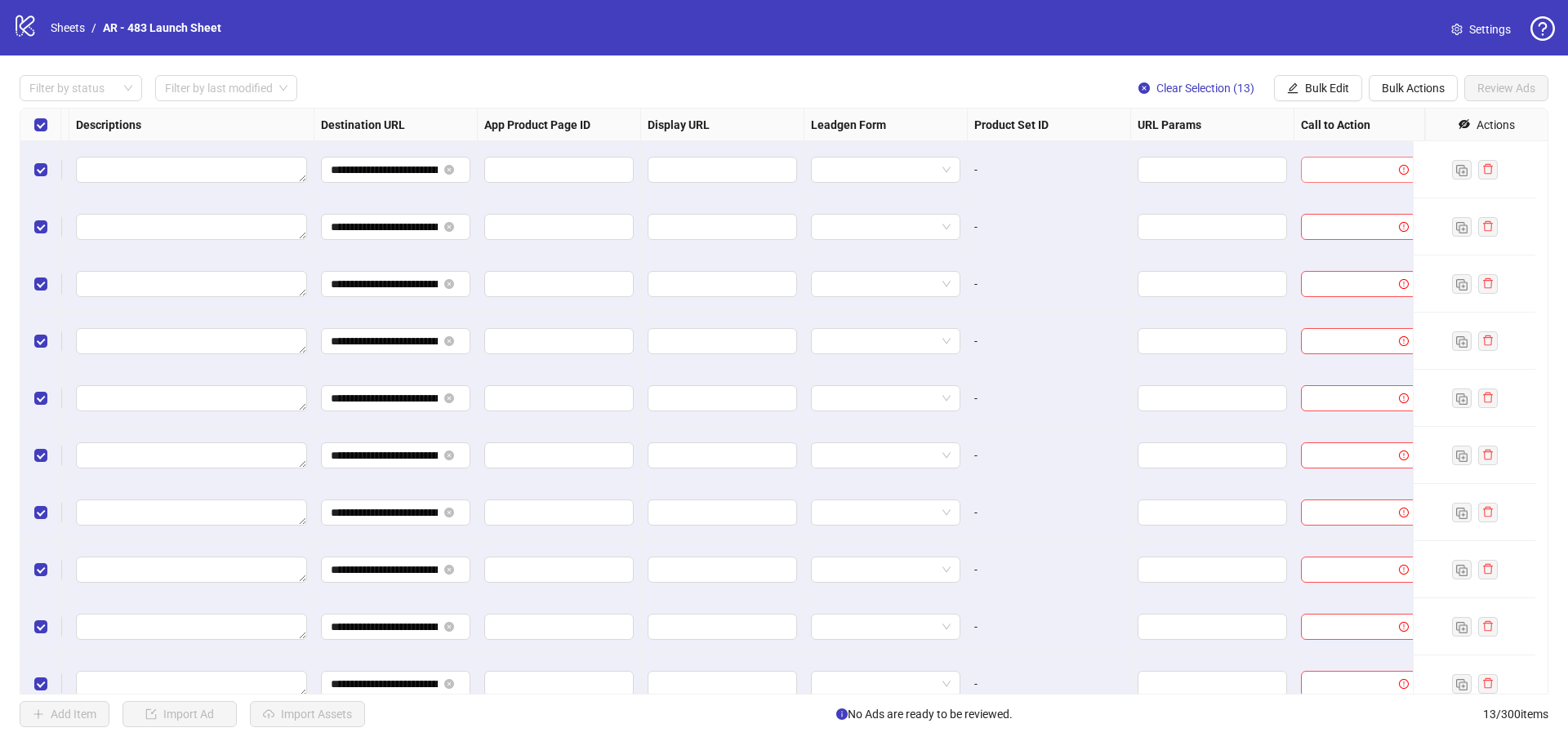
click at [1361, 170] on input "search" at bounding box center [1352, 169] width 82 height 24
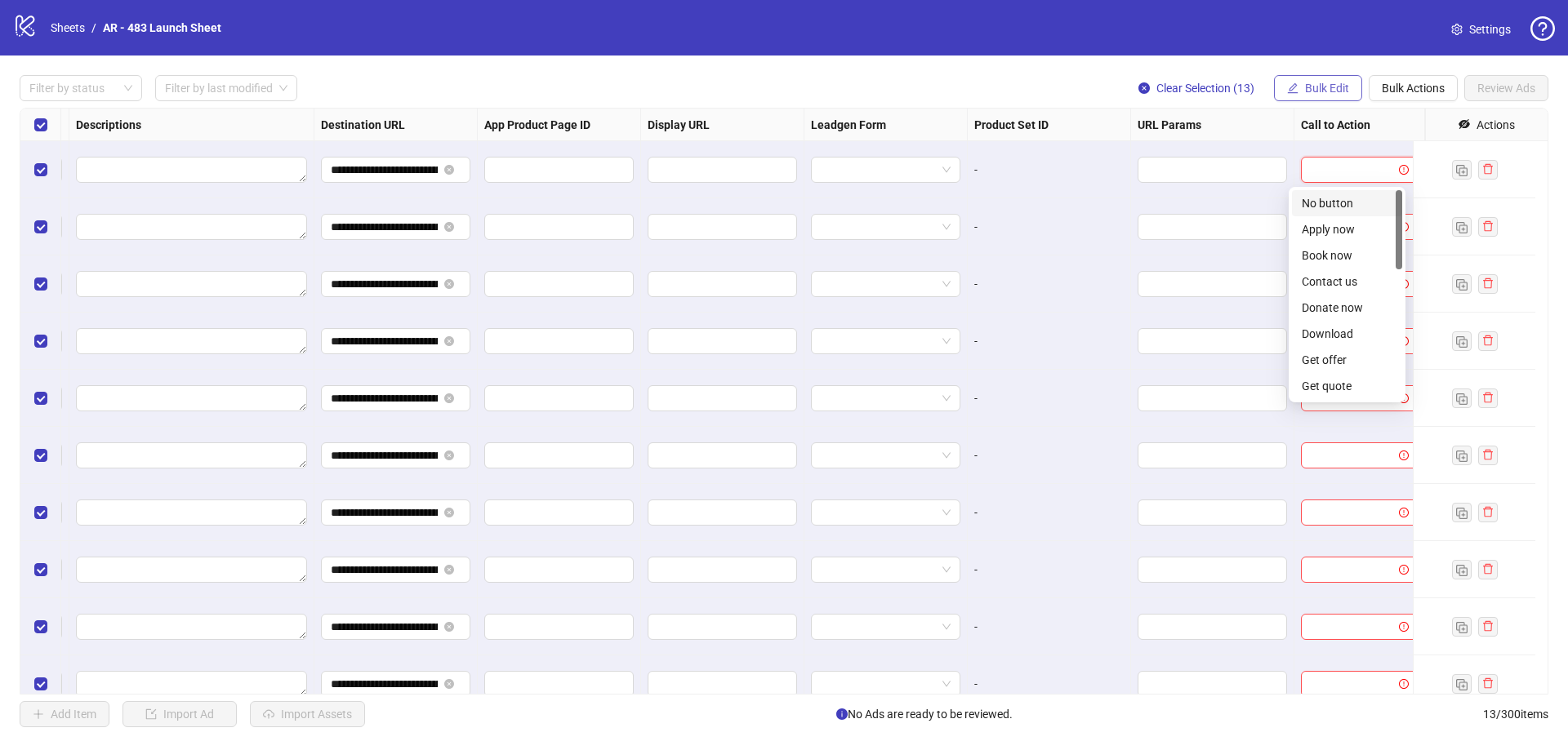
click at [1308, 94] on span "Bulk Edit" at bounding box center [1327, 88] width 44 height 13
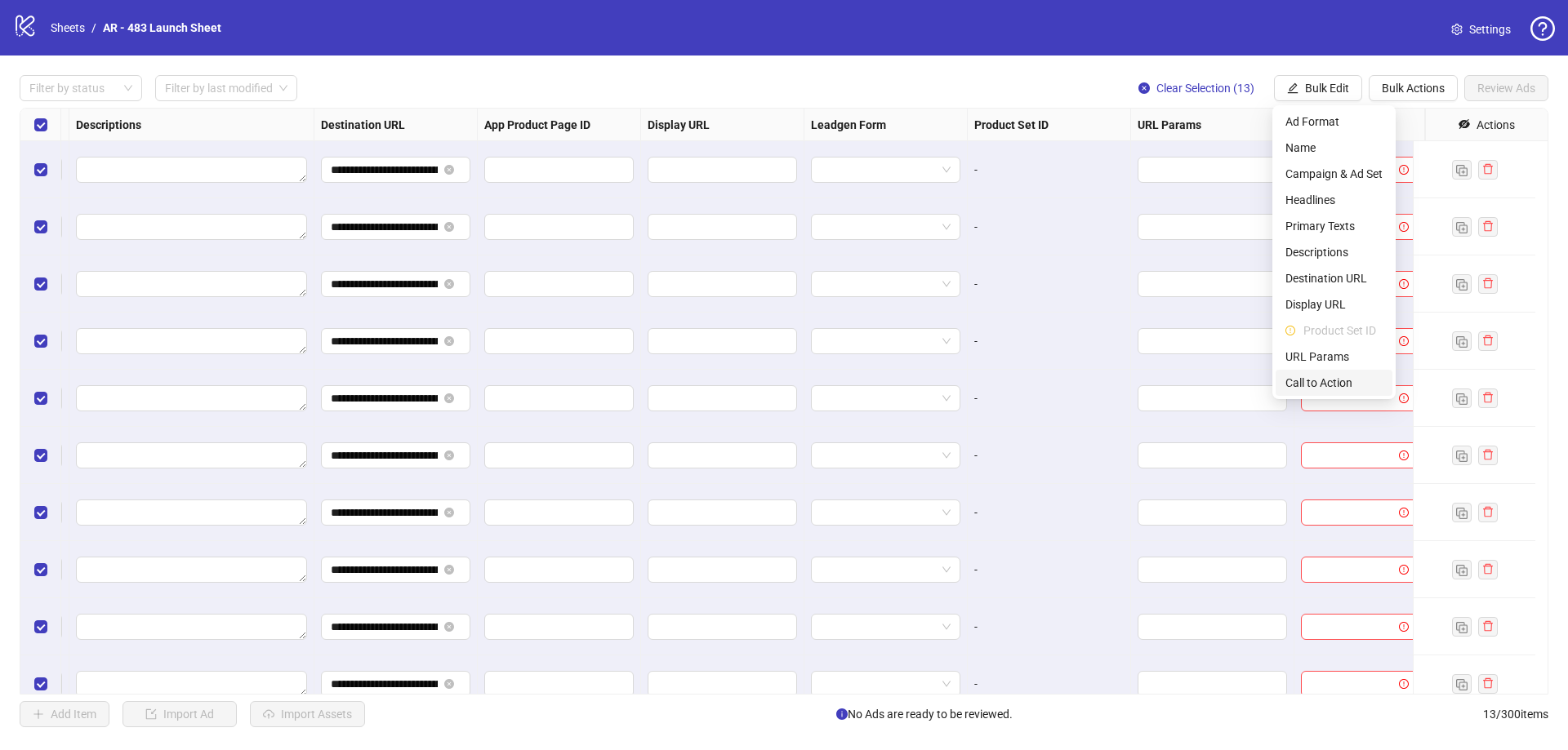
click at [1337, 376] on span "Call to Action" at bounding box center [1334, 382] width 97 height 18
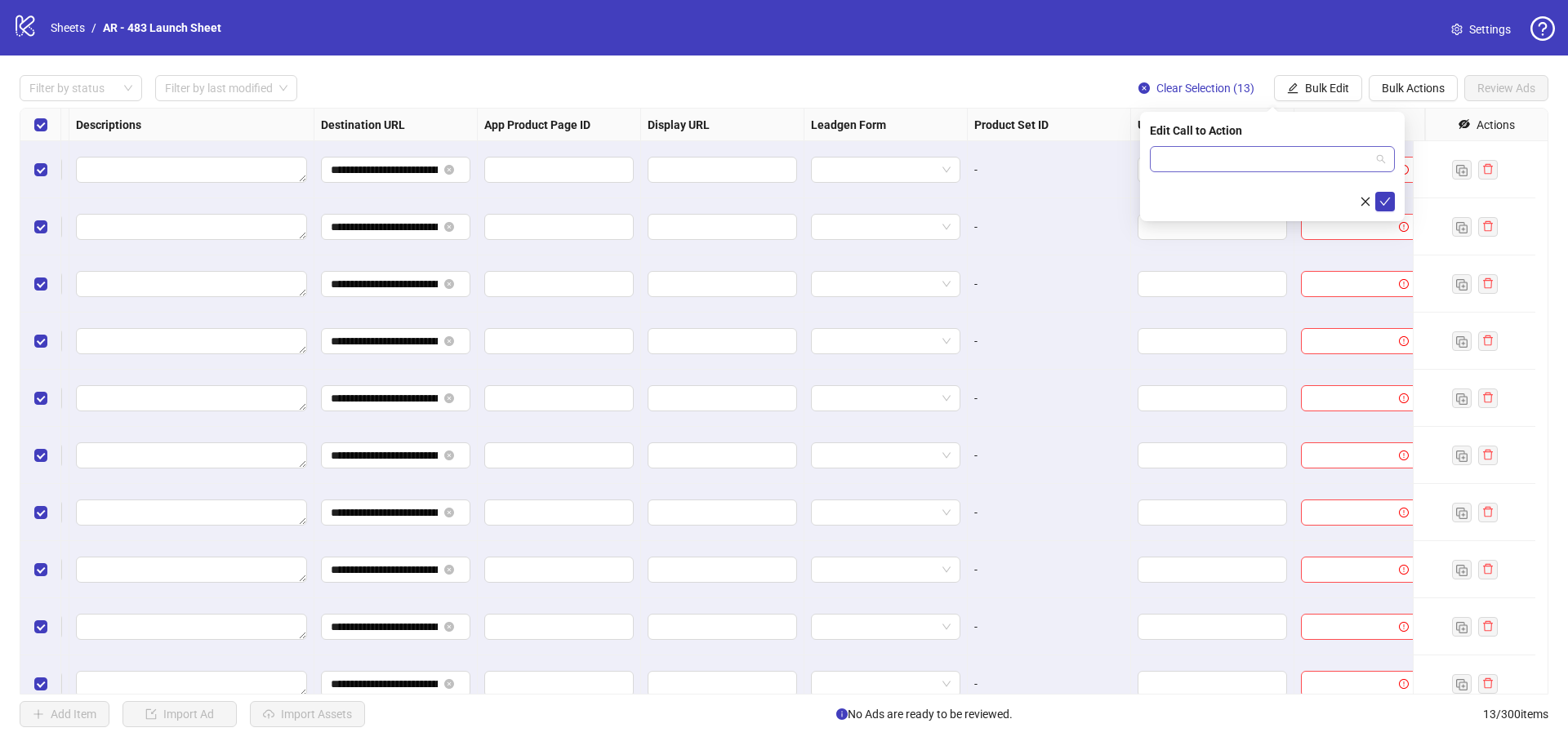
click at [1256, 154] on input "search" at bounding box center [1264, 159] width 211 height 24
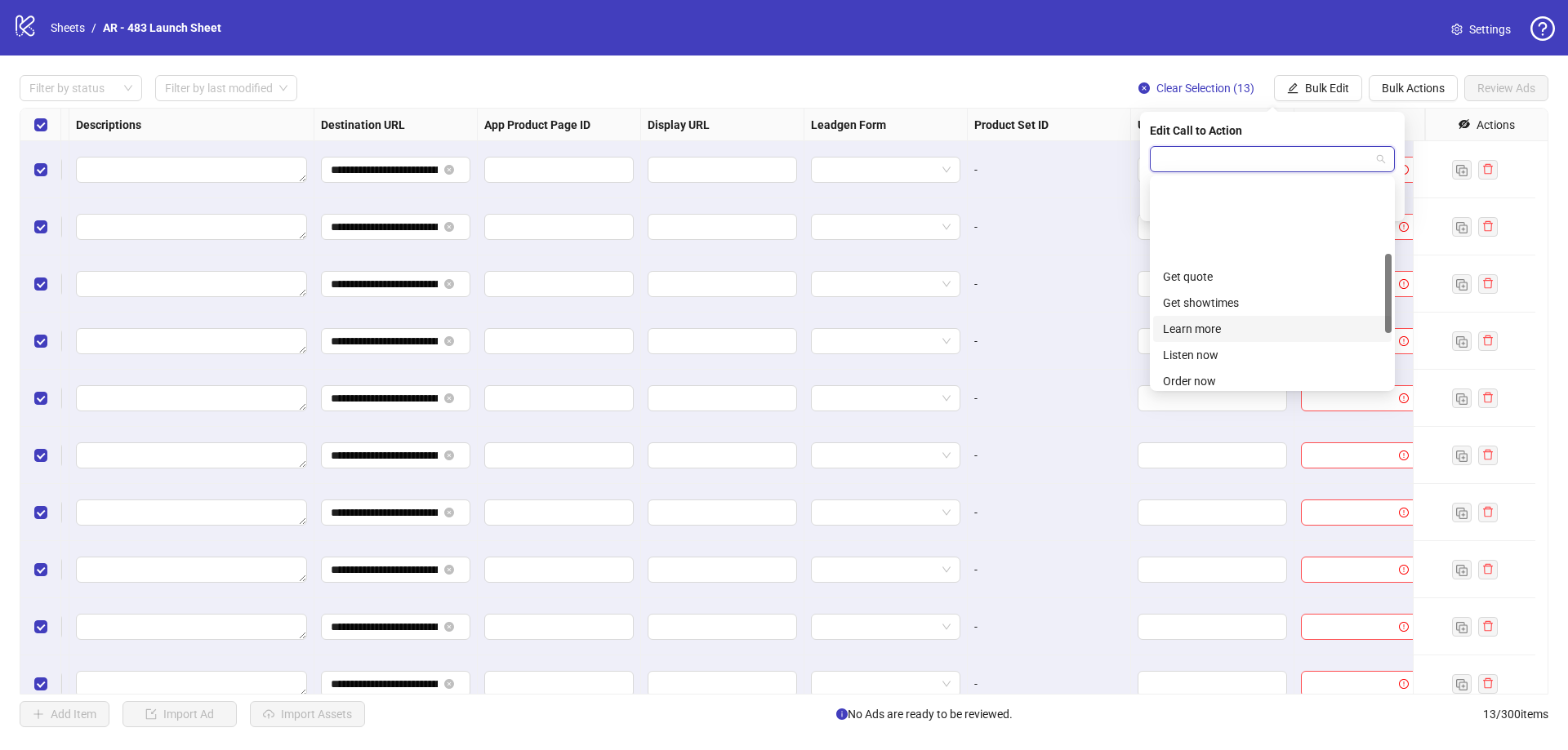
scroll to position [195, 0]
click at [1227, 273] on div "Order now" at bounding box center [1271, 283] width 239 height 26
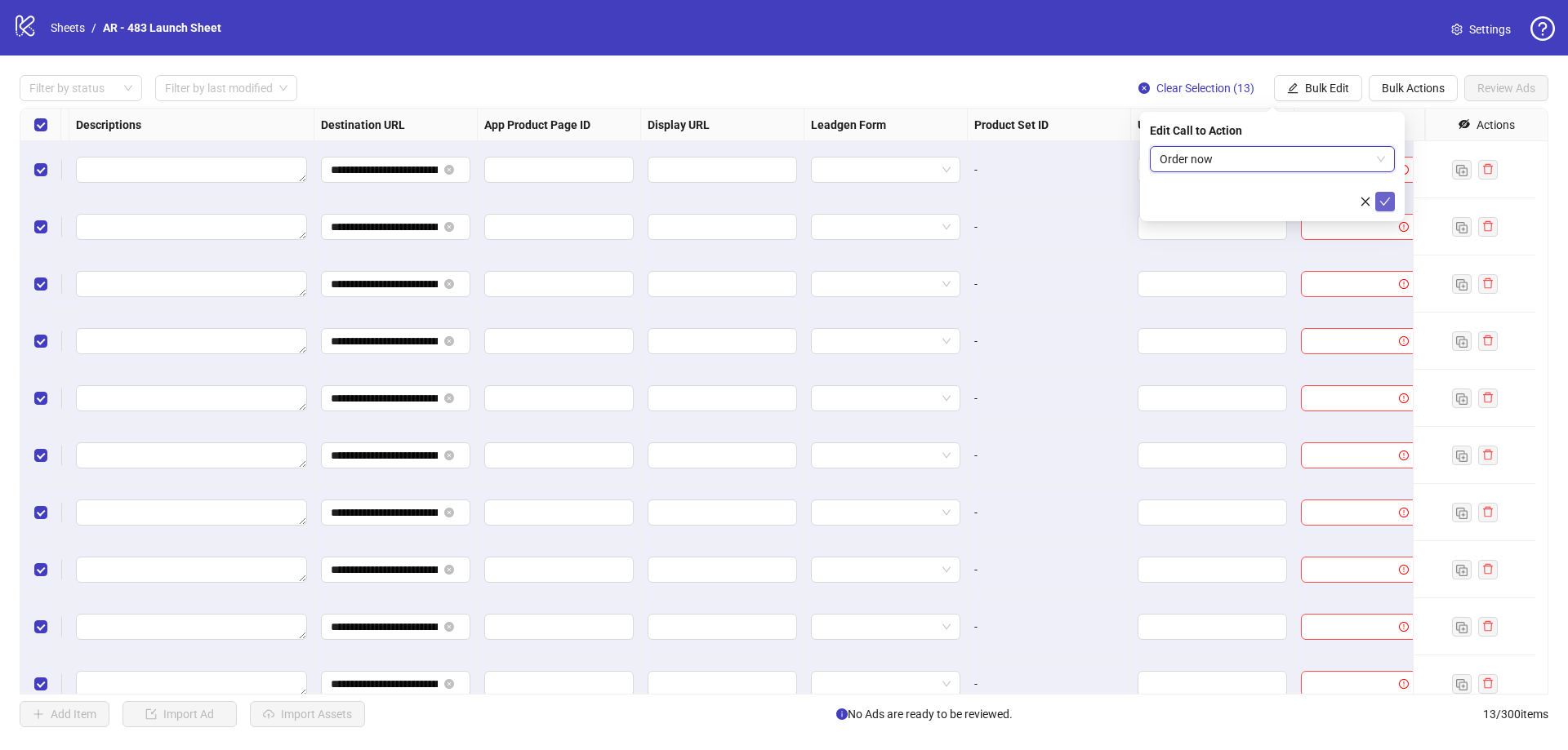
click at [1383, 200] on icon "check" at bounding box center [1385, 201] width 11 height 11
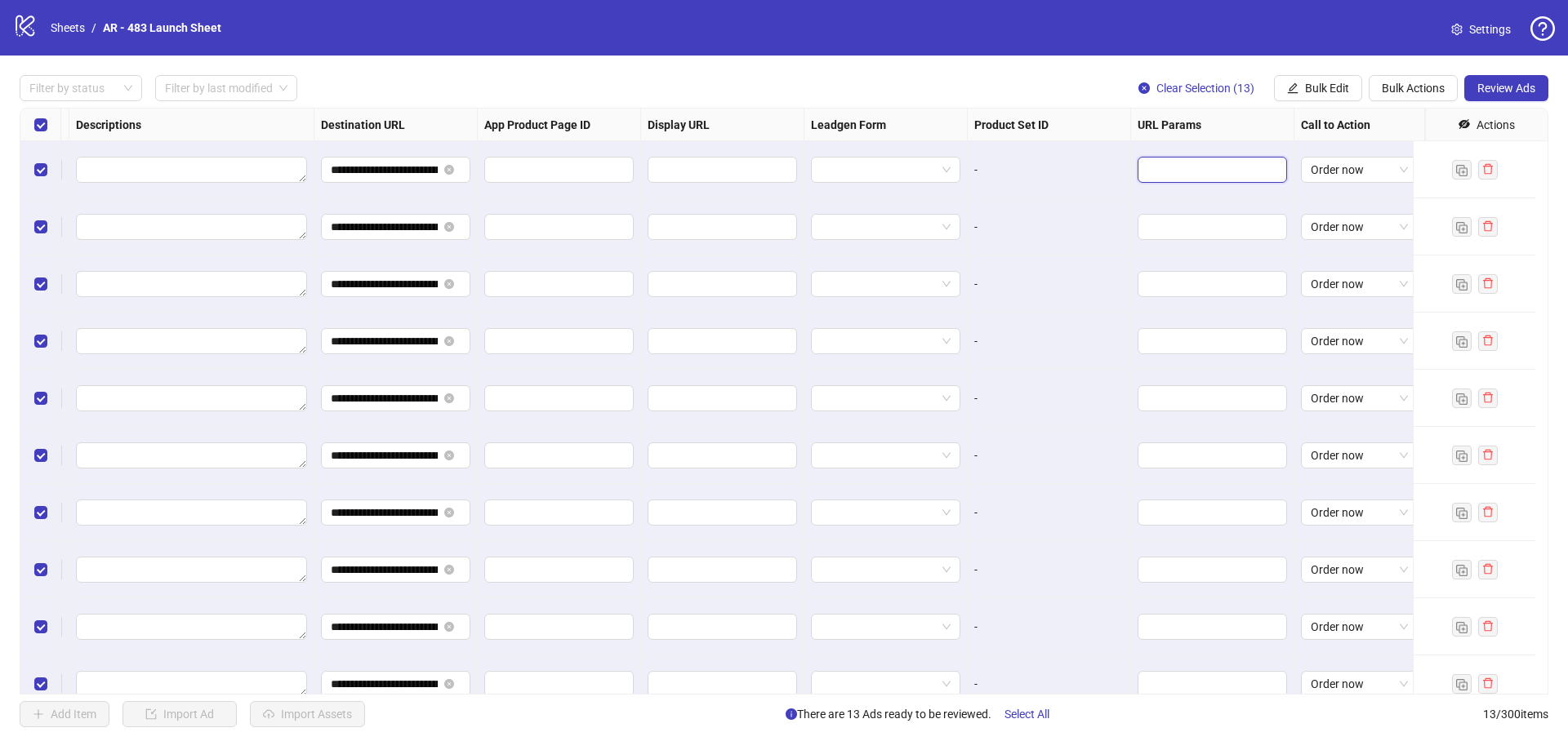
click at [1197, 169] on input "text" at bounding box center [1210, 169] width 126 height 18
click at [1311, 89] on span "Bulk Edit" at bounding box center [1327, 88] width 44 height 13
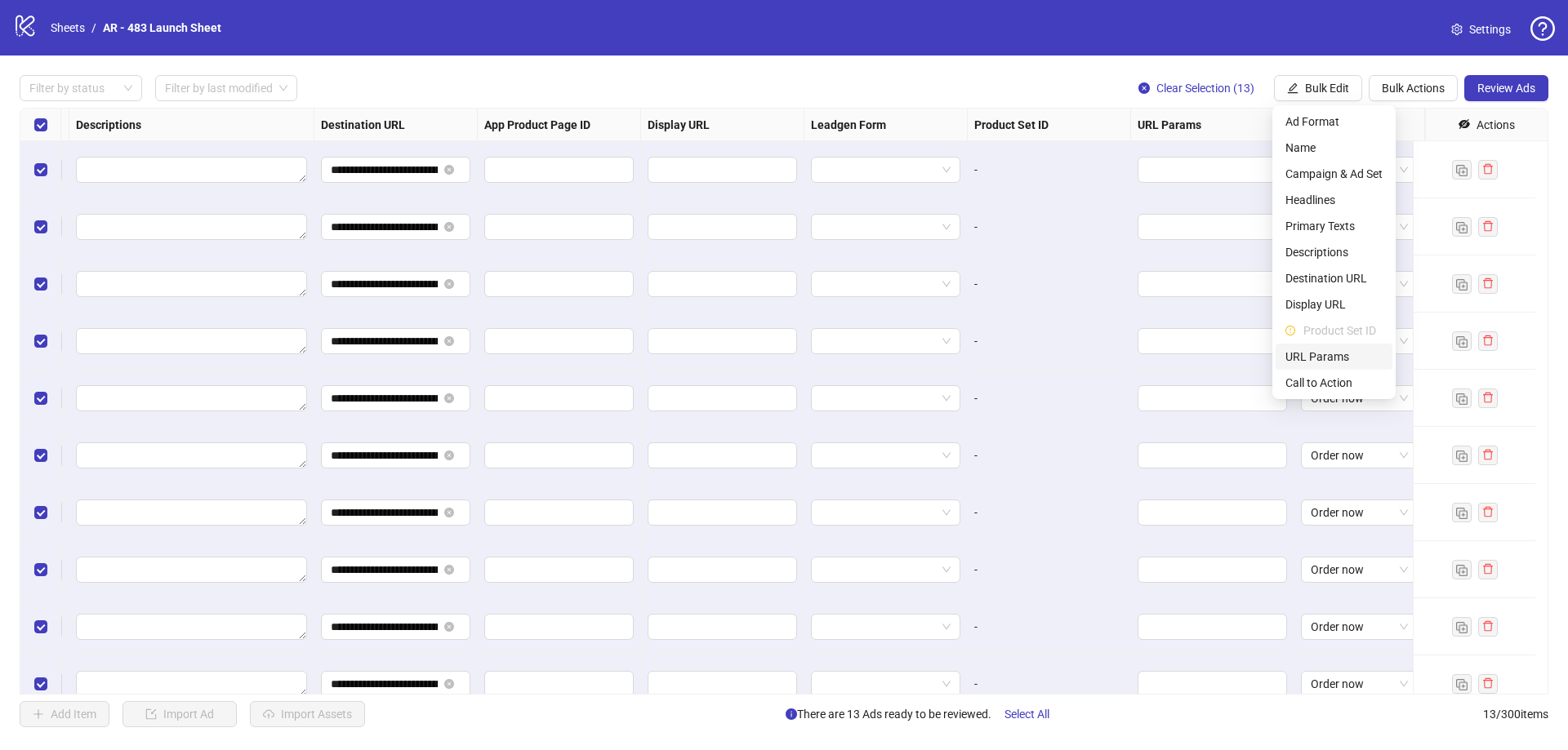
click at [1339, 362] on span "URL Params" at bounding box center [1334, 356] width 97 height 18
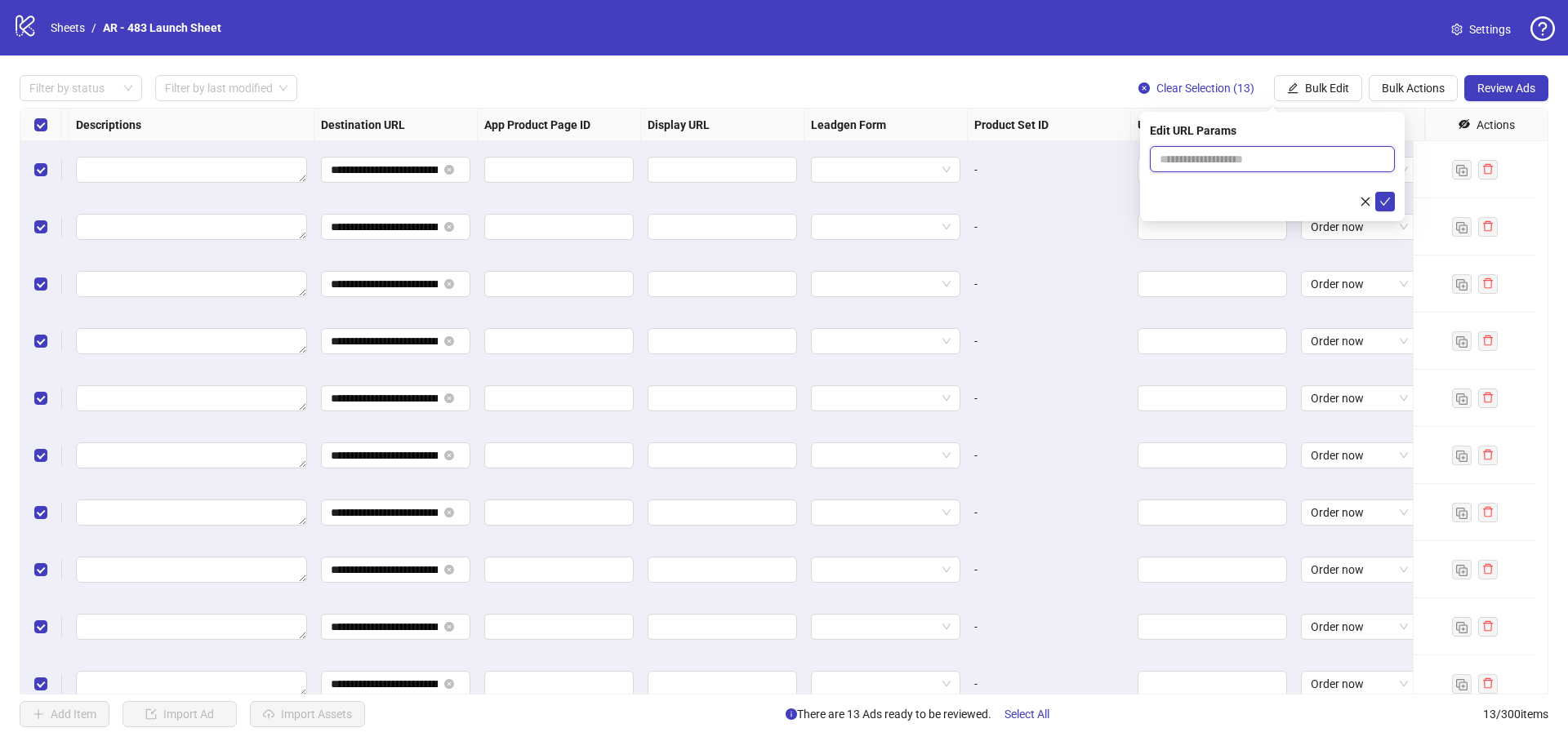
click at [1229, 157] on input "text" at bounding box center [1272, 159] width 245 height 26
paste input "**********"
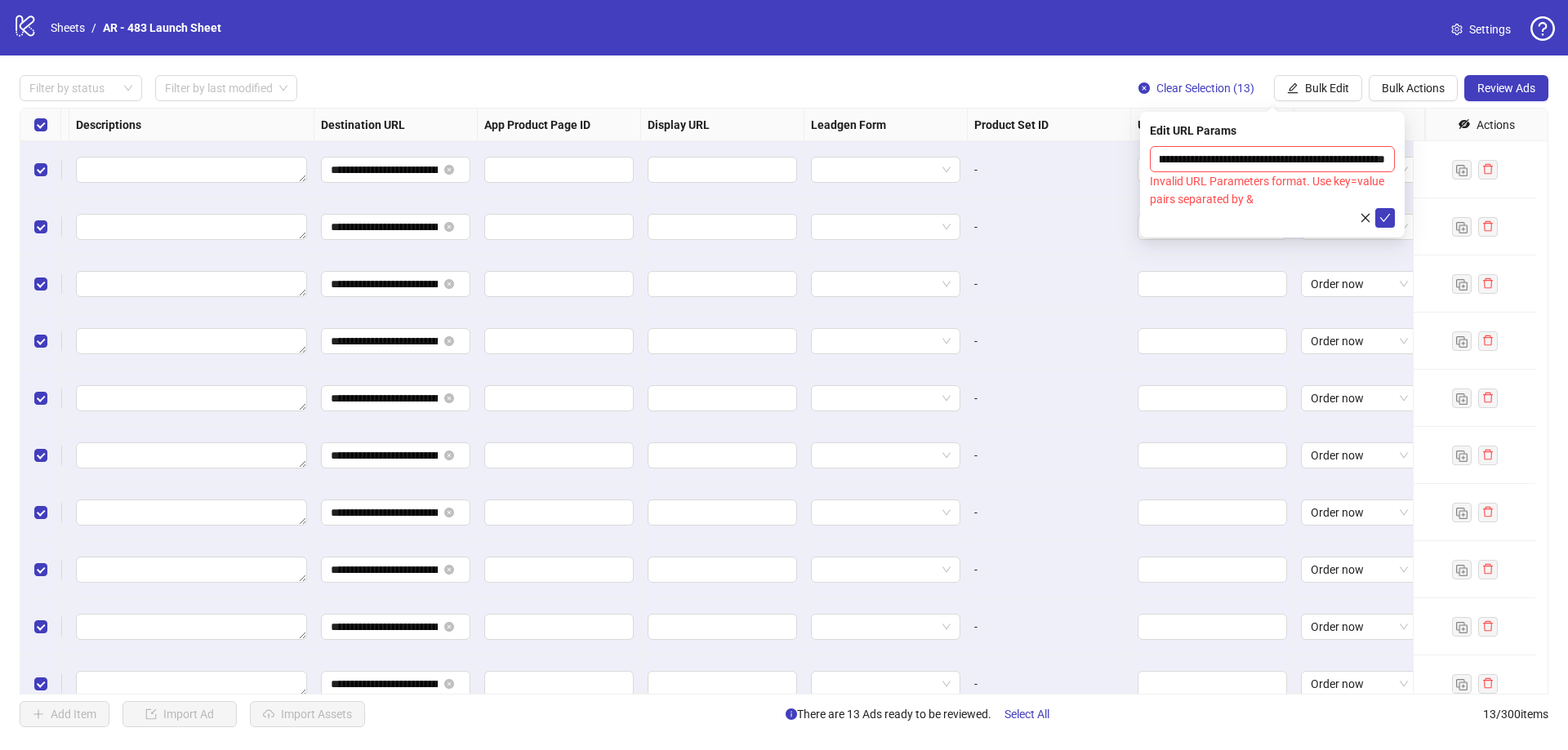
scroll to position [0, 0]
drag, startPoint x: 1266, startPoint y: 206, endPoint x: 1147, endPoint y: 161, distance: 127.2
click at [1147, 161] on div "**********" at bounding box center [1271, 175] width 265 height 125
copy div "Invalid URL Parameters format. Use key=value pairs separated by &"
click at [1222, 156] on input "**********" at bounding box center [1272, 159] width 245 height 26
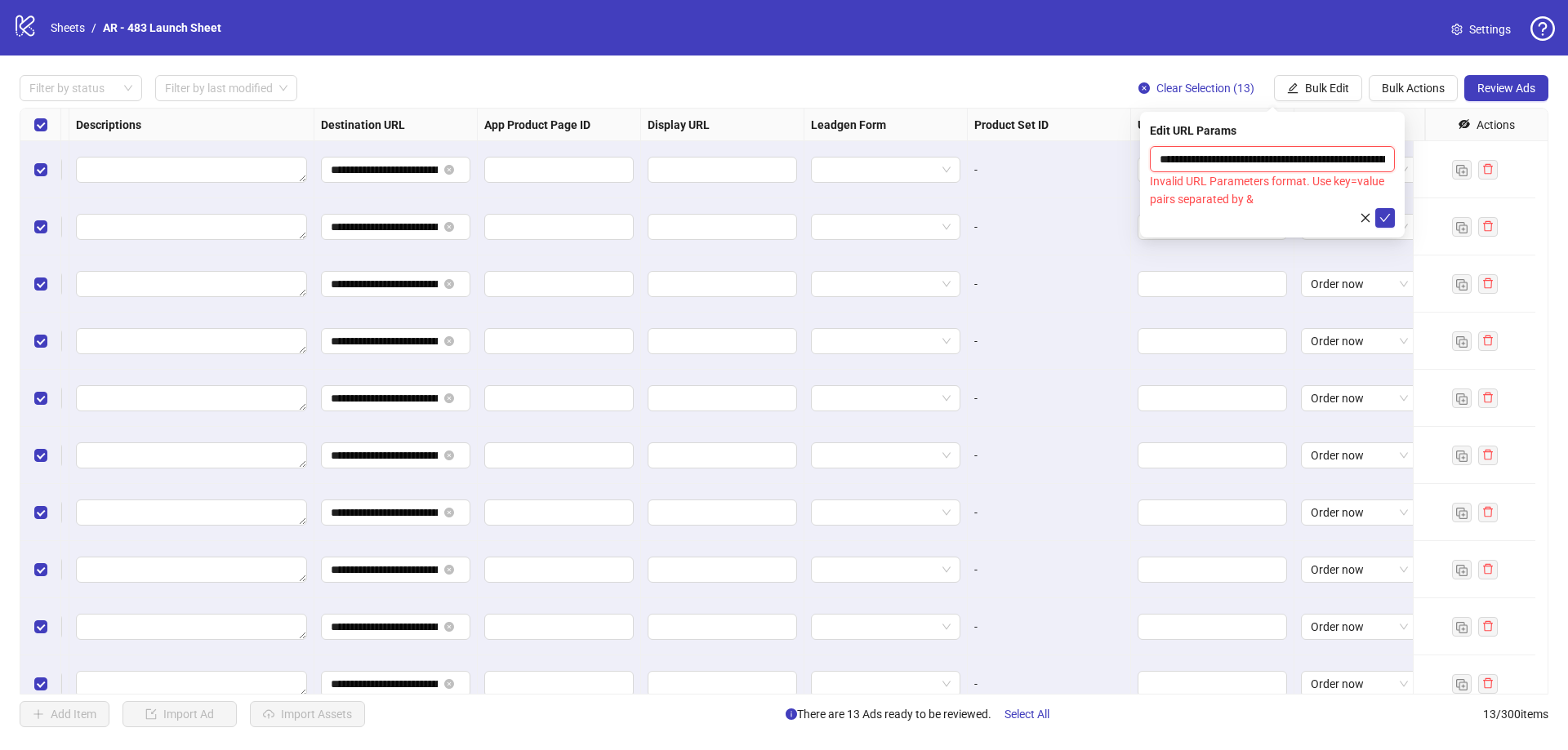
paste input "**********"
type input "**********"
click at [1269, 195] on div "Invalid URL Parameters format. Use key=value pairs separated by &" at bounding box center [1272, 190] width 245 height 36
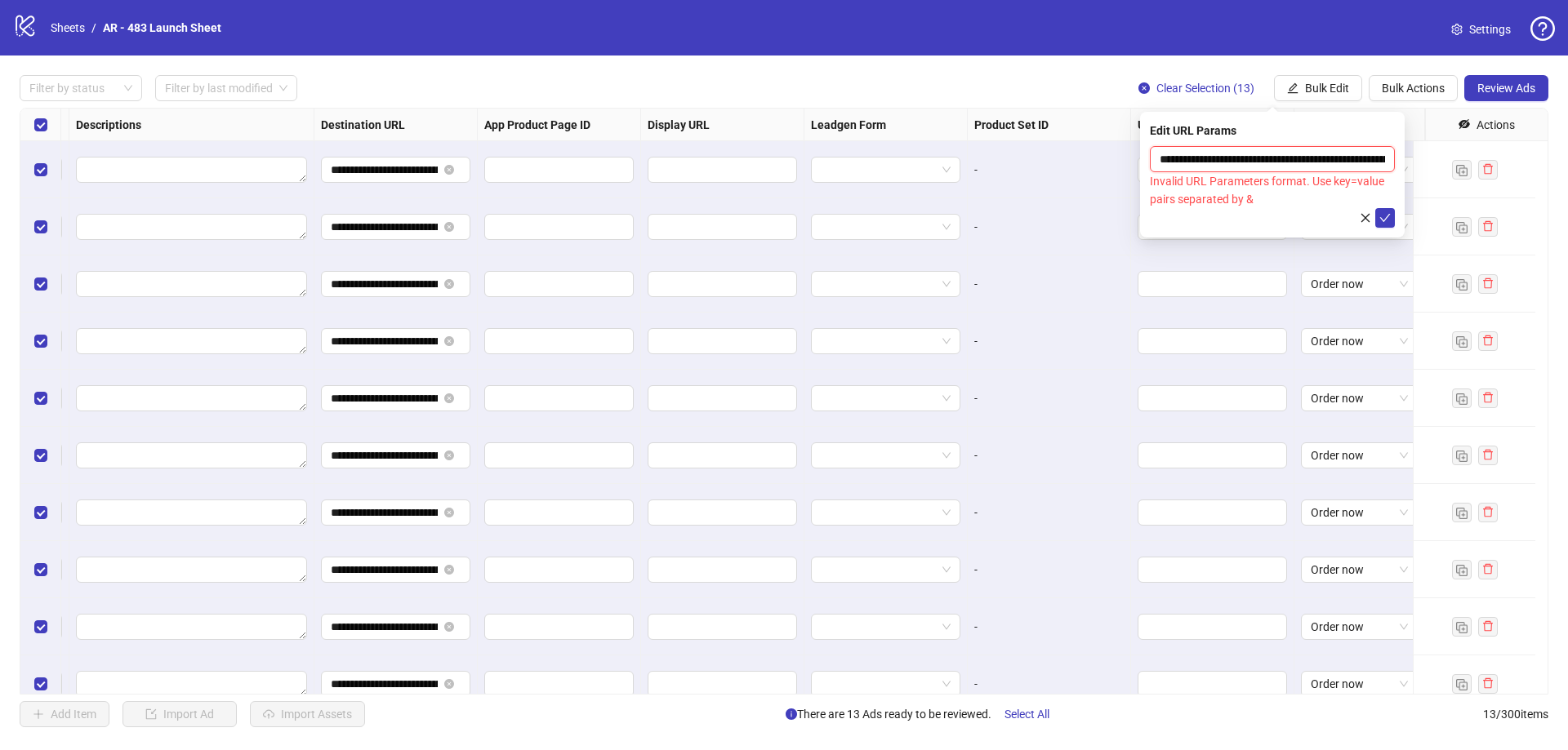
drag, startPoint x: 1164, startPoint y: 142, endPoint x: 1030, endPoint y: 151, distance: 134.3
click at [1030, 151] on body "**********" at bounding box center [784, 375] width 1568 height 750
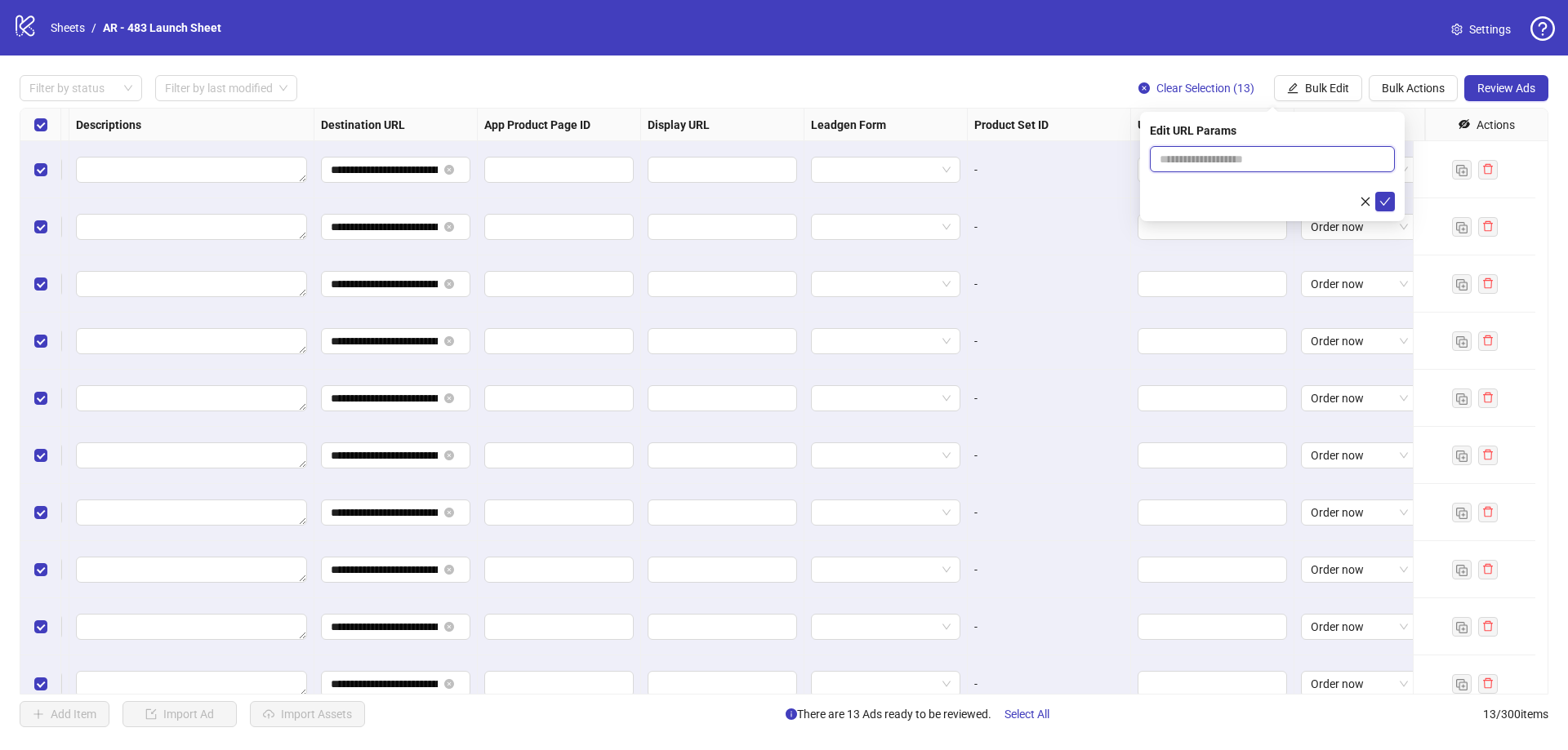
click at [1210, 158] on input "text" at bounding box center [1272, 159] width 245 height 26
paste input "**********"
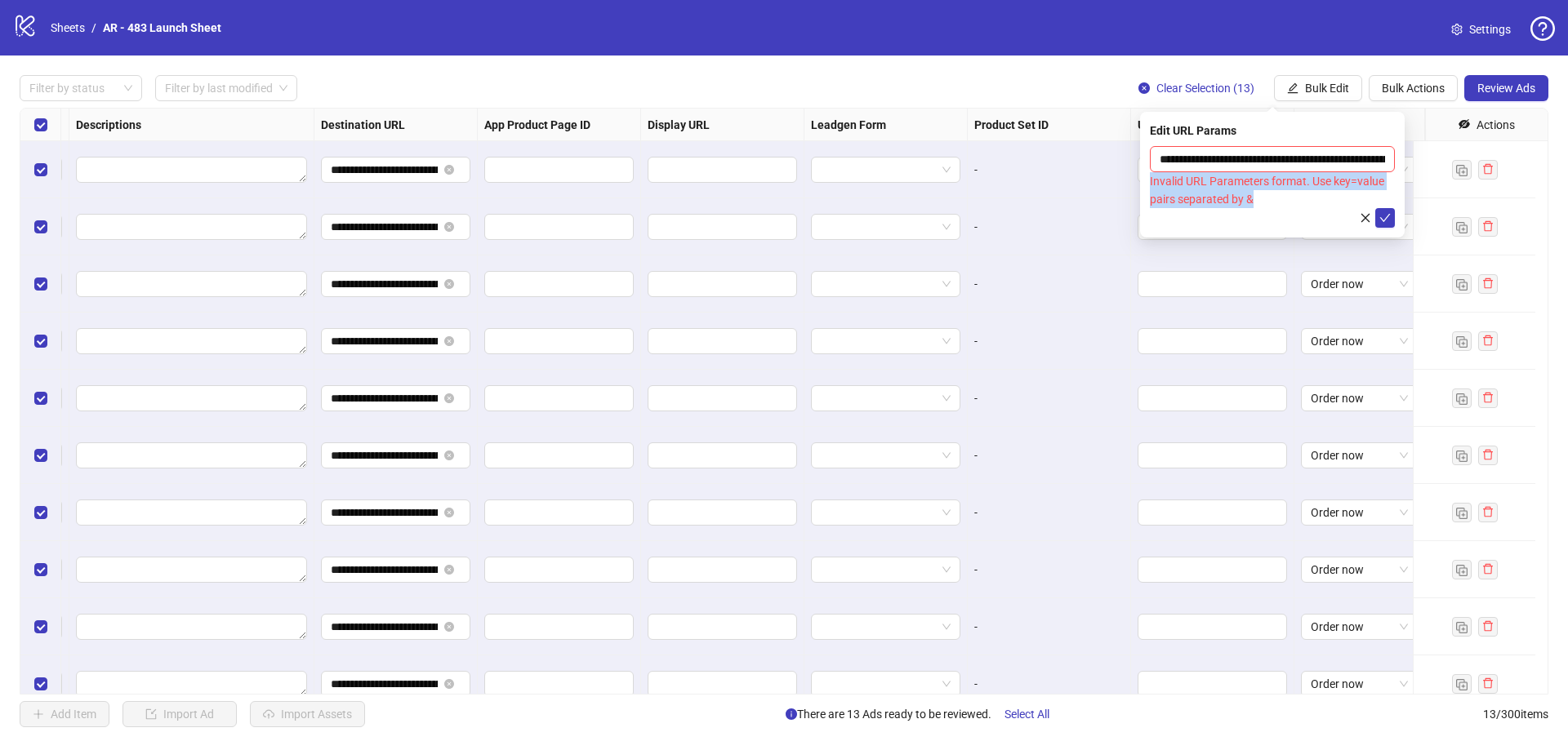
drag, startPoint x: 1266, startPoint y: 202, endPoint x: 1149, endPoint y: 180, distance: 119.1
click at [1149, 180] on div "**********" at bounding box center [1271, 175] width 265 height 125
copy div "Invalid URL Parameters format. Use key=value pairs separated by &"
click at [1294, 157] on input "**********" at bounding box center [1272, 159] width 245 height 26
paste input "**********"
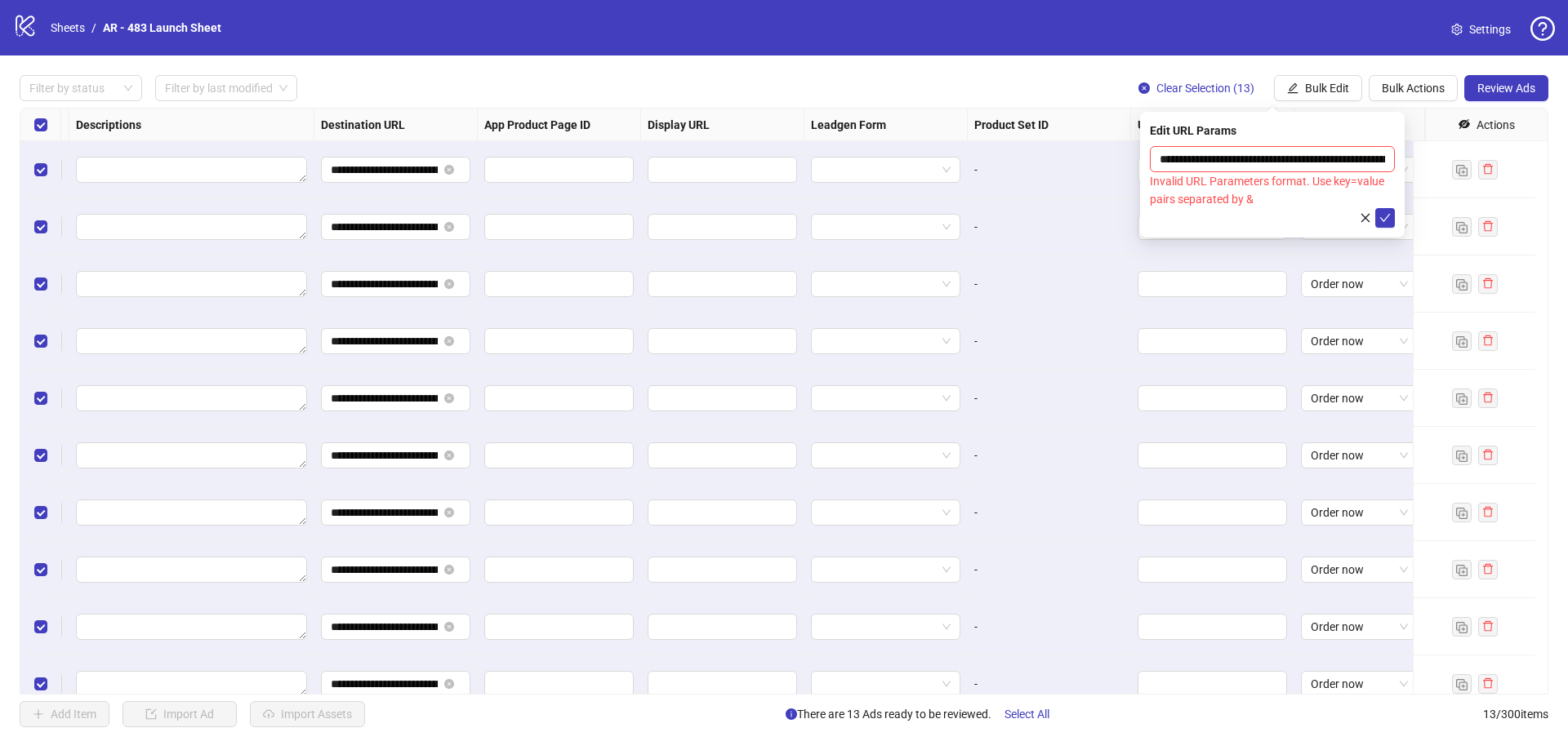
click at [1300, 193] on div "Invalid URL Parameters format. Use key=value pairs separated by &" at bounding box center [1272, 190] width 245 height 36
click at [1166, 159] on input "**********" at bounding box center [1272, 159] width 245 height 26
drag, startPoint x: 1165, startPoint y: 158, endPoint x: 1147, endPoint y: 157, distance: 18.0
click at [1147, 157] on div "**********" at bounding box center [1271, 175] width 265 height 125
click at [1288, 160] on input "**********" at bounding box center [1272, 159] width 245 height 26
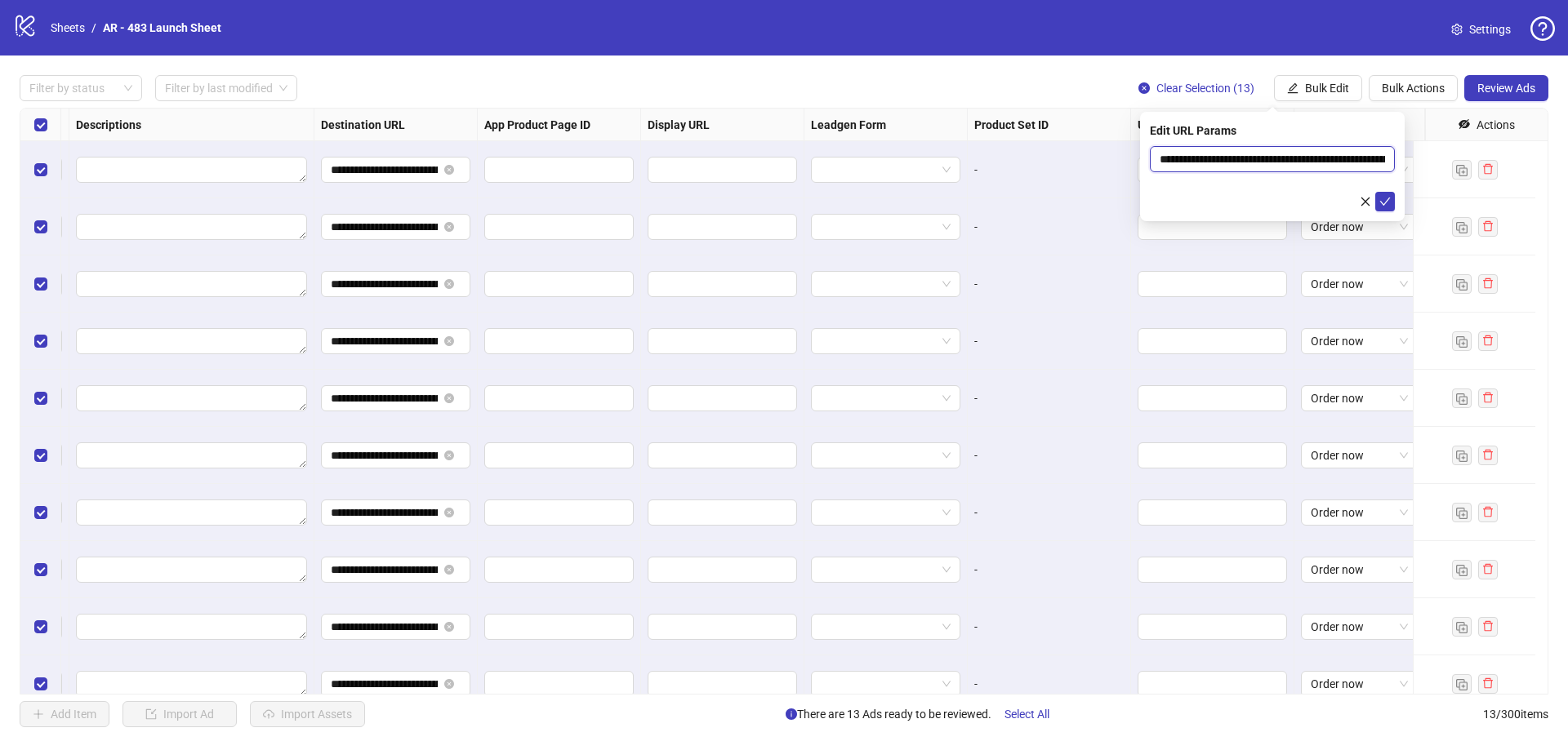
paste input "text"
drag, startPoint x: 1280, startPoint y: 166, endPoint x: 1080, endPoint y: 157, distance: 200.2
click at [1080, 157] on body "**********" at bounding box center [784, 375] width 1568 height 750
click at [1244, 157] on input "**********" at bounding box center [1272, 159] width 245 height 26
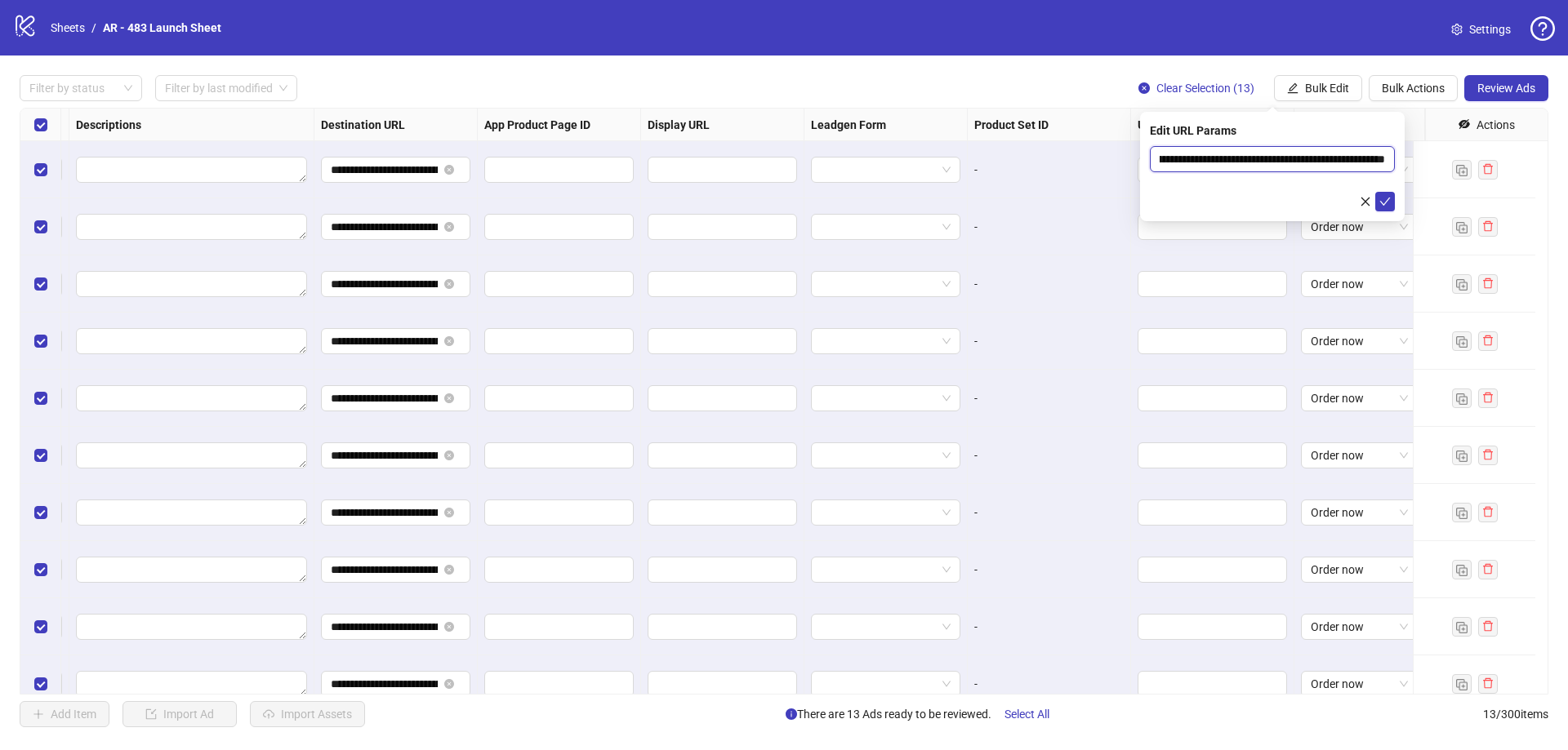
click at [1455, 167] on body "**********" at bounding box center [784, 375] width 1568 height 750
type input "**********"
click at [1387, 206] on icon "check" at bounding box center [1385, 201] width 11 height 11
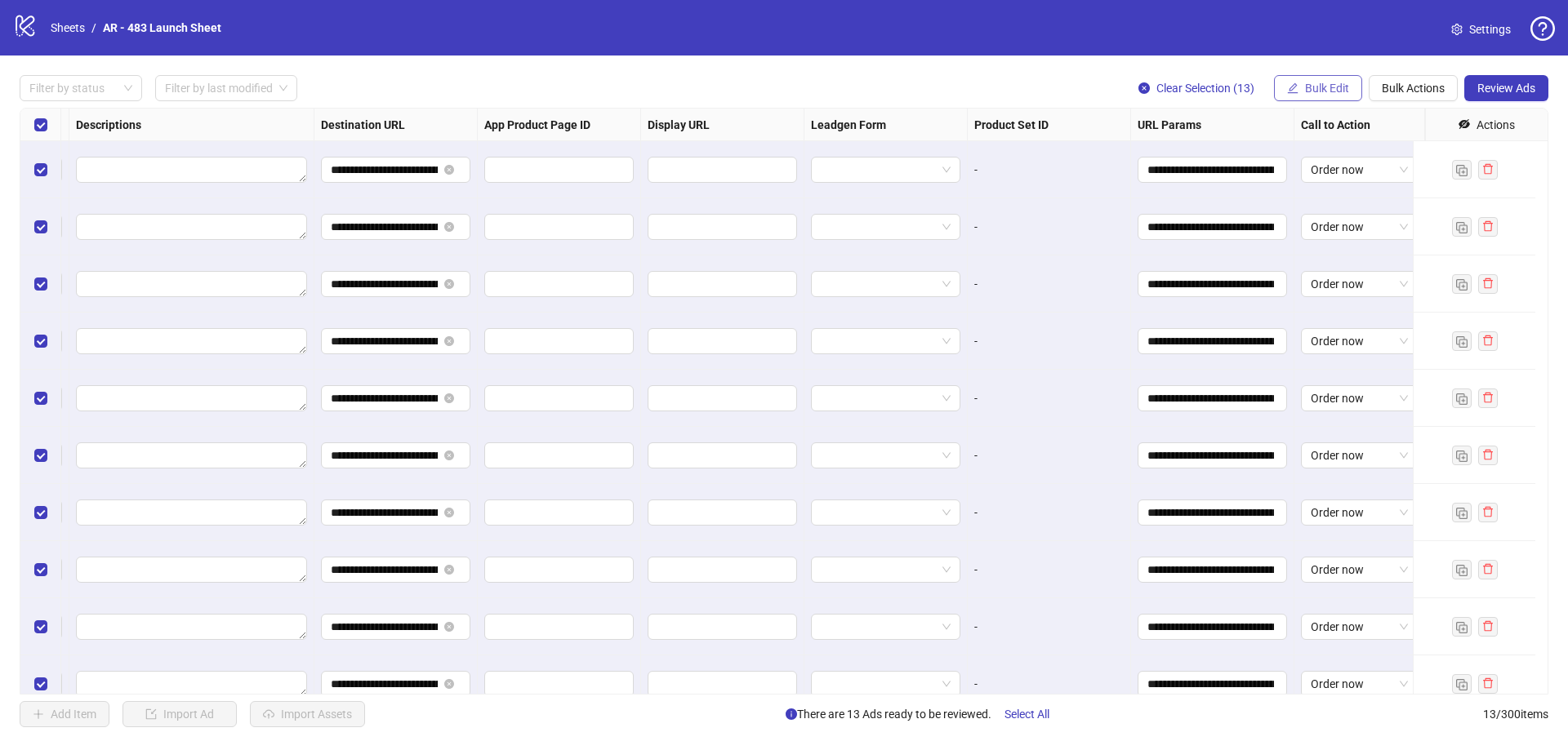
click at [1317, 81] on span "Bulk Edit" at bounding box center [1327, 88] width 44 height 13
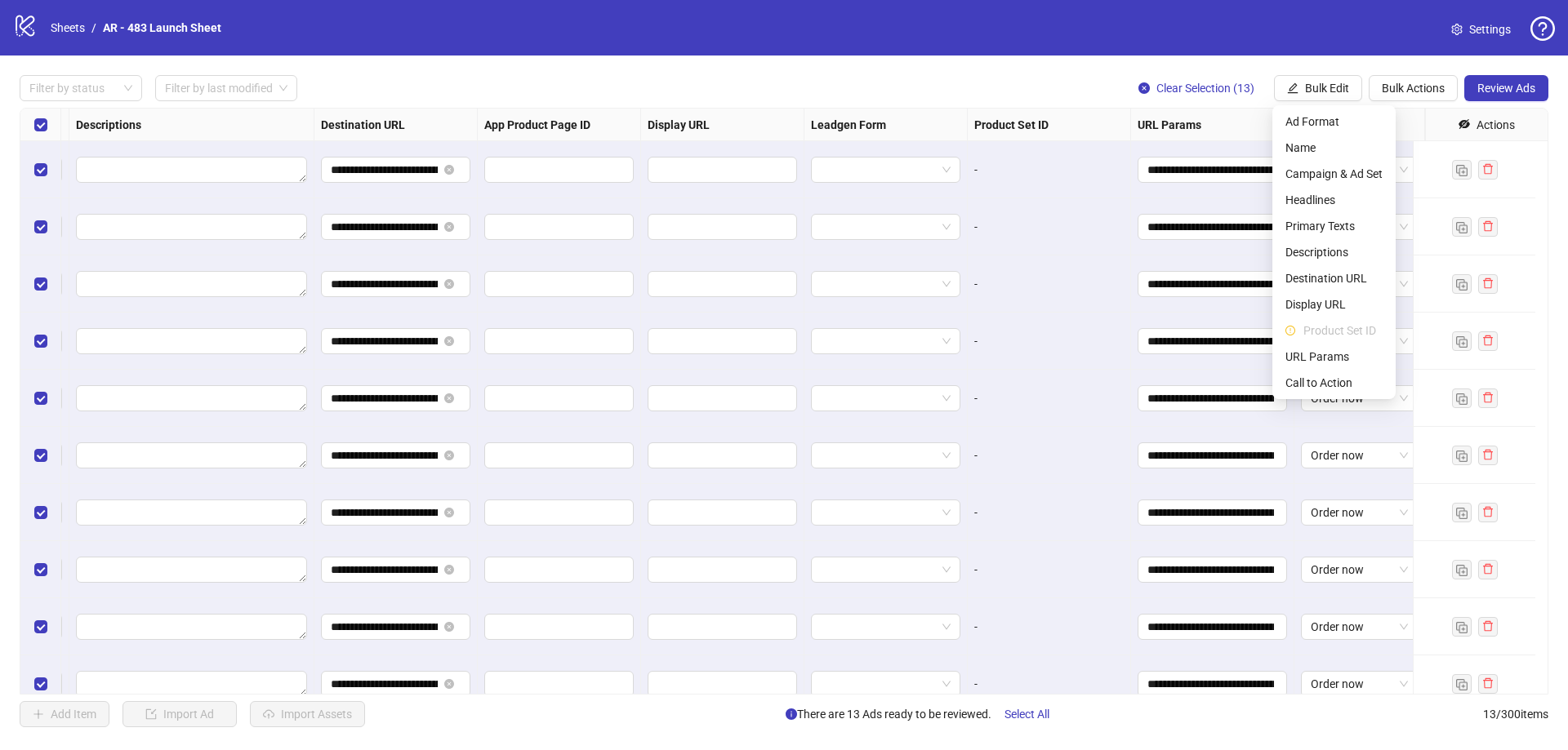
click at [944, 78] on div "Filter by status Filter by last modified Clear Selection (13) Bulk Edit Bulk Ac…" at bounding box center [784, 88] width 1529 height 26
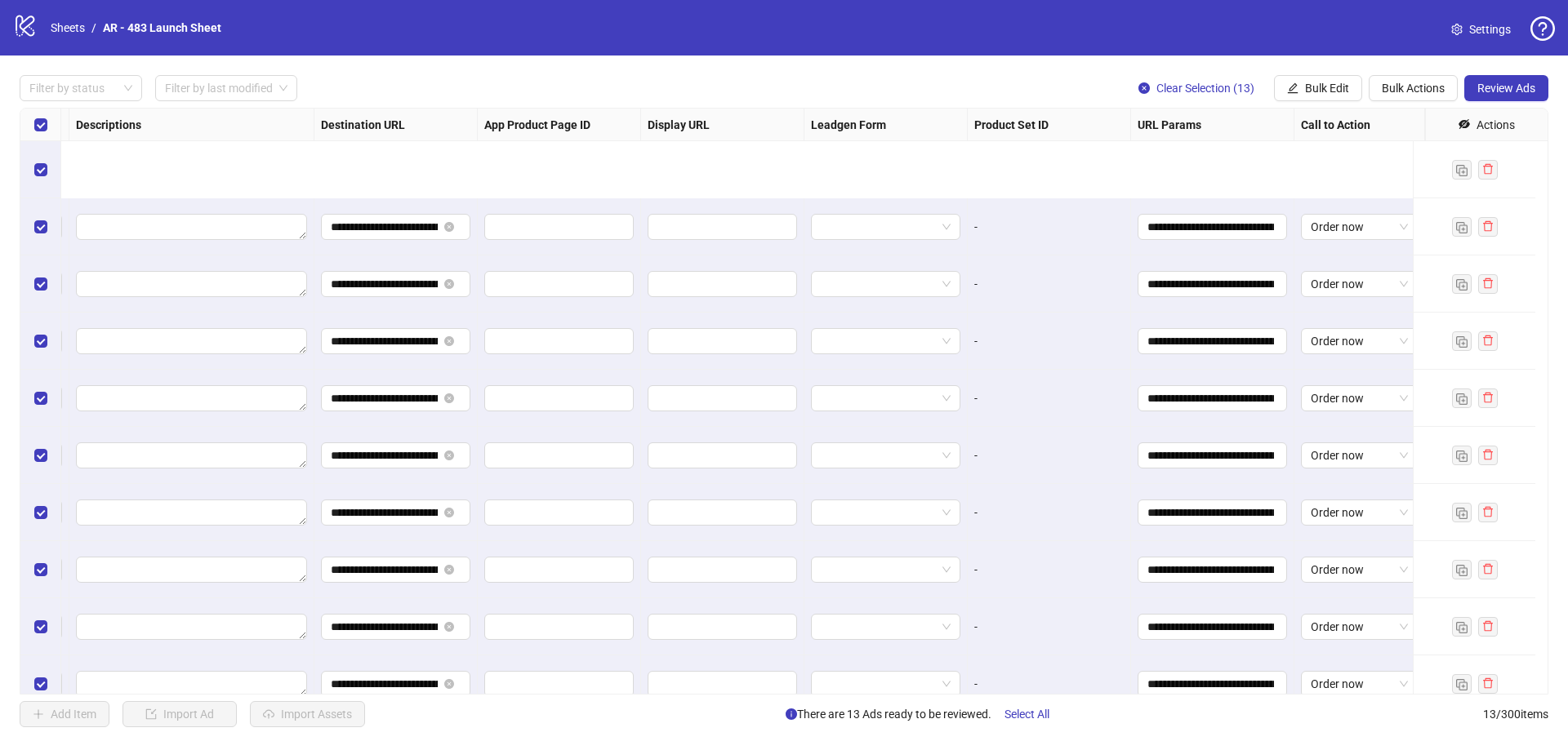
scroll to position [202, 1319]
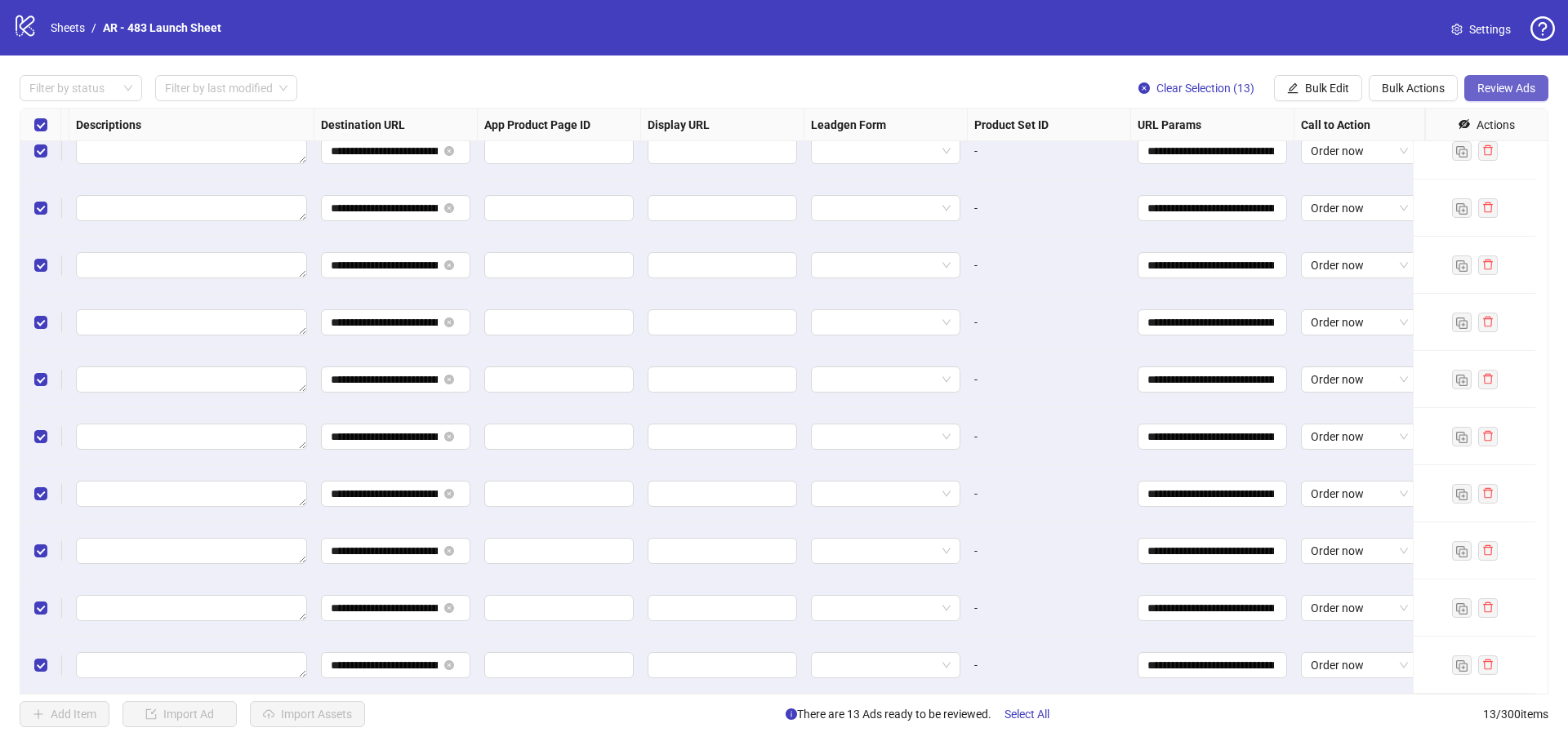
click at [1493, 87] on span "Review Ads" at bounding box center [1506, 88] width 58 height 13
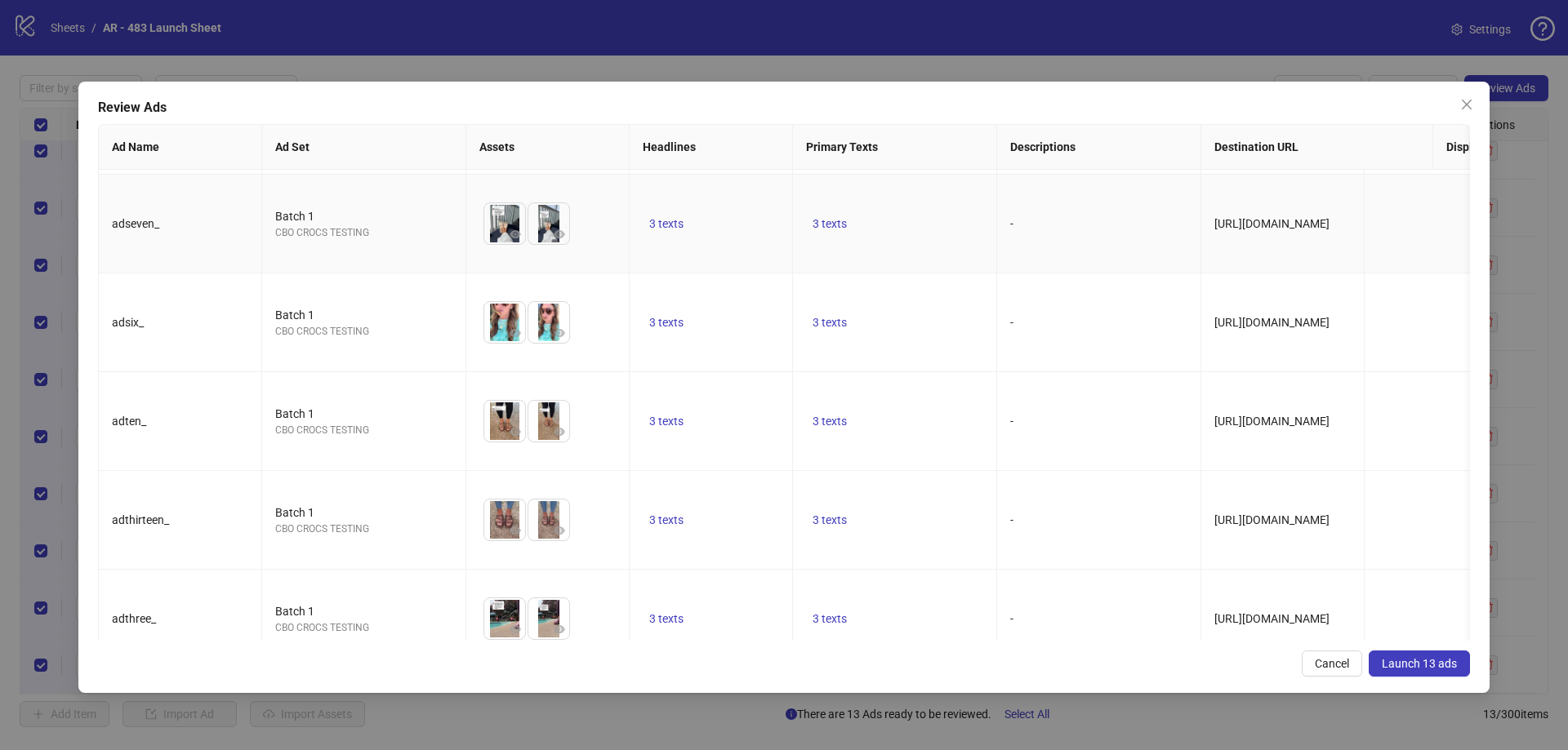
scroll to position [592, 0]
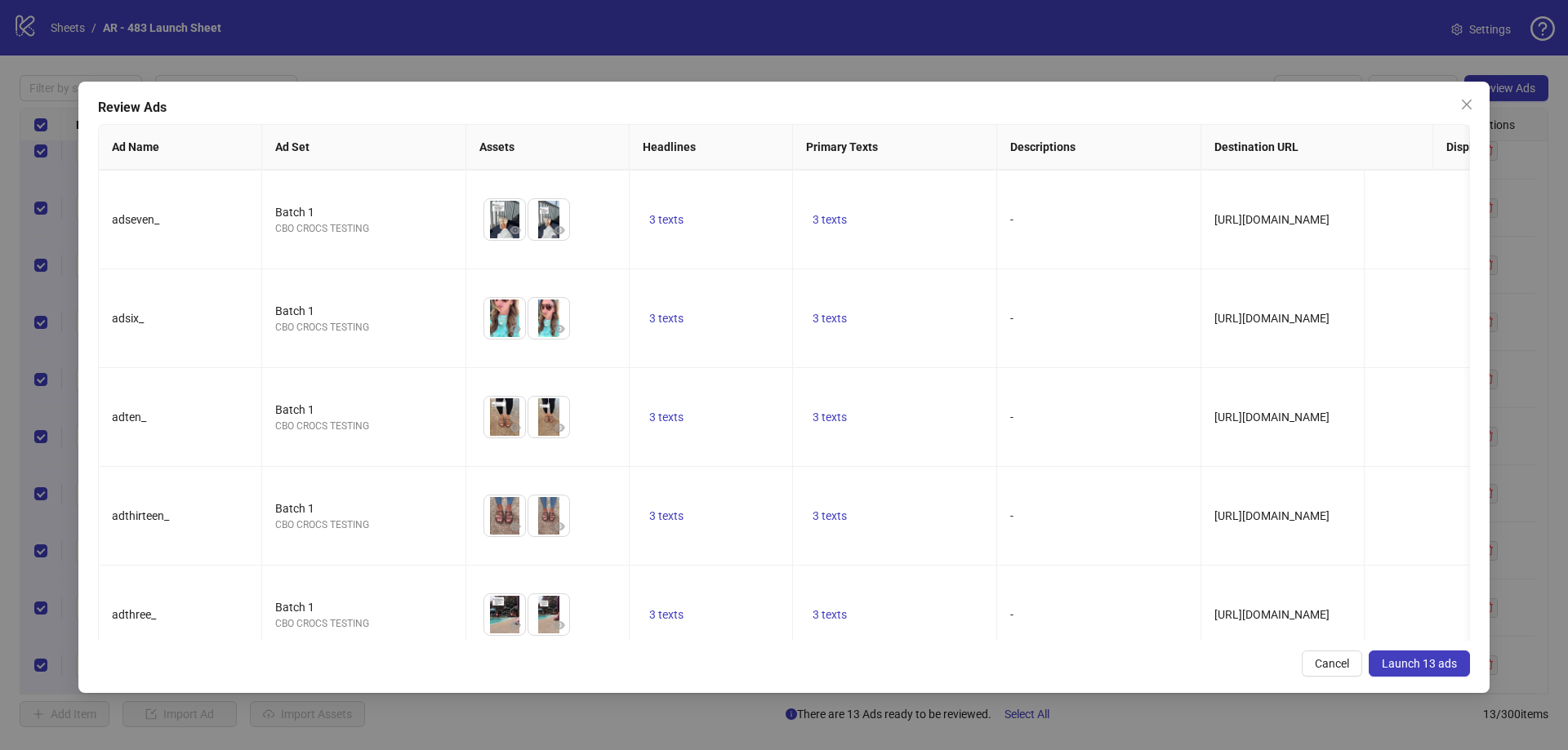
click at [1410, 669] on span "Launch 13 ads" at bounding box center [1419, 664] width 75 height 13
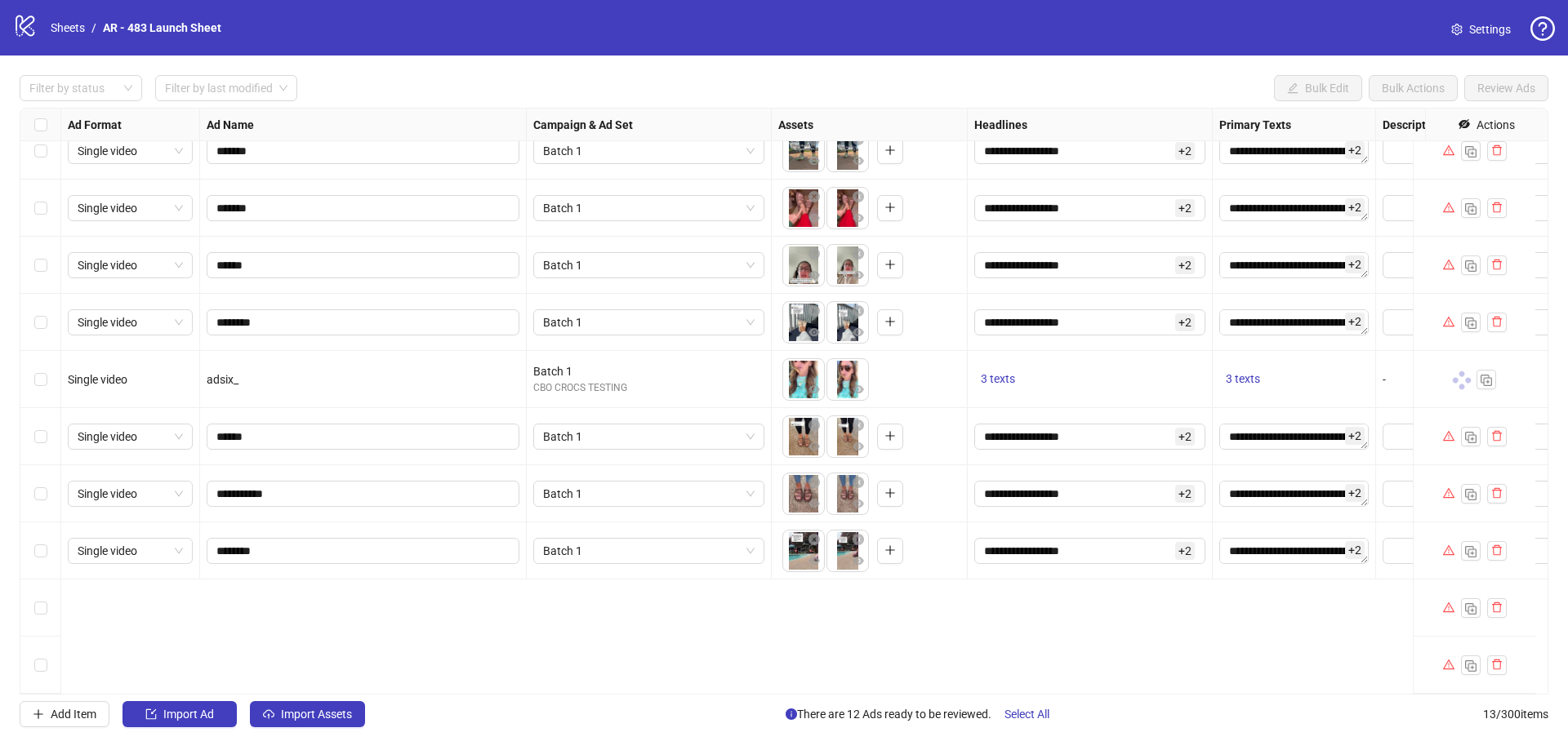
scroll to position [0, 0]
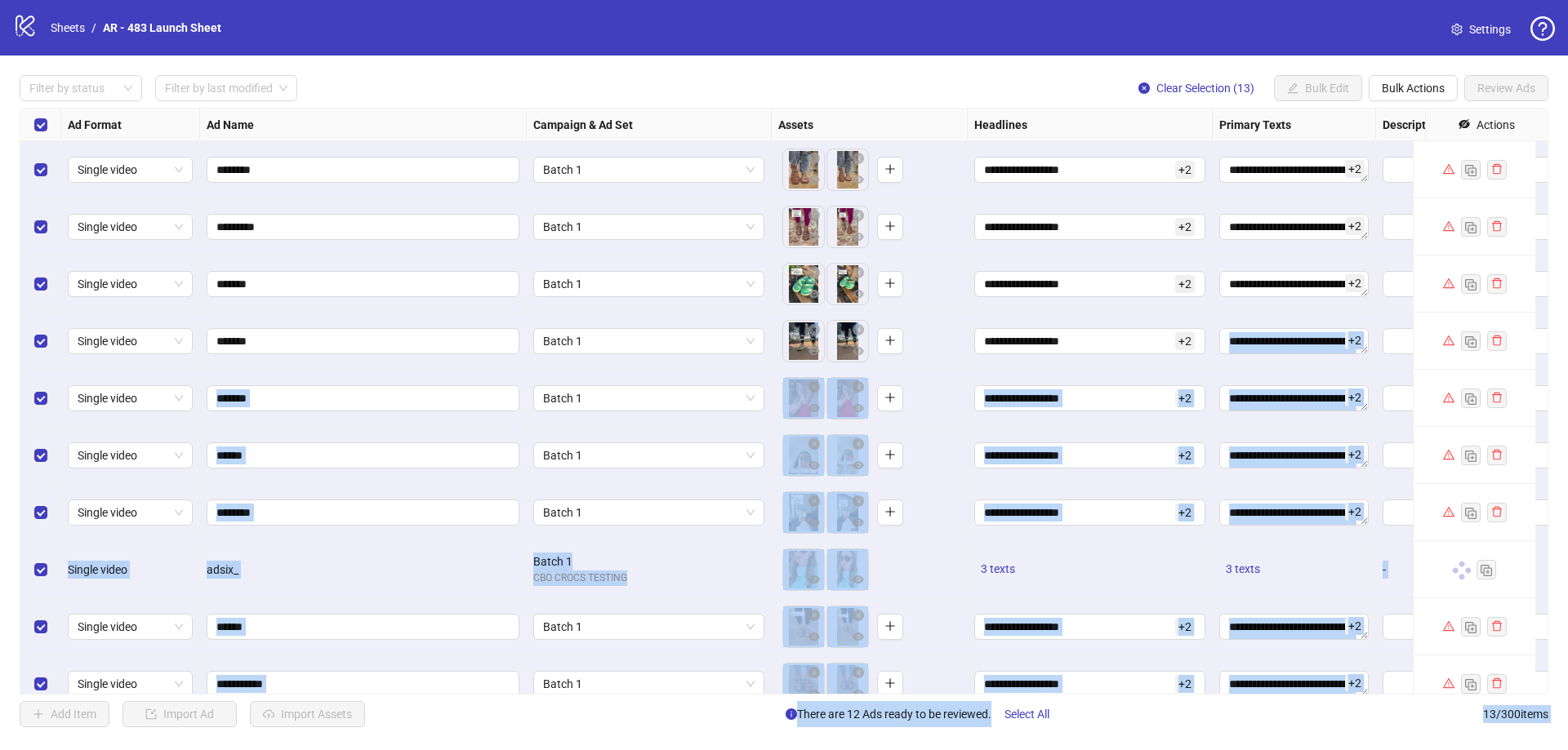
drag, startPoint x: 1390, startPoint y: 427, endPoint x: 1364, endPoint y: 375, distance: 58.1
click at [1364, 375] on body "**********" at bounding box center [784, 375] width 1568 height 750
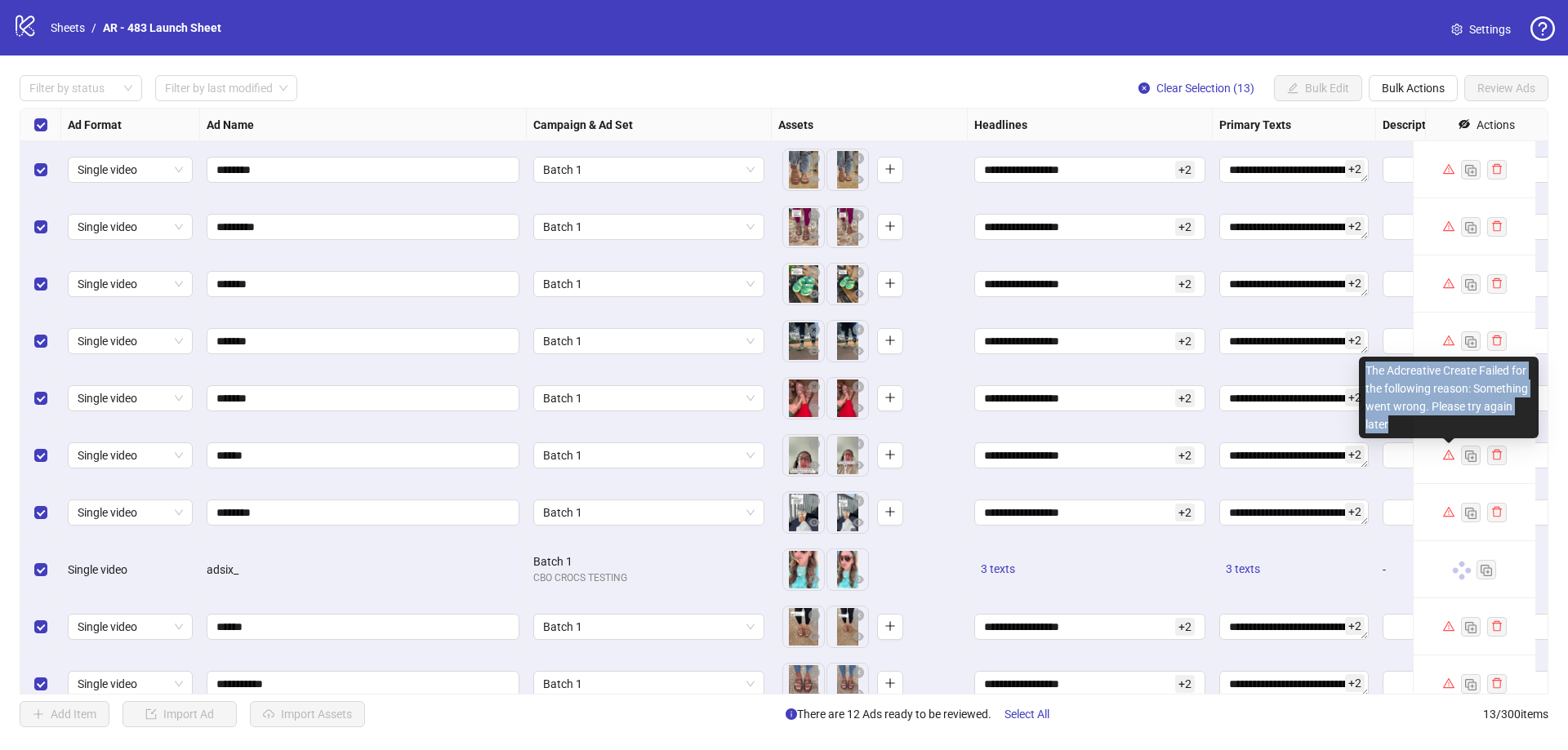
drag, startPoint x: 1388, startPoint y: 425, endPoint x: 1364, endPoint y: 373, distance: 57.3
click at [0, 0] on div "The Adcreative Create Failed for the following reason: Something went wrong. Pl…" at bounding box center [0, 0] width 0 height 0
copy div "The Adcreative Create Failed for the following reason: Something went wrong. Pl…"
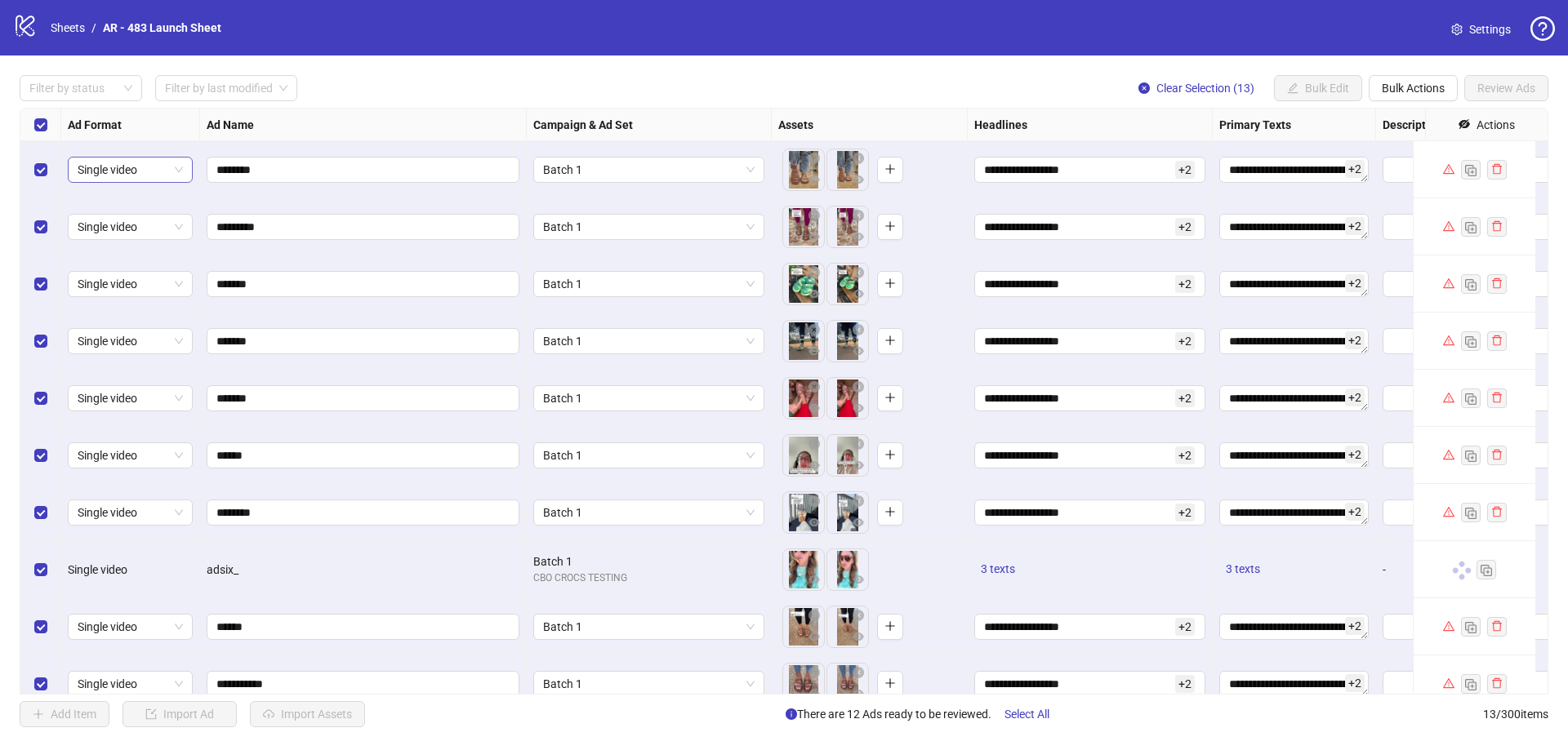
click at [136, 169] on span "Single video" at bounding box center [130, 169] width 106 height 24
click at [450, 86] on div "Filter by status Filter by last modified Clear Selection (13) Bulk Edit Bulk Ac…" at bounding box center [784, 88] width 1529 height 26
click at [927, 91] on div "Filter by status Filter by last modified Clear Selection (13) Bulk Edit Bulk Ac…" at bounding box center [784, 88] width 1529 height 26
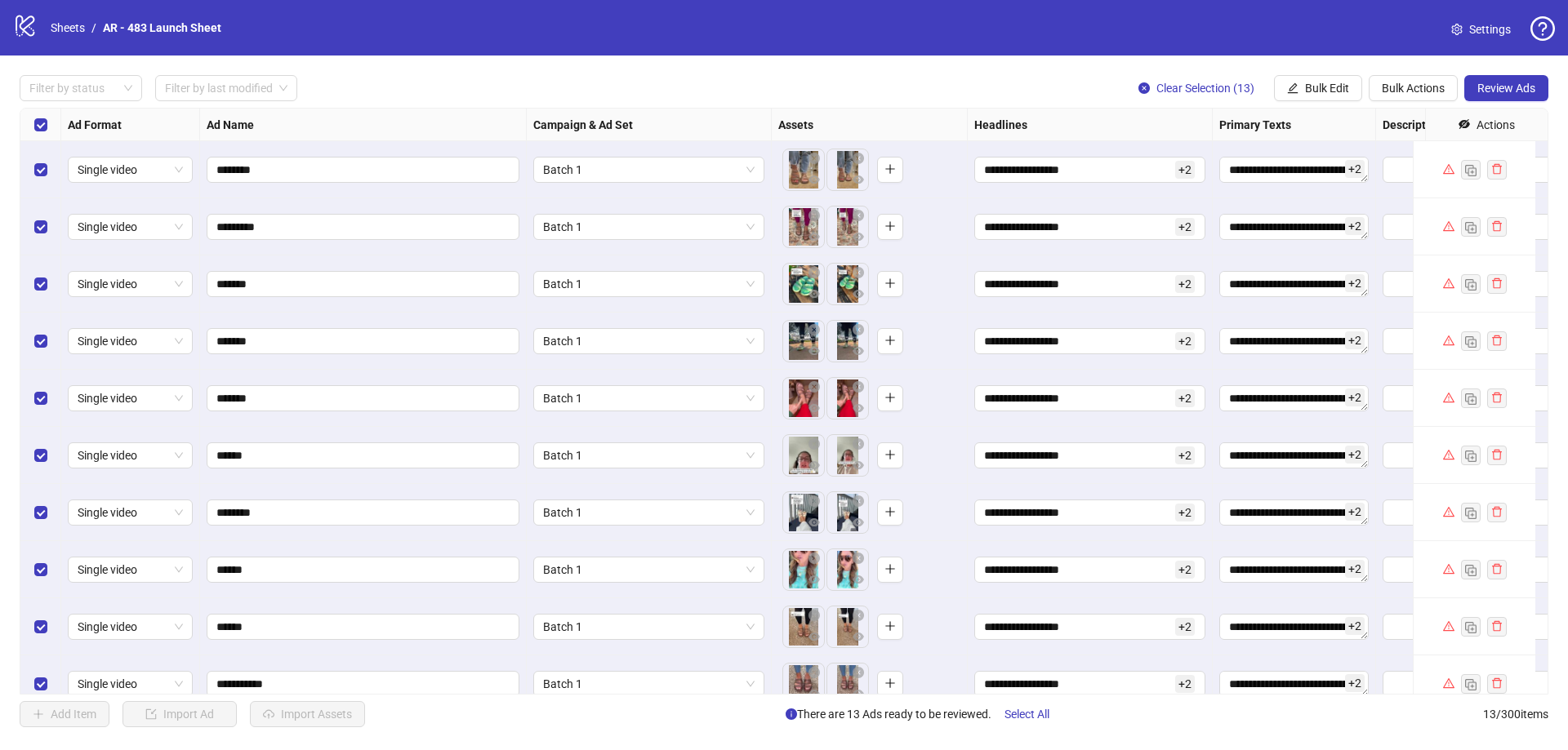
click at [1447, 571] on icon "warning" at bounding box center [1448, 569] width 11 height 11
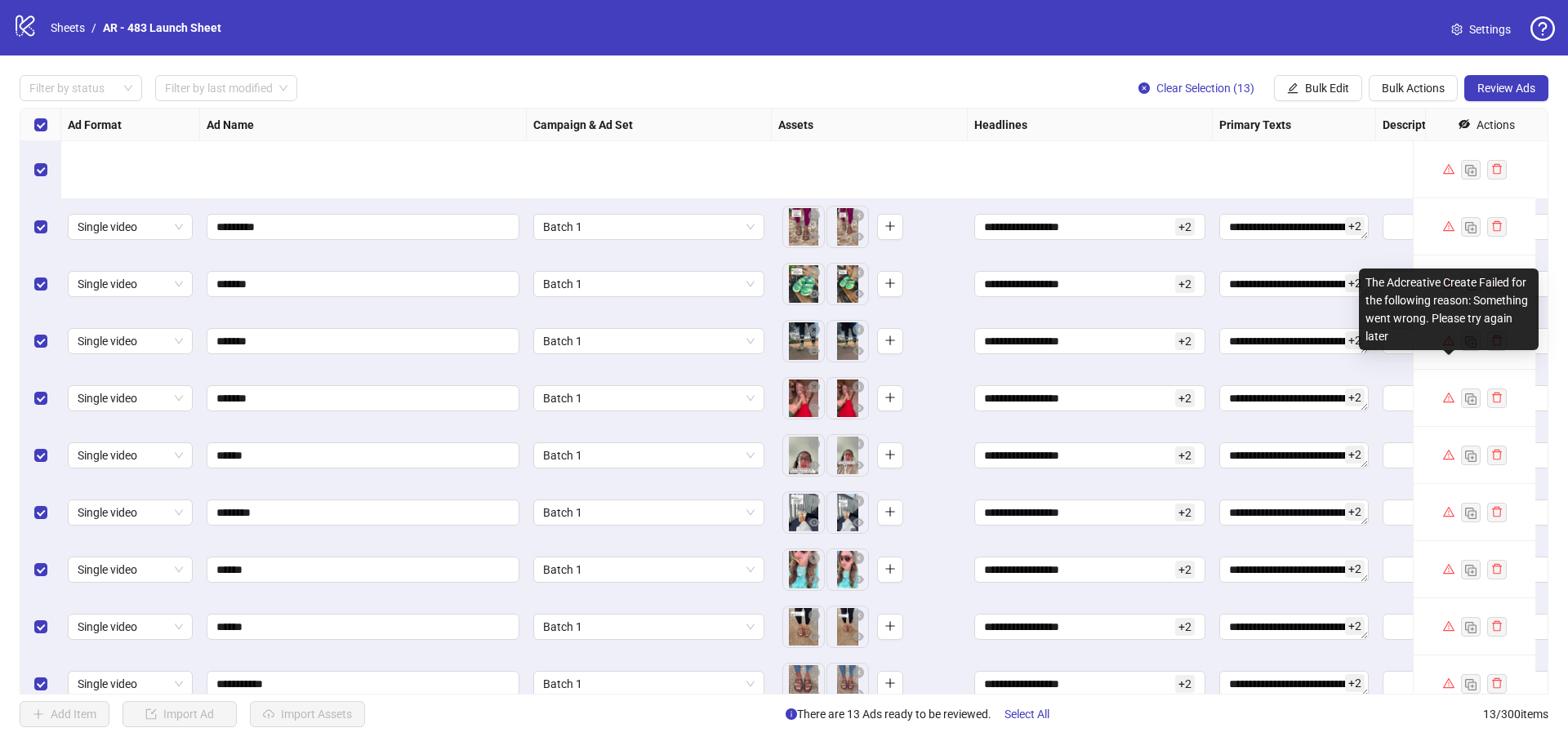
scroll to position [202, 0]
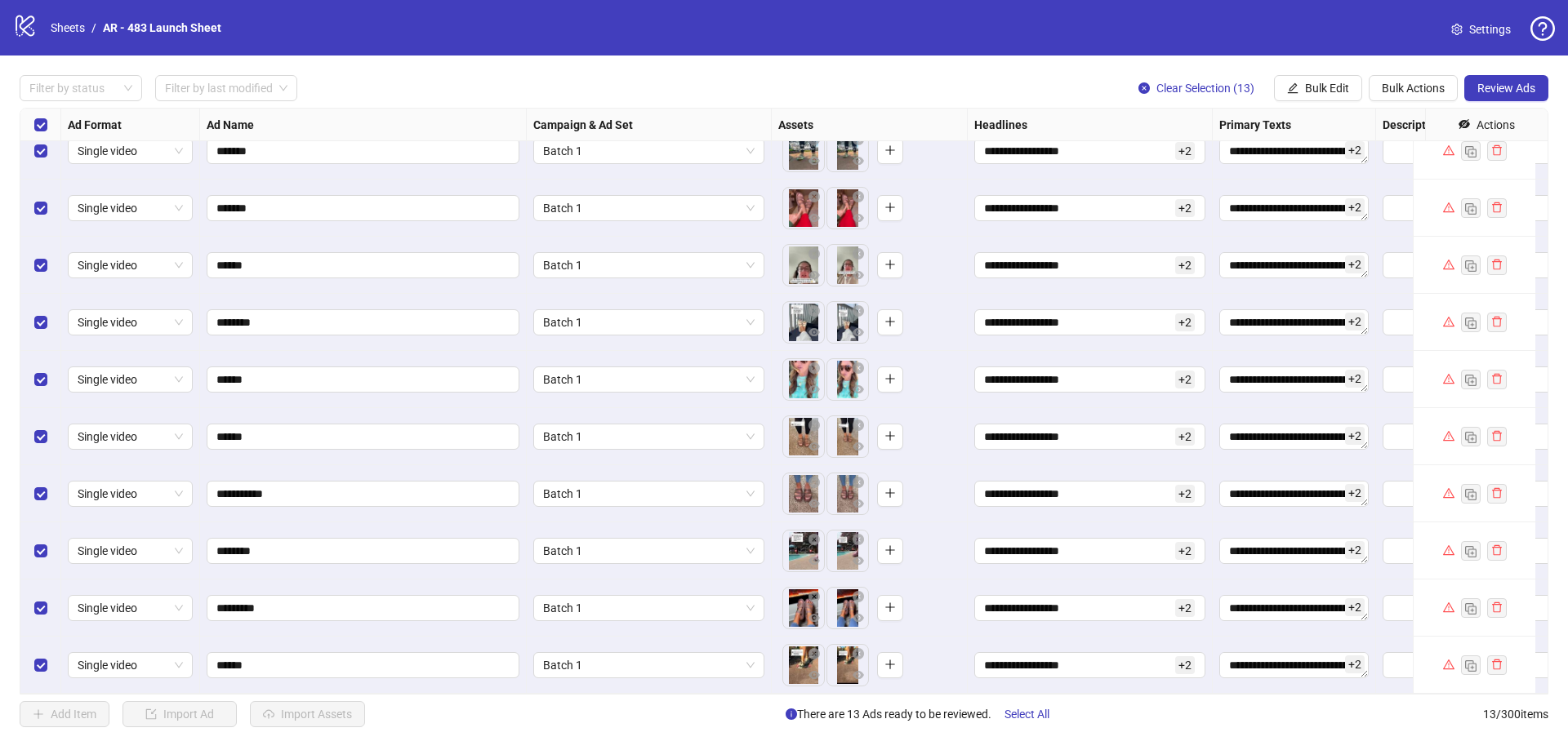
click at [1539, 16] on icon "question-circle" at bounding box center [1543, 28] width 24 height 24
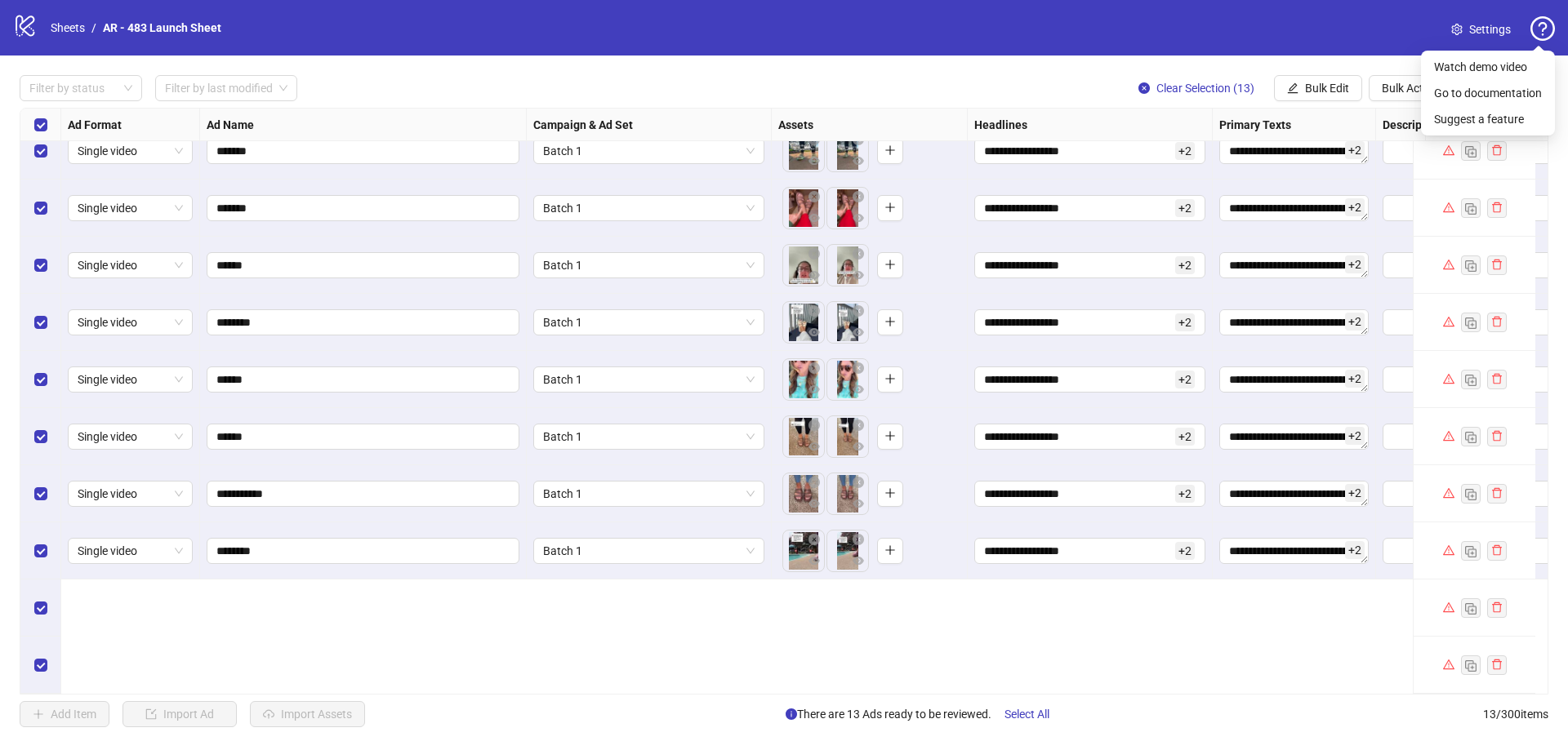
scroll to position [0, 0]
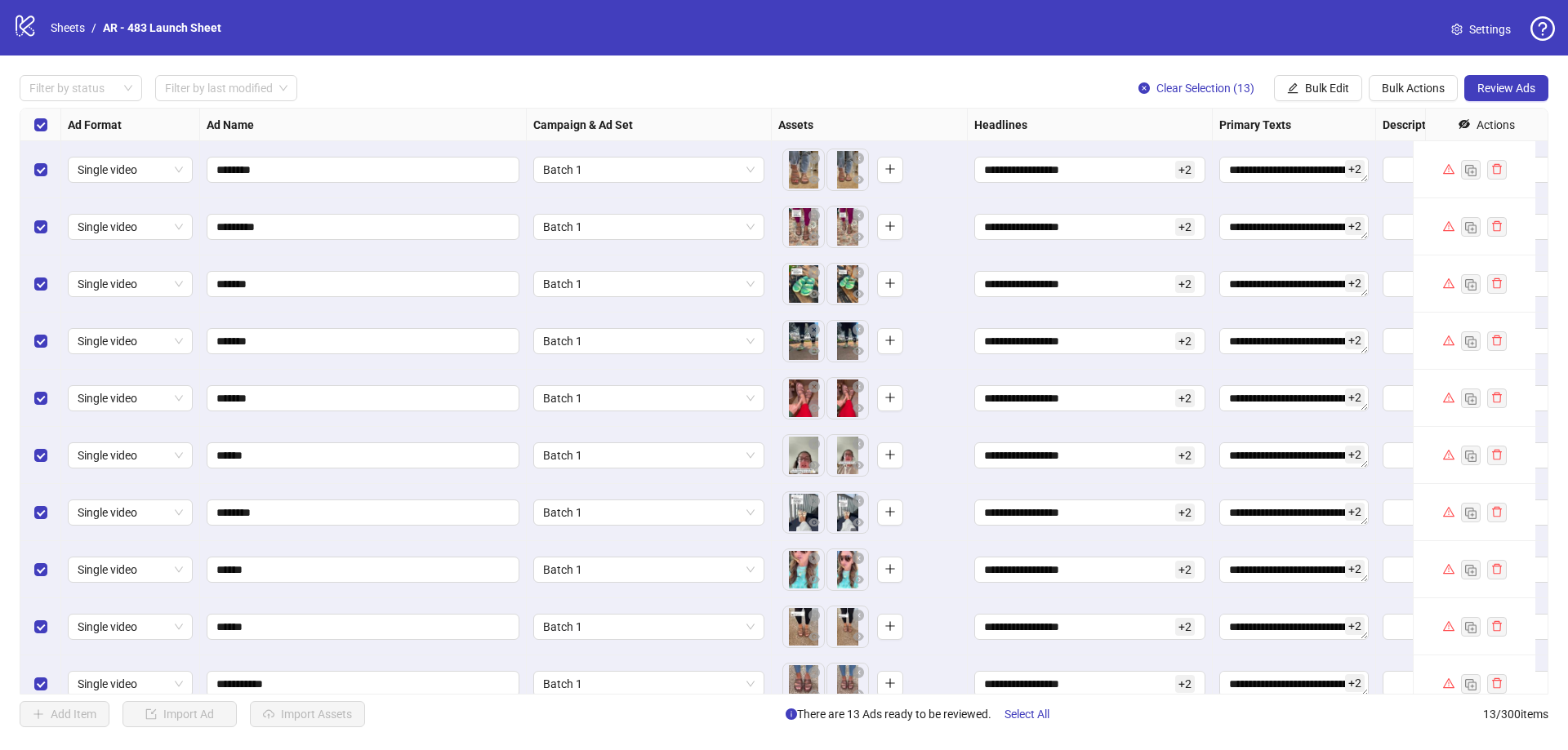
click at [1156, 722] on div "Add Item Import Ad Import Assets There are 13 Ads ready to be reviewed. Select …" at bounding box center [784, 714] width 1529 height 26
click at [23, 23] on icon "logo/logo-mobile" at bounding box center [25, 25] width 24 height 24
click at [1120, 172] on input "**********" at bounding box center [1078, 169] width 188 height 18
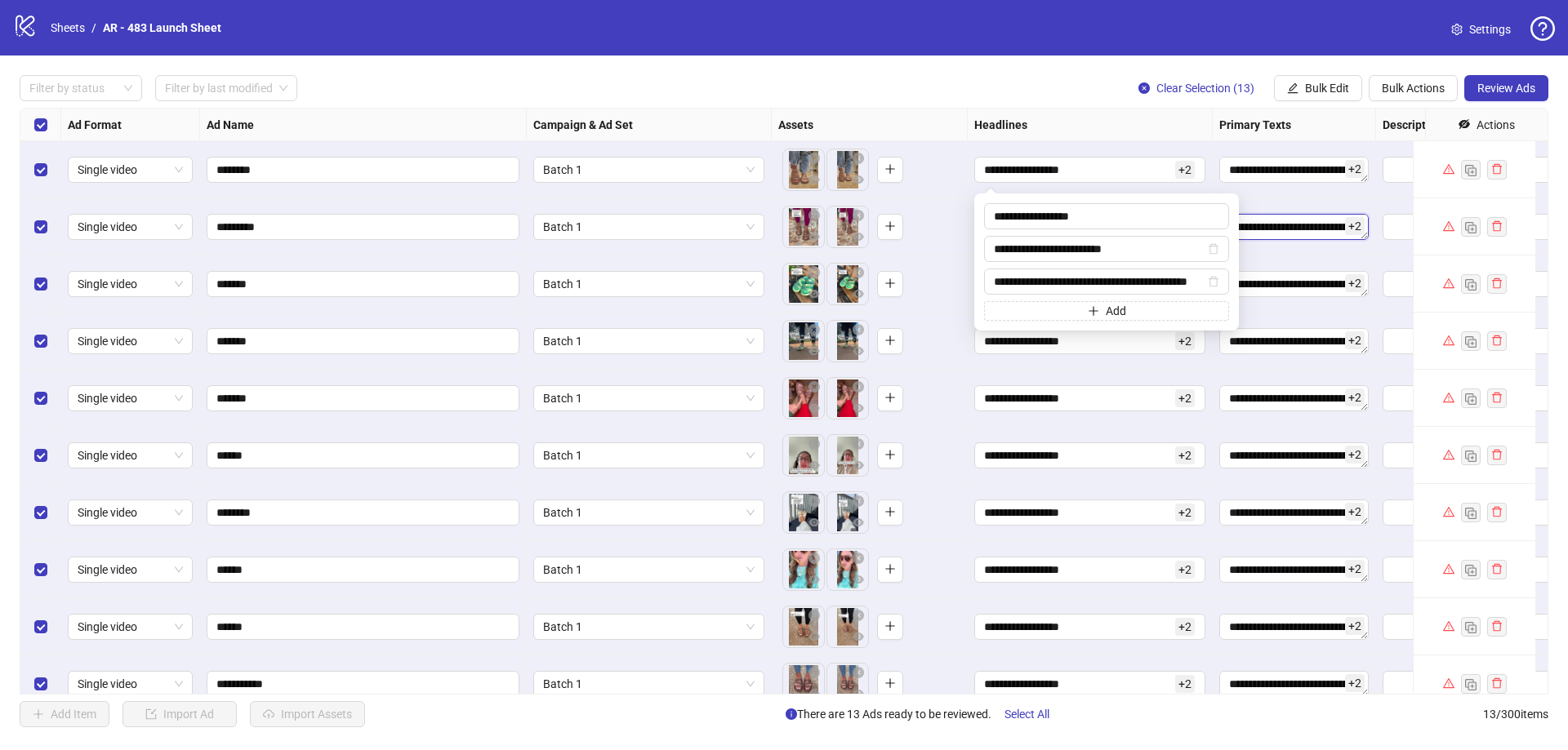
click at [1275, 225] on textarea "**********" at bounding box center [1294, 227] width 150 height 26
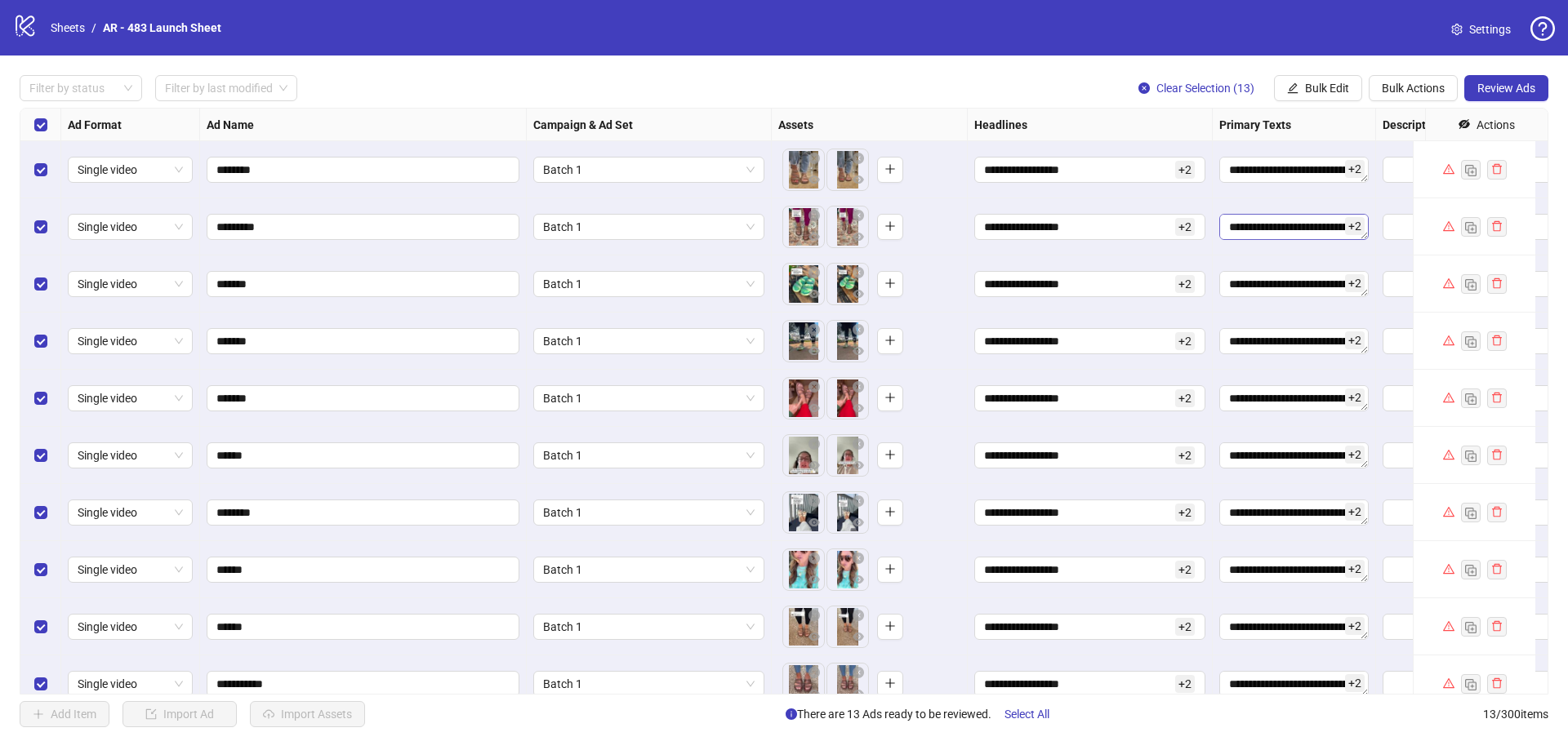
scroll to position [162, 0]
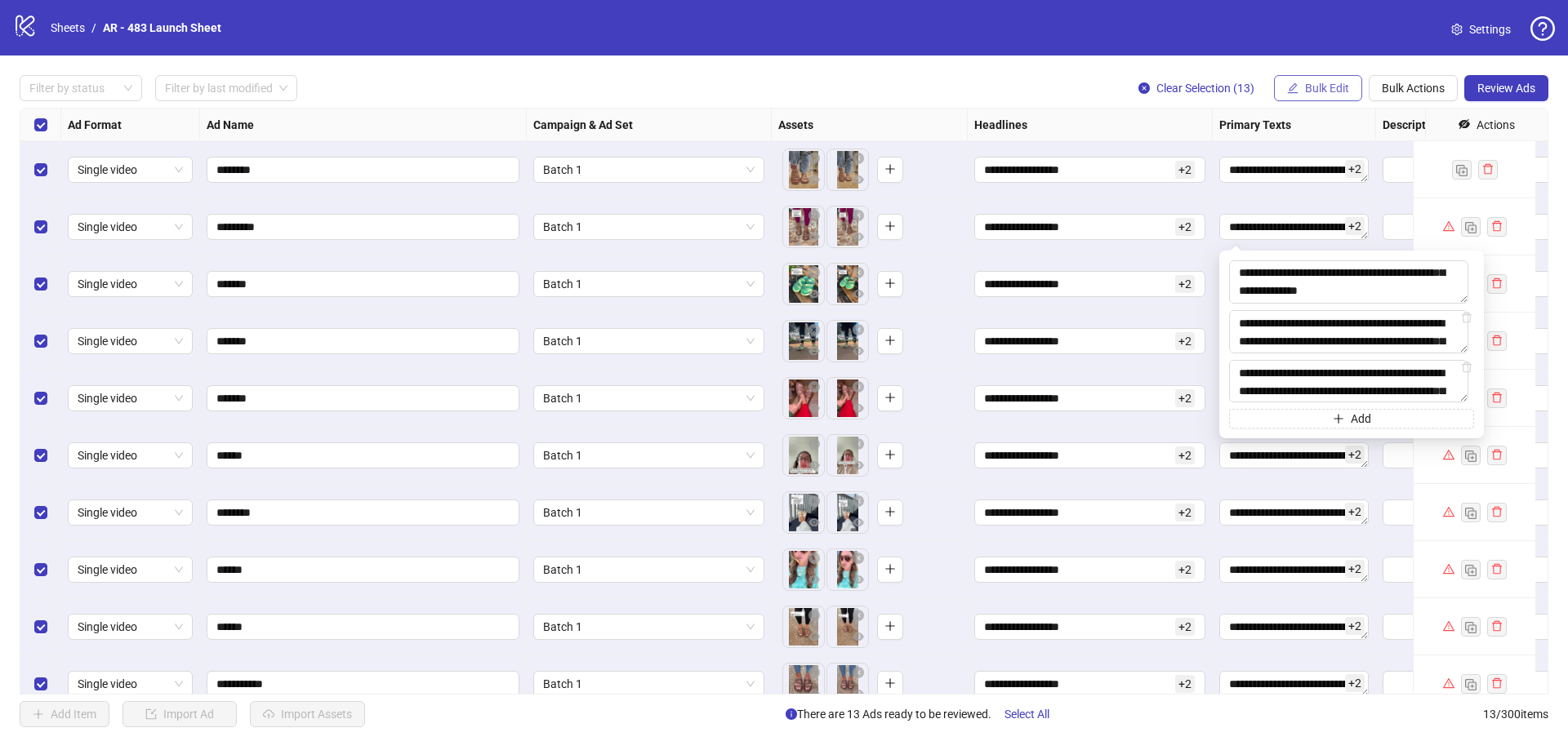
click at [1300, 85] on button "Bulk Edit" at bounding box center [1318, 88] width 88 height 26
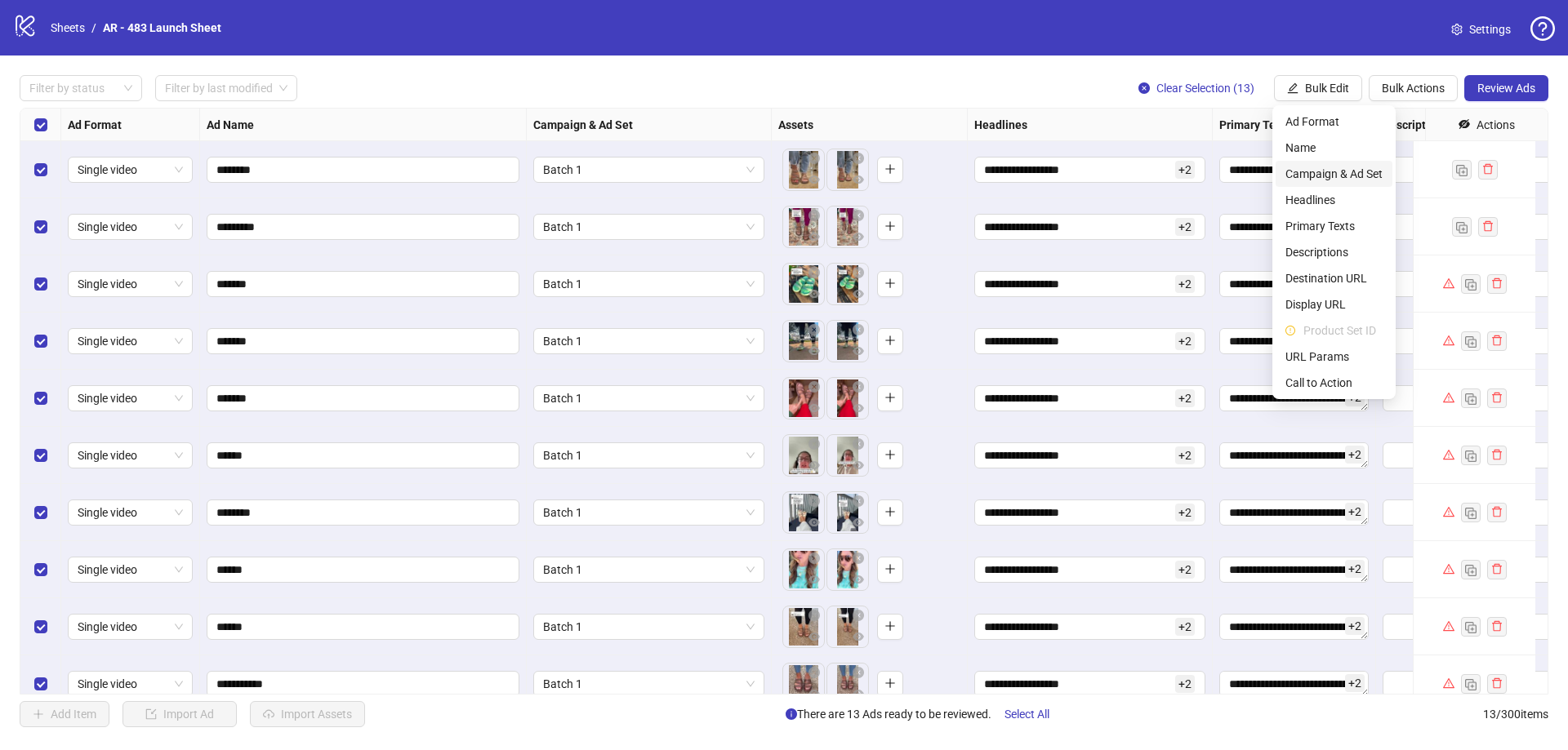
click at [1337, 174] on span "Campaign & Ad Set" at bounding box center [1334, 173] width 97 height 18
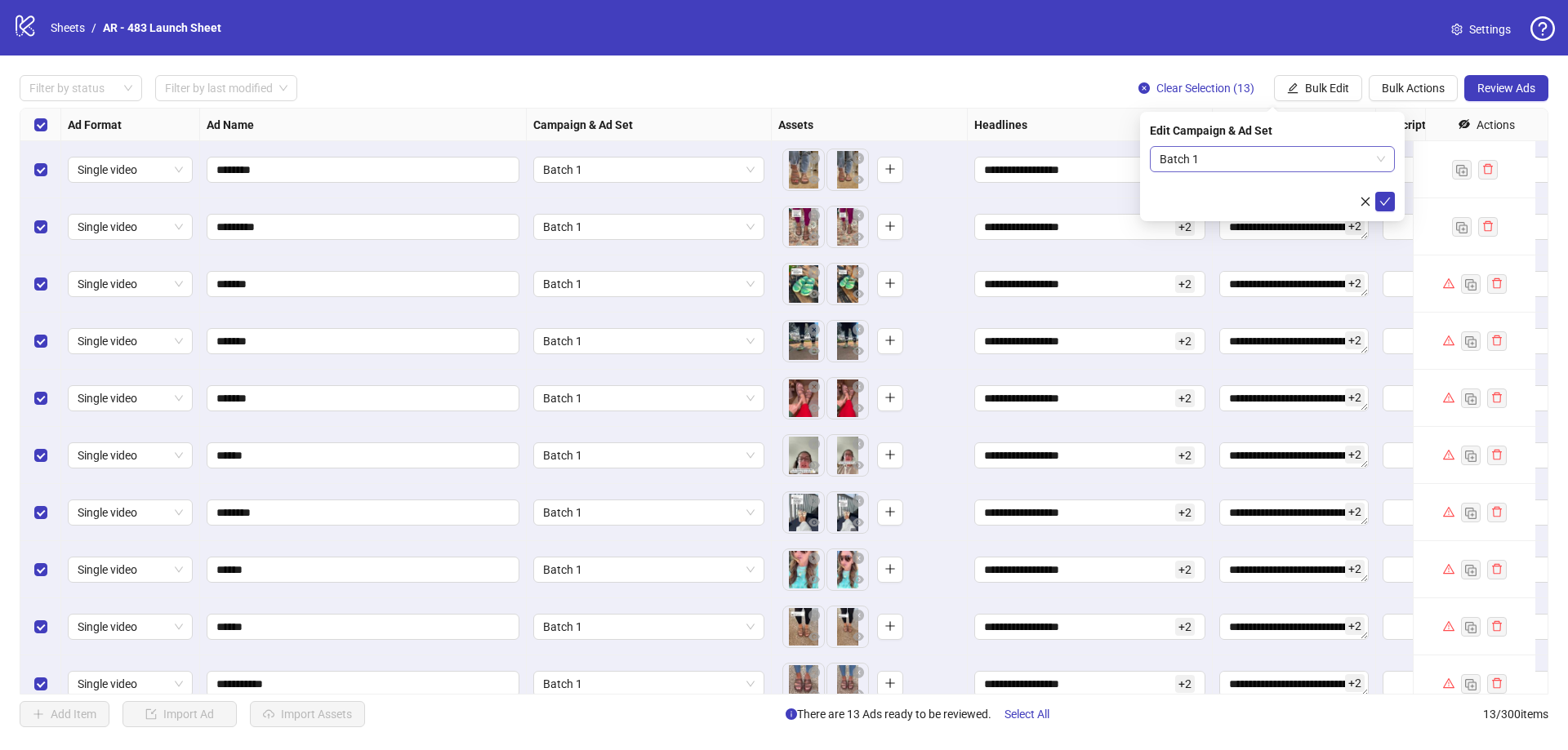
click at [1259, 161] on span "Batch 1" at bounding box center [1271, 159] width 225 height 24
click at [1250, 235] on textarea "**********" at bounding box center [1294, 227] width 150 height 26
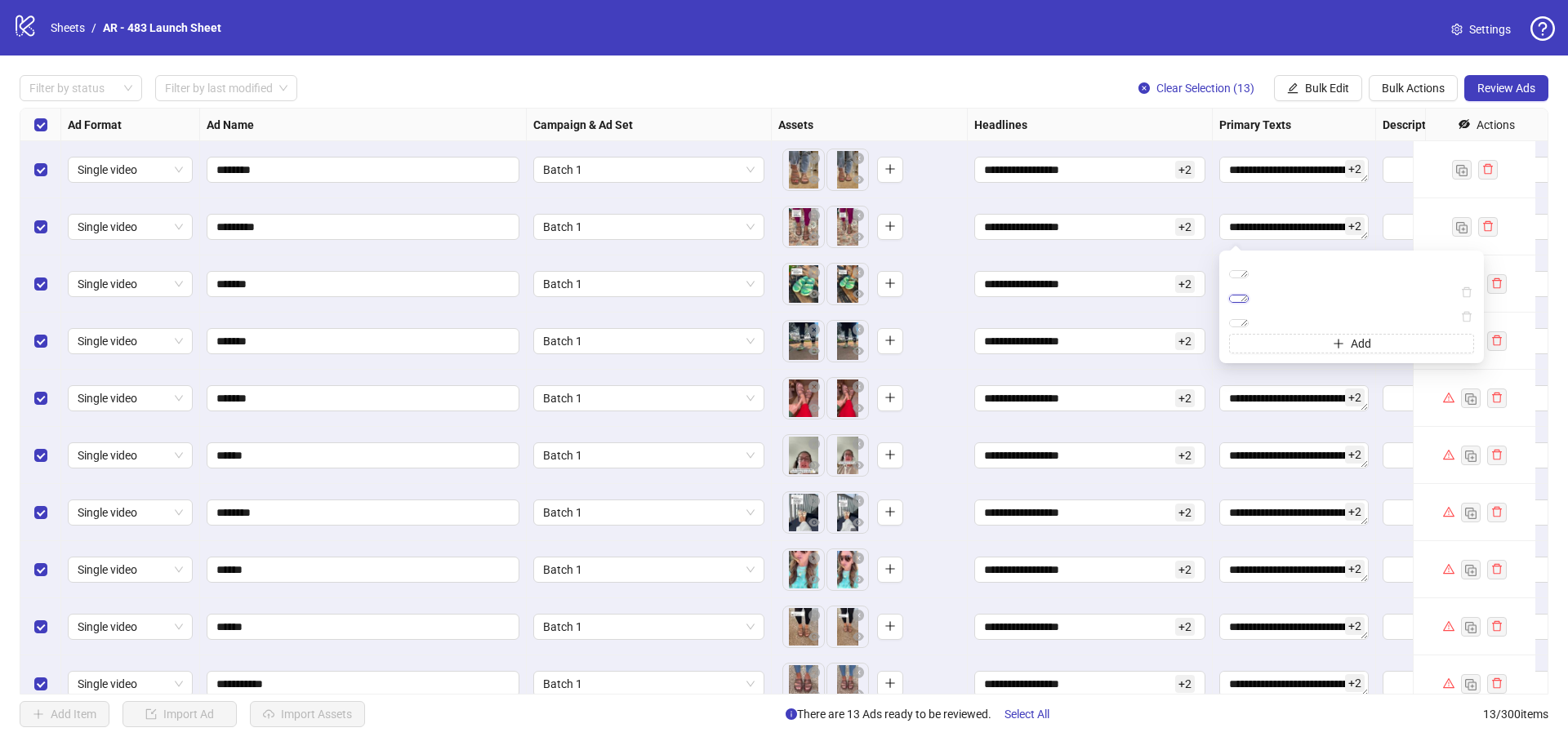
click at [1249, 303] on textarea "**********" at bounding box center [1239, 298] width 20 height 8
click at [1249, 327] on textarea "**********" at bounding box center [1239, 323] width 20 height 8
click at [1137, 230] on input "**********" at bounding box center [1078, 226] width 188 height 18
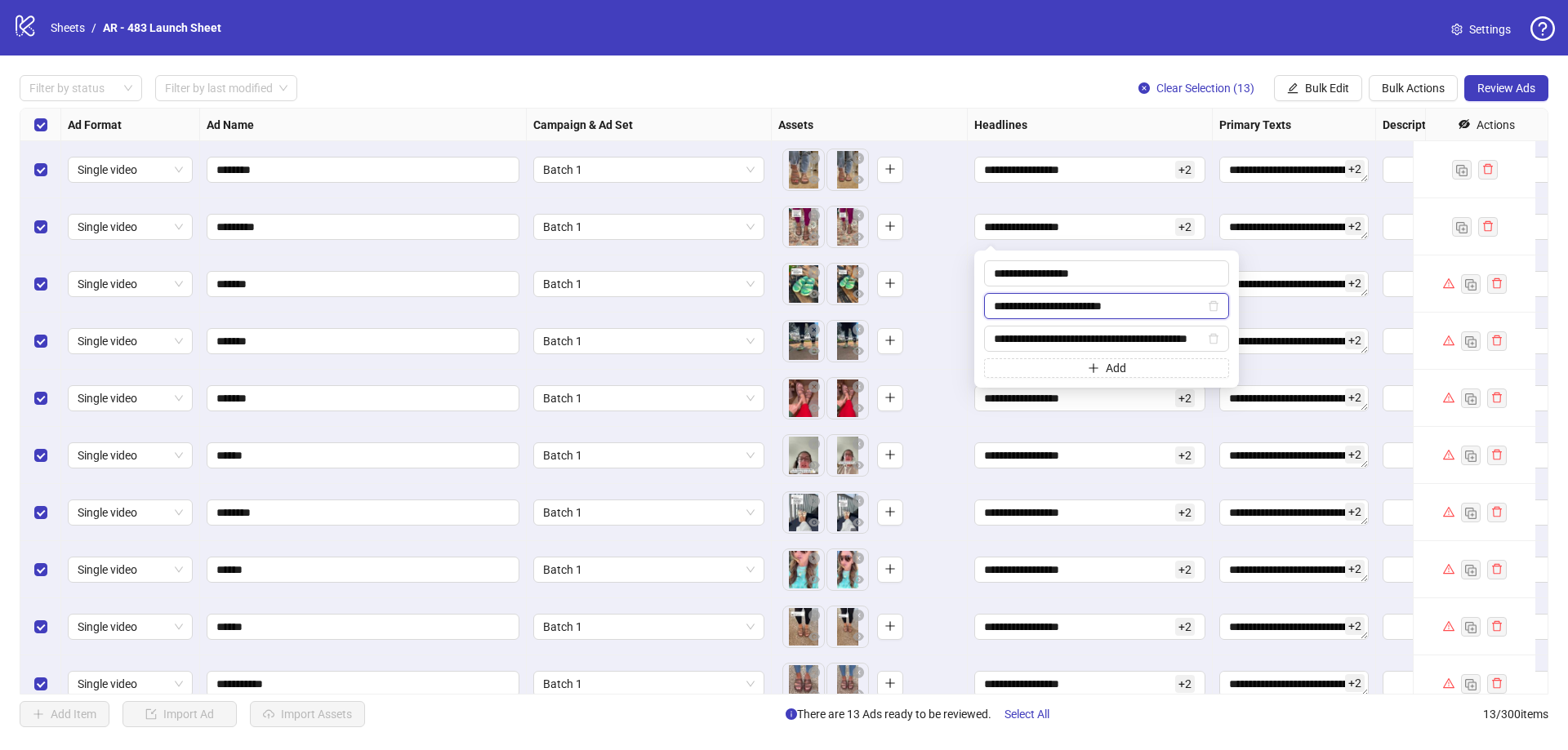
drag, startPoint x: 918, startPoint y: 301, endPoint x: 870, endPoint y: 305, distance: 48.2
click at [888, 308] on body "**********" at bounding box center [784, 375] width 1568 height 750
click at [1121, 333] on input "**********" at bounding box center [1098, 339] width 211 height 18
